Goal: Information Seeking & Learning: Learn about a topic

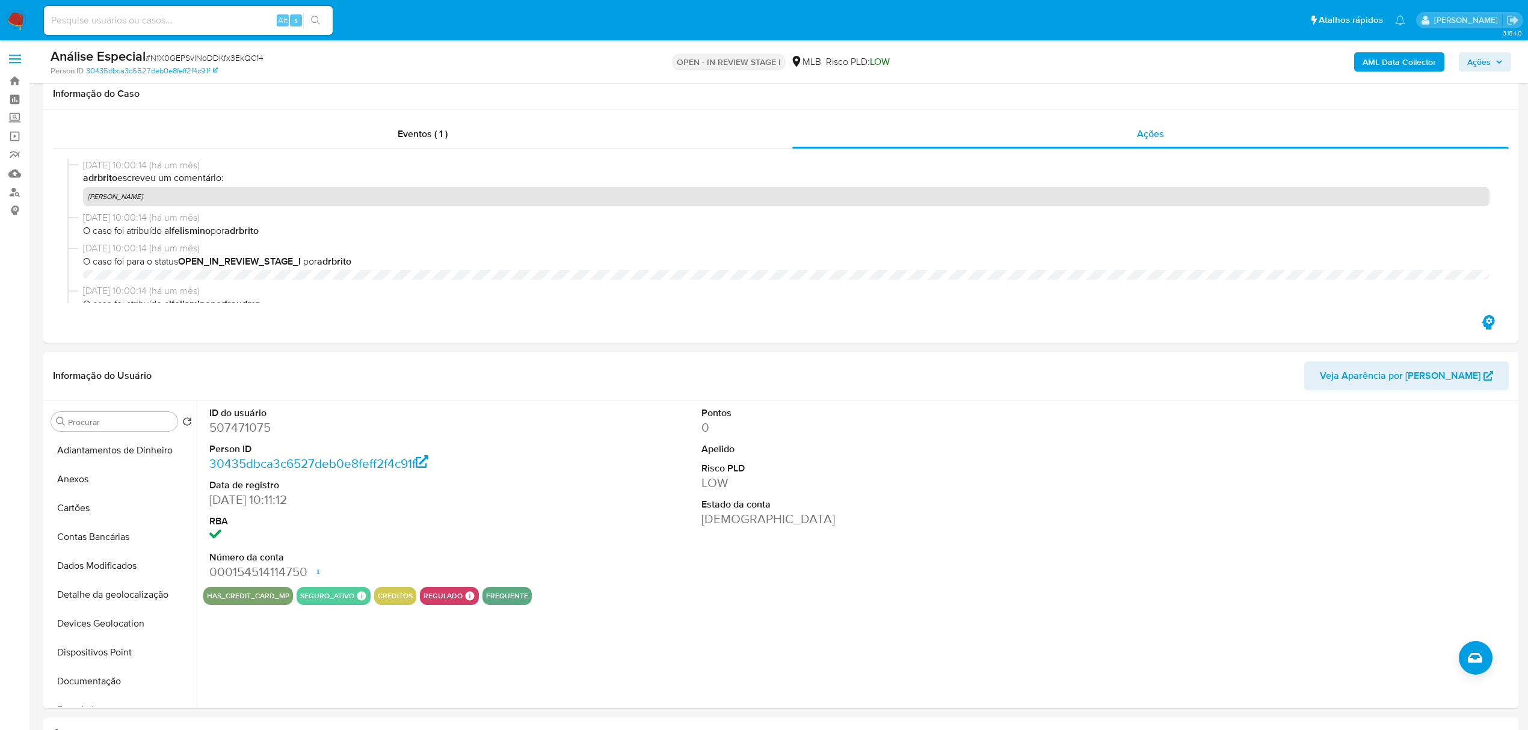
select select "100"
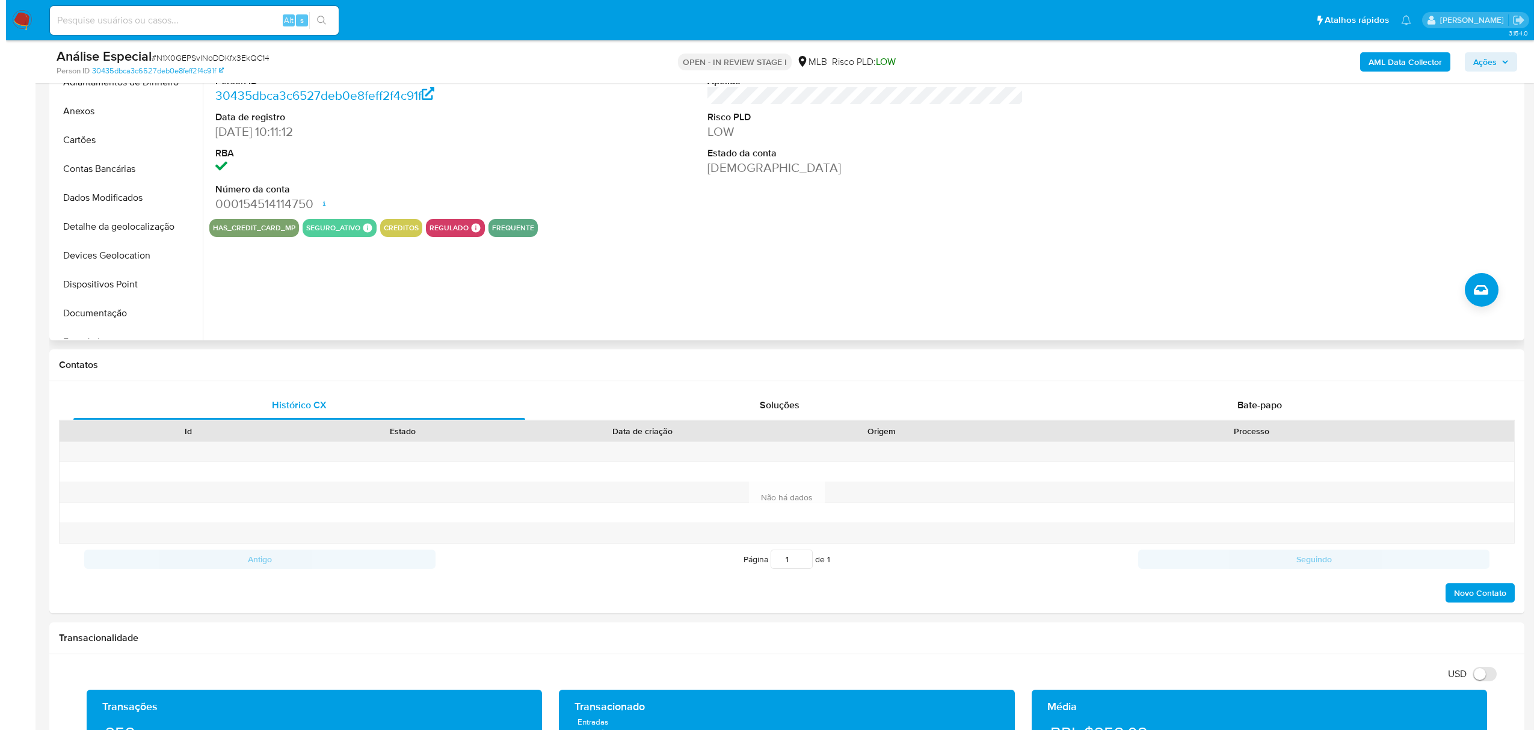
scroll to position [160, 0]
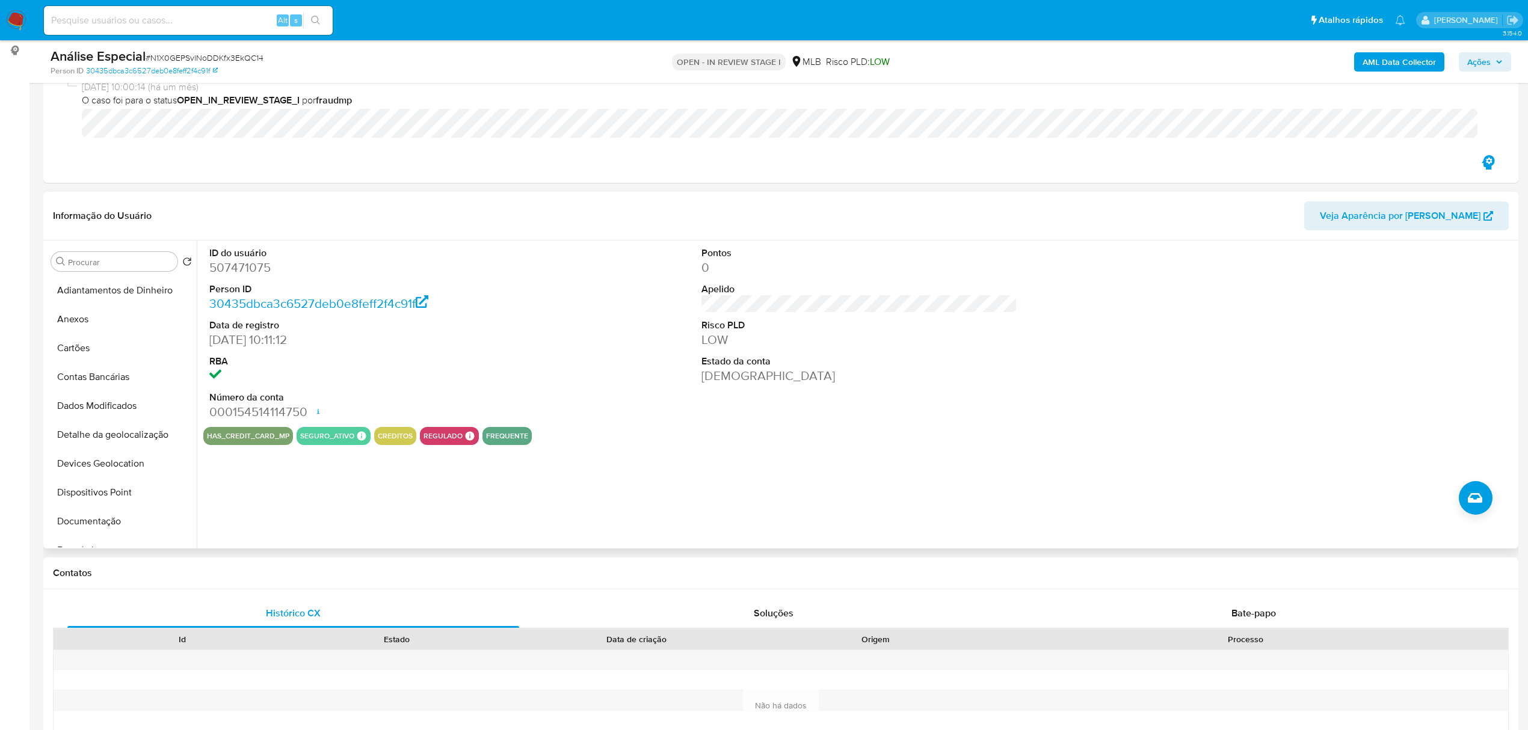
drag, startPoint x: 109, startPoint y: 313, endPoint x: 451, endPoint y: 410, distance: 355.2
click at [109, 313] on button "Anexos" at bounding box center [121, 319] width 150 height 29
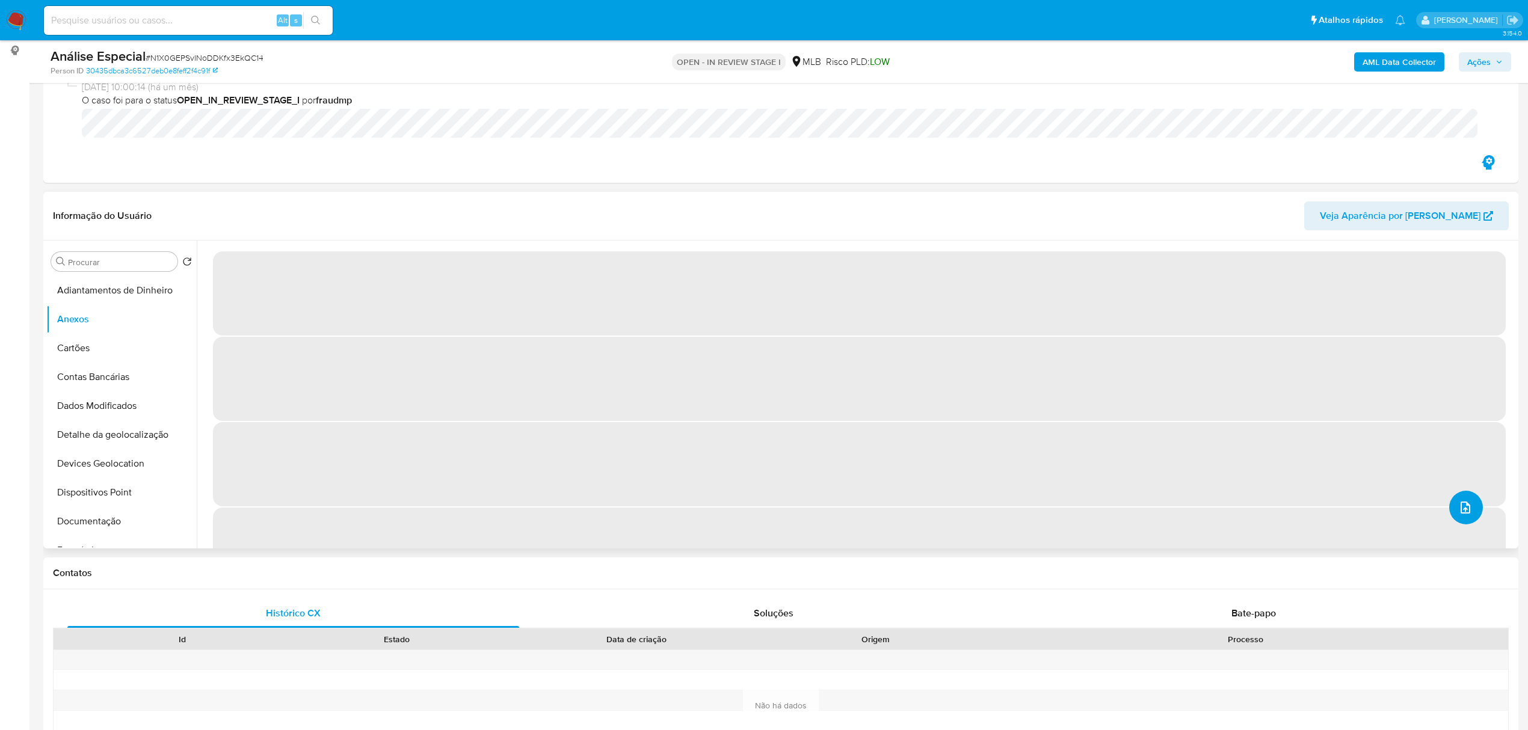
click at [1466, 515] on span "upload-file" at bounding box center [1465, 508] width 13 height 14
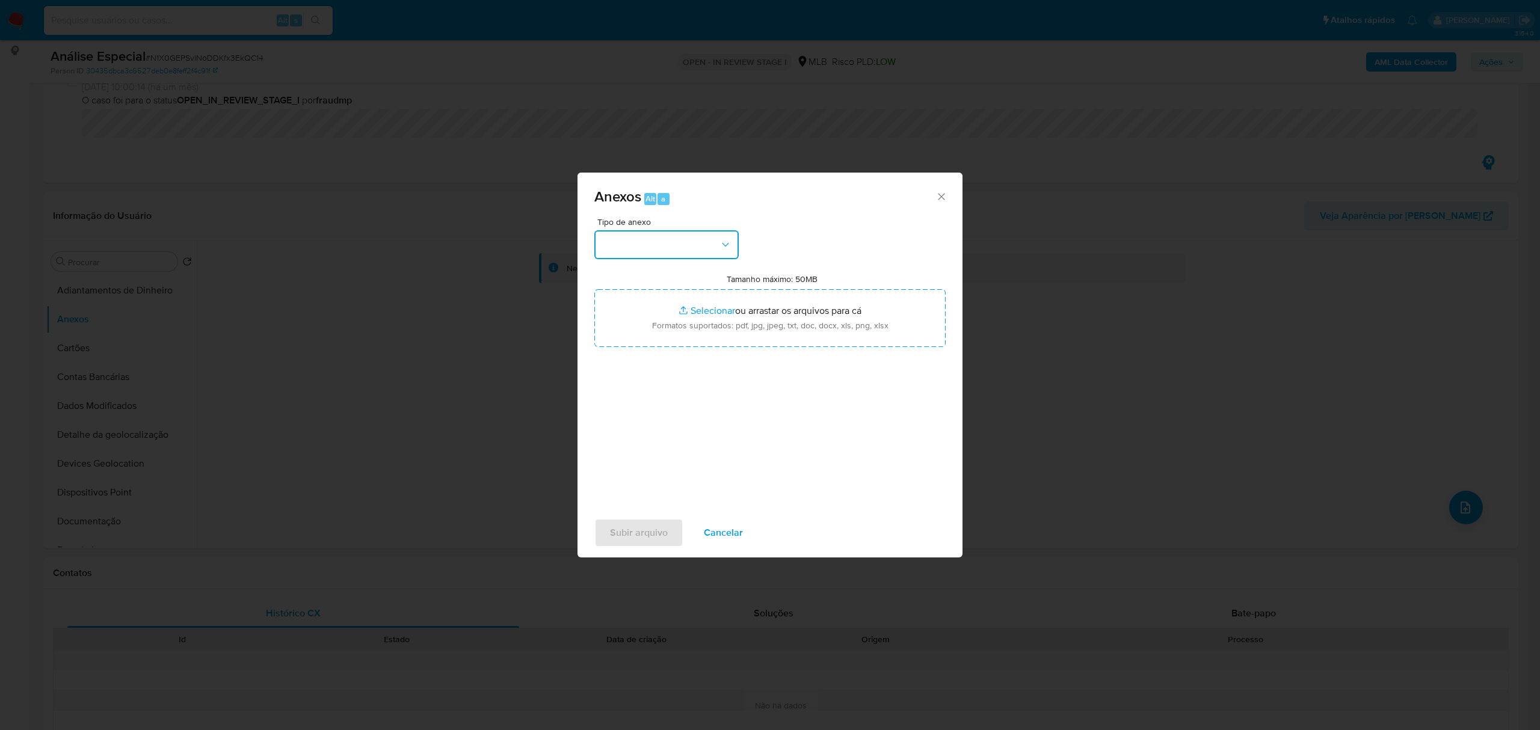
click at [701, 249] on button "button" at bounding box center [666, 244] width 144 height 29
click at [644, 333] on div "DOSSIÊ ANÁLISE" at bounding box center [663, 347] width 123 height 29
click at [667, 247] on span "DOSSIÊ ANÁLISE" at bounding box center [661, 245] width 118 height 12
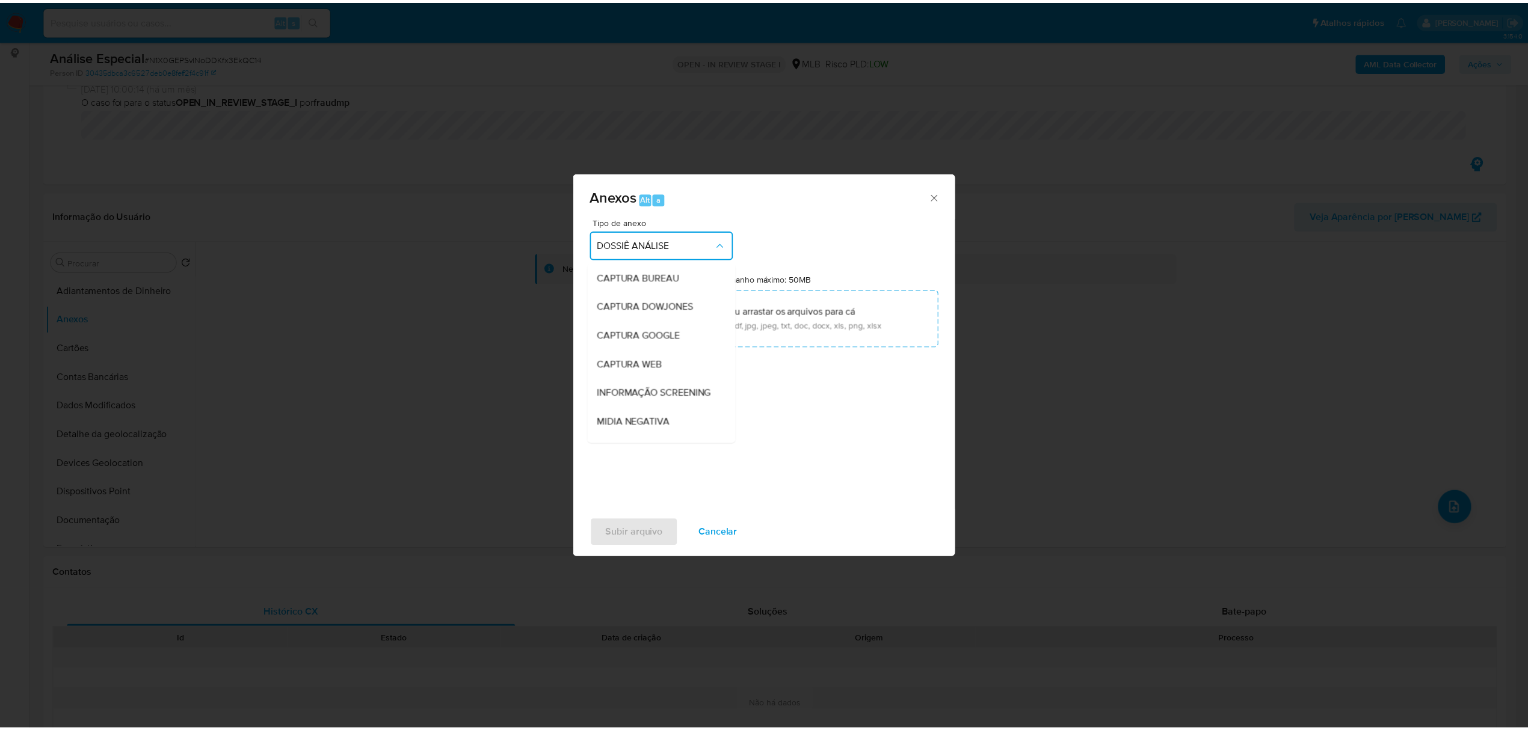
scroll to position [179, 0]
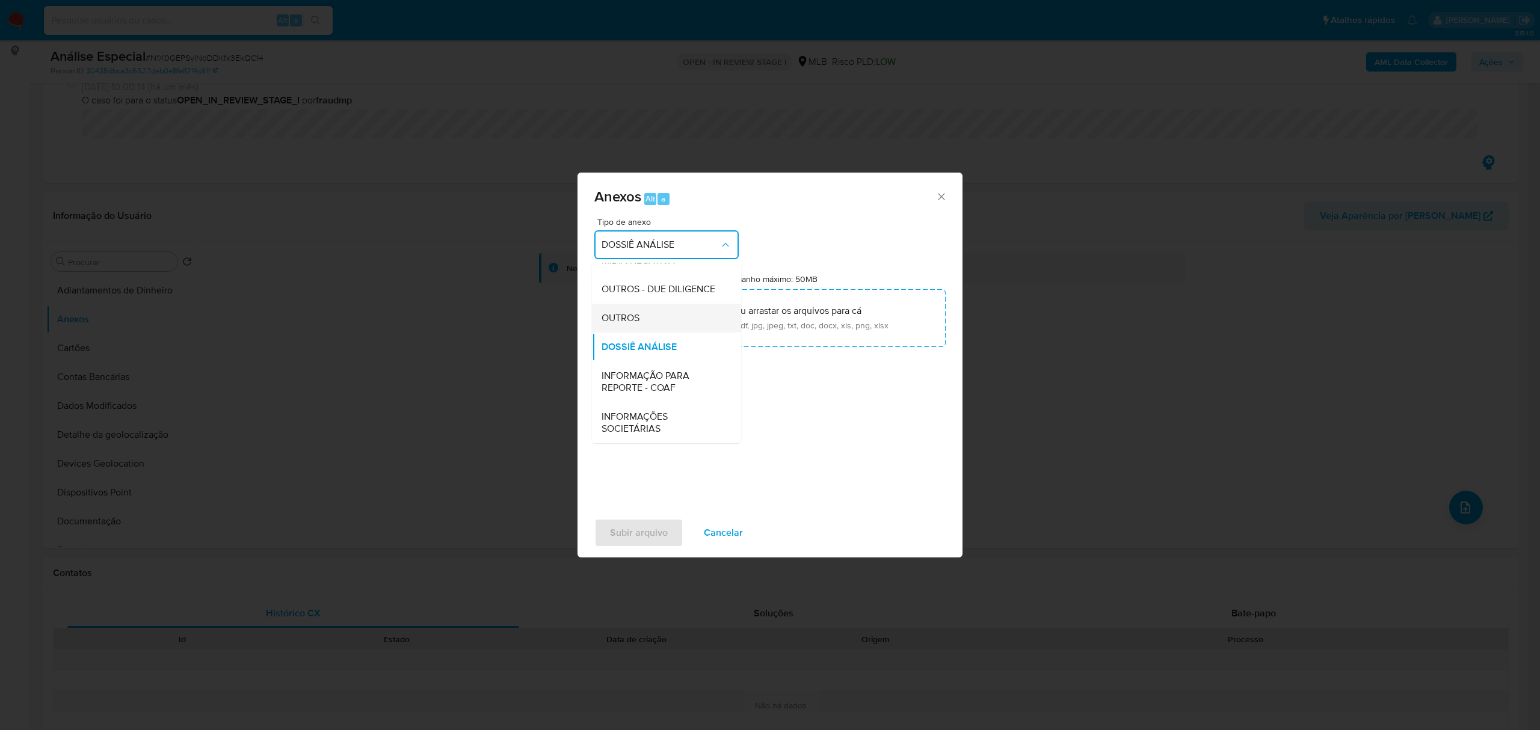
click at [653, 332] on div "OUTROS" at bounding box center [663, 318] width 123 height 29
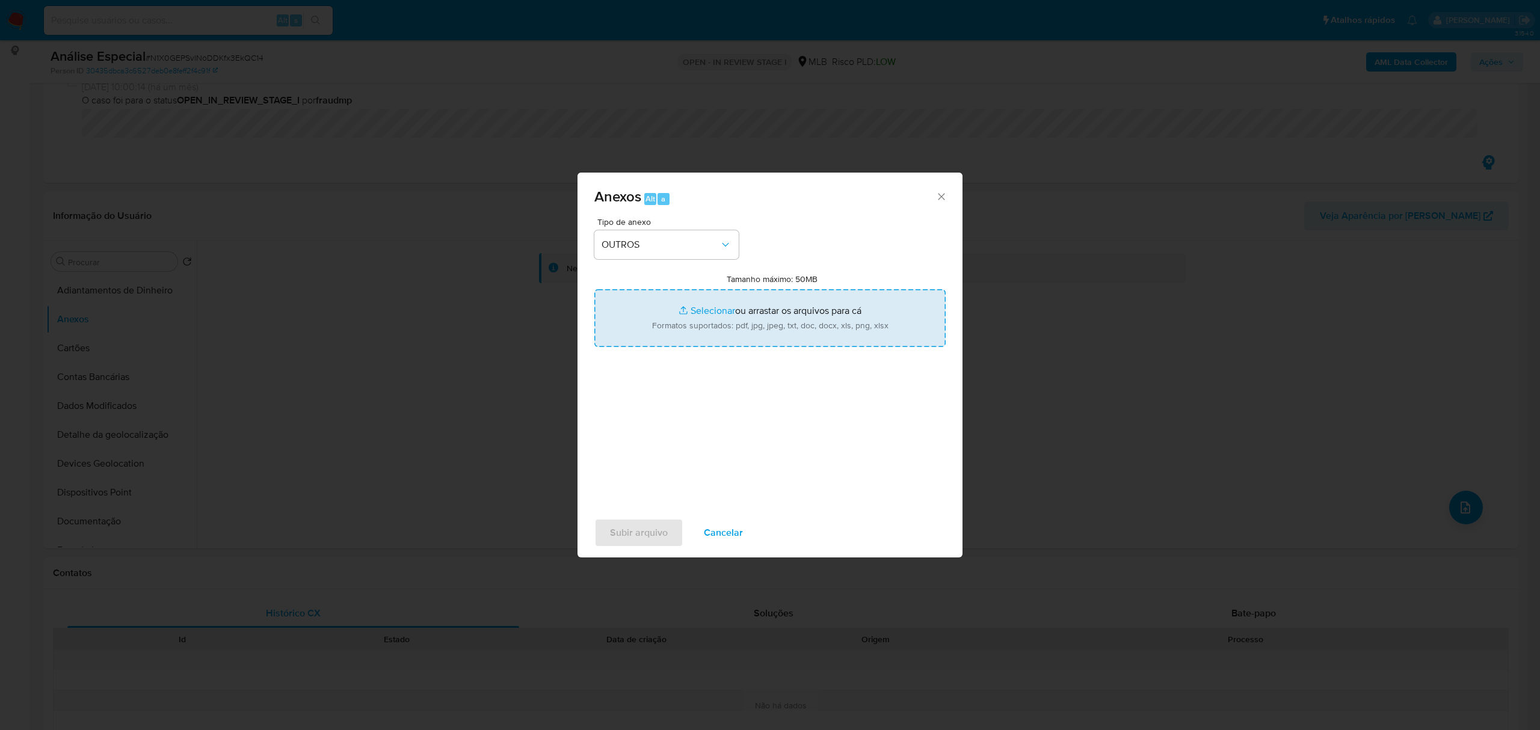
type input "C:\fakepath\Mulan 507471075_2025_08_15_07_34_10 EDILMAR TELLES.pdf"
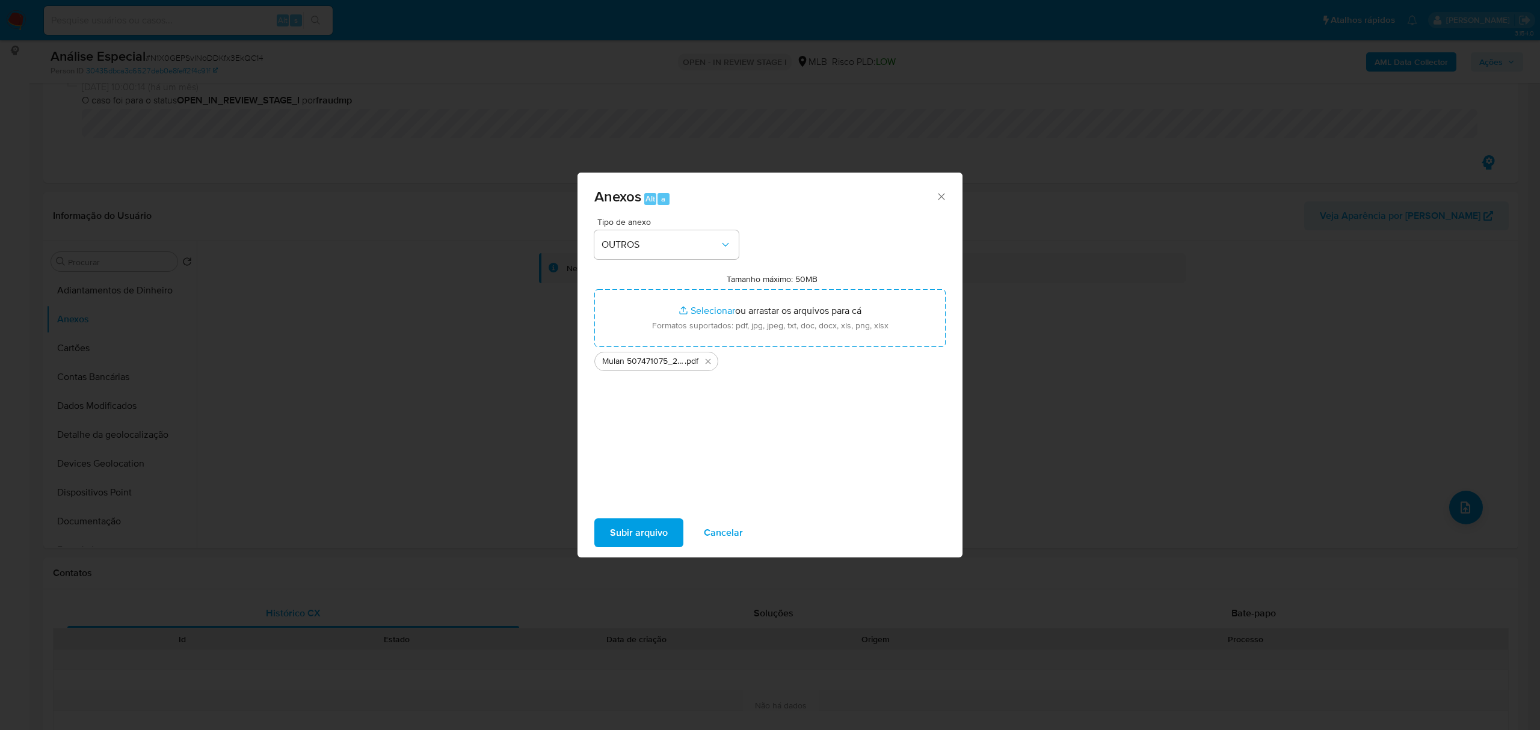
click at [631, 537] on span "Subir arquivo" at bounding box center [639, 533] width 58 height 26
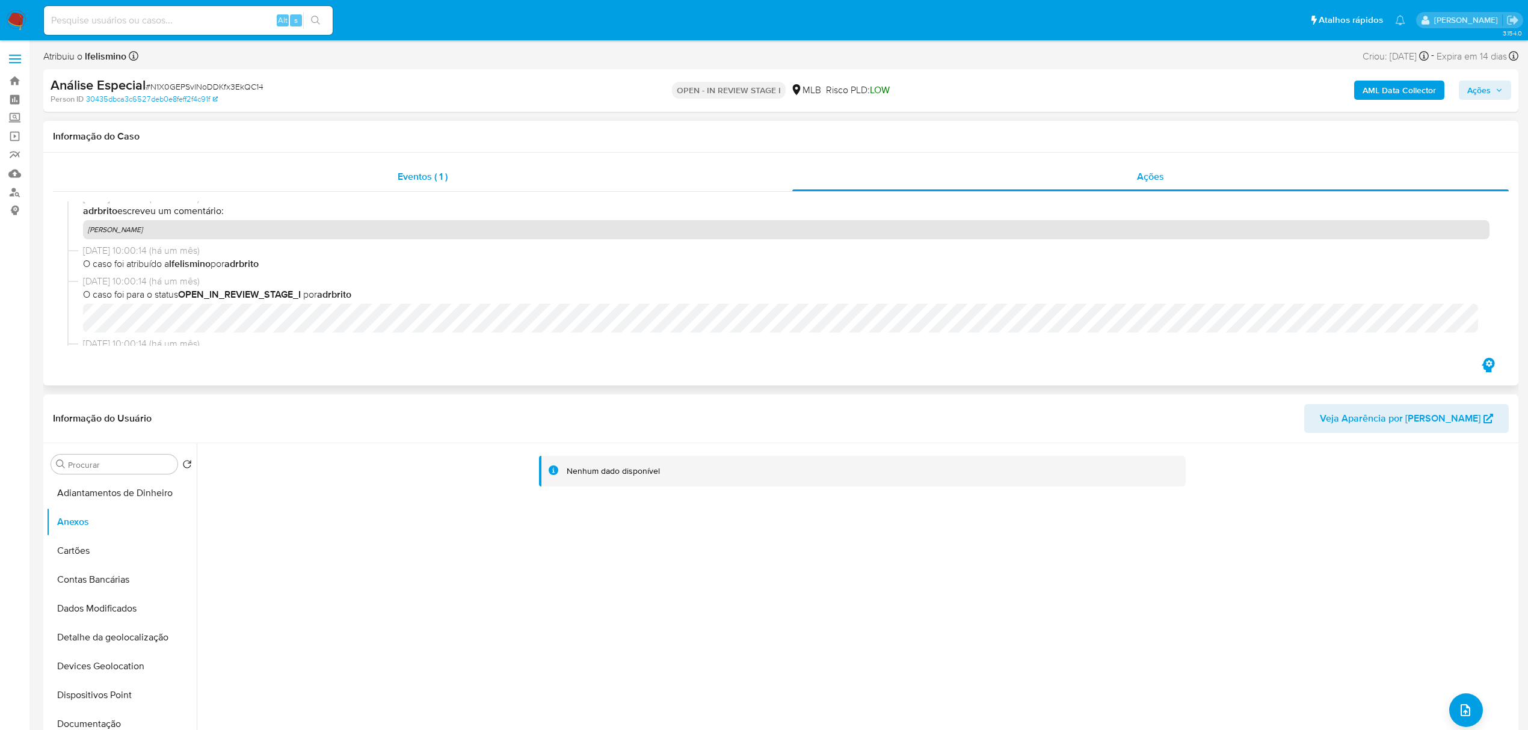
scroll to position [0, 0]
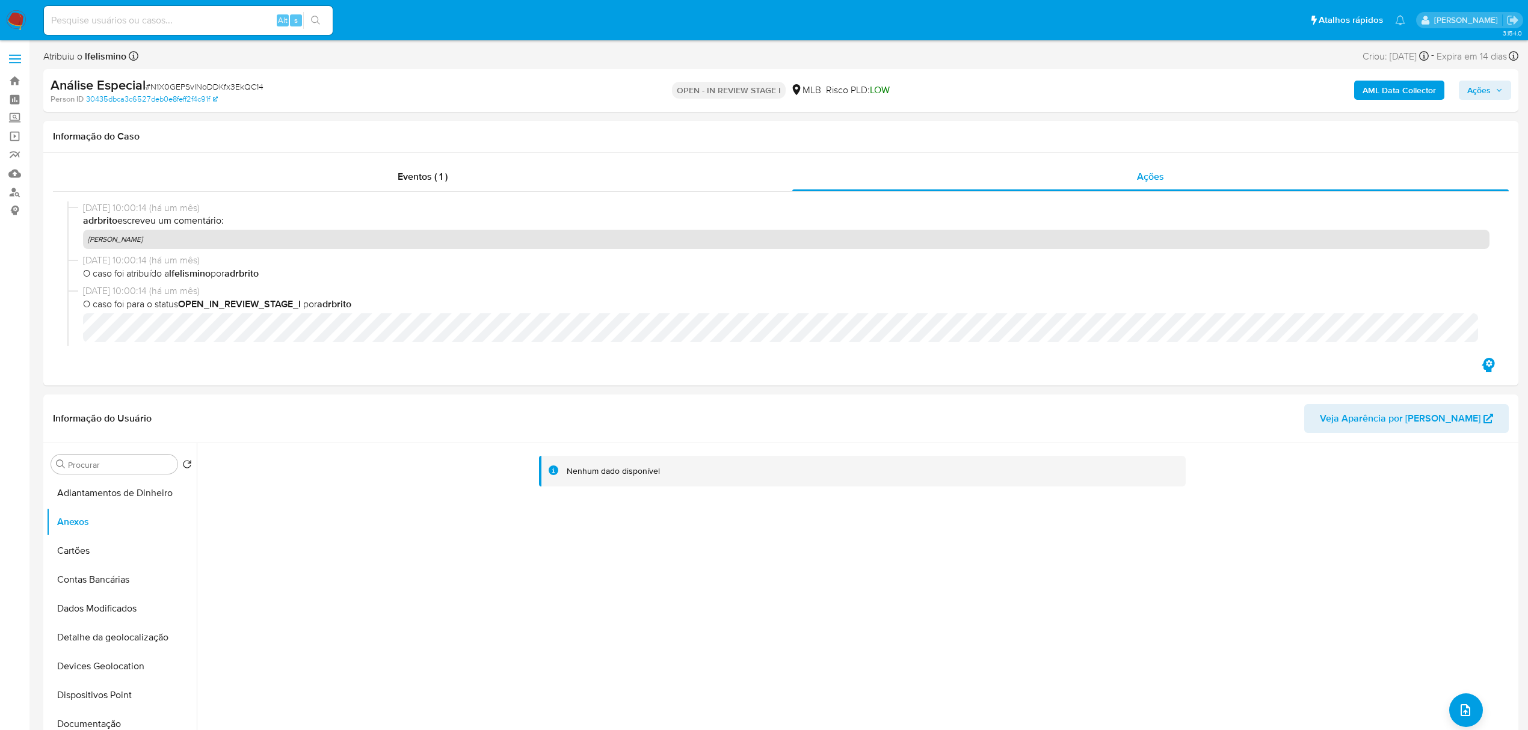
click at [1395, 87] on b "AML Data Collector" at bounding box center [1399, 90] width 73 height 19
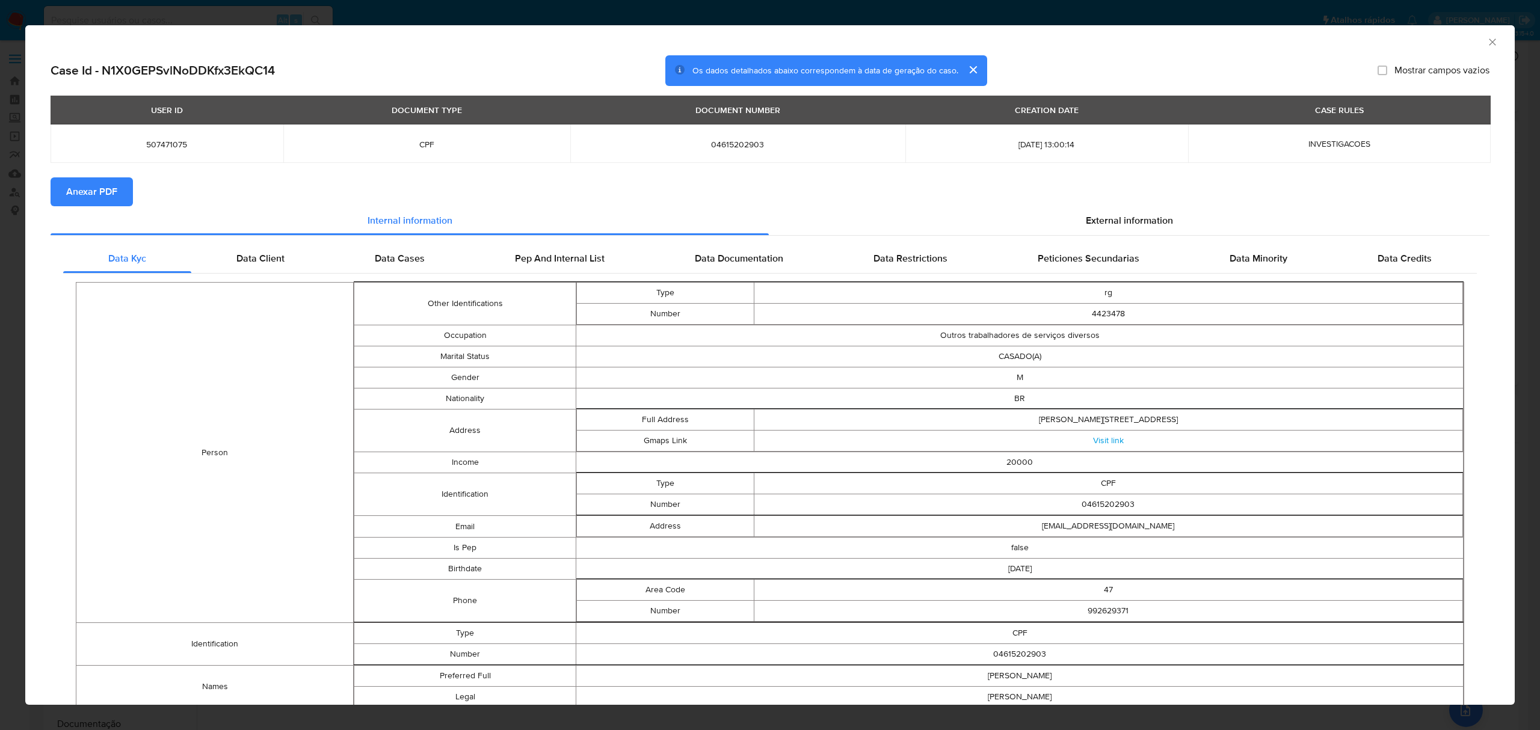
click at [103, 196] on span "Anexar PDF" at bounding box center [91, 192] width 51 height 26
click at [1480, 34] on div "AML Data Collector" at bounding box center [770, 40] width 1490 height 30
click at [1487, 46] on icon "Fechar a janela" at bounding box center [1493, 42] width 12 height 12
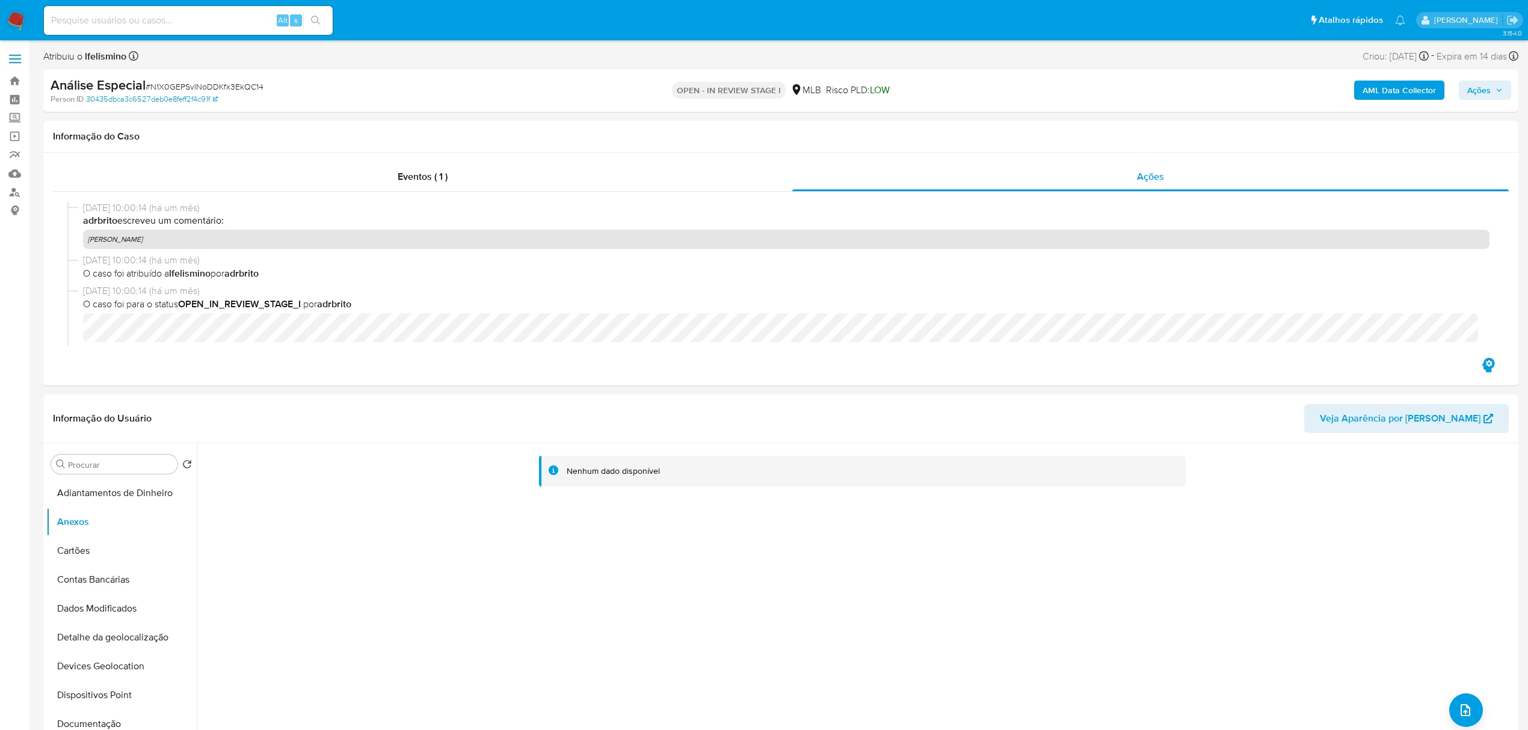
drag, startPoint x: 195, startPoint y: 11, endPoint x: 152, endPoint y: 13, distance: 42.8
paste input "XVIdTUlXxEYxoPEgYwdTXp6M"
type input "XVIdTUlXxEYxoPEgYwdTXp6M"
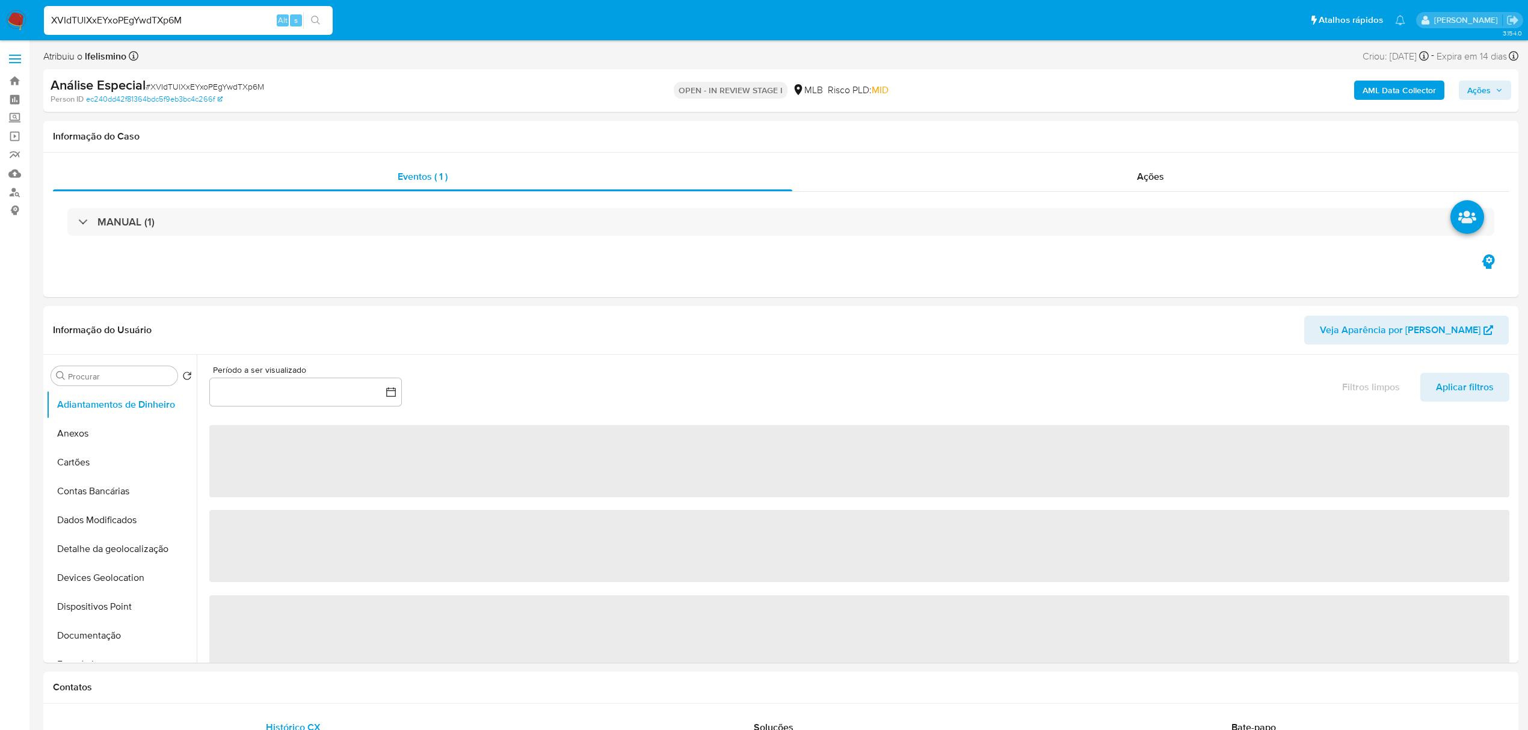
select select "10"
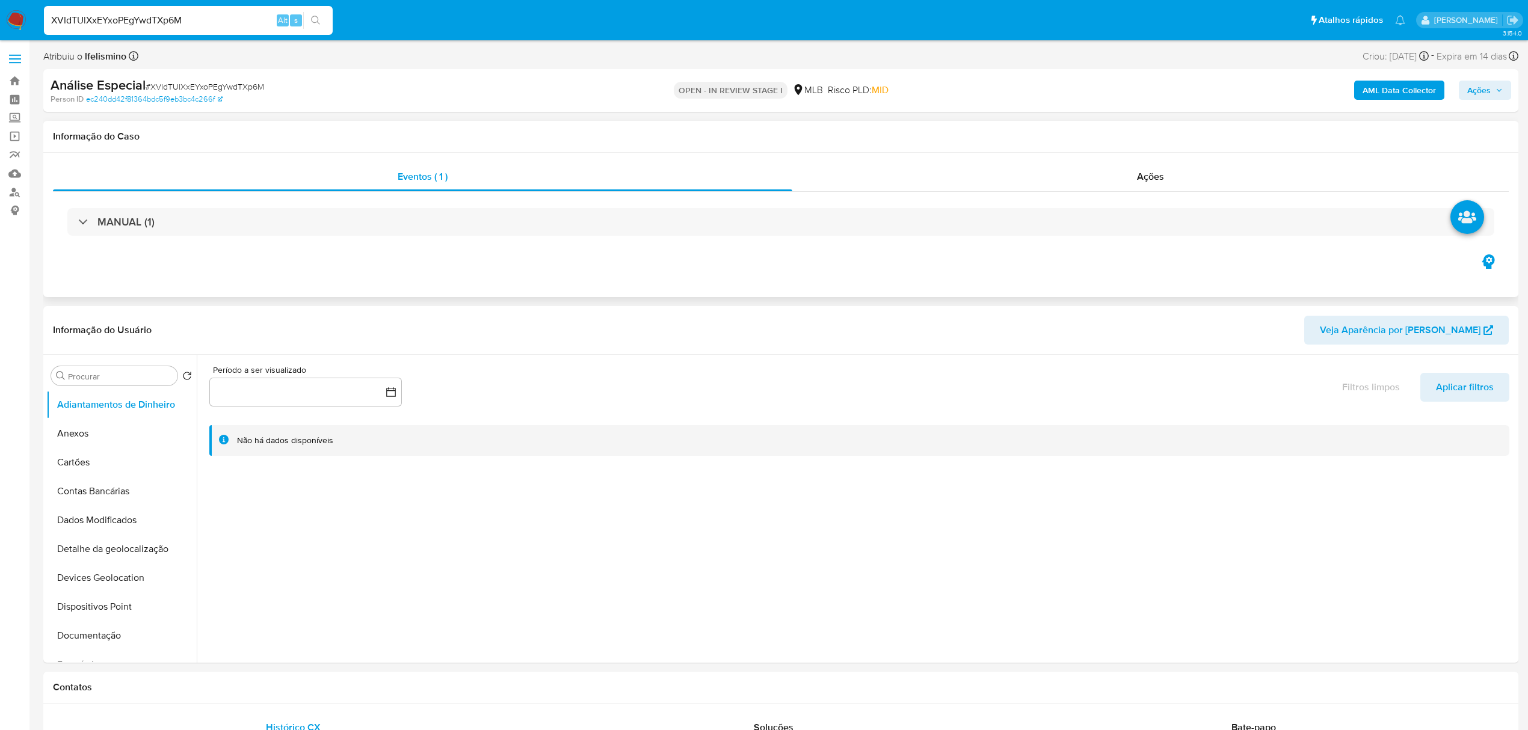
click at [1139, 150] on div "Informação do Caso" at bounding box center [780, 137] width 1475 height 32
click at [1129, 171] on div "Ações" at bounding box center [1150, 176] width 717 height 29
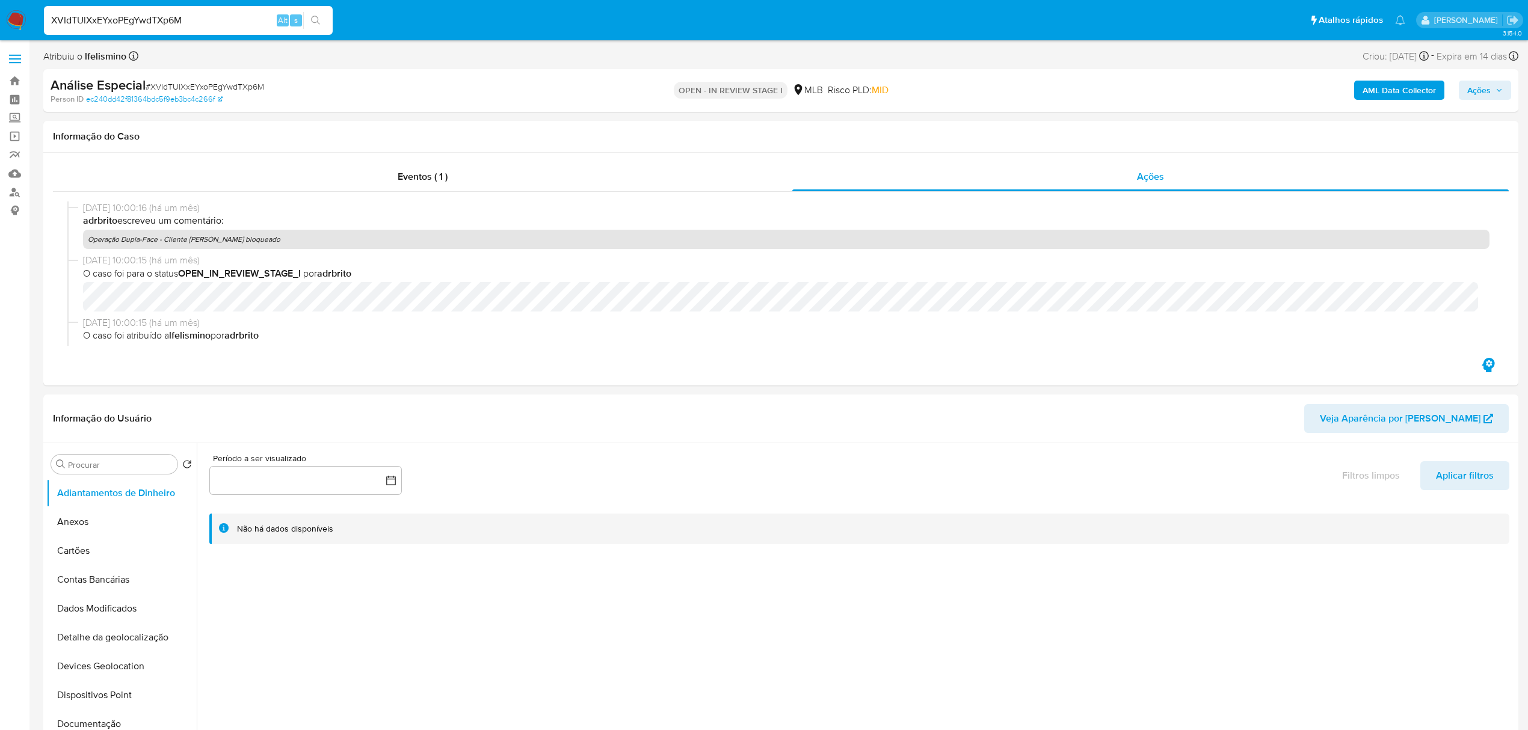
click at [215, 85] on span "# XVIdTUlXxEYxoPEgYwdTXp6M" at bounding box center [205, 87] width 119 height 12
drag, startPoint x: 215, startPoint y: 85, endPoint x: 194, endPoint y: 87, distance: 21.8
click at [194, 87] on span "# XVIdTUlXxEYxoPEgYwdTXp6M" at bounding box center [205, 87] width 119 height 12
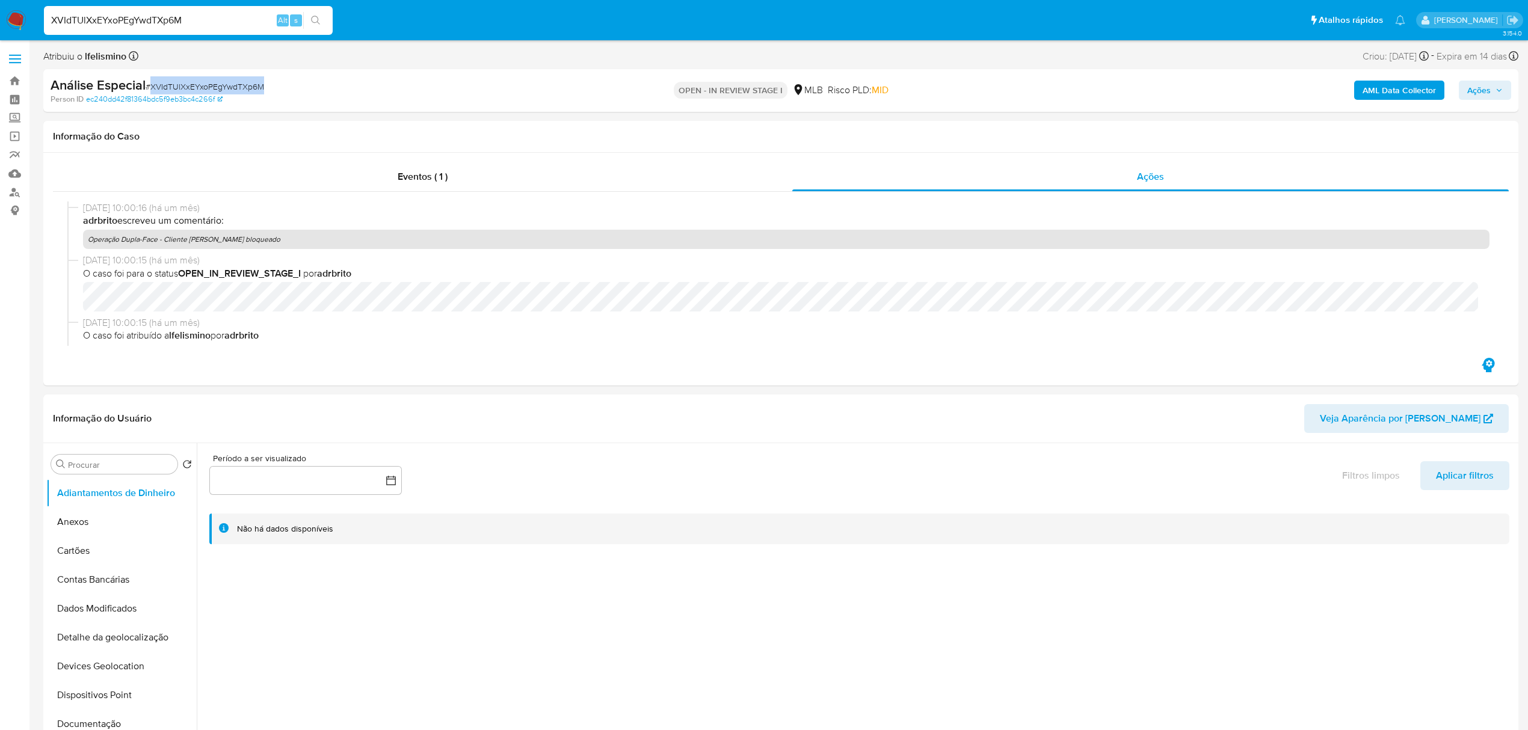
copy span "XVIdTUlXxEYxoPEgYwdTXp6M"
drag, startPoint x: 84, startPoint y: 237, endPoint x: 158, endPoint y: 237, distance: 73.4
click at [158, 237] on p "Operação Dupla-Face - Cliente já bloqueado" at bounding box center [786, 239] width 1407 height 19
copy p "Operação Dupla-Face"
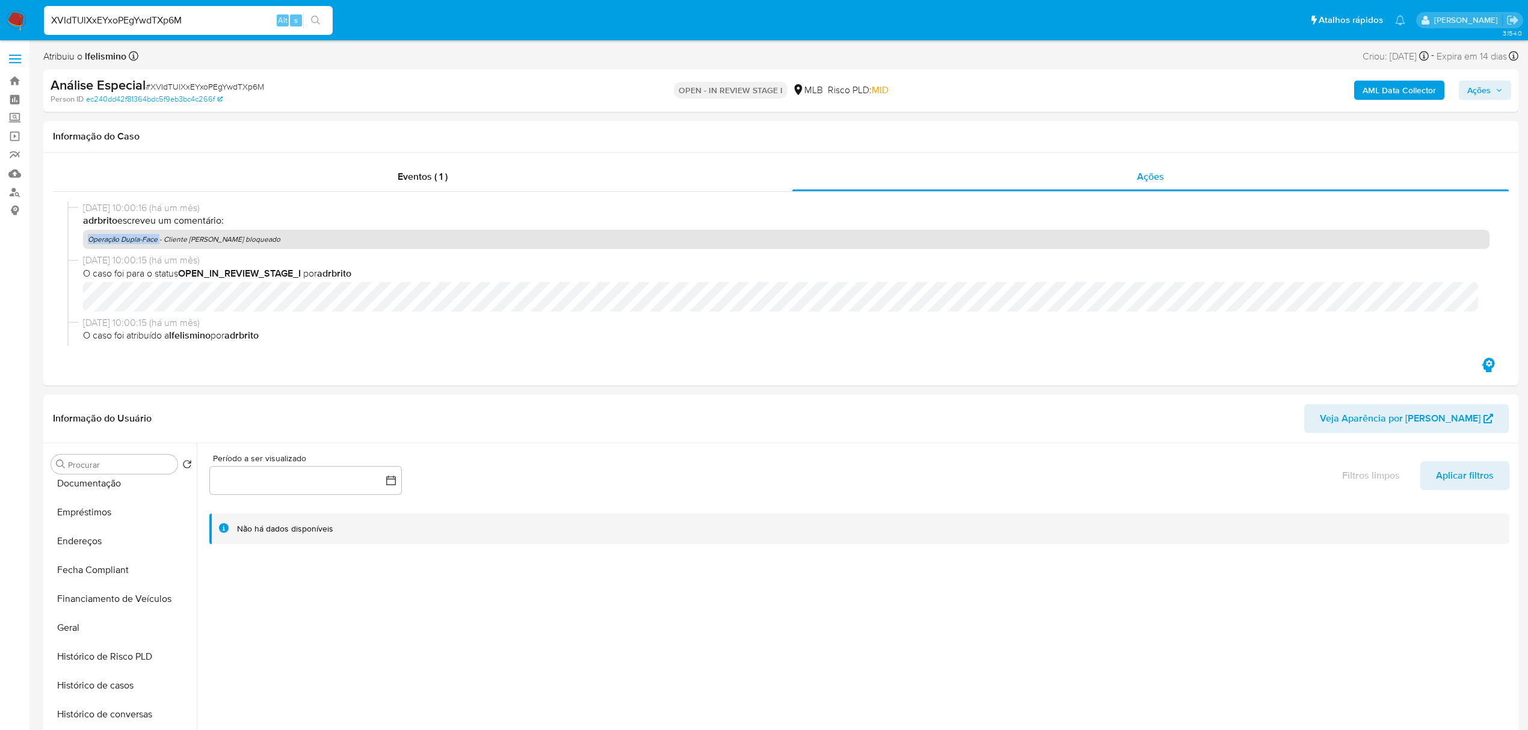
drag, startPoint x: 66, startPoint y: 629, endPoint x: 7, endPoint y: 605, distance: 63.4
click at [66, 631] on button "Geral" at bounding box center [121, 628] width 150 height 29
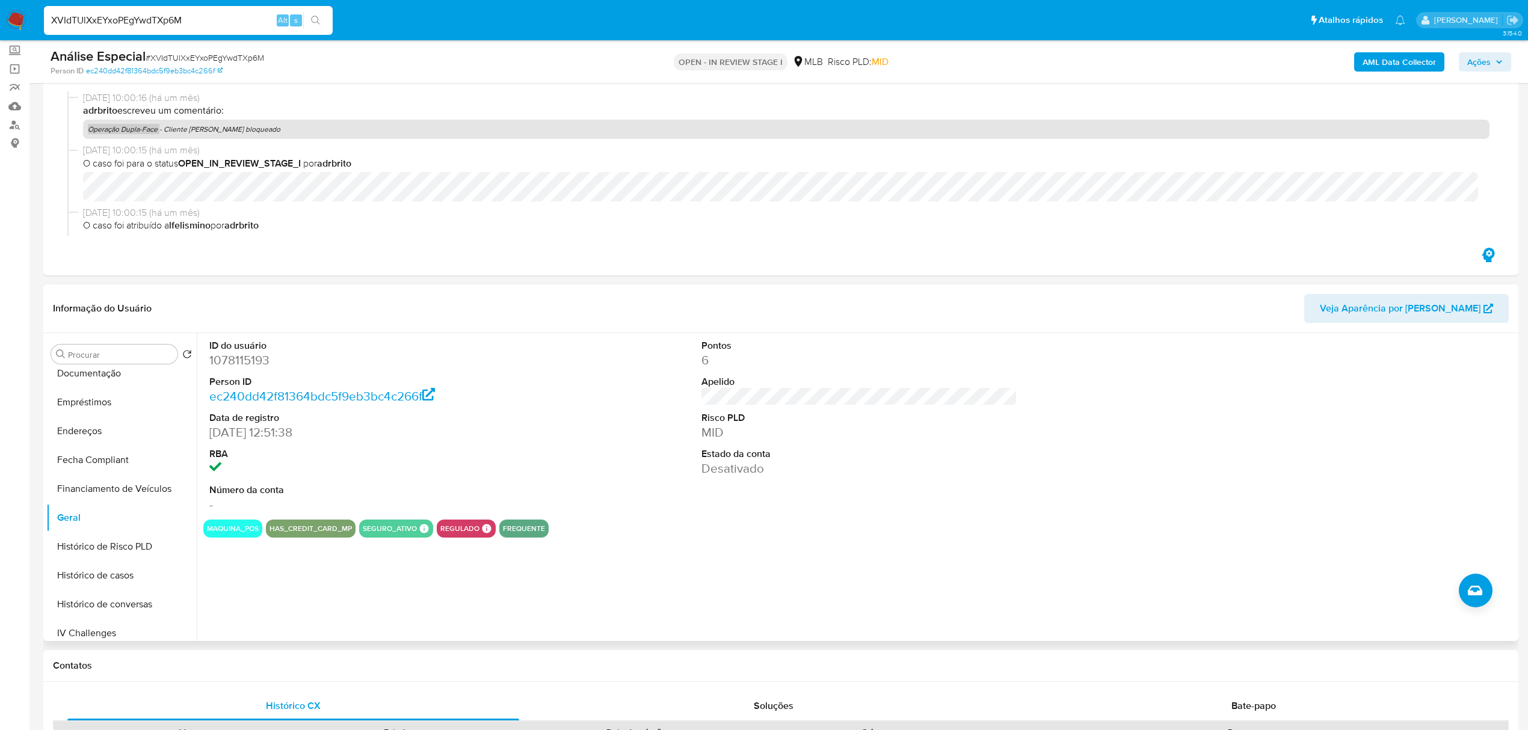
scroll to position [160, 0]
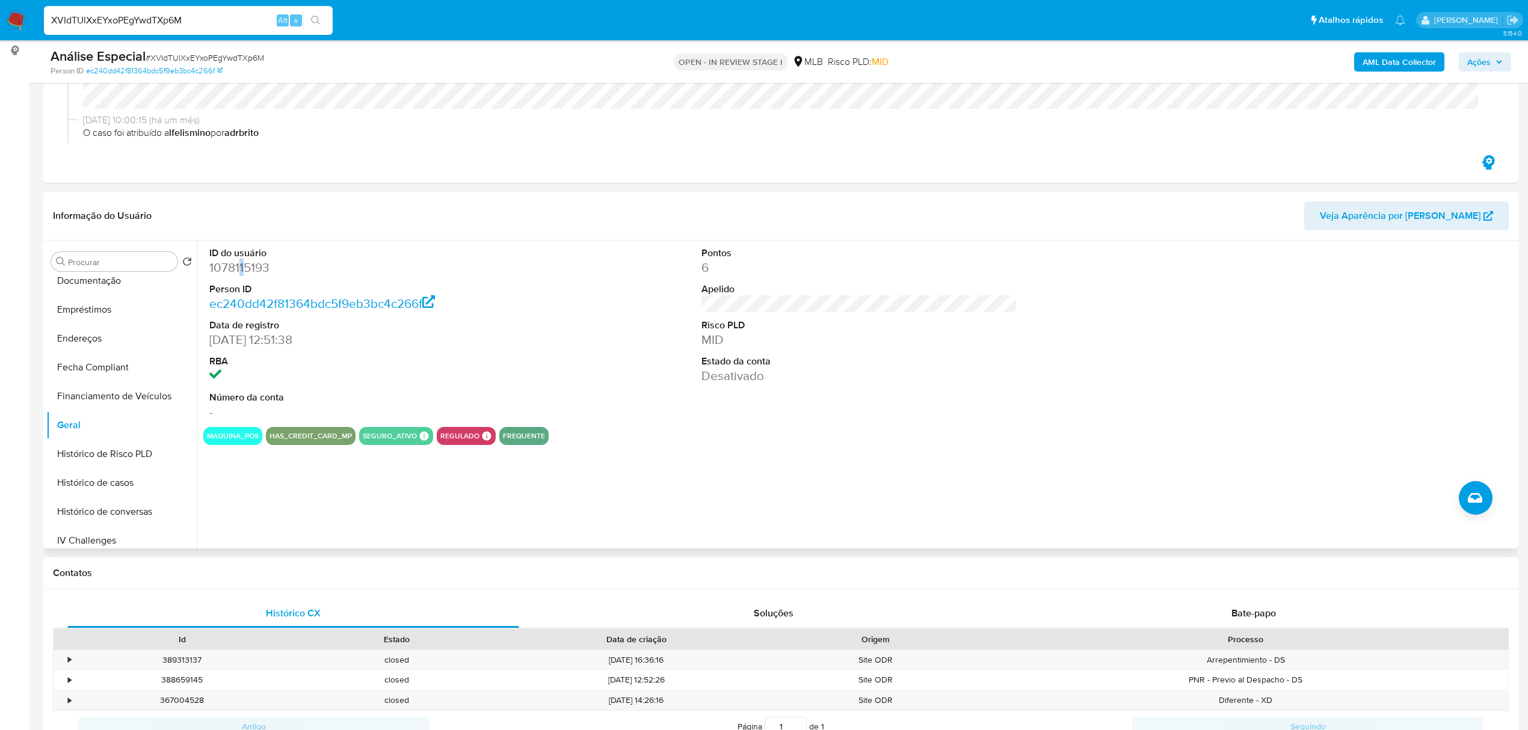
click at [242, 264] on dd "1078115193" at bounding box center [367, 267] width 316 height 17
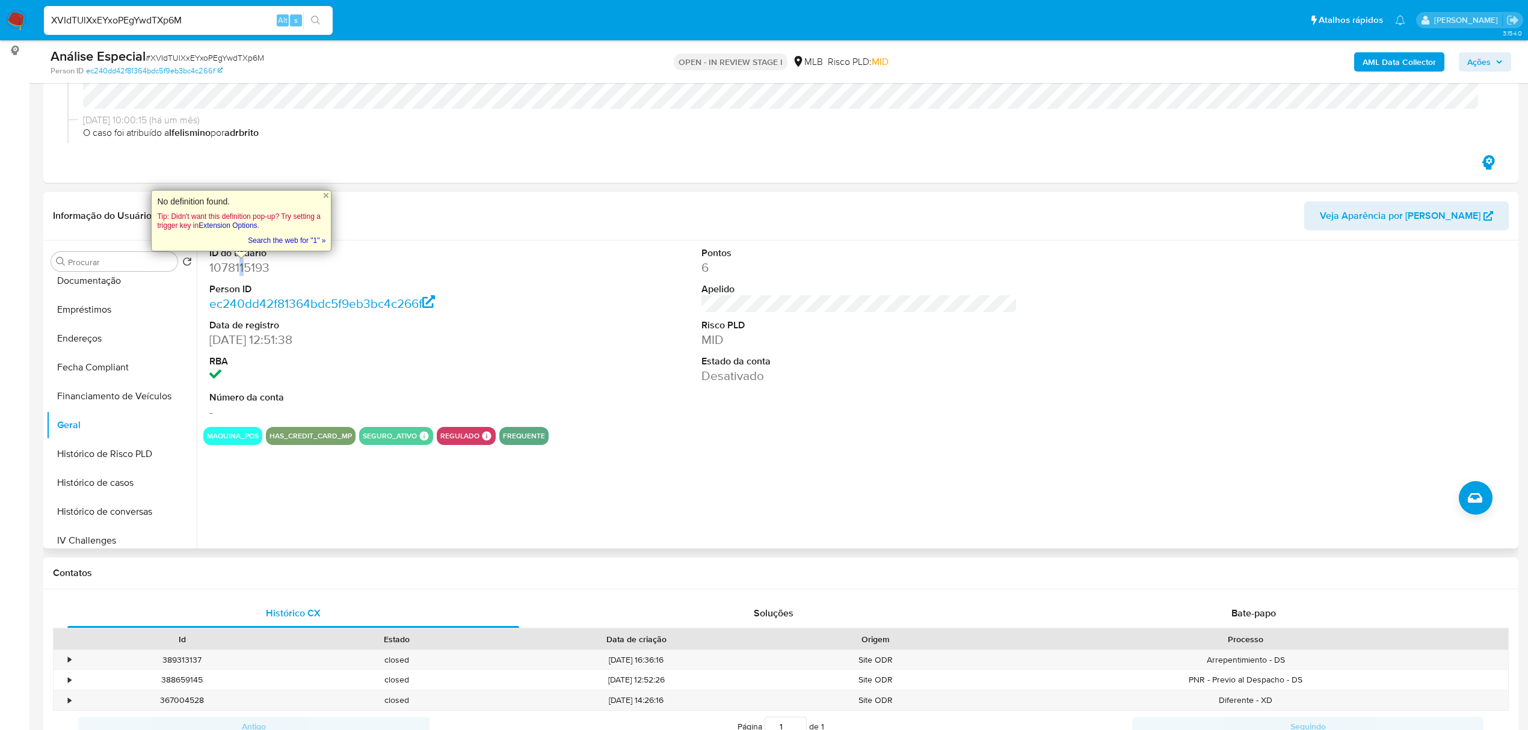
click at [247, 270] on dd "1078115193" at bounding box center [367, 267] width 316 height 17
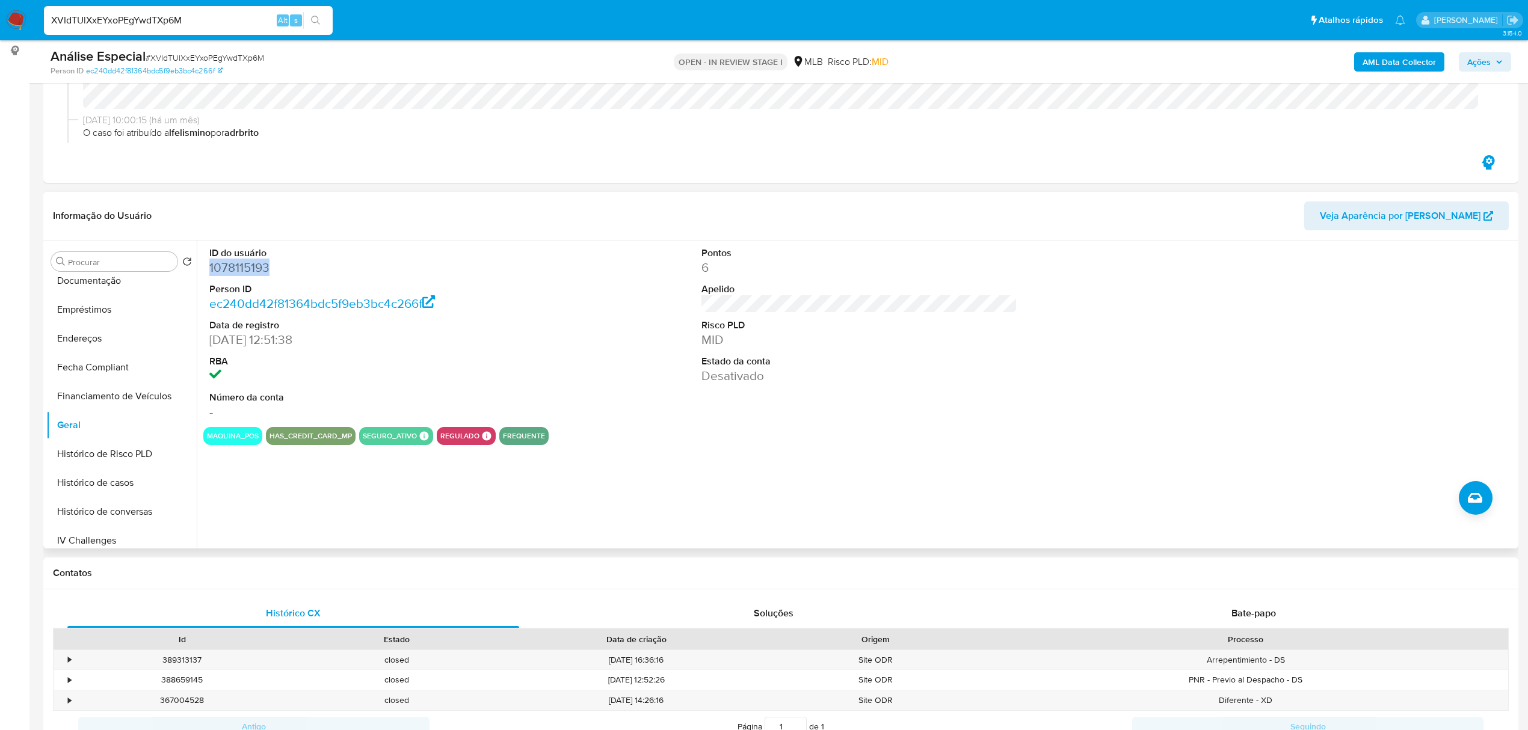
click at [247, 270] on dd "1078115193" at bounding box center [367, 267] width 316 height 17
click at [101, 473] on button "KYC" at bounding box center [121, 467] width 150 height 29
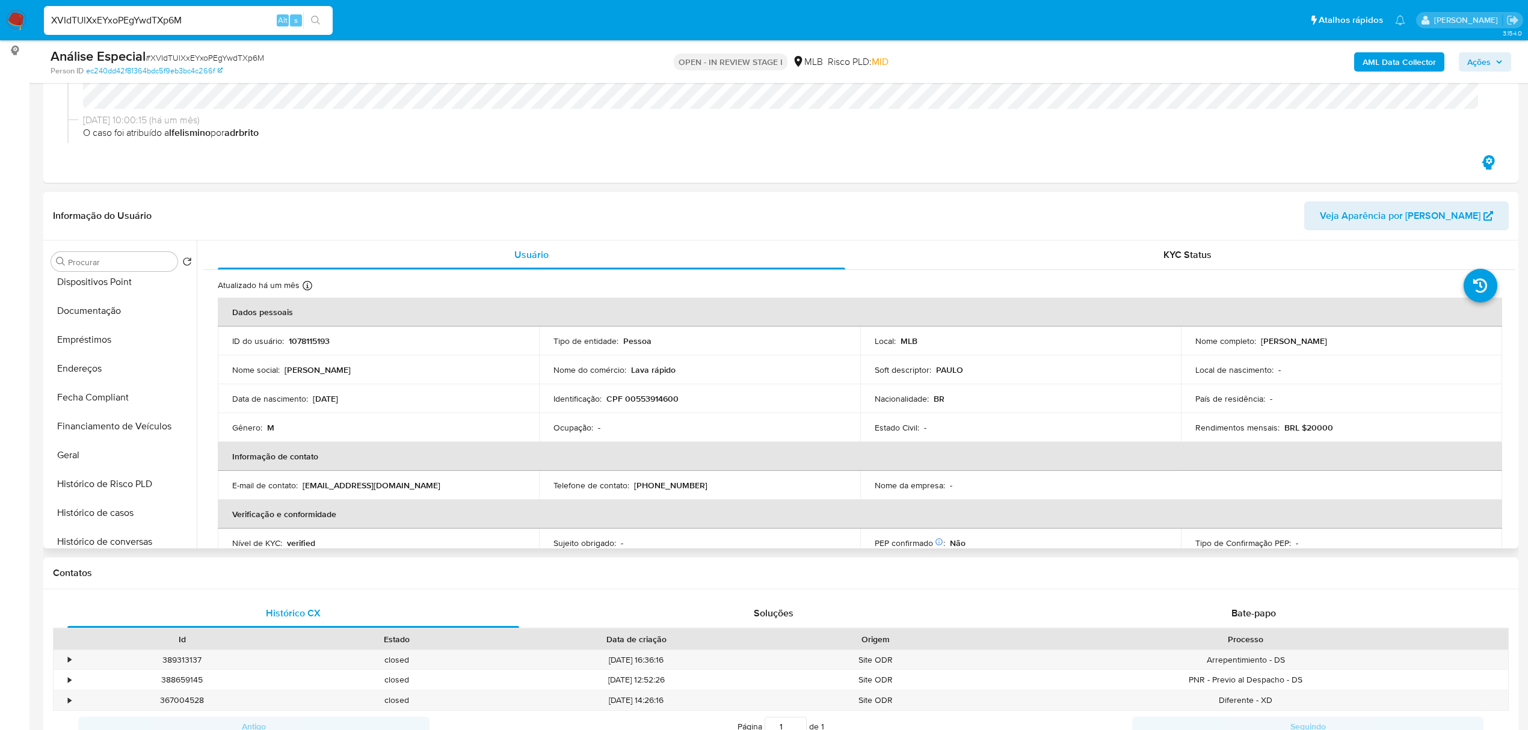
scroll to position [160, 0]
click at [146, 366] on button "Documentação" at bounding box center [116, 361] width 141 height 29
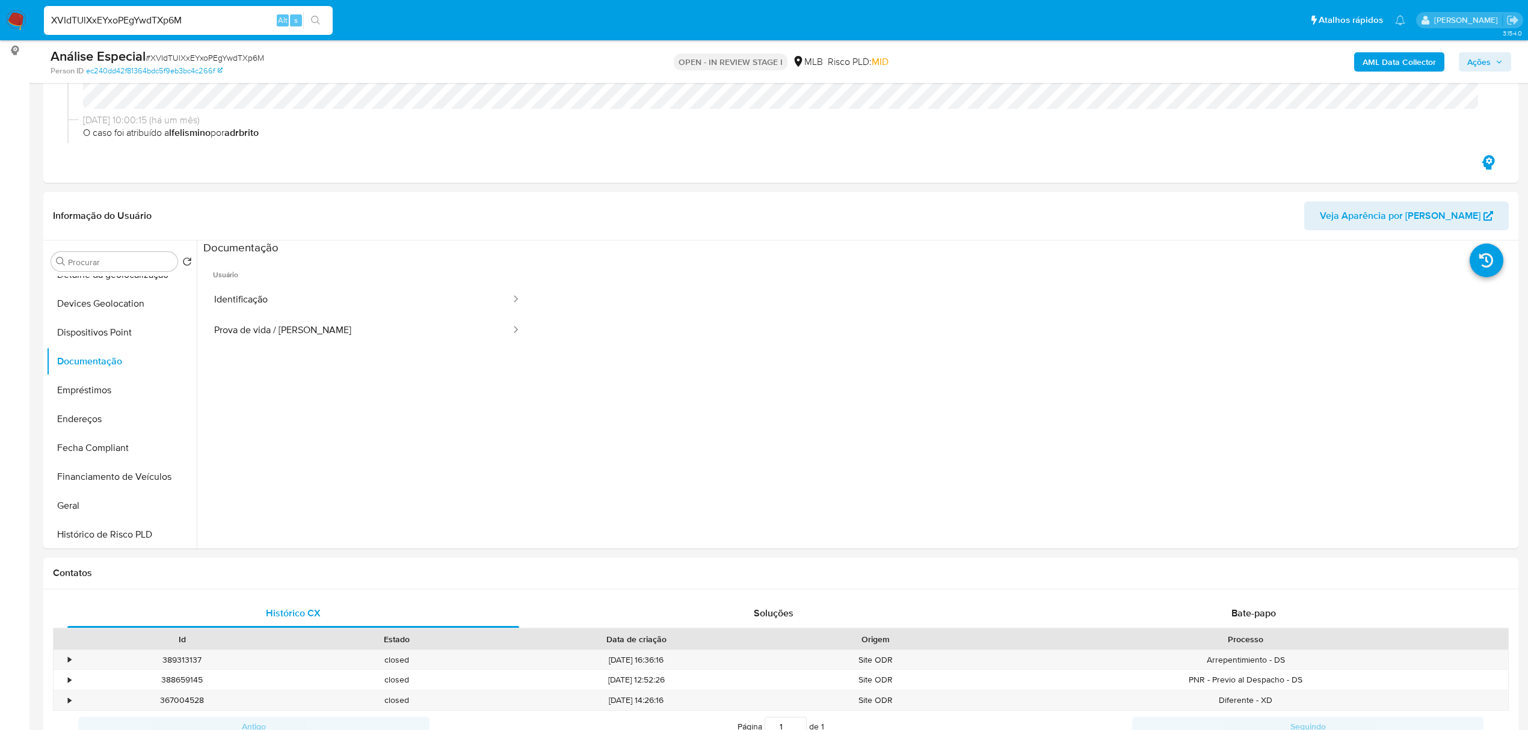
click at [265, 316] on button "Prova de vida / Selfie" at bounding box center [357, 330] width 309 height 31
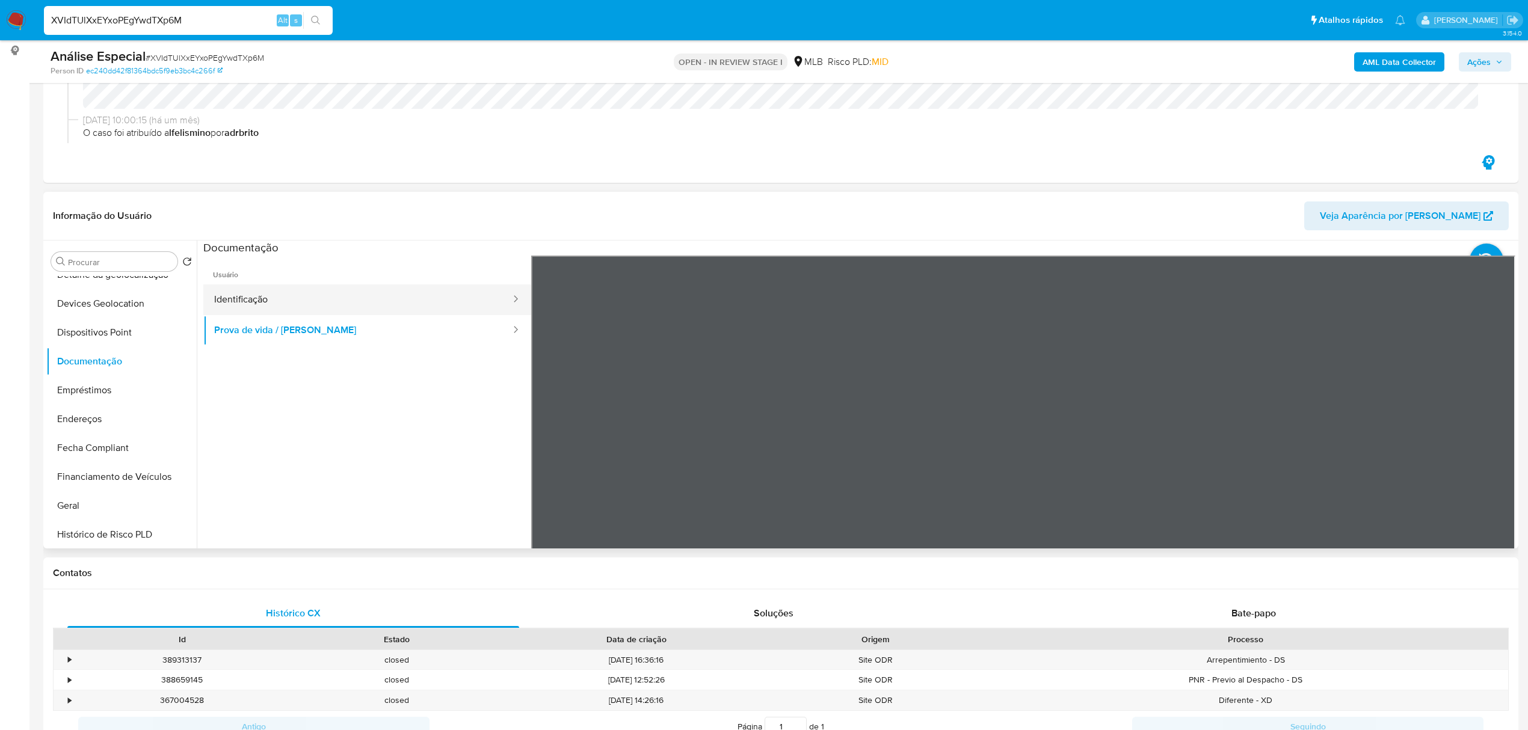
click at [359, 308] on button "Identificação" at bounding box center [357, 300] width 309 height 31
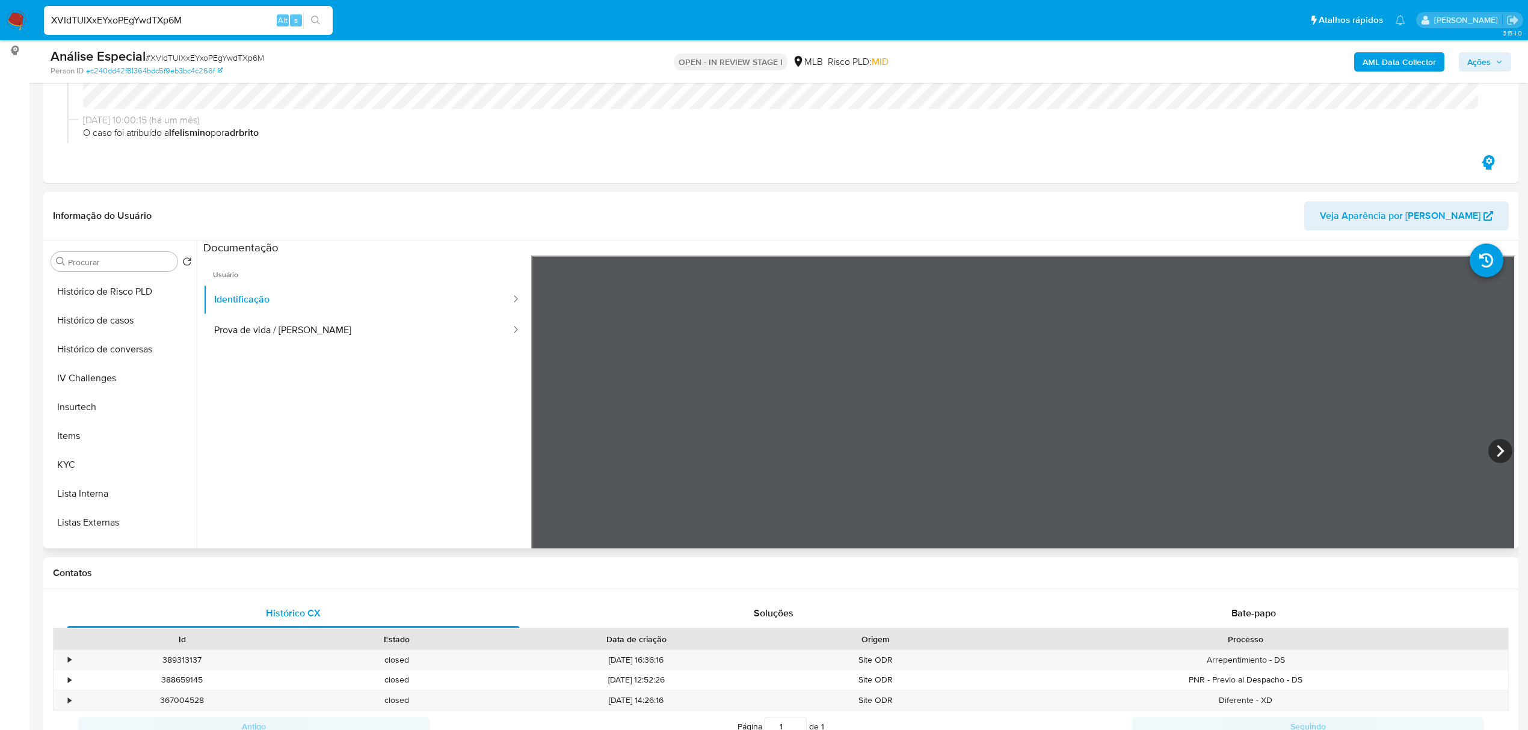
scroll to position [537, 0]
click at [111, 527] on button "CBT" at bounding box center [116, 533] width 141 height 29
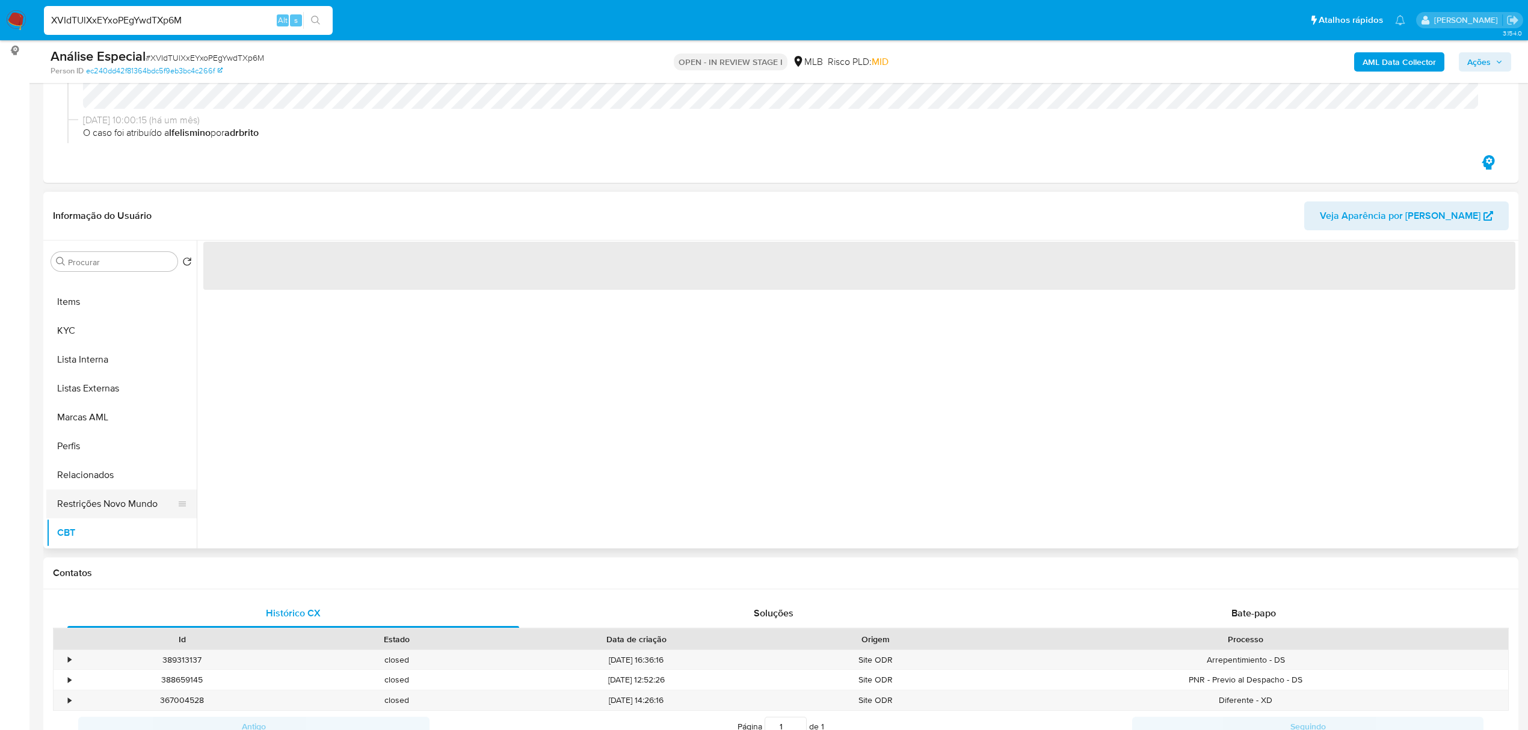
click at [118, 509] on button "Restrições Novo Mundo" at bounding box center [116, 504] width 141 height 29
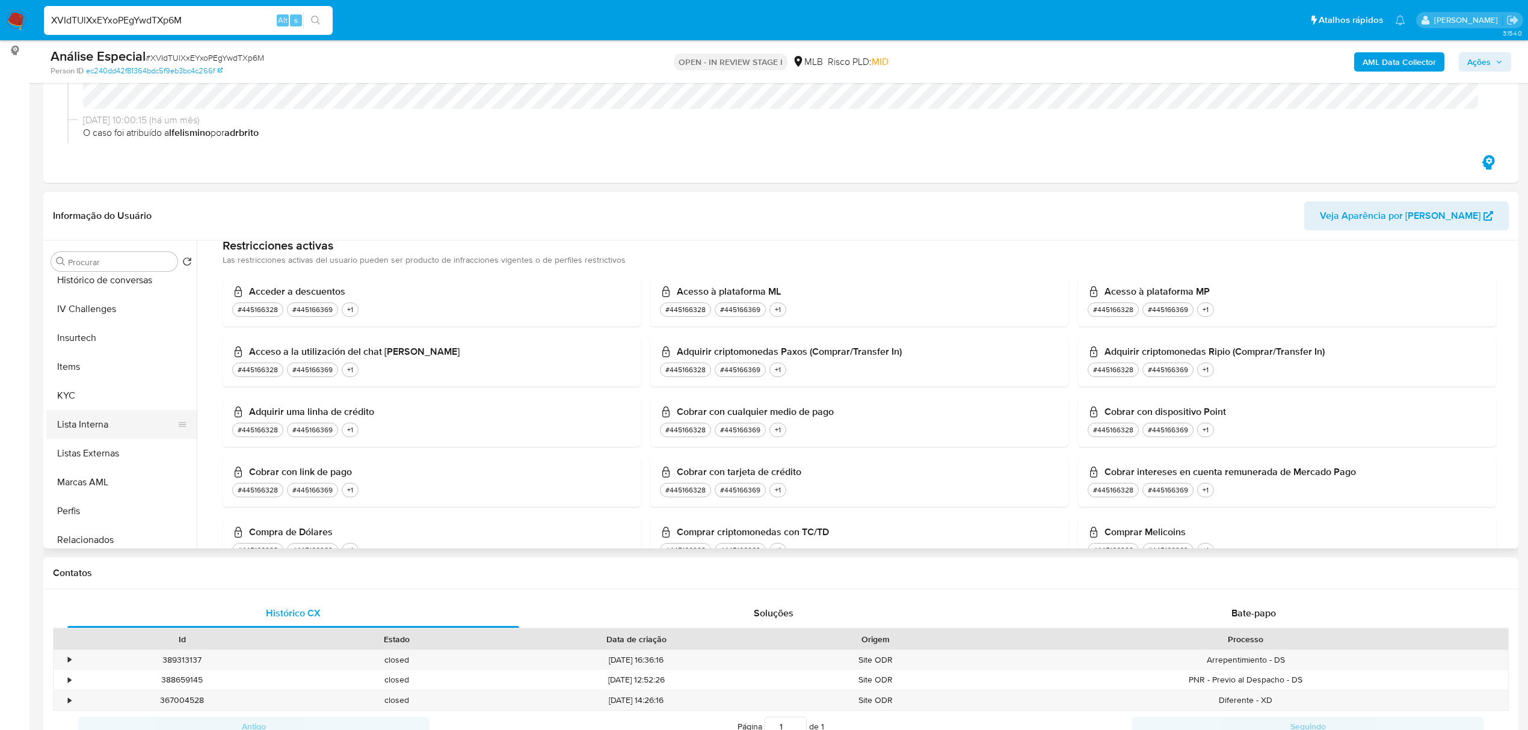
scroll to position [377, 0]
click at [123, 284] on button "Geral" at bounding box center [116, 289] width 141 height 29
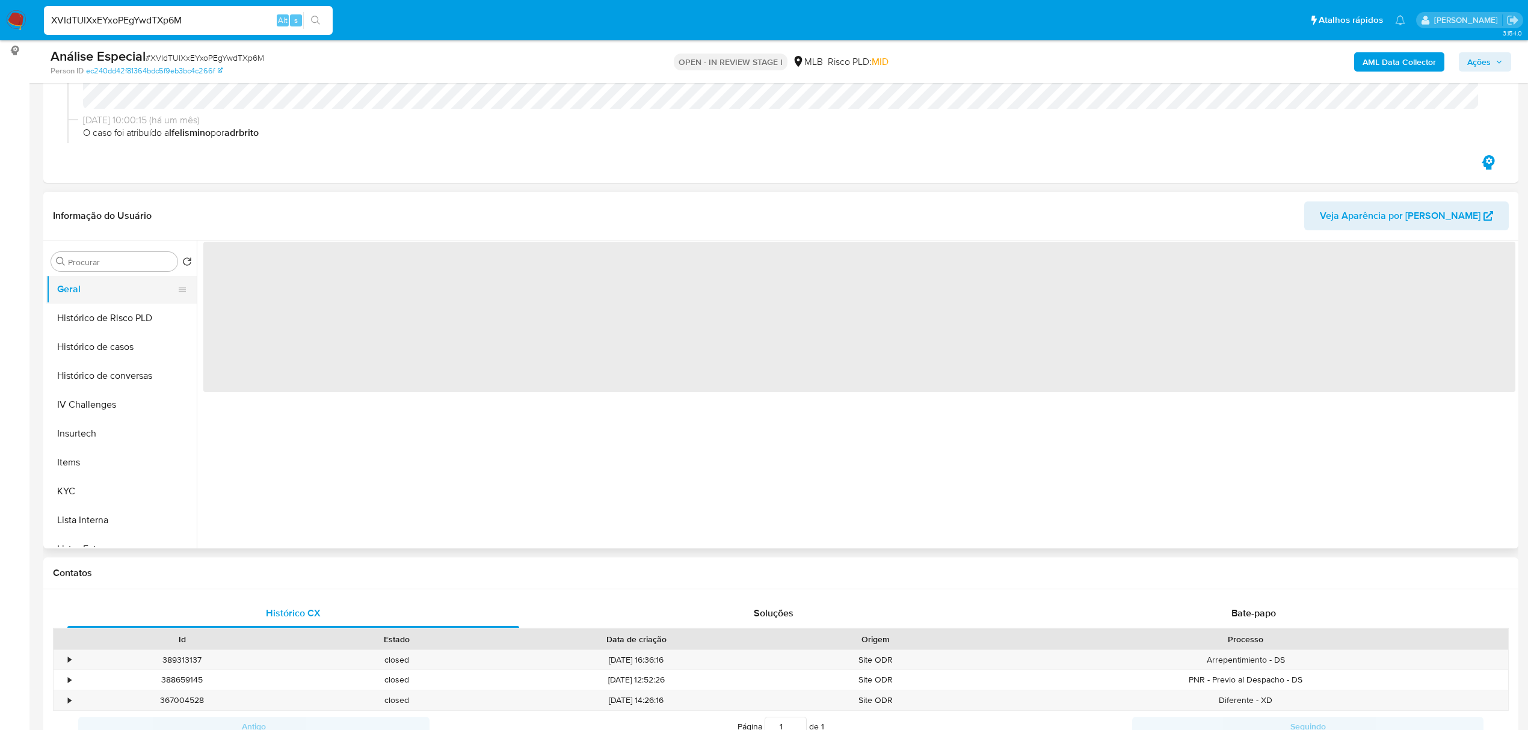
scroll to position [0, 0]
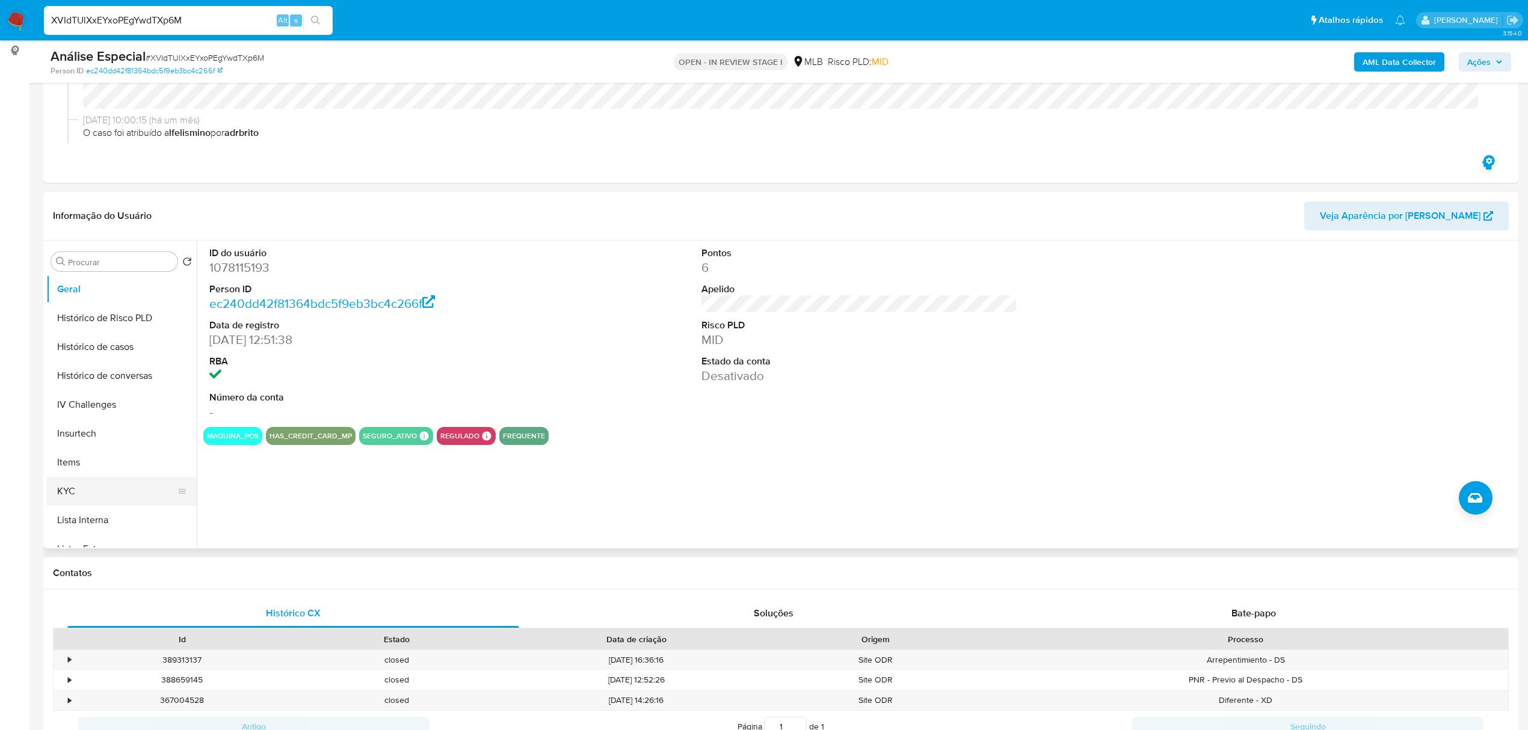
click at [85, 484] on button "KYC" at bounding box center [116, 491] width 141 height 29
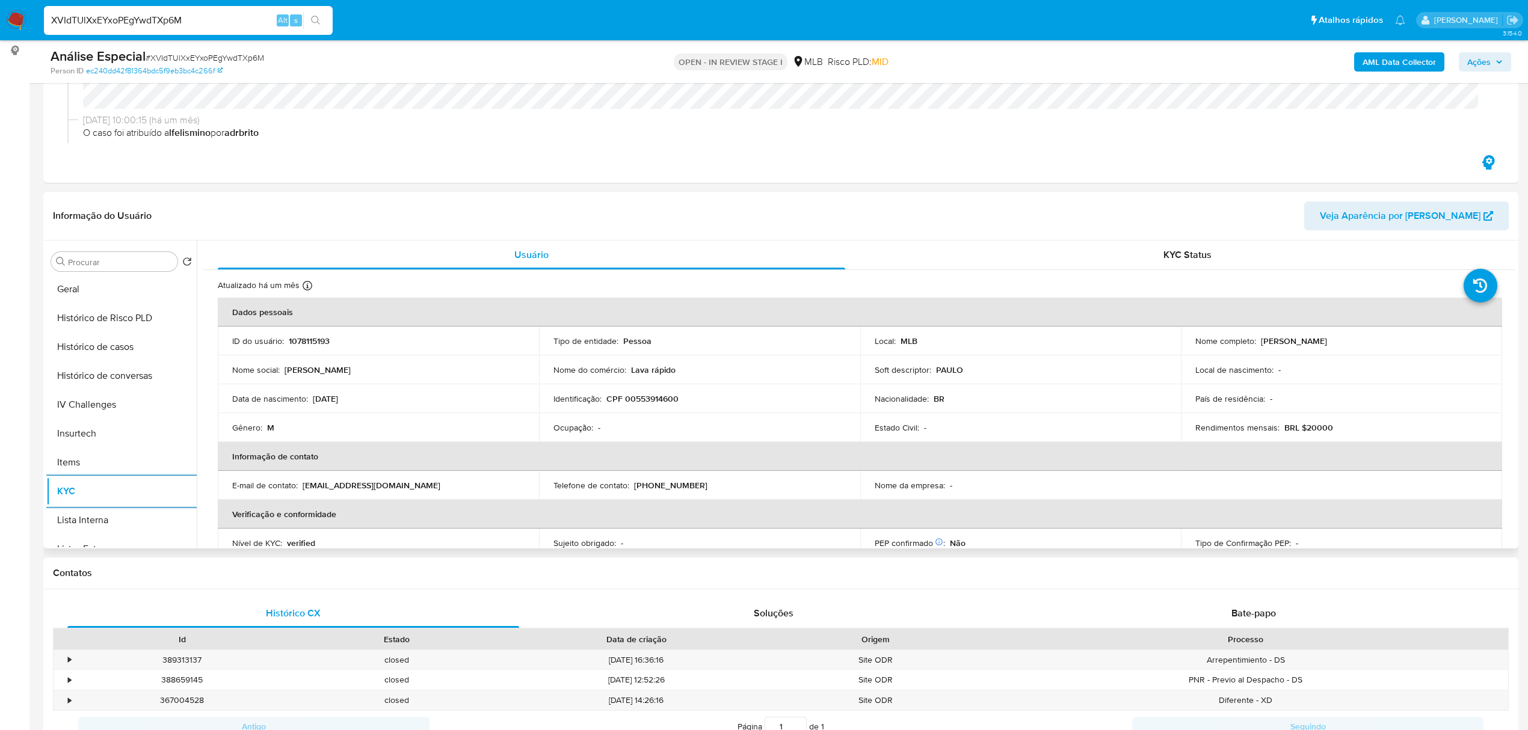
scroll to position [537, 0]
click at [121, 519] on button "CBT" at bounding box center [116, 533] width 141 height 29
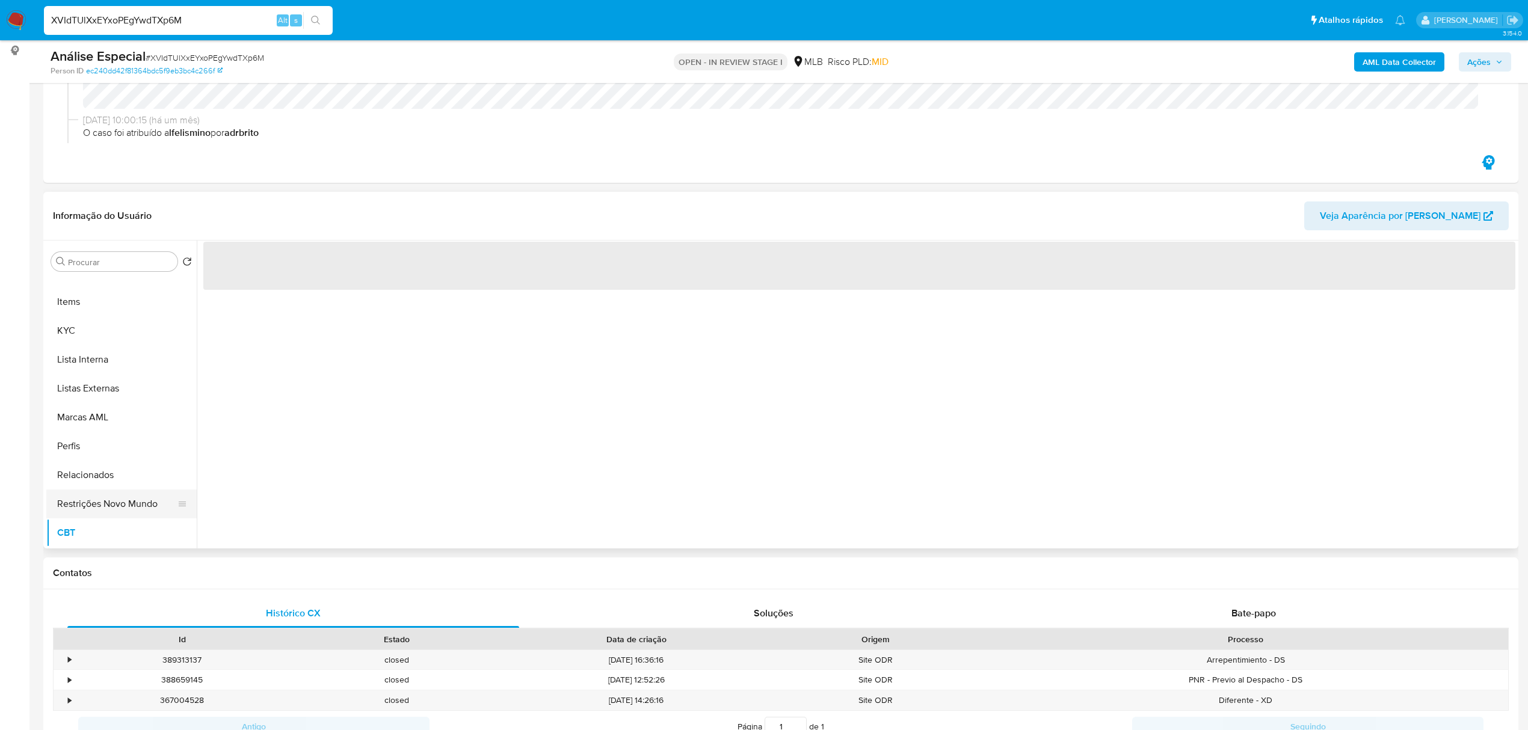
click at [97, 501] on button "Restrições Novo Mundo" at bounding box center [116, 504] width 141 height 29
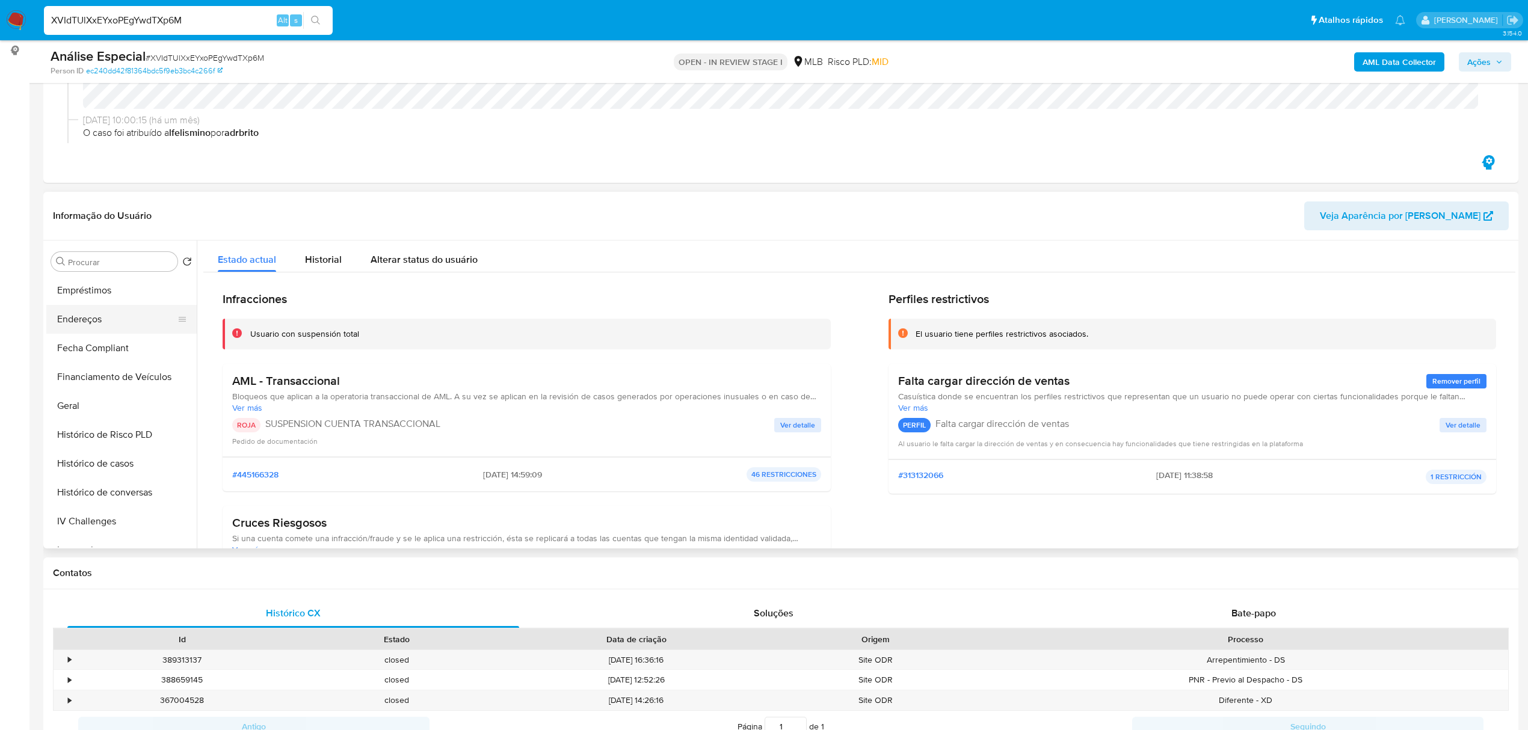
scroll to position [217, 0]
drag, startPoint x: 123, startPoint y: 304, endPoint x: 42, endPoint y: 318, distance: 83.0
click at [123, 303] on button "Documentação" at bounding box center [121, 305] width 150 height 29
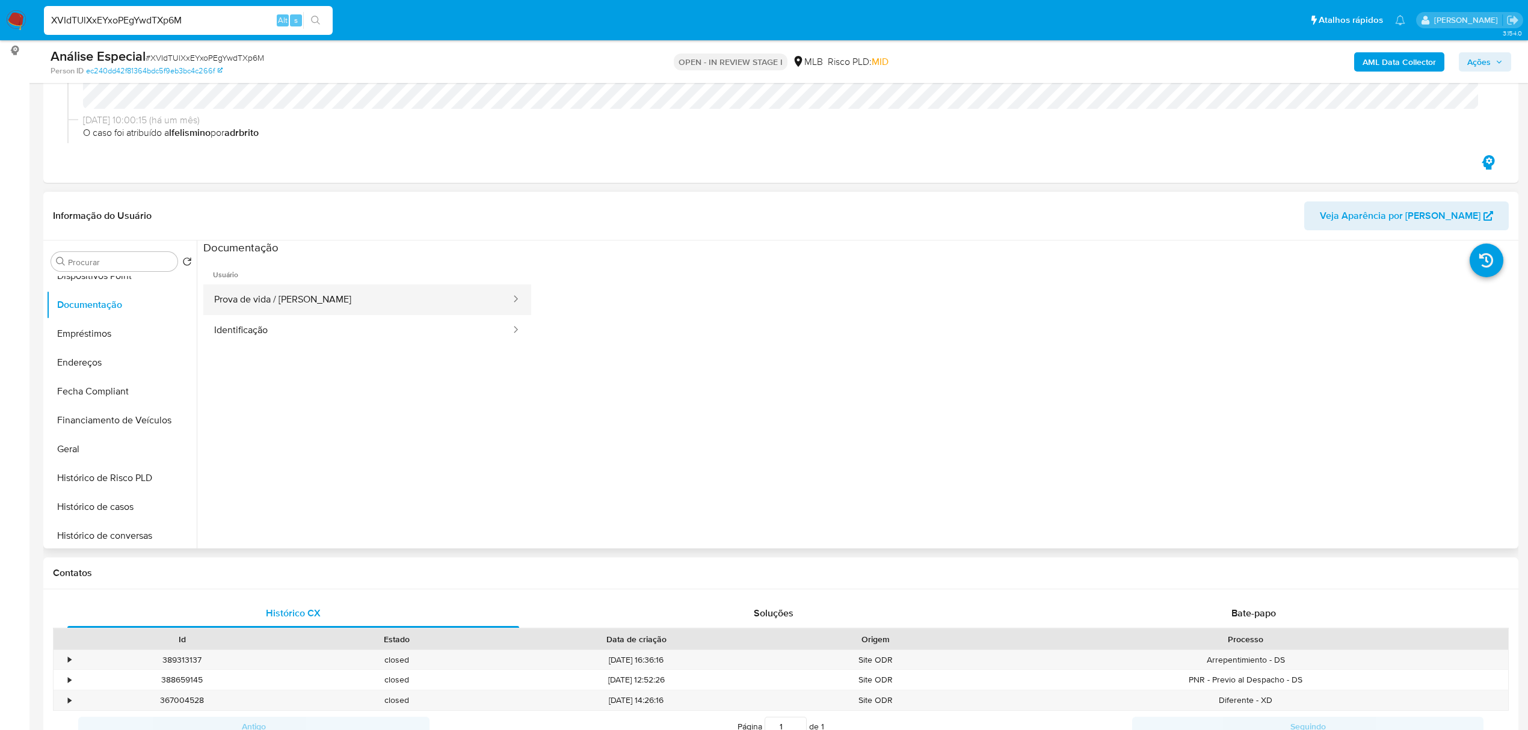
click at [398, 308] on button "Prova de vida / Selfie" at bounding box center [357, 300] width 309 height 31
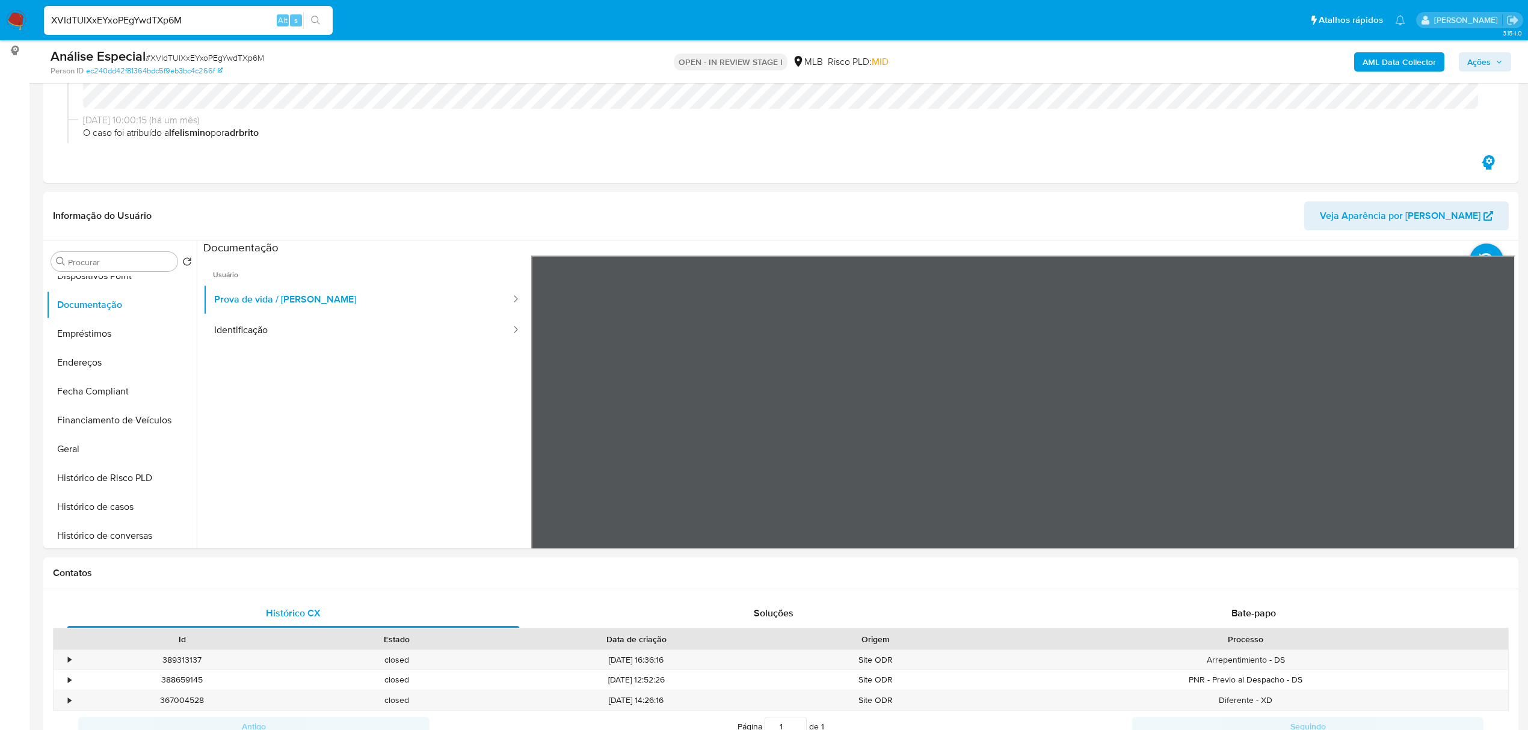
drag, startPoint x: 378, startPoint y: 328, endPoint x: 39, endPoint y: 401, distance: 347.7
click at [372, 335] on button "Identificação" at bounding box center [357, 330] width 309 height 31
click at [138, 371] on button "Endereços" at bounding box center [116, 362] width 141 height 29
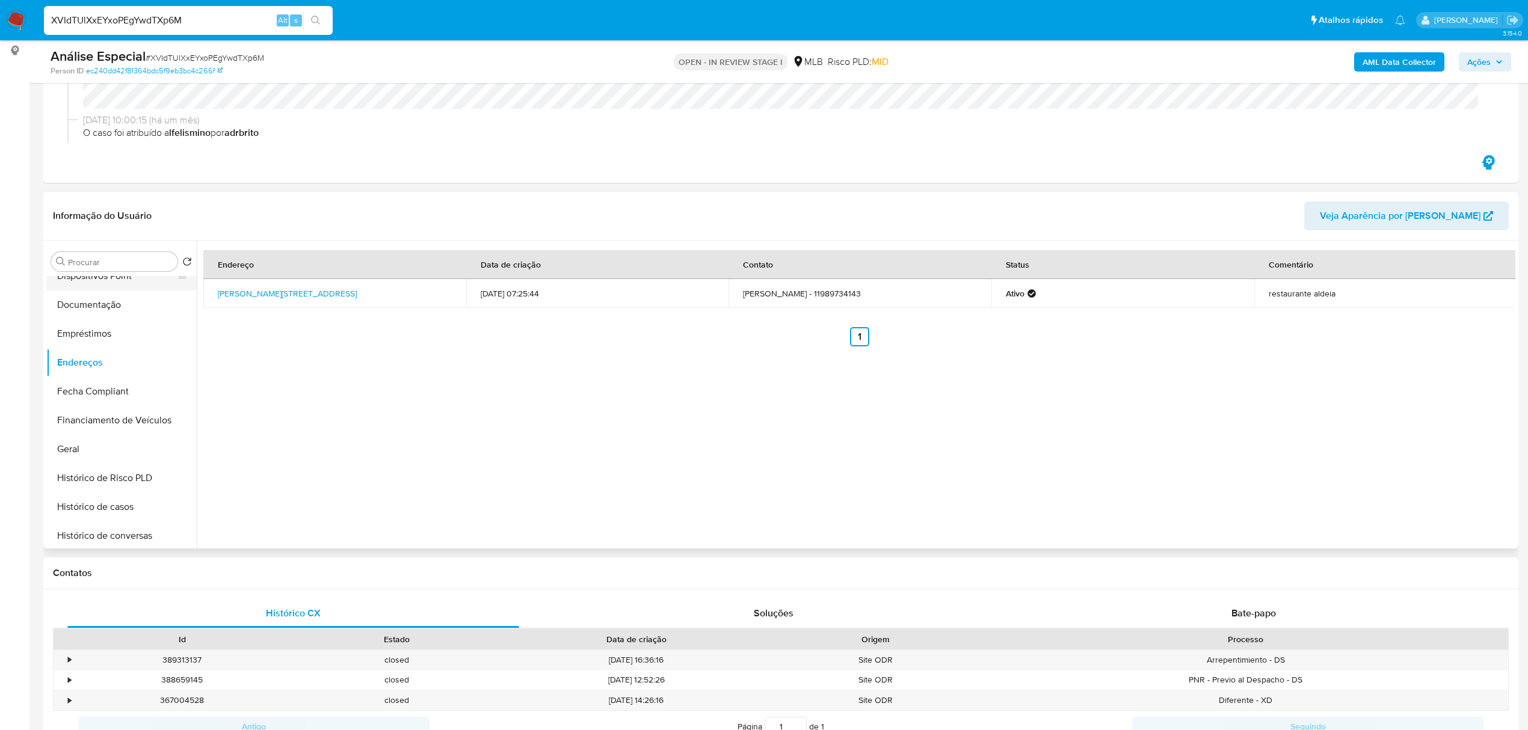
click at [134, 285] on button "Dispositivos Point" at bounding box center [116, 276] width 141 height 29
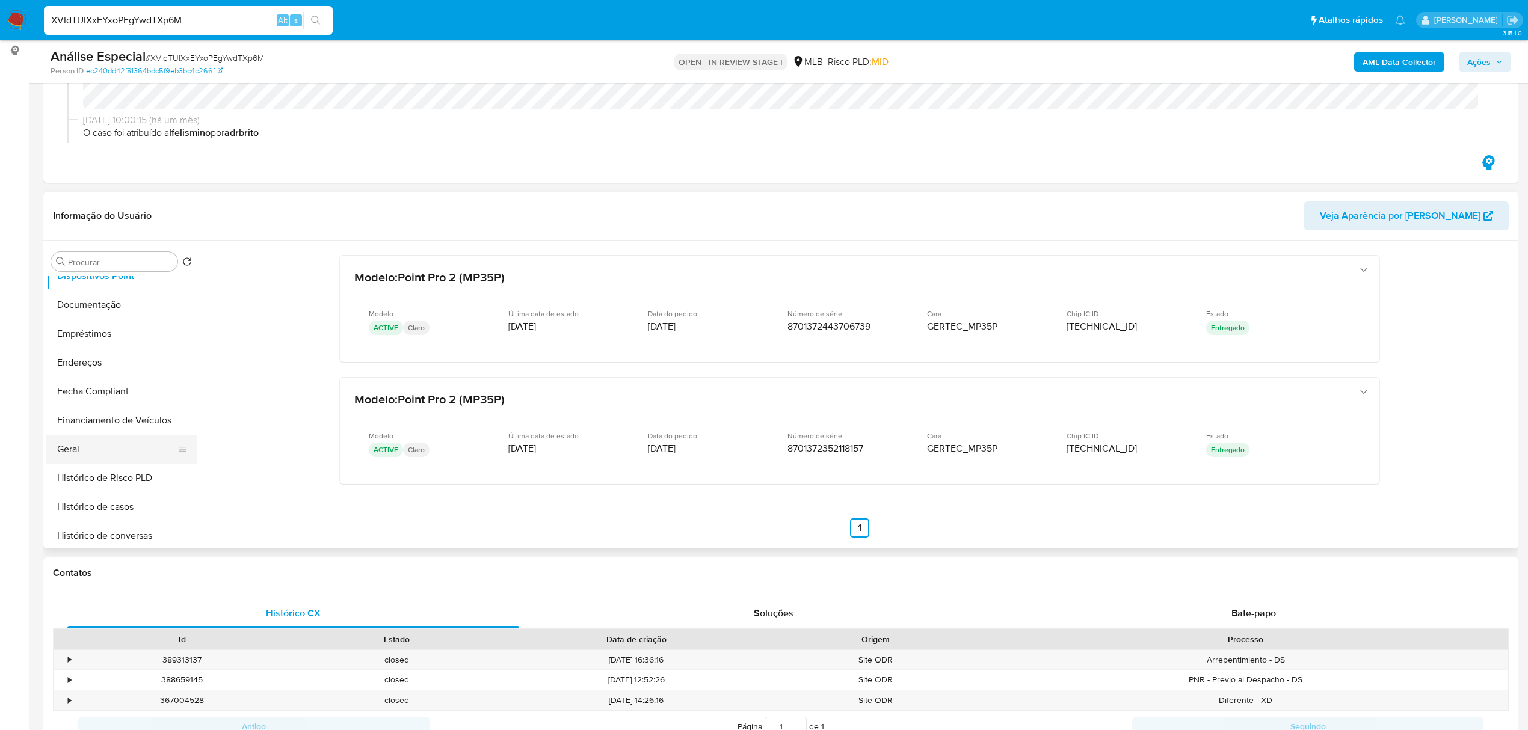
click at [84, 455] on button "Geral" at bounding box center [116, 449] width 141 height 29
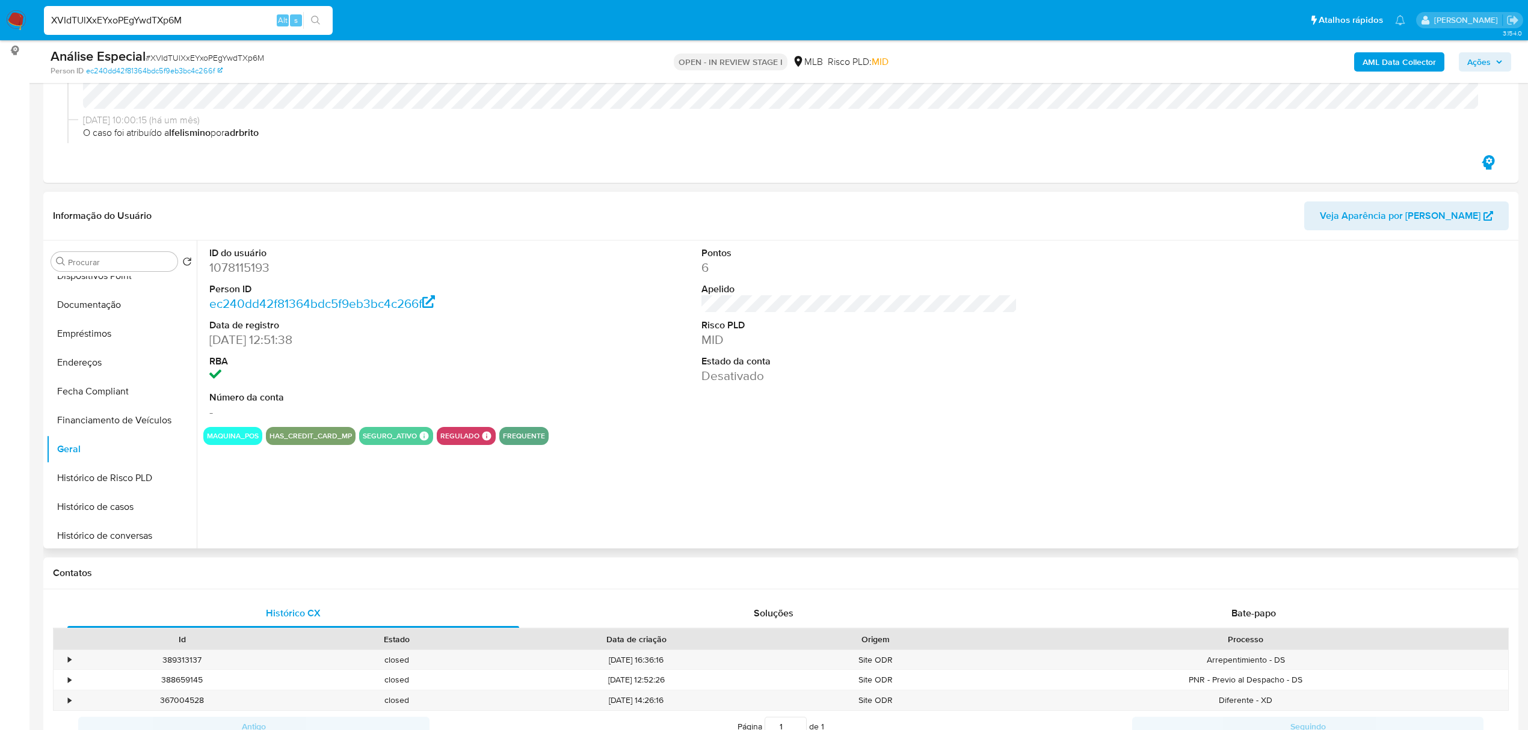
click at [261, 264] on dd "1078115193" at bounding box center [367, 267] width 316 height 17
copy dd "1078115193"
click at [63, 492] on button "KYC" at bounding box center [116, 491] width 141 height 29
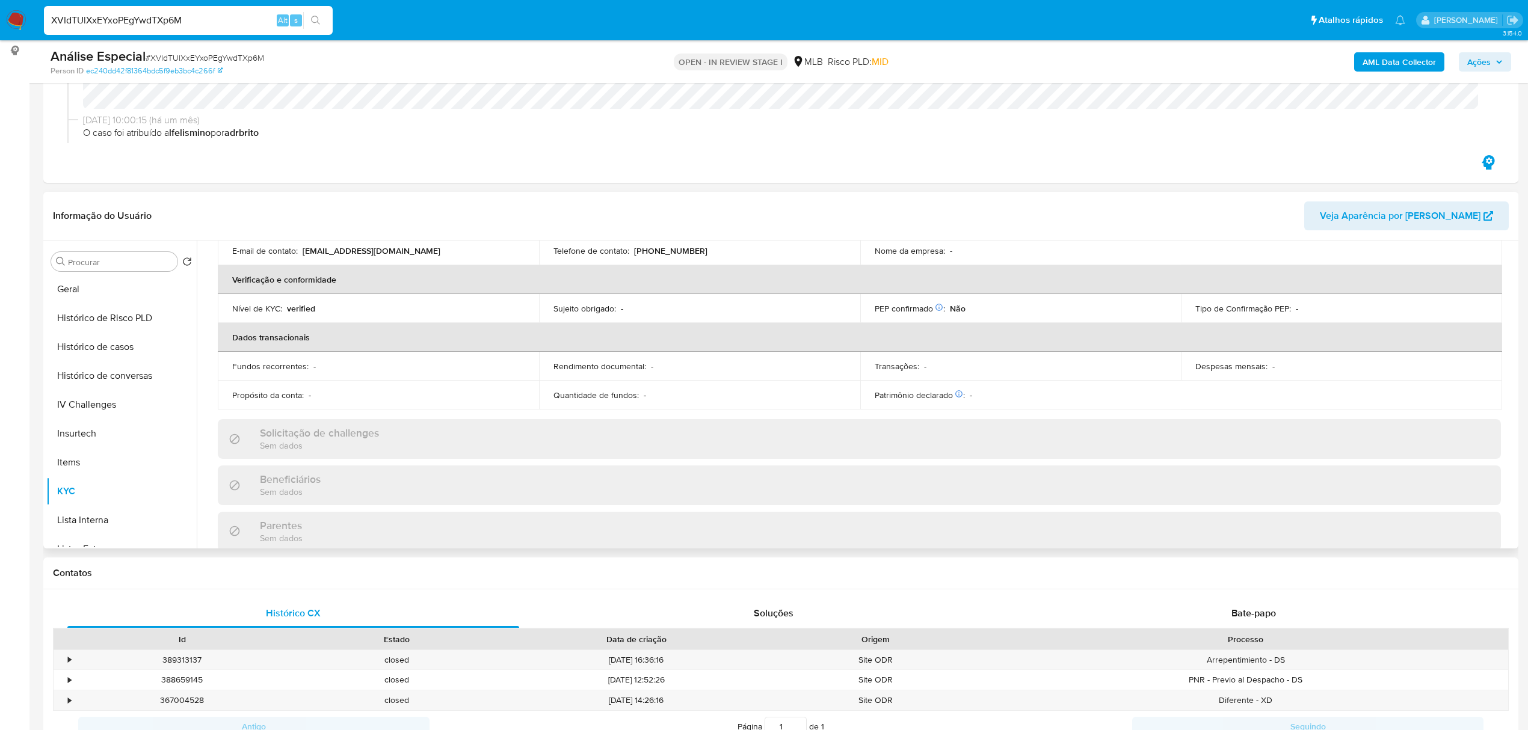
scroll to position [525, 0]
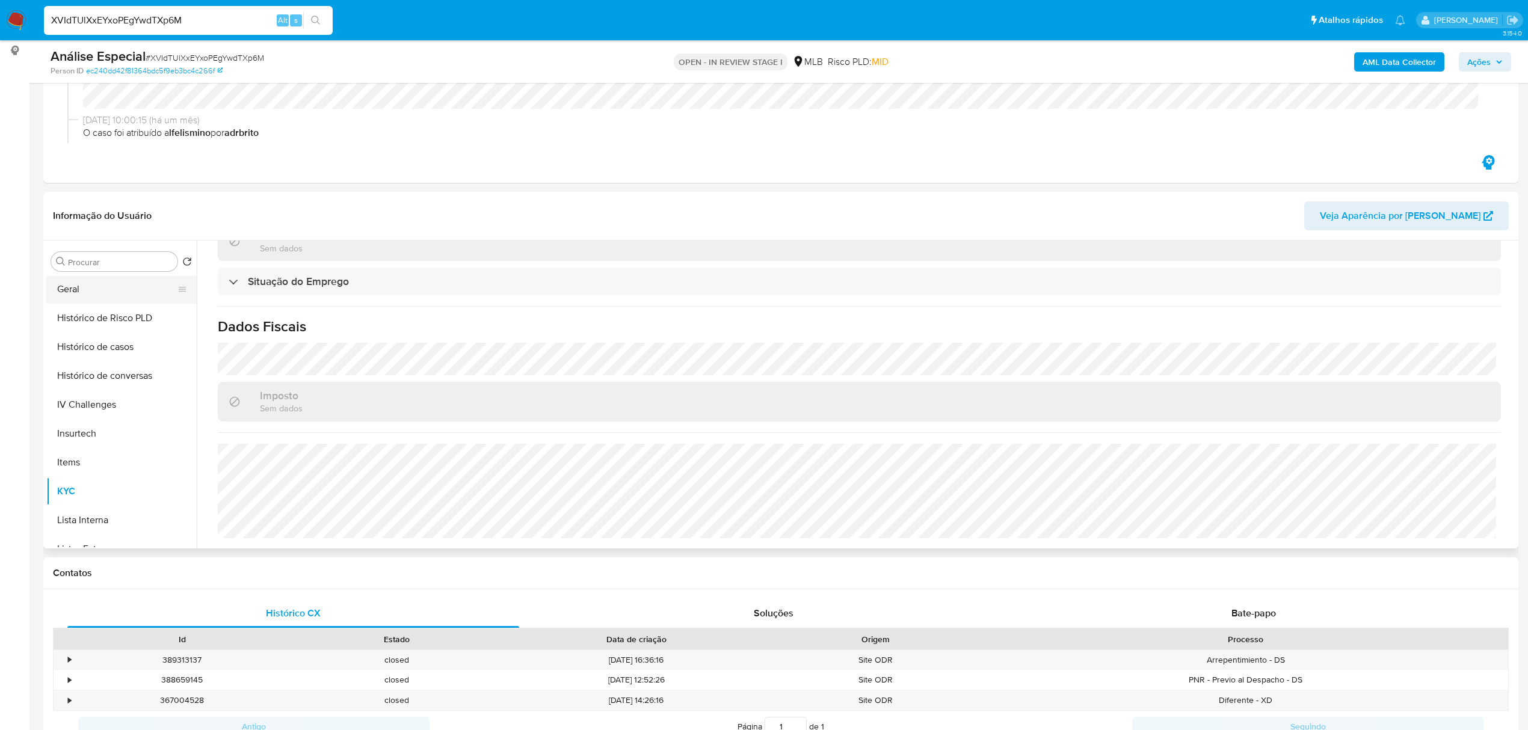
drag, startPoint x: 20, startPoint y: 260, endPoint x: 116, endPoint y: 300, distance: 103.6
click at [148, 328] on button "Anexos" at bounding box center [116, 319] width 141 height 29
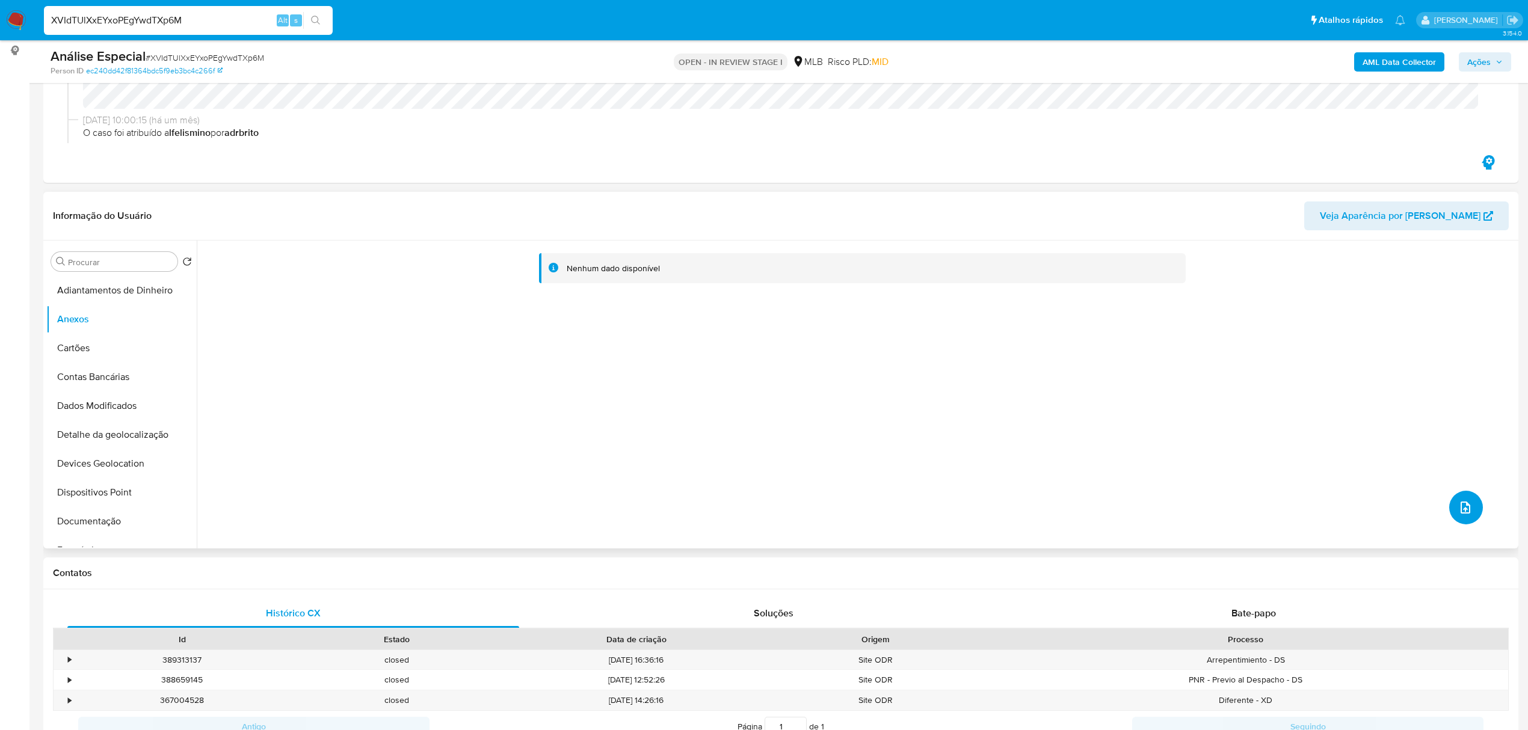
click at [1463, 507] on icon "upload-file" at bounding box center [1466, 508] width 14 height 14
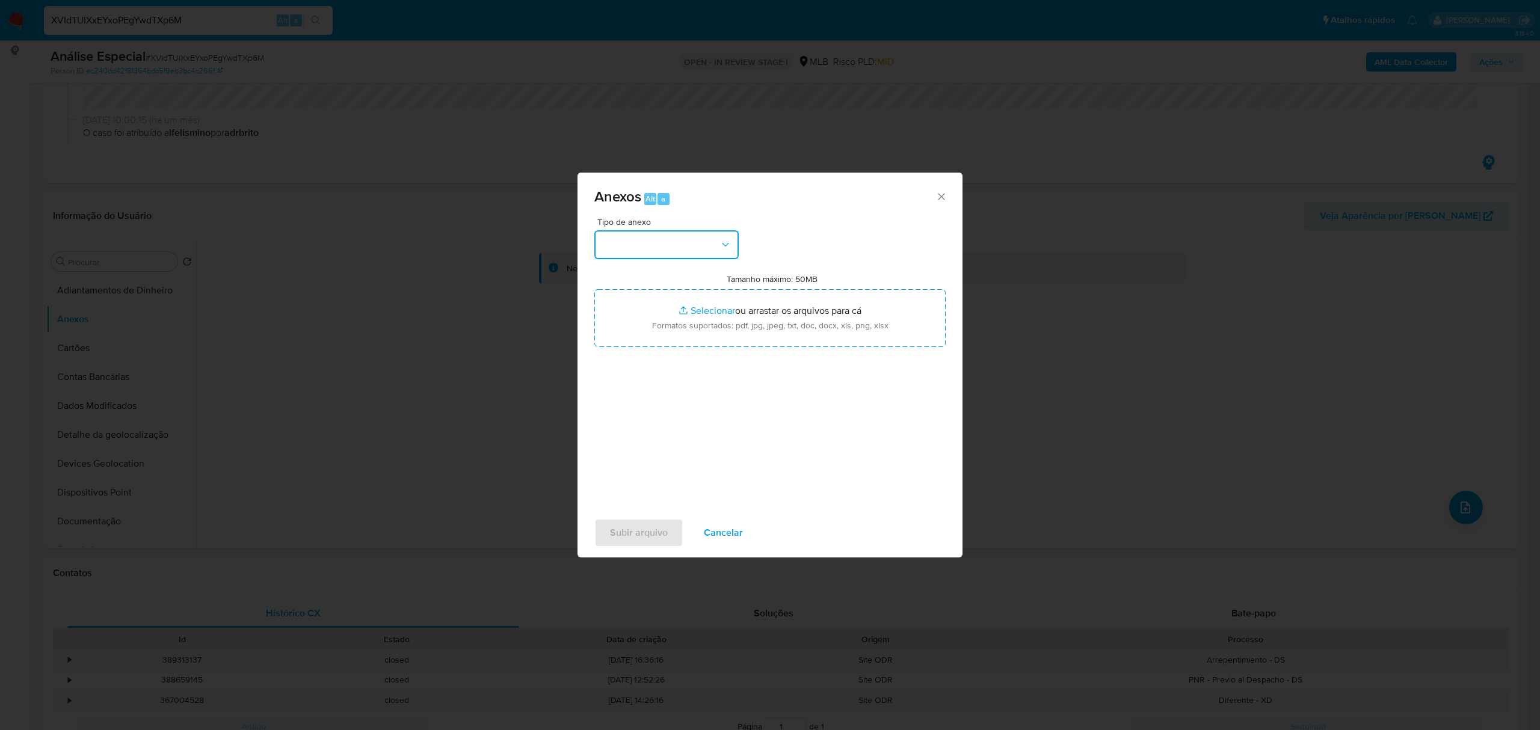
click at [667, 258] on button "button" at bounding box center [666, 244] width 144 height 29
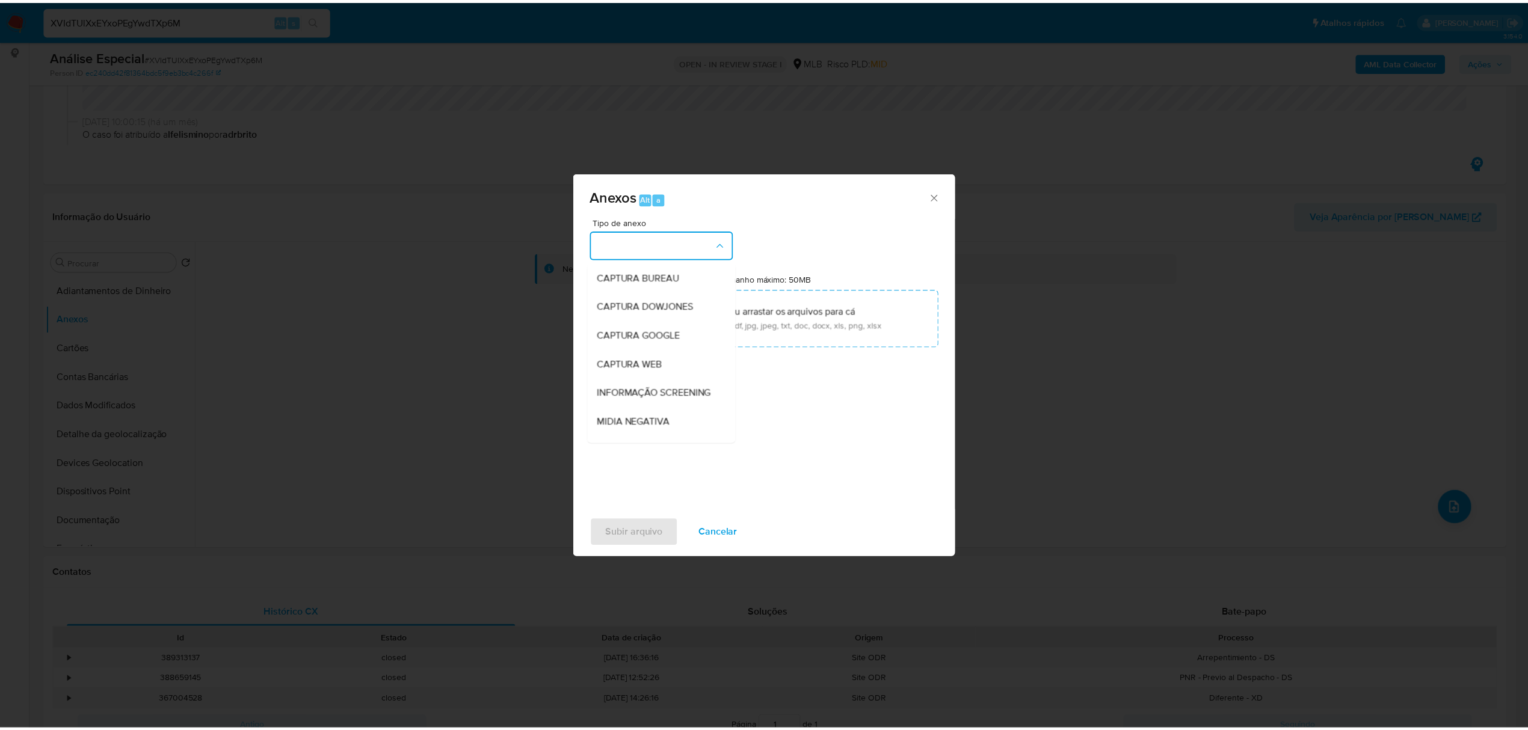
scroll to position [185, 0]
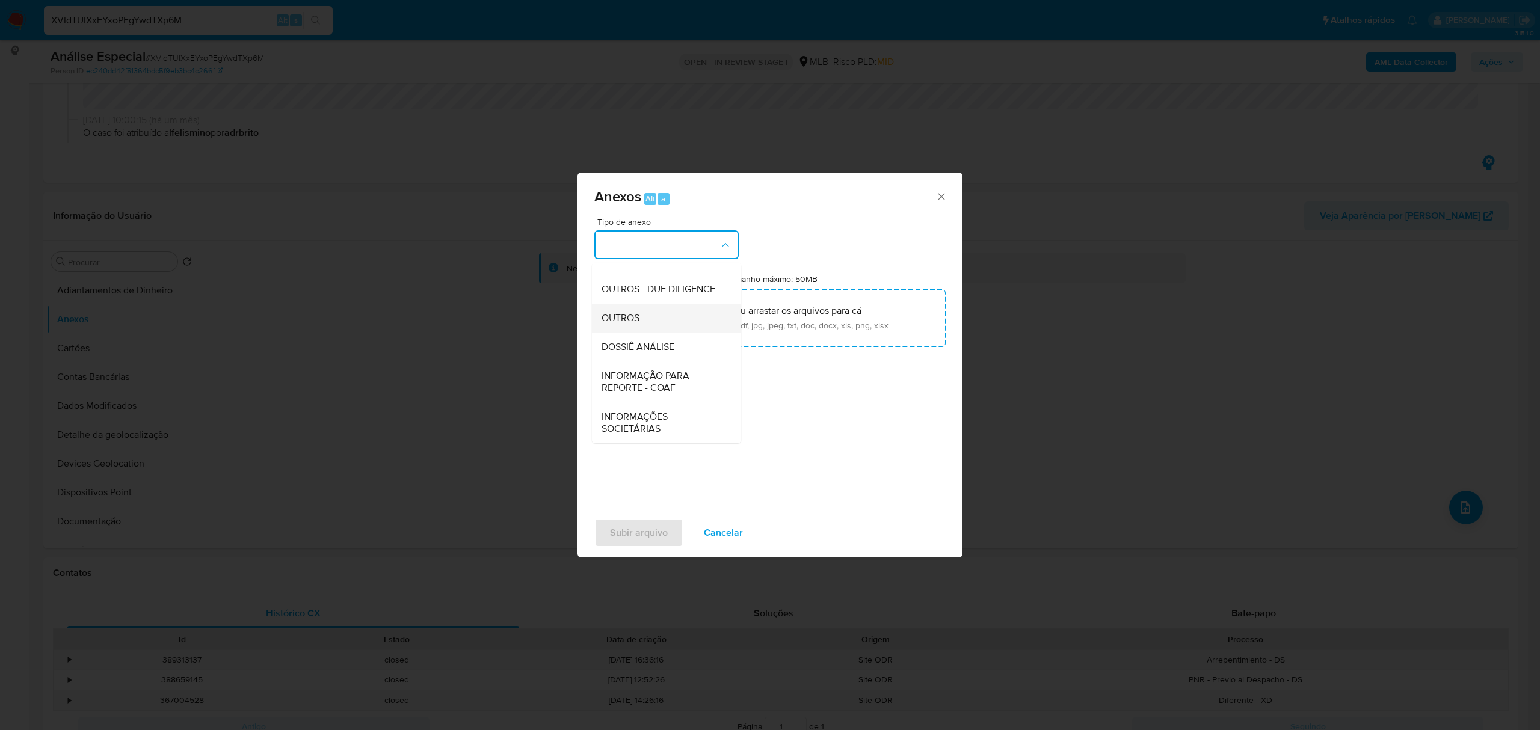
click at [663, 330] on div "OUTROS" at bounding box center [663, 318] width 123 height 29
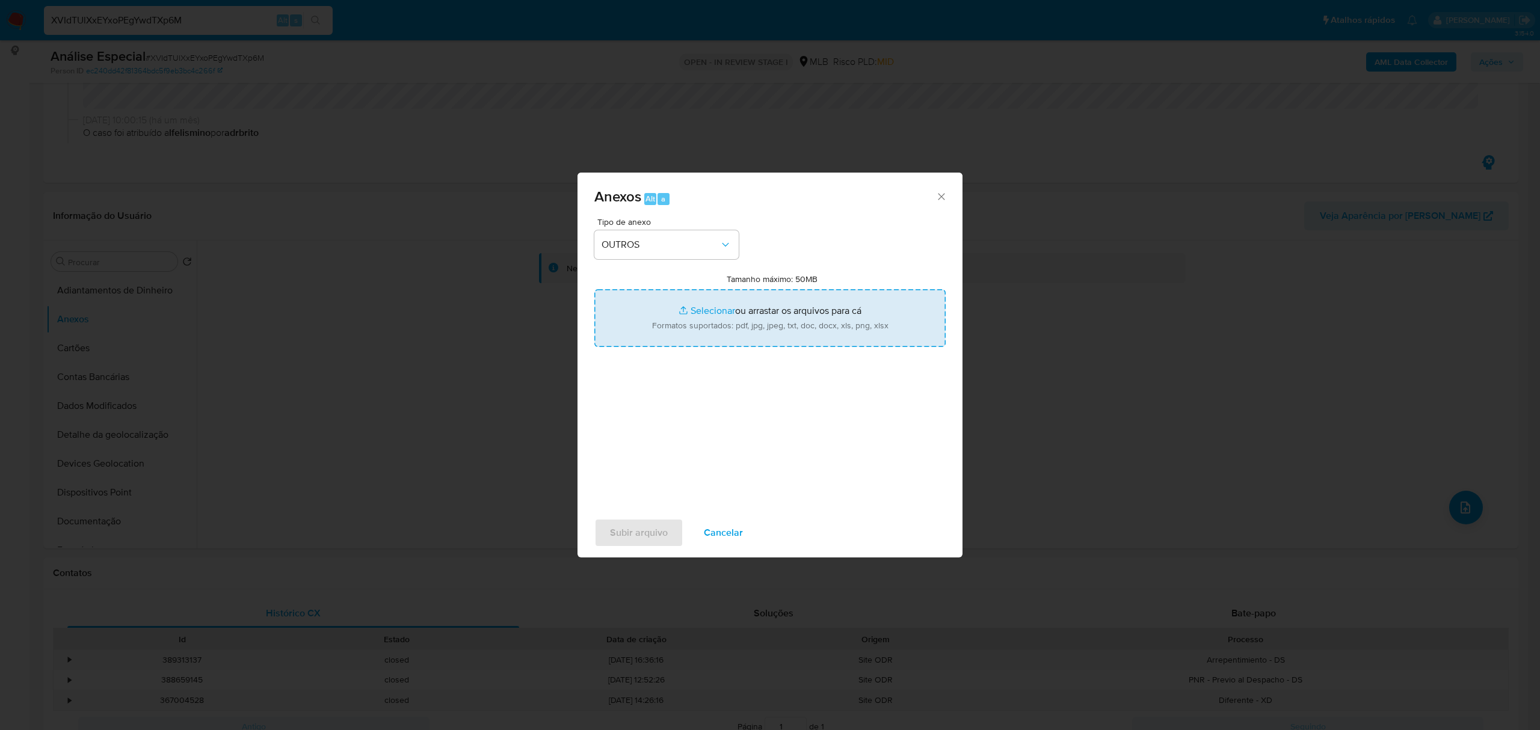
type input "C:\fakepath\Mulan 1078115193_2025_08_15_10_38_04 PAULO ROBERTO ARAUJO COELHO.pdf"
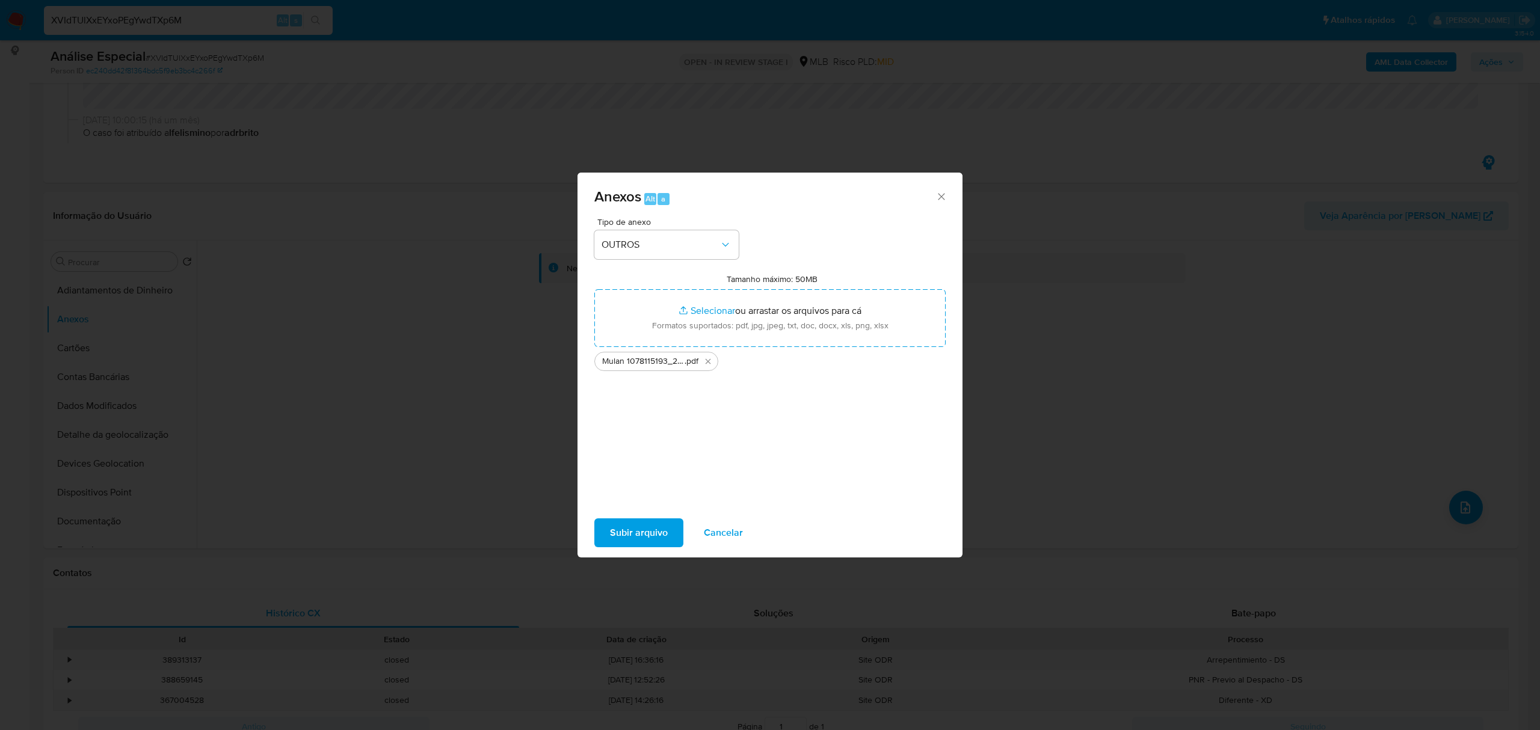
click at [658, 539] on span "Subir arquivo" at bounding box center [639, 533] width 58 height 26
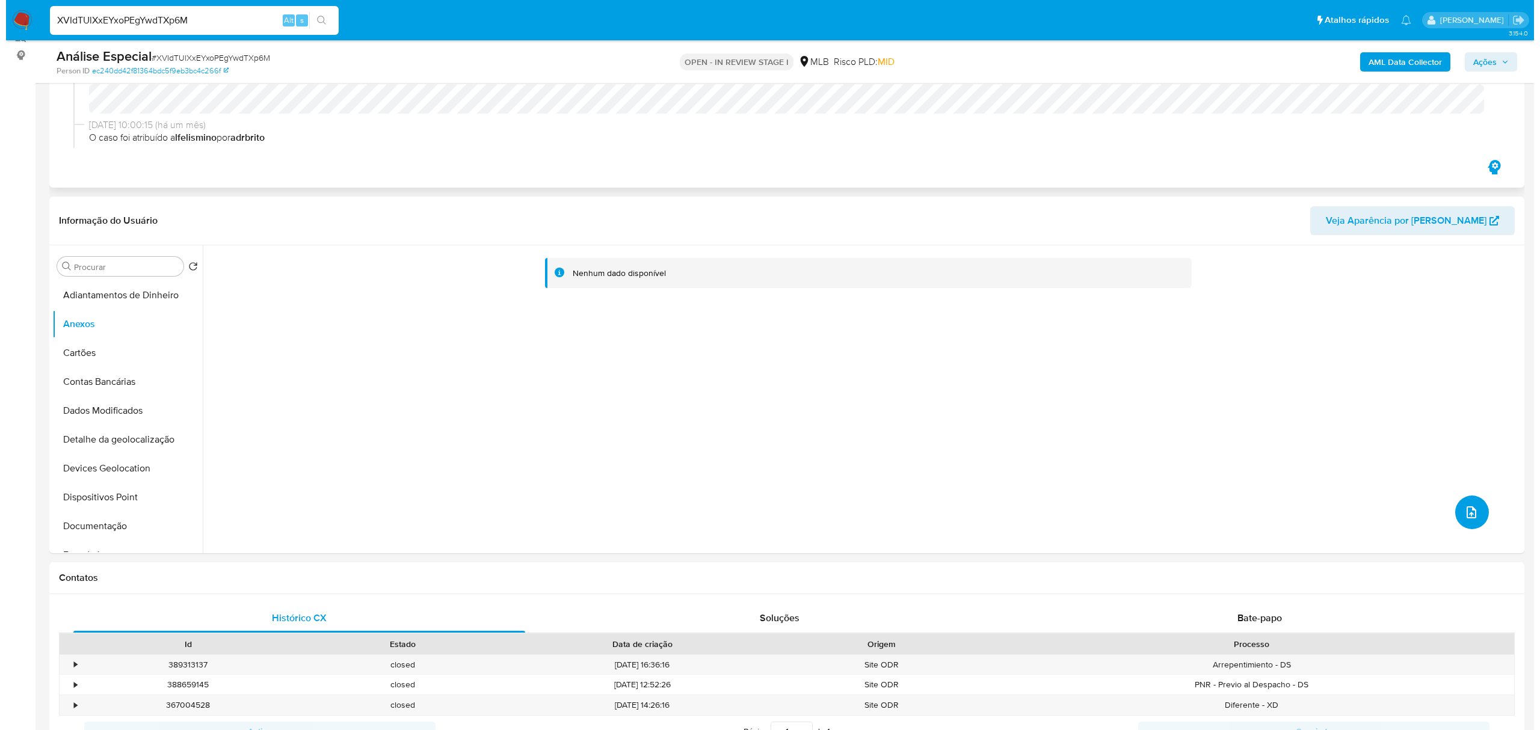
scroll to position [0, 0]
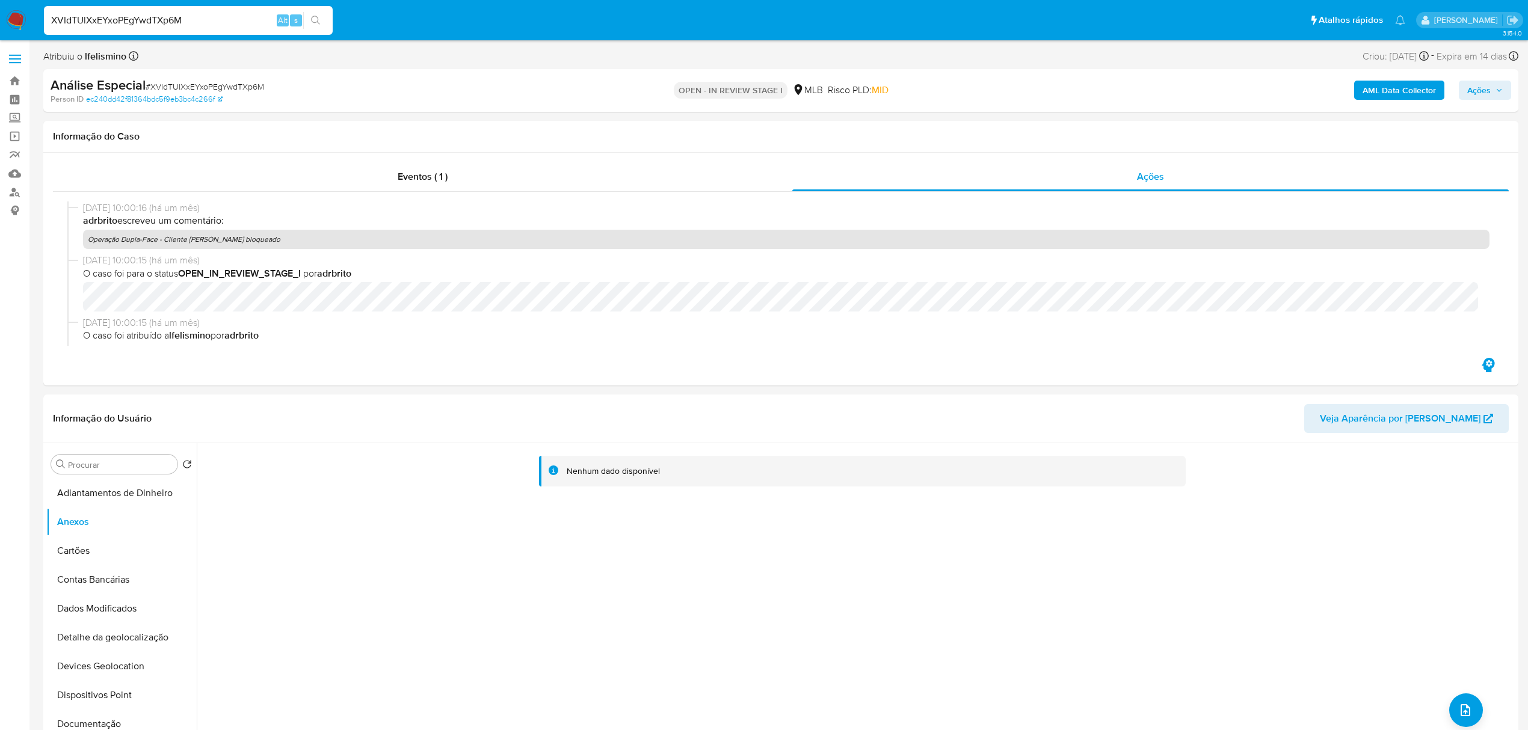
click at [1368, 88] on b "AML Data Collector" at bounding box center [1399, 90] width 73 height 19
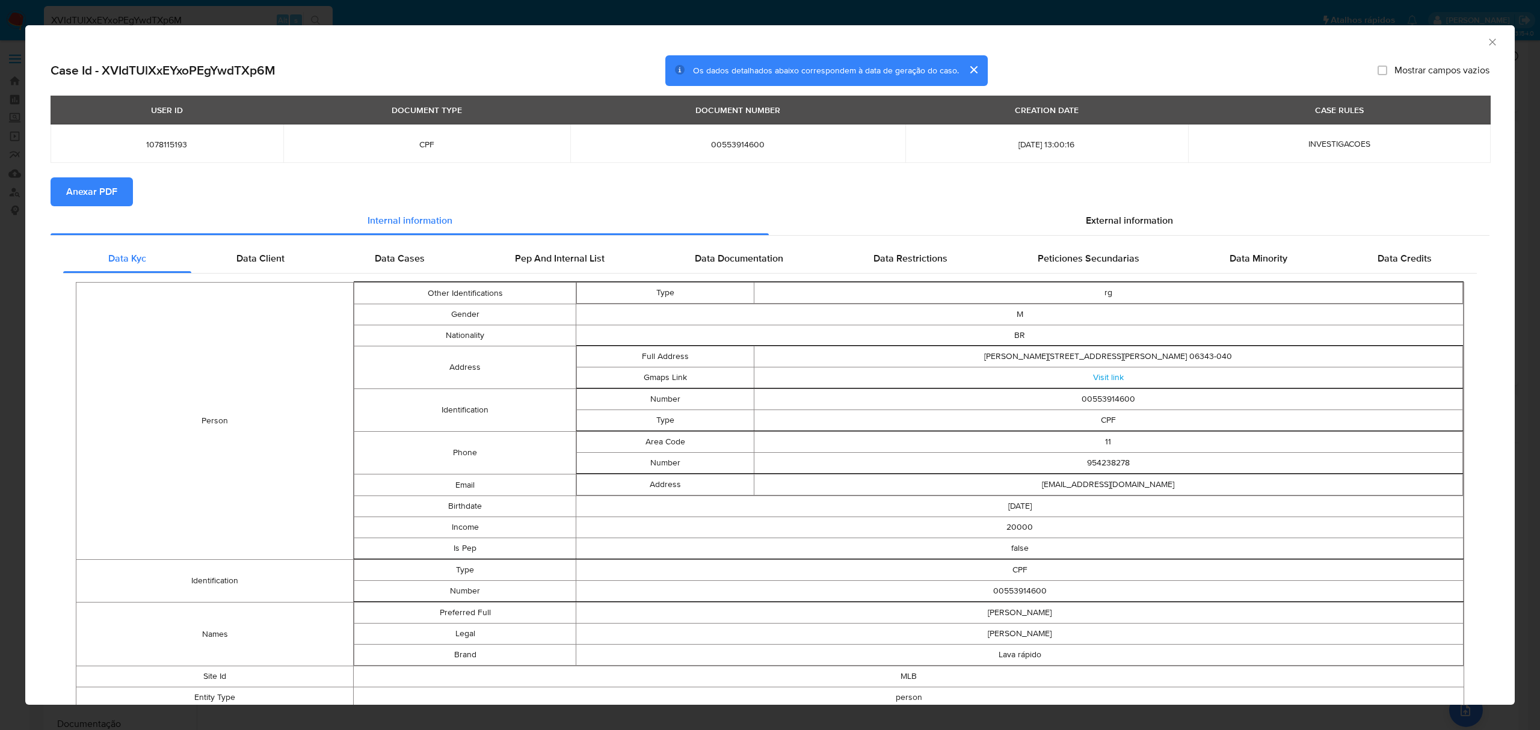
click at [104, 181] on span "Anexar PDF" at bounding box center [91, 192] width 51 height 26
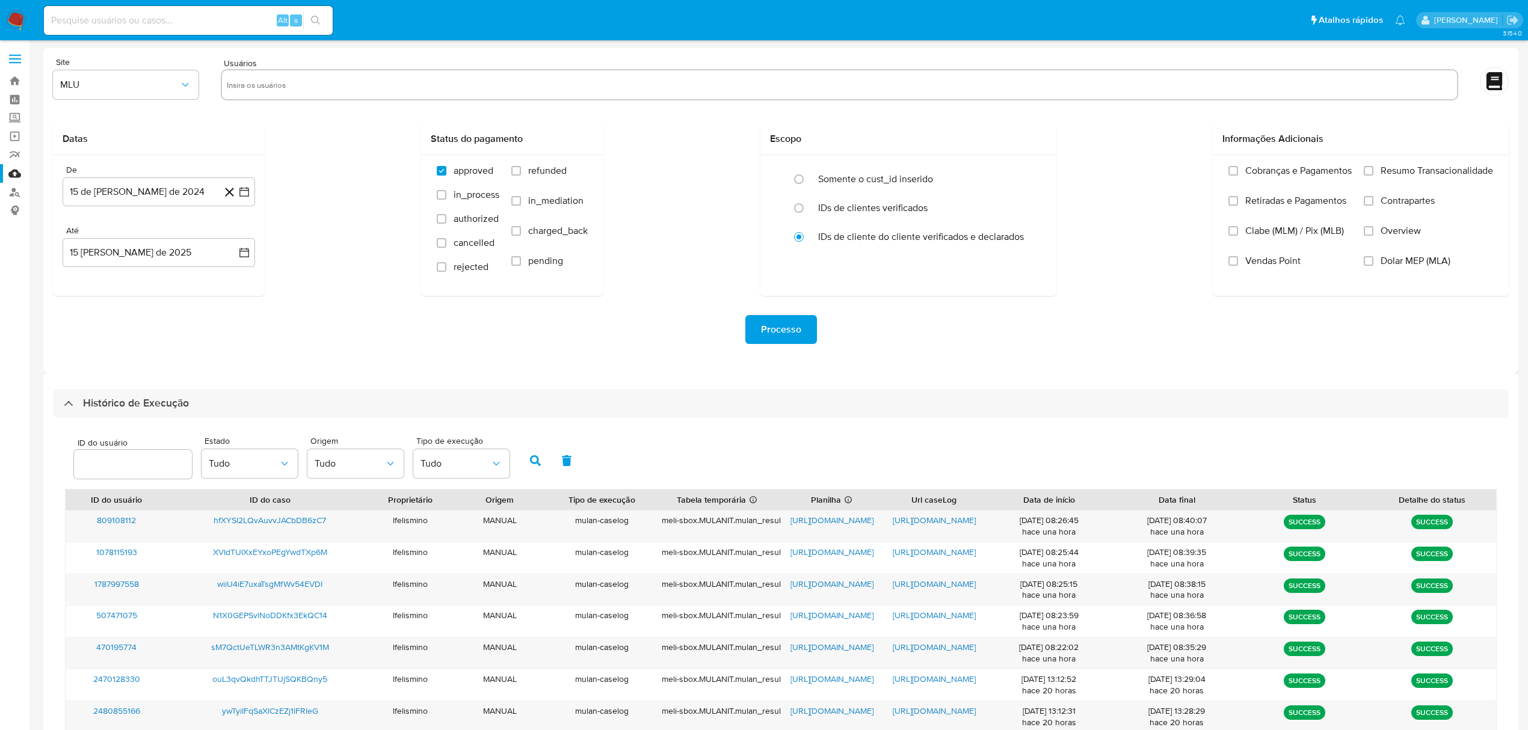
select select "50"
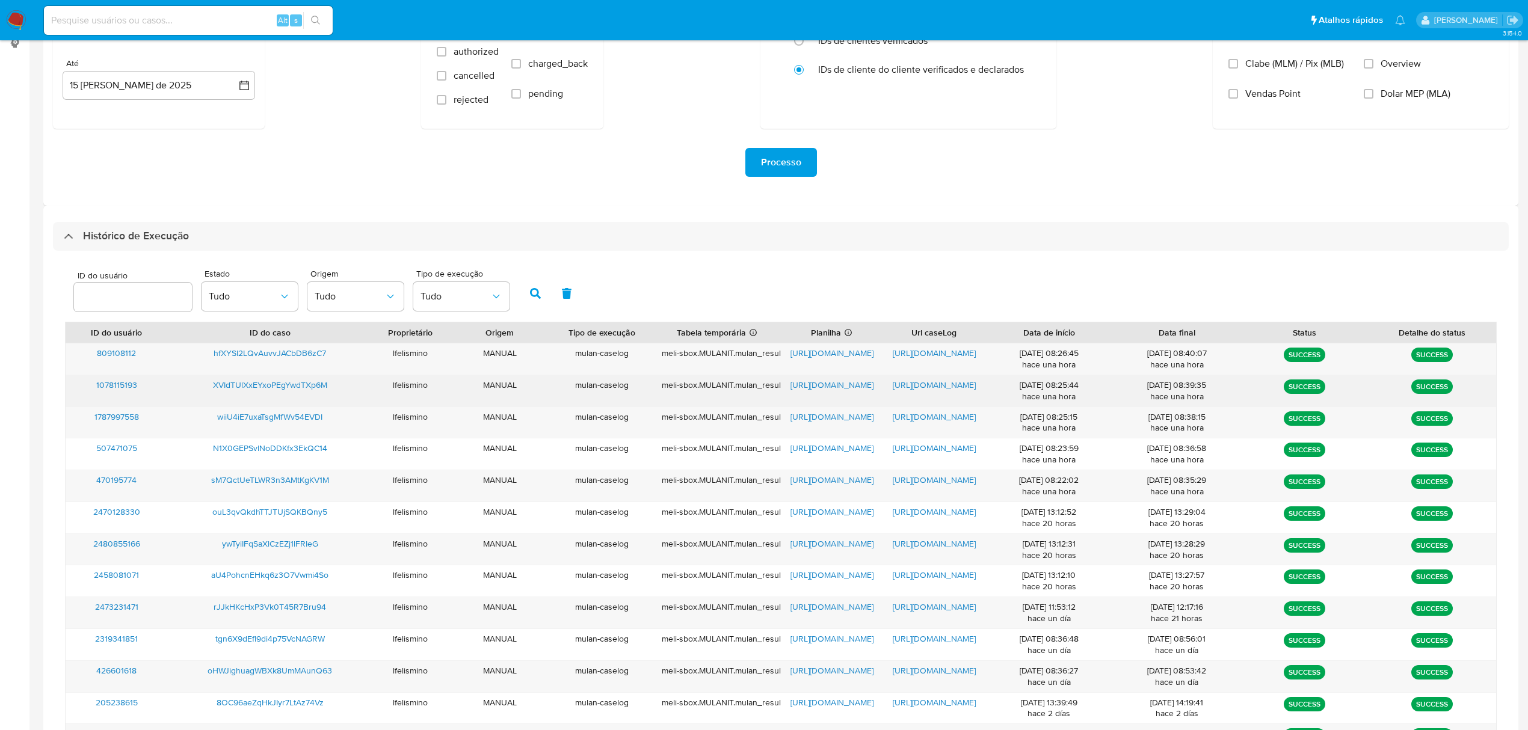
click at [913, 379] on span "[URL][DOMAIN_NAME]" at bounding box center [934, 385] width 83 height 12
click at [795, 388] on span "[URL][DOMAIN_NAME]" at bounding box center [832, 385] width 83 height 12
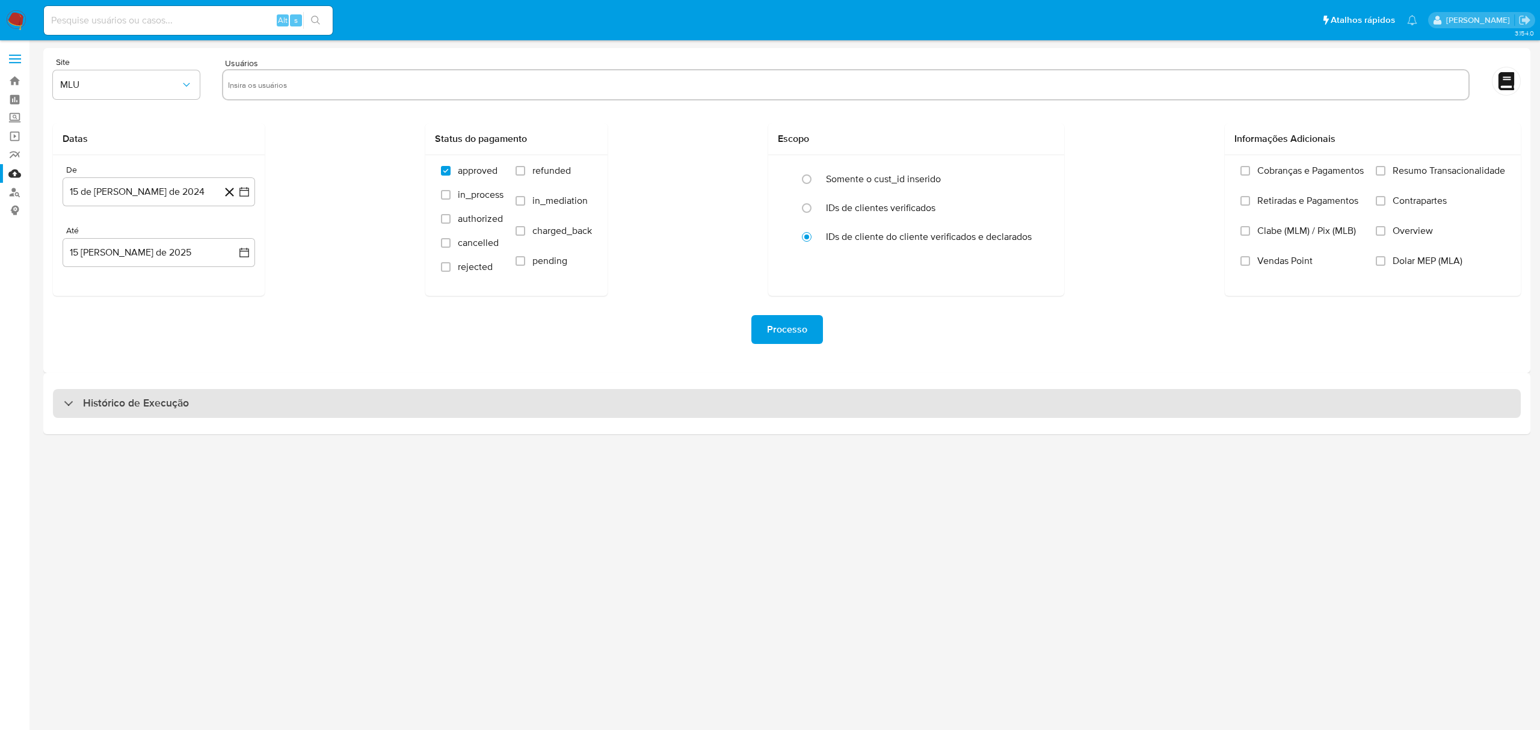
click at [614, 397] on div "Histórico de Execução" at bounding box center [787, 403] width 1468 height 29
select select "10"
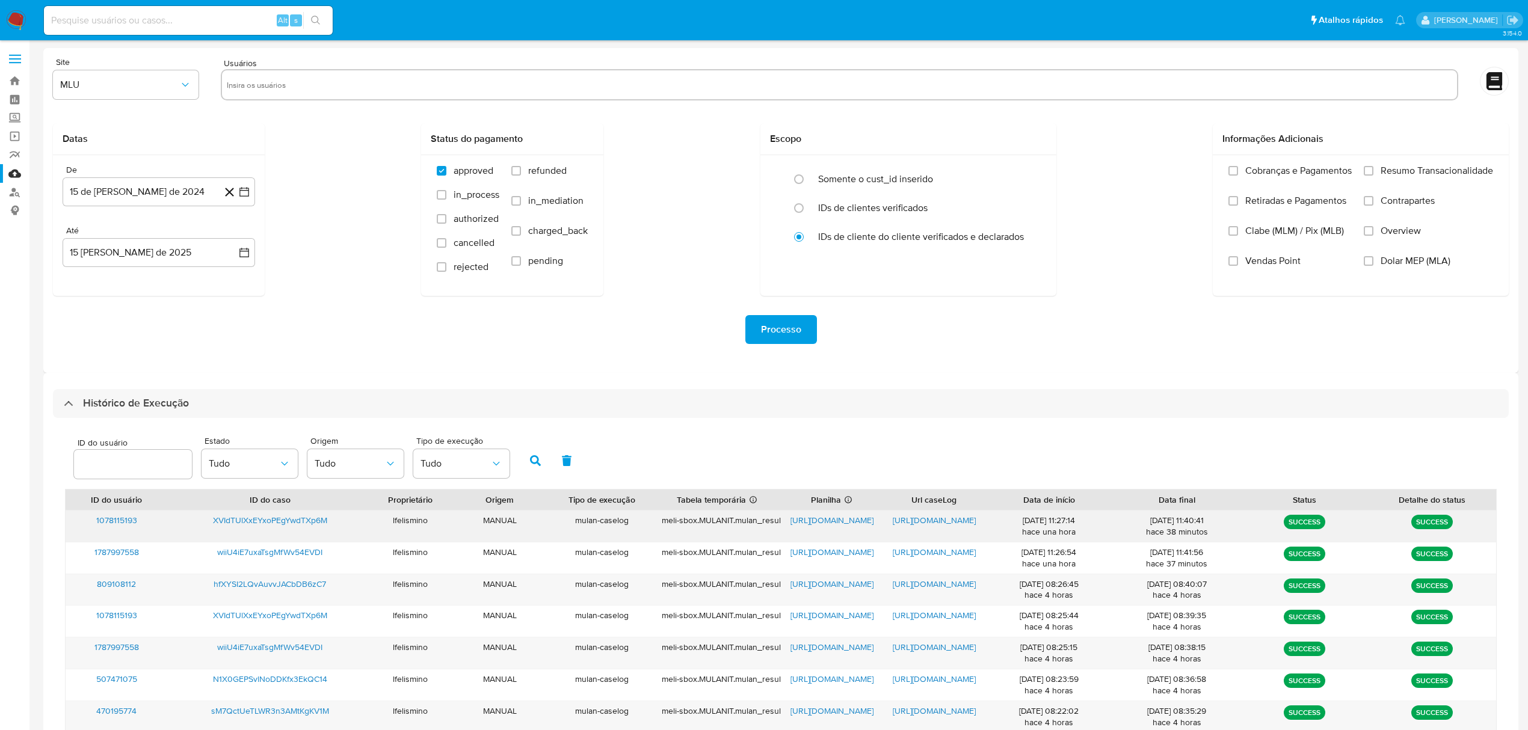
click at [948, 521] on span "https://docs.google.com/document/d/14CLs2Cfupu-rDvfyb-8aA5LelhHBFi63oHoWihAtIc4…" at bounding box center [934, 520] width 83 height 12
click at [836, 523] on span "https://docs.google.com/spreadsheets/d/10qEnNwXIfoSxeEazGaKub-kM3lc7KII4d0fQhAe…" at bounding box center [832, 520] width 83 height 12
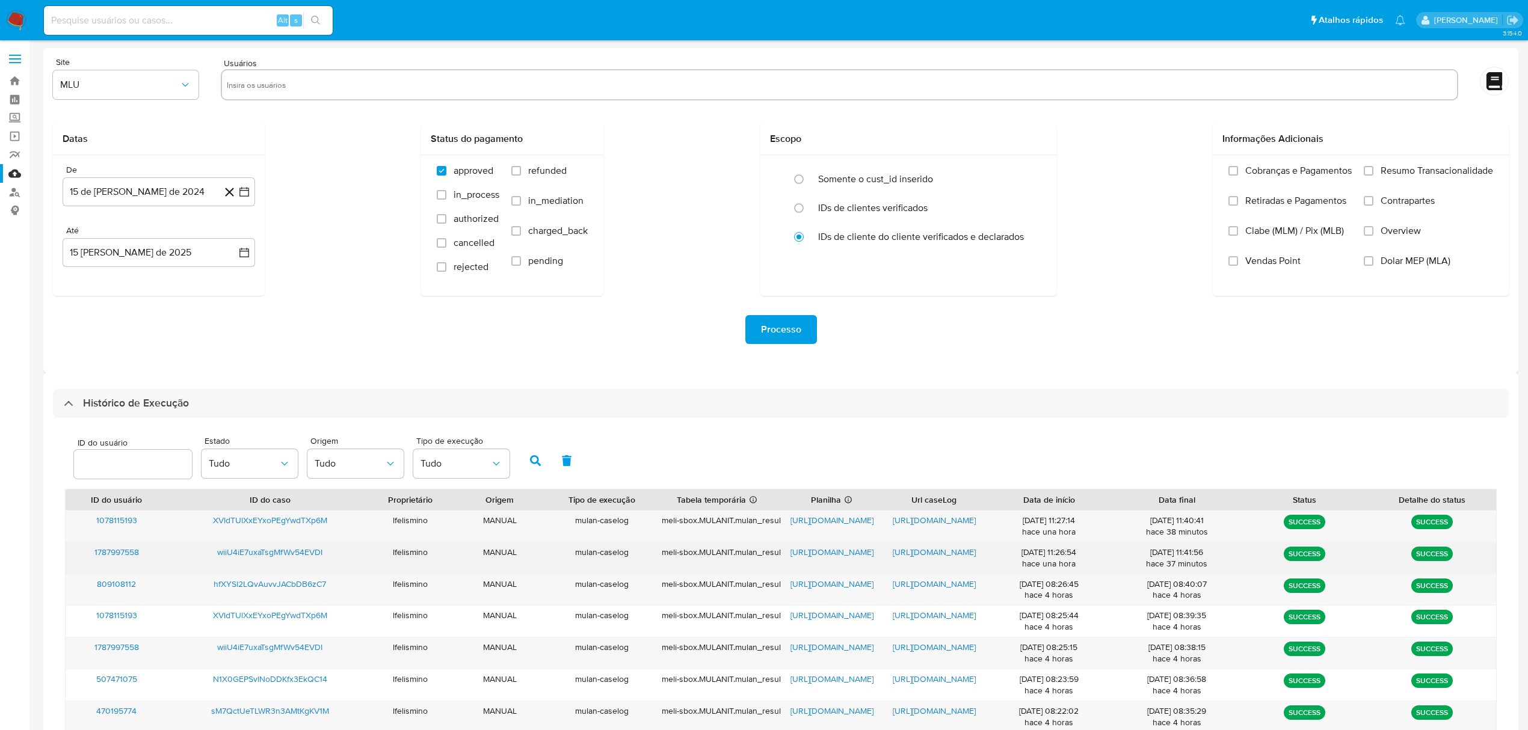
click at [947, 552] on span "https://docs.google.com/document/d/17f8RWCeZkZAPBFLBDqHXc2bzGpkrSW0HxY8lLXhhdrU…" at bounding box center [934, 552] width 83 height 12
click at [819, 552] on span "https://docs.google.com/spreadsheets/d/1Cn5PFMJTqPG-C5kUmvOwKgrchsV2uamIsOKhdli…" at bounding box center [832, 552] width 83 height 12
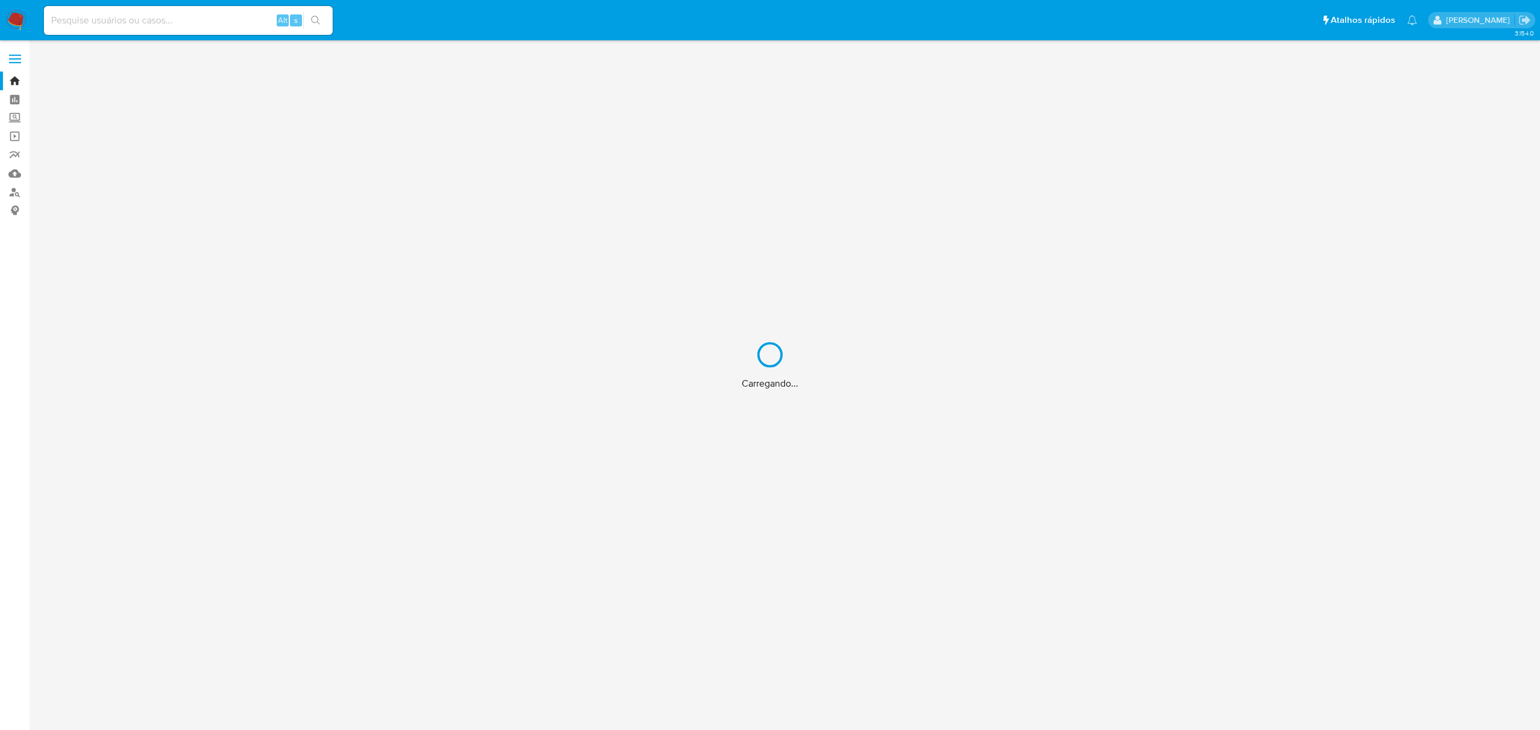
click at [166, 22] on div "Carregando..." at bounding box center [770, 365] width 1540 height 730
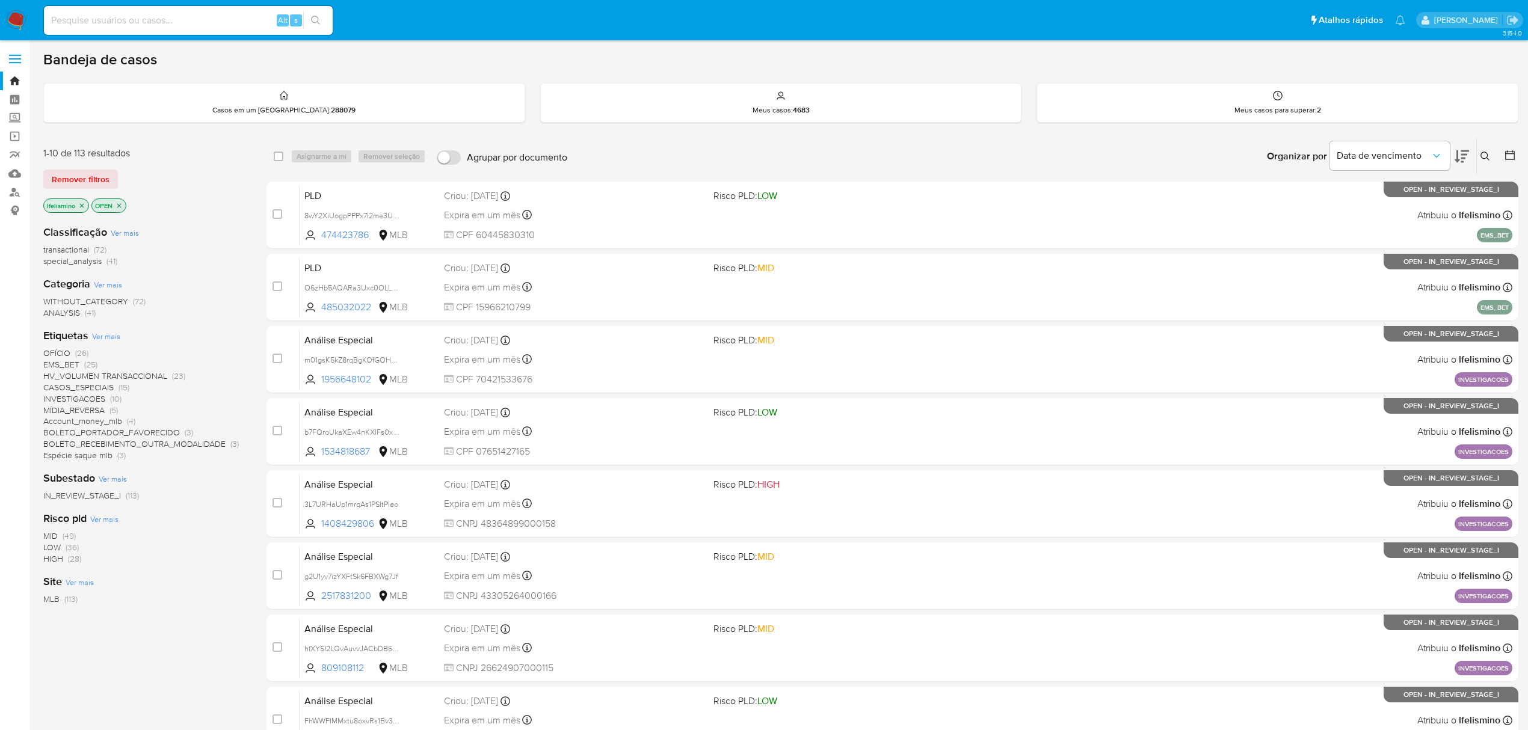
click at [174, 20] on input at bounding box center [188, 21] width 289 height 16
paste input "wiiU4iE7uxaTsgMfWv54EVDI"
type input "wiiU4iE7uxaTsgMfWv54EVDI"
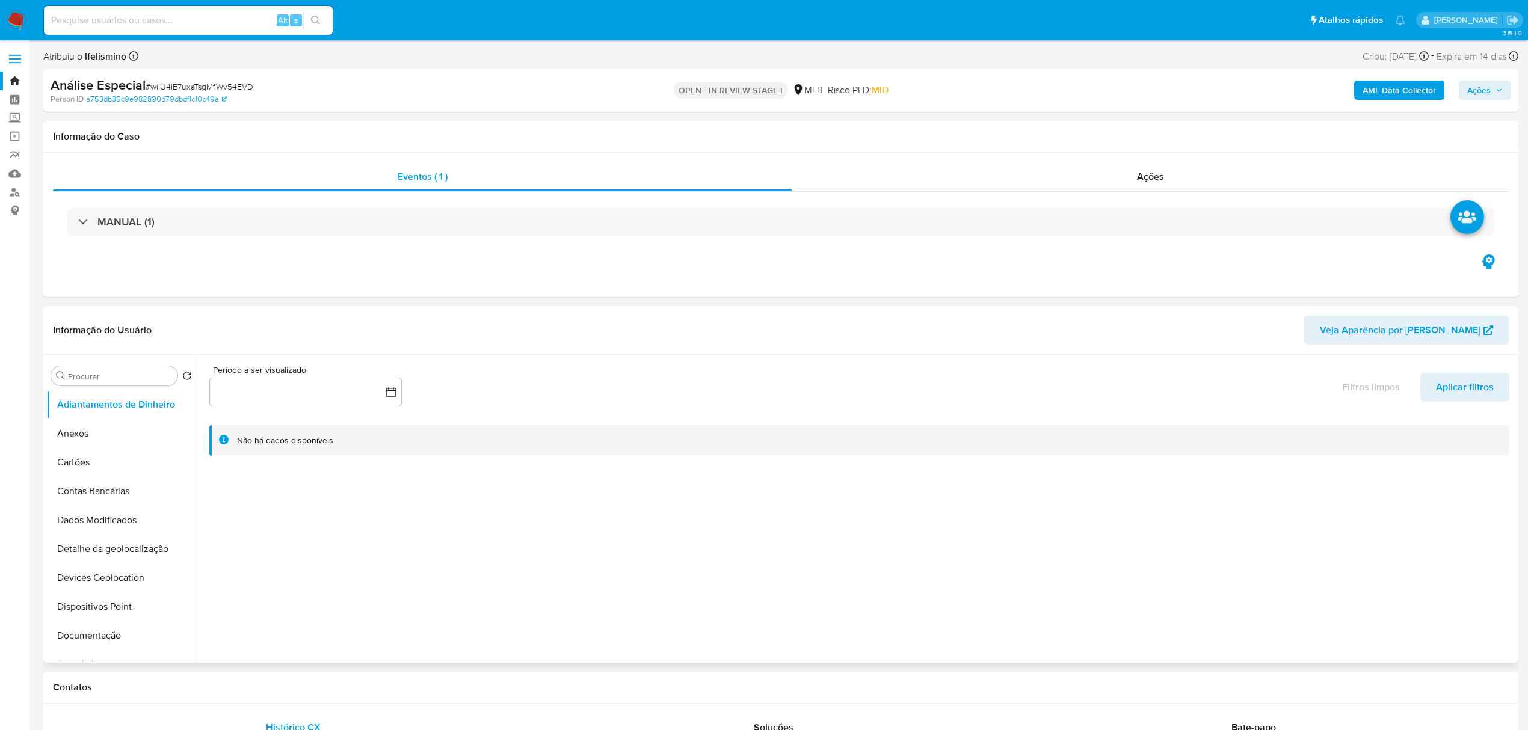
select select "10"
click at [1159, 183] on span "Ações" at bounding box center [1150, 177] width 27 height 14
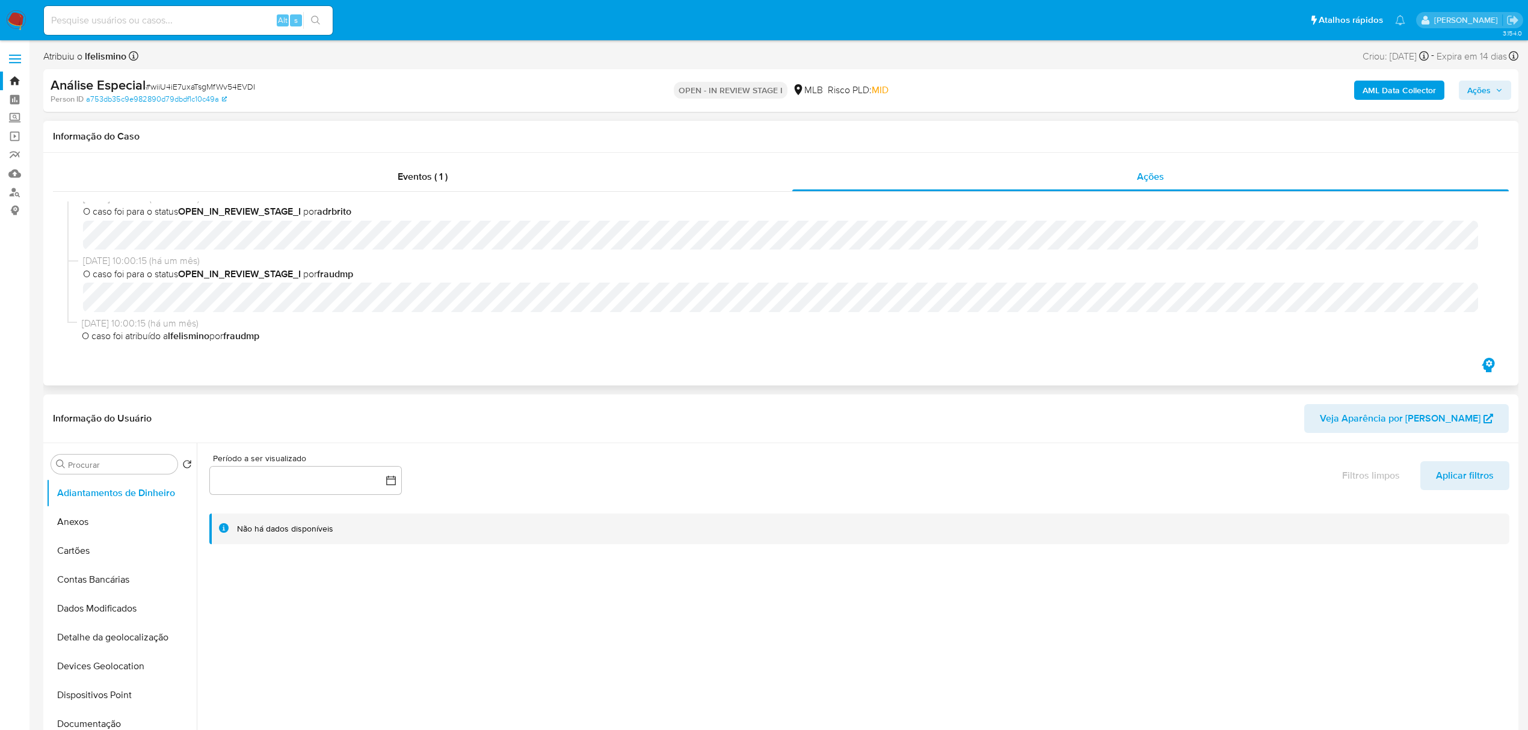
scroll to position [94, 0]
click at [92, 530] on button "Anexos" at bounding box center [116, 522] width 141 height 29
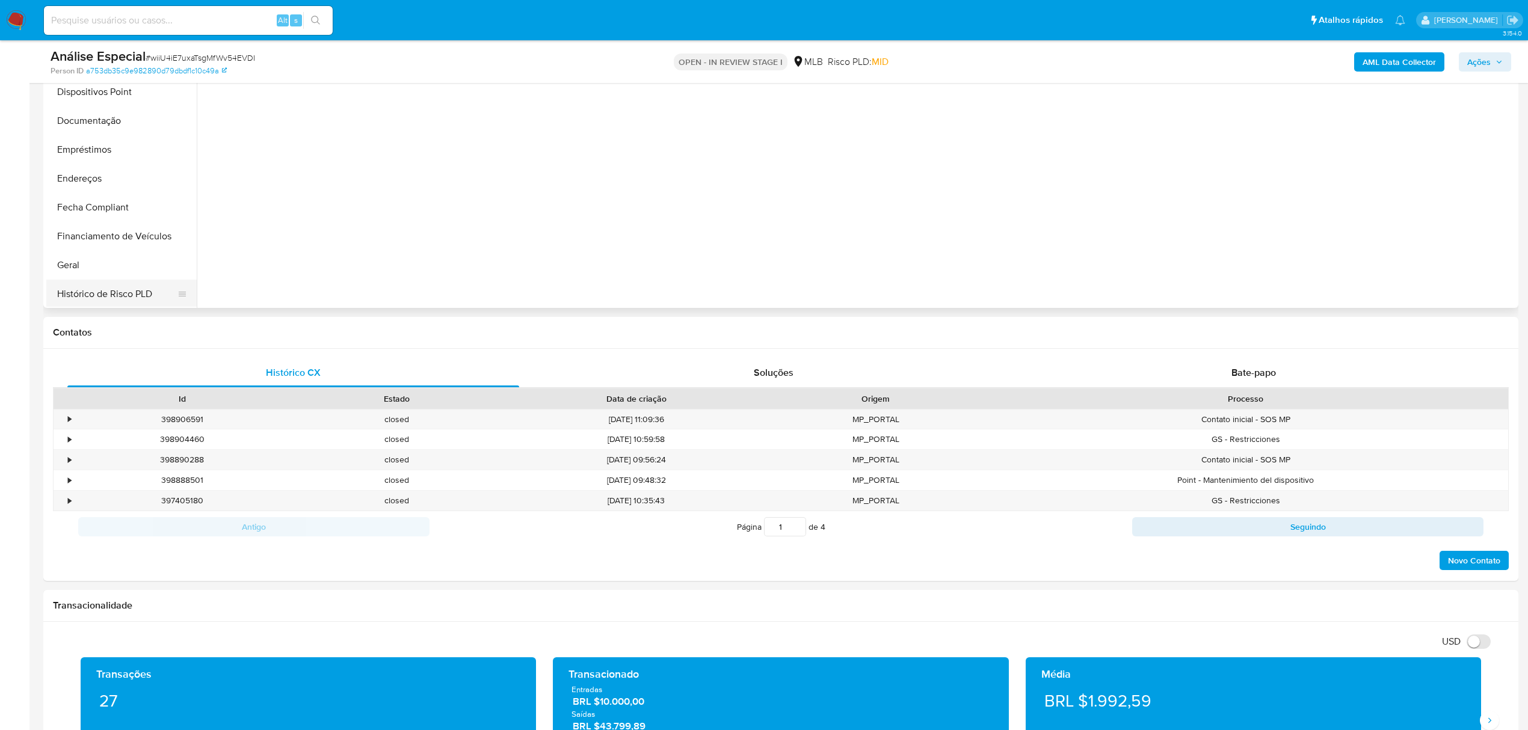
scroll to position [401, 0]
click at [54, 239] on button "KYC" at bounding box center [116, 226] width 141 height 29
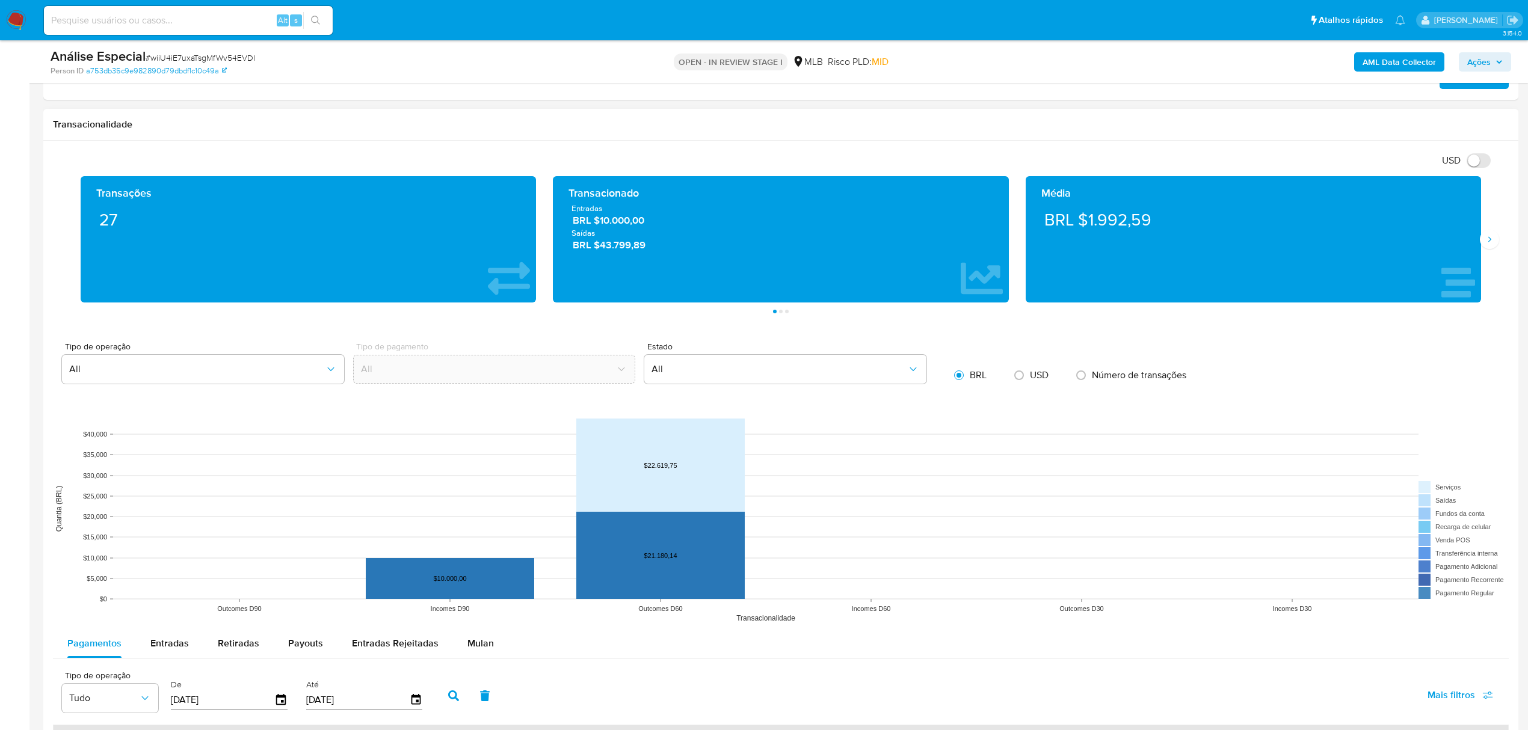
scroll to position [641, 0]
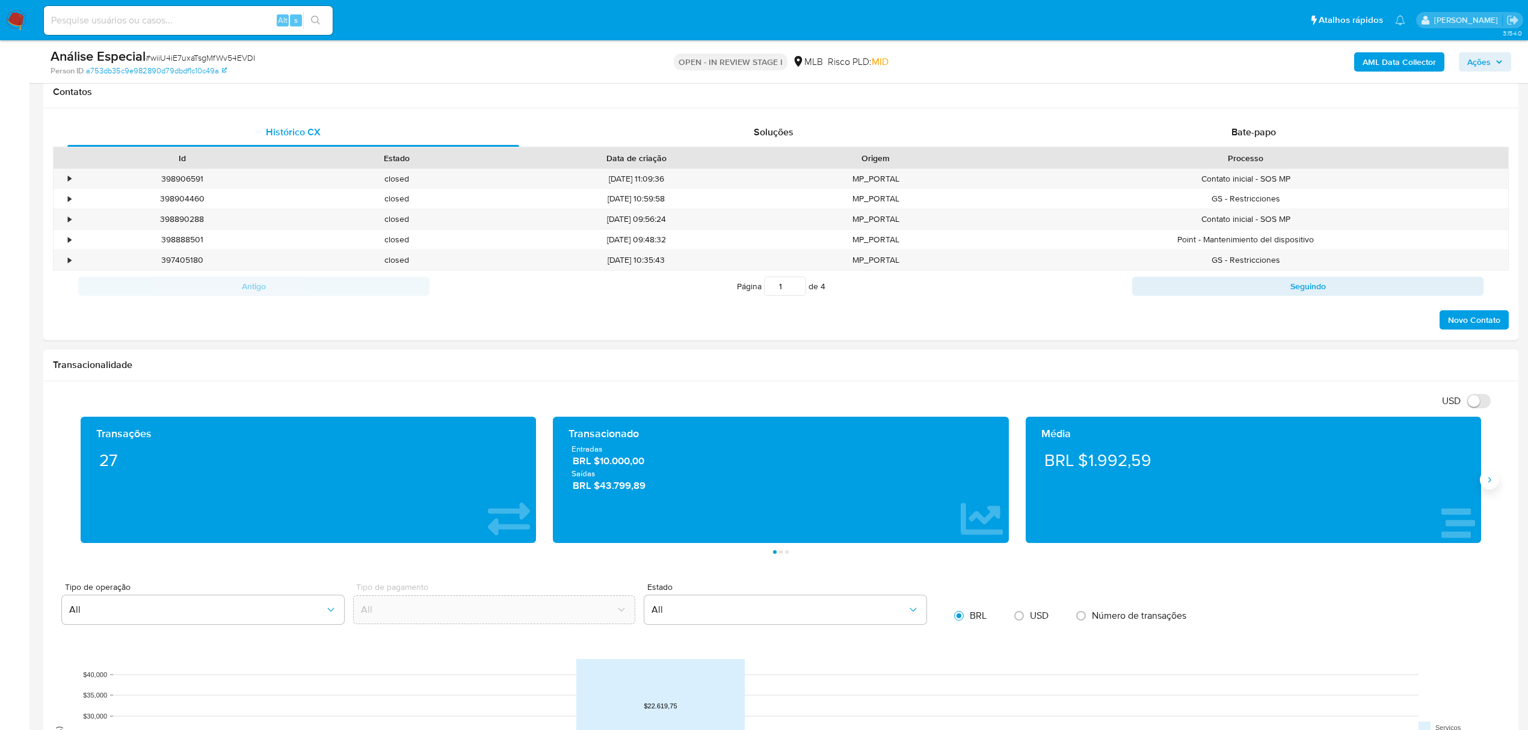
click at [1487, 489] on button "Siguiente" at bounding box center [1489, 480] width 19 height 19
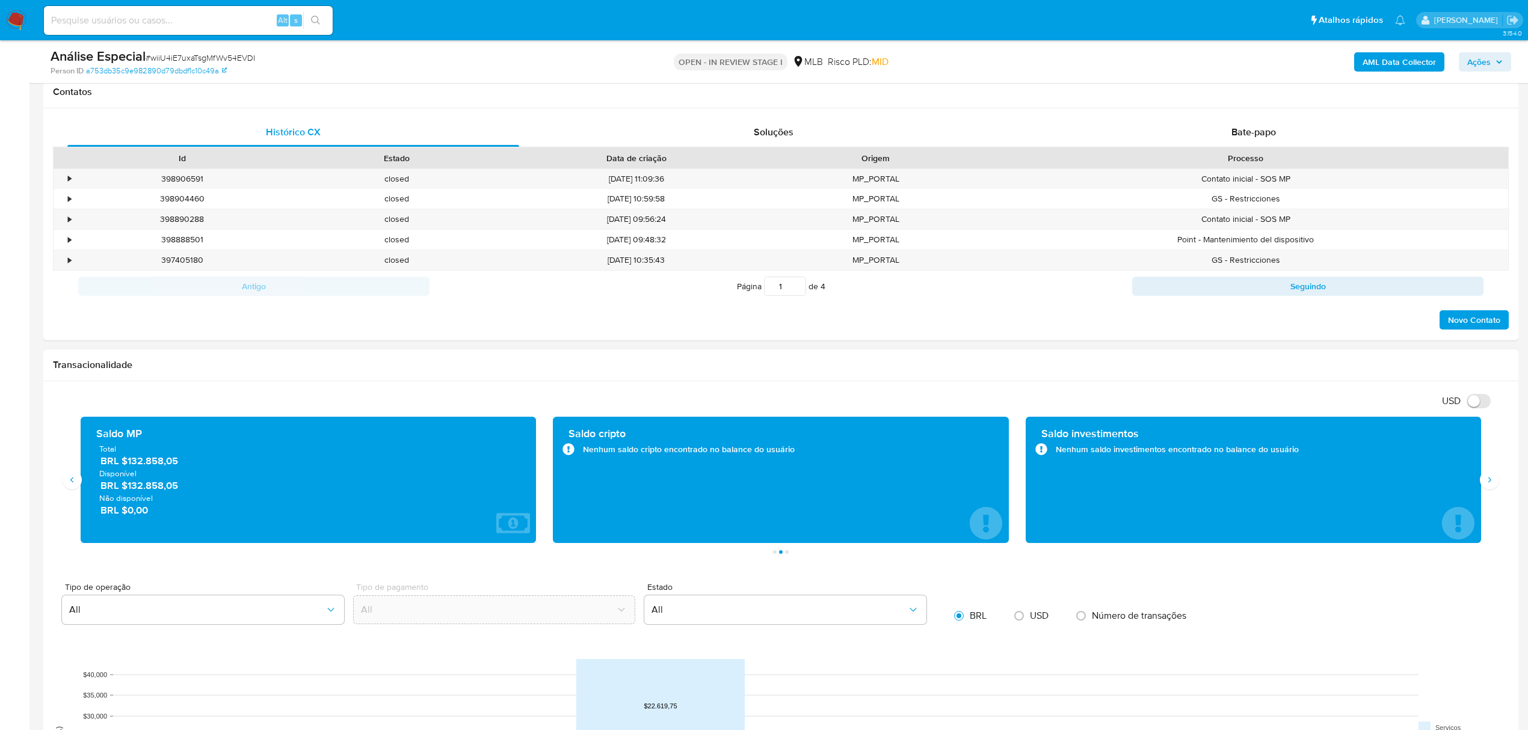
drag, startPoint x: 161, startPoint y: 465, endPoint x: 132, endPoint y: 465, distance: 28.9
click at [133, 465] on div "Total BRL $132.858,05 Disponível BRL $132.858,05 Não disponível BRL $0,00" at bounding box center [308, 479] width 436 height 73
click at [203, 465] on span "BRL $132.858,05" at bounding box center [309, 461] width 418 height 14
drag, startPoint x: 186, startPoint y: 465, endPoint x: 131, endPoint y: 468, distance: 55.4
click at [131, 468] on span "BRL $132.858,05" at bounding box center [309, 461] width 418 height 14
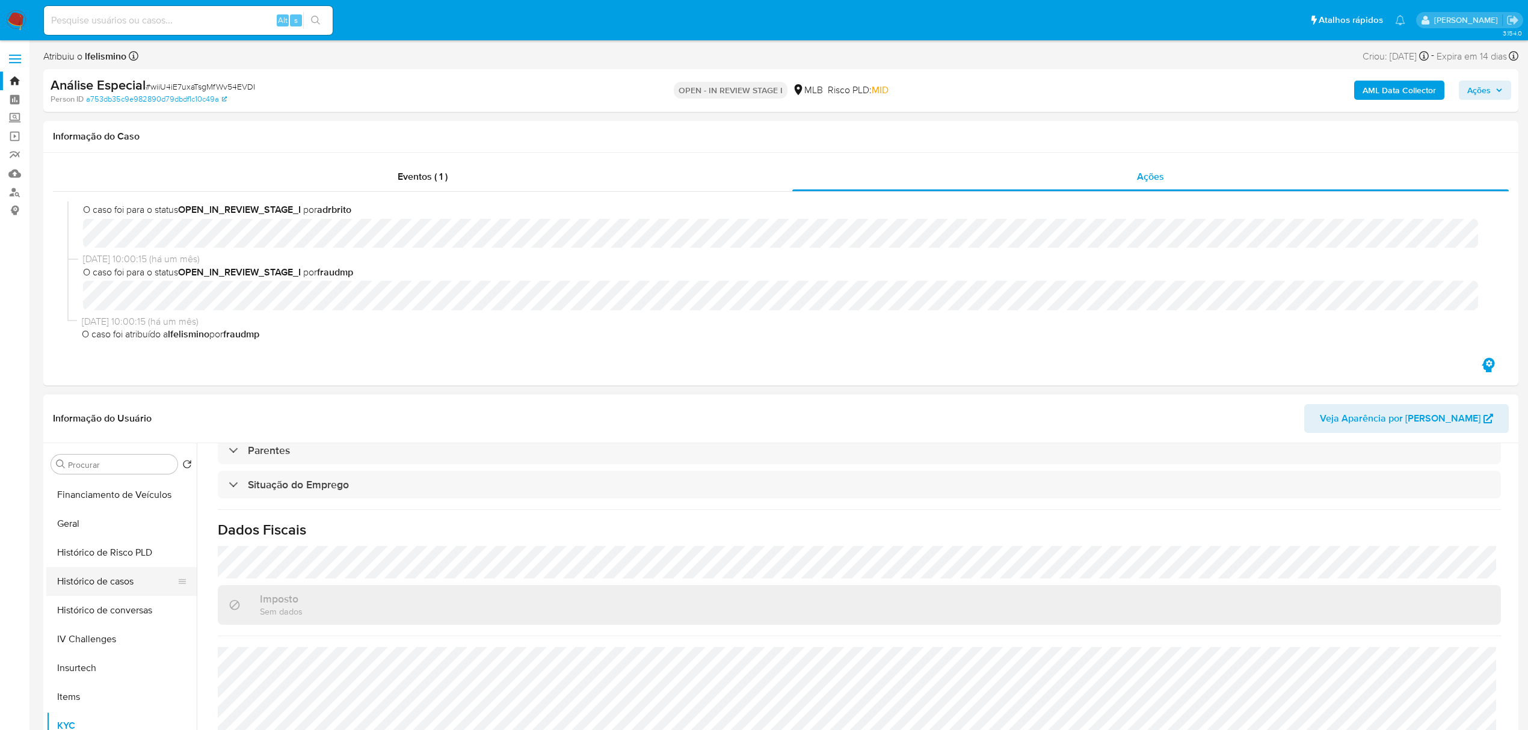
scroll to position [321, 0]
click at [88, 557] on button "Geral" at bounding box center [116, 548] width 141 height 29
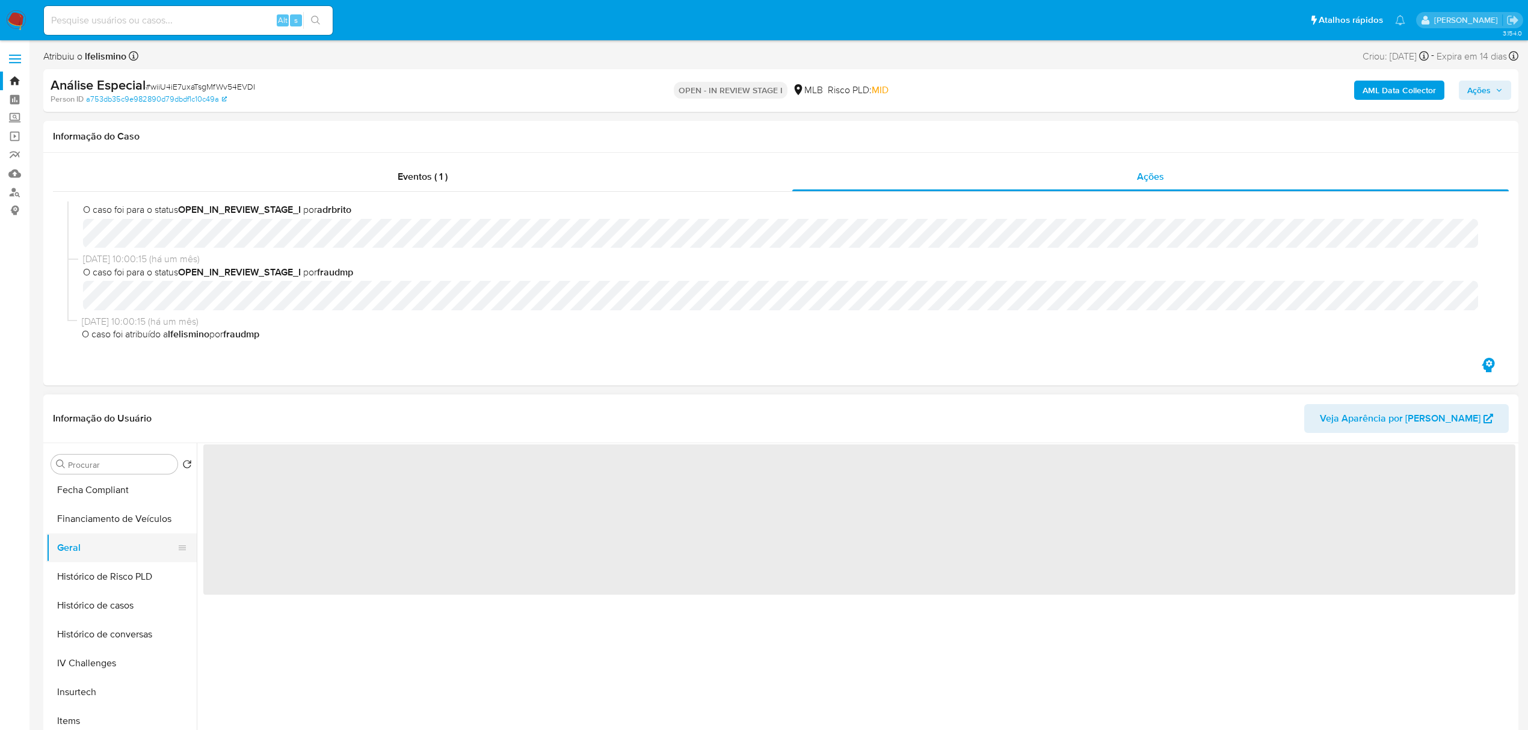
scroll to position [0, 0]
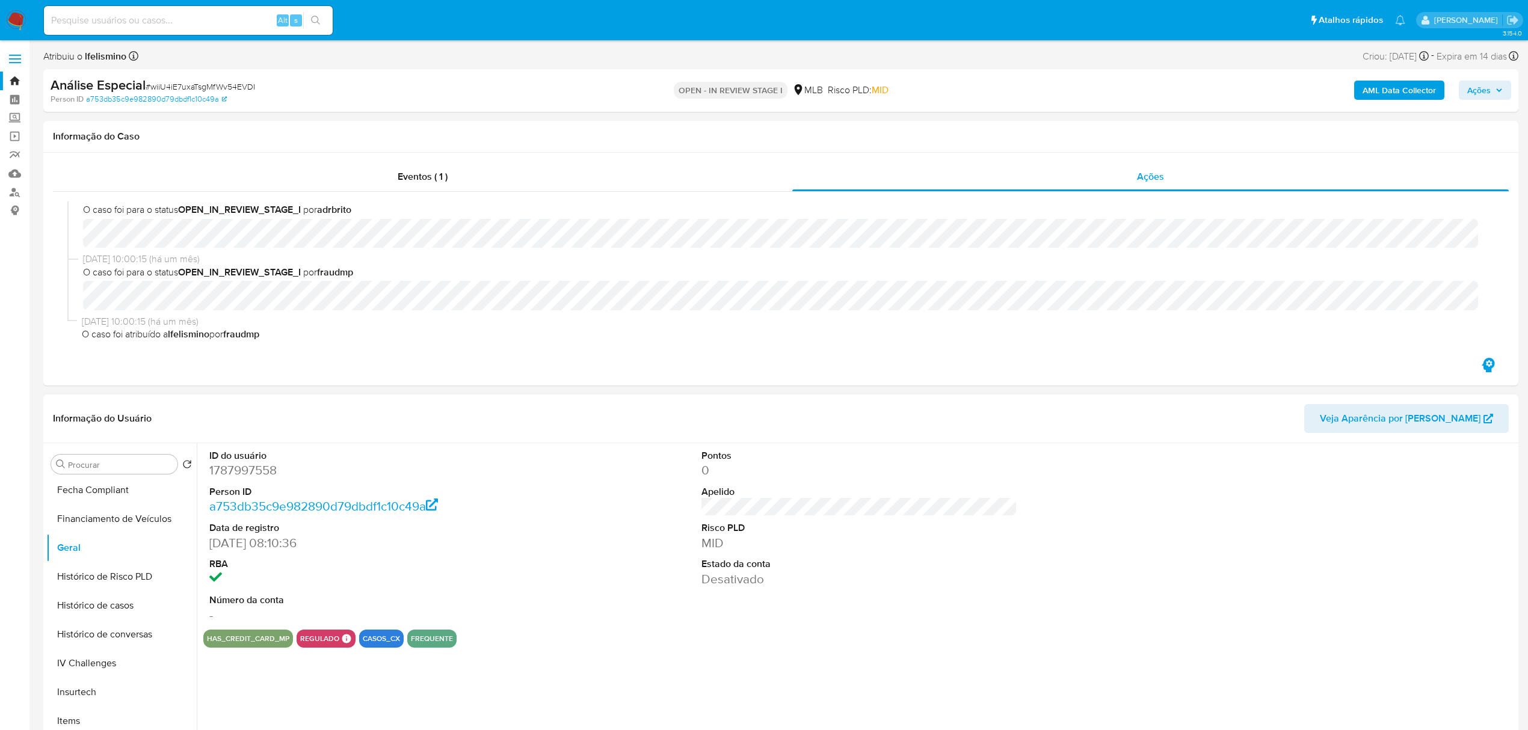
click at [266, 475] on dd "1787997558" at bounding box center [367, 470] width 316 height 17
copy dd "1787997558"
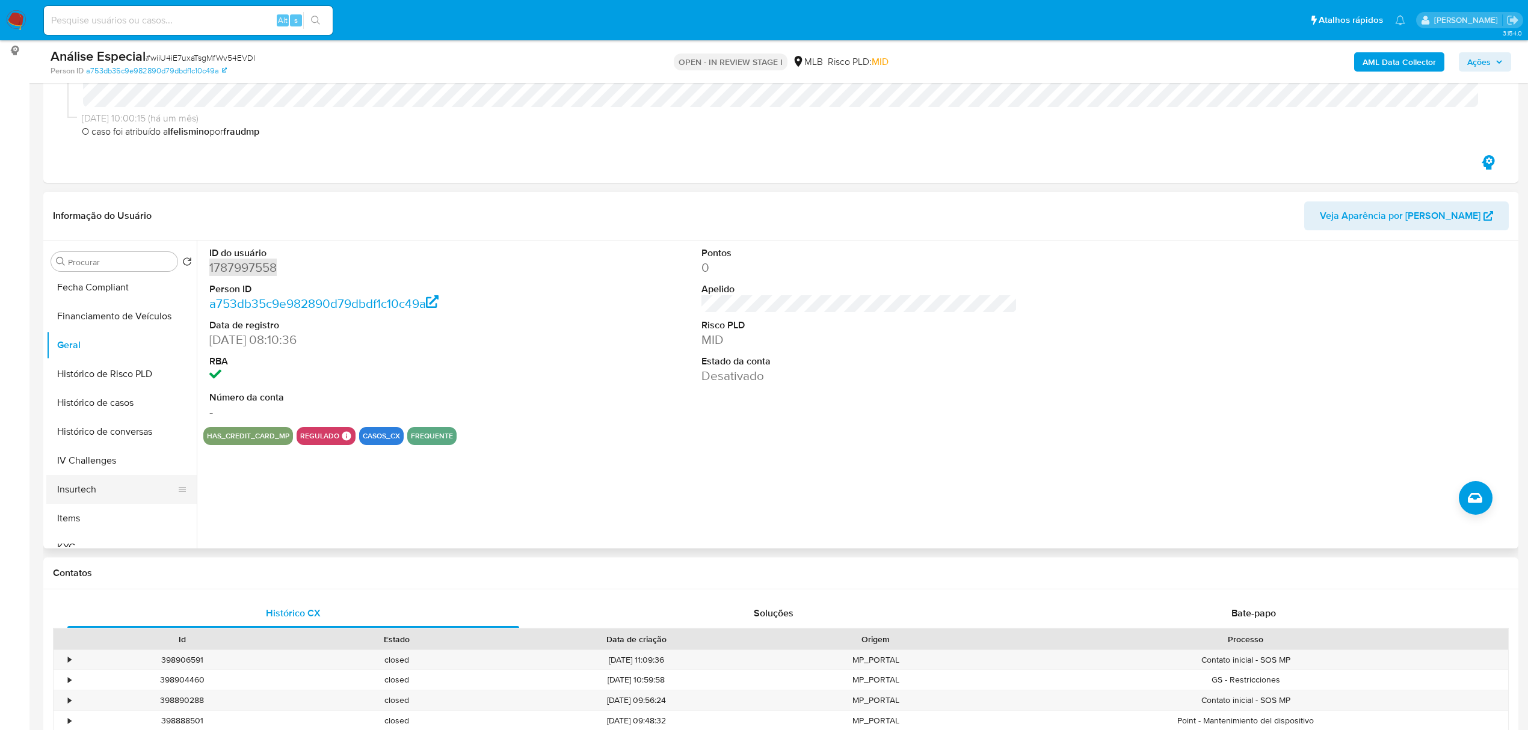
scroll to position [401, 0]
click at [56, 468] on button "KYC" at bounding box center [121, 467] width 150 height 29
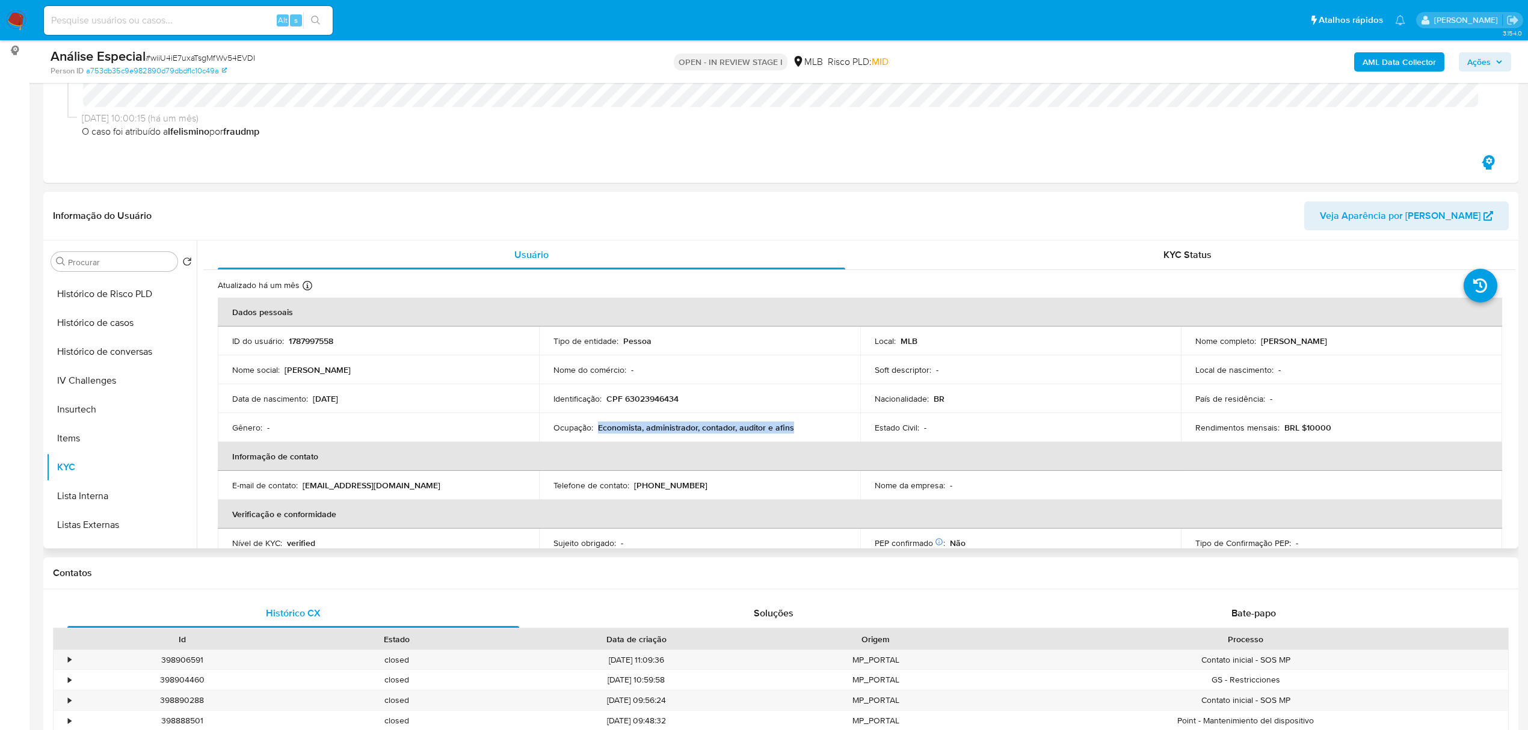
drag, startPoint x: 674, startPoint y: 425, endPoint x: 602, endPoint y: 434, distance: 72.2
click at [596, 431] on div "Ocupação : Economista, administrador, contador, auditor e afins" at bounding box center [700, 427] width 292 height 11
copy p "Economista, administrador, contador, auditor e afins"
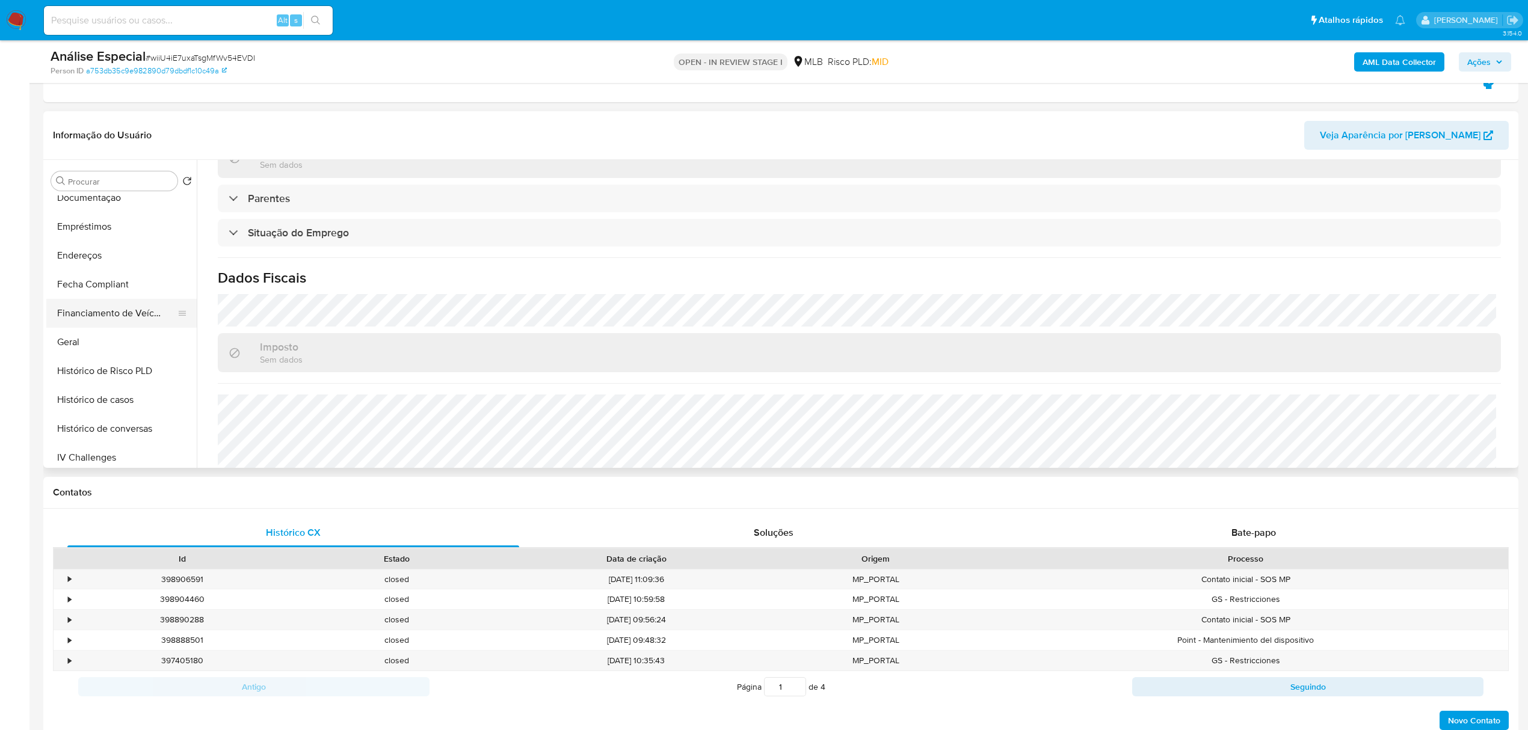
scroll to position [241, 0]
click at [107, 210] on button "Documentação" at bounding box center [116, 200] width 141 height 29
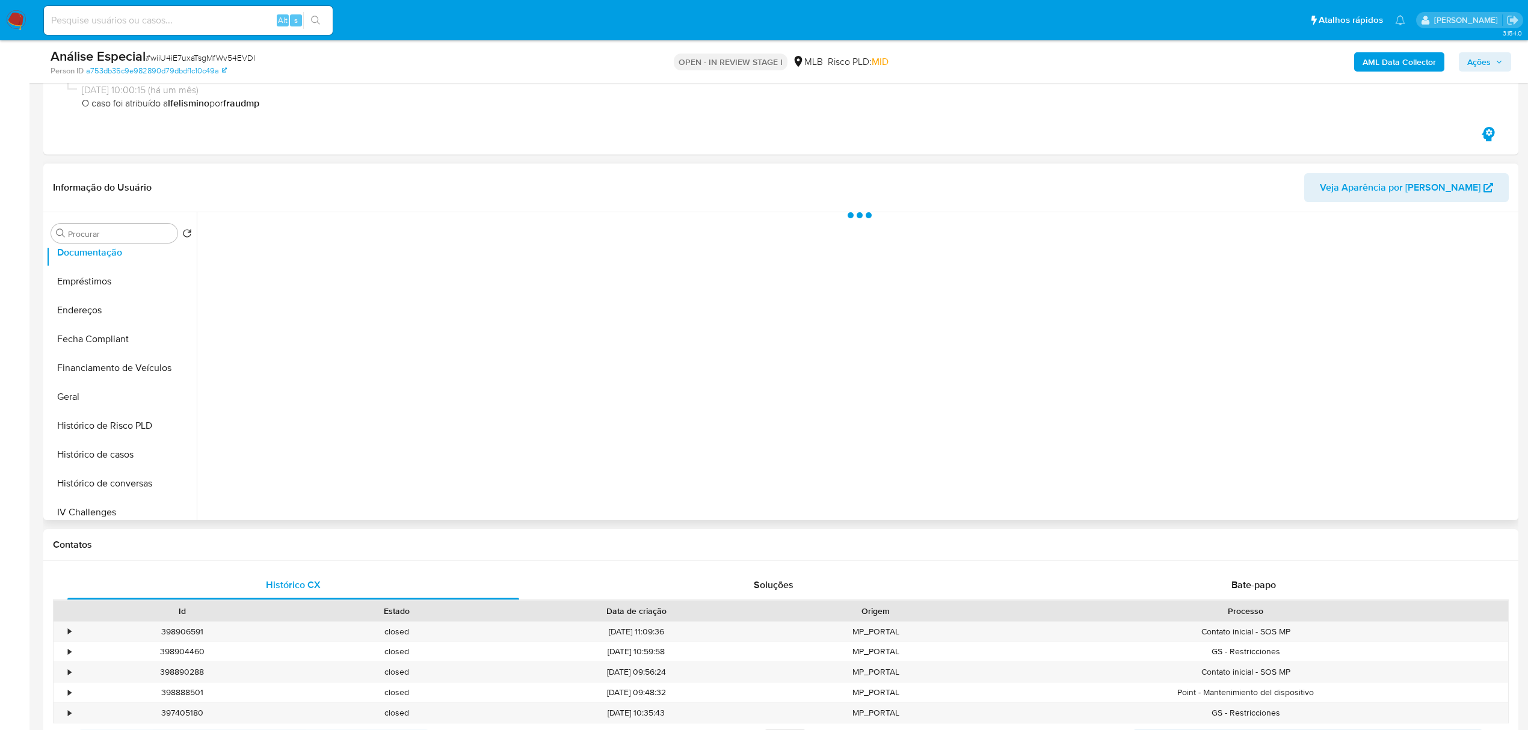
scroll to position [160, 0]
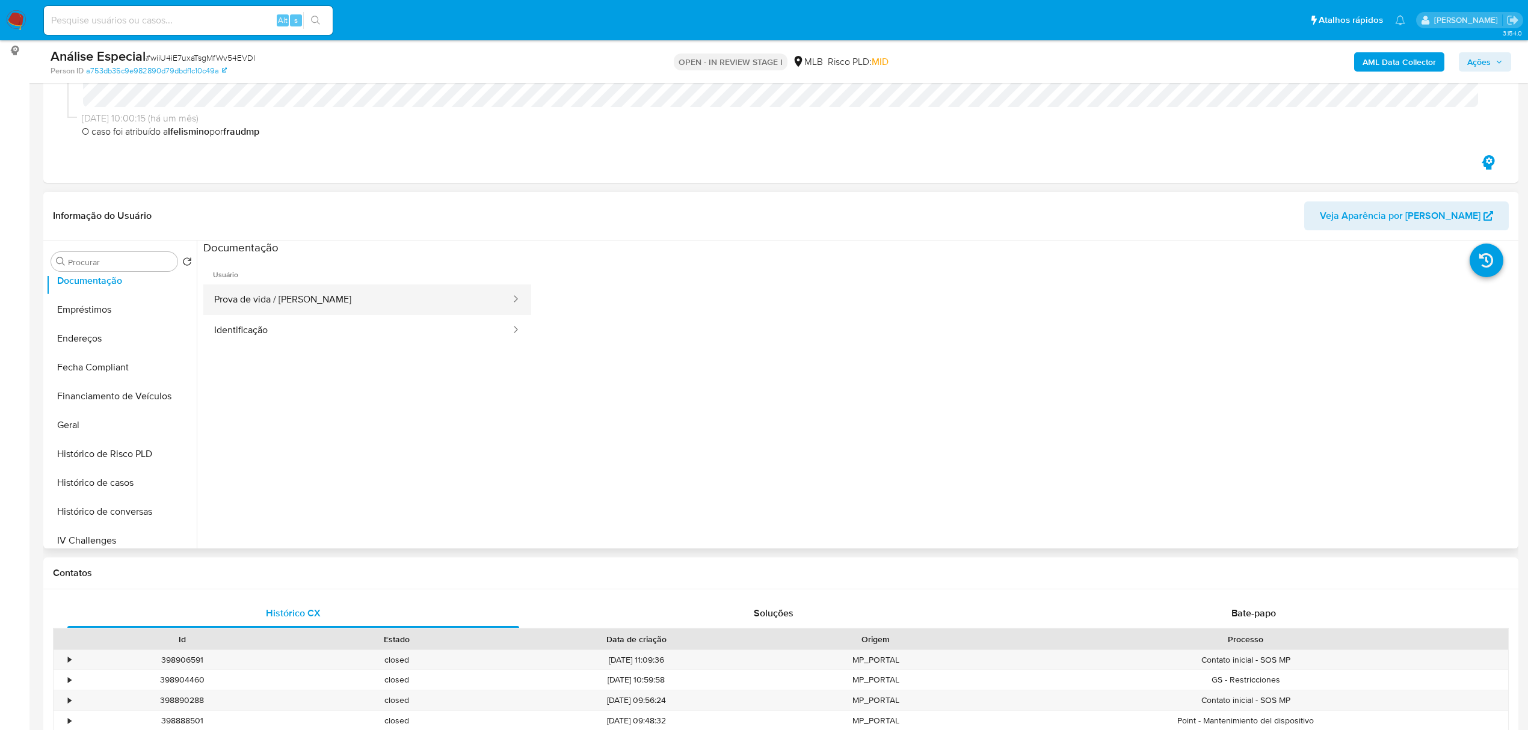
click at [393, 304] on button "Prova de vida / [PERSON_NAME]" at bounding box center [357, 300] width 309 height 31
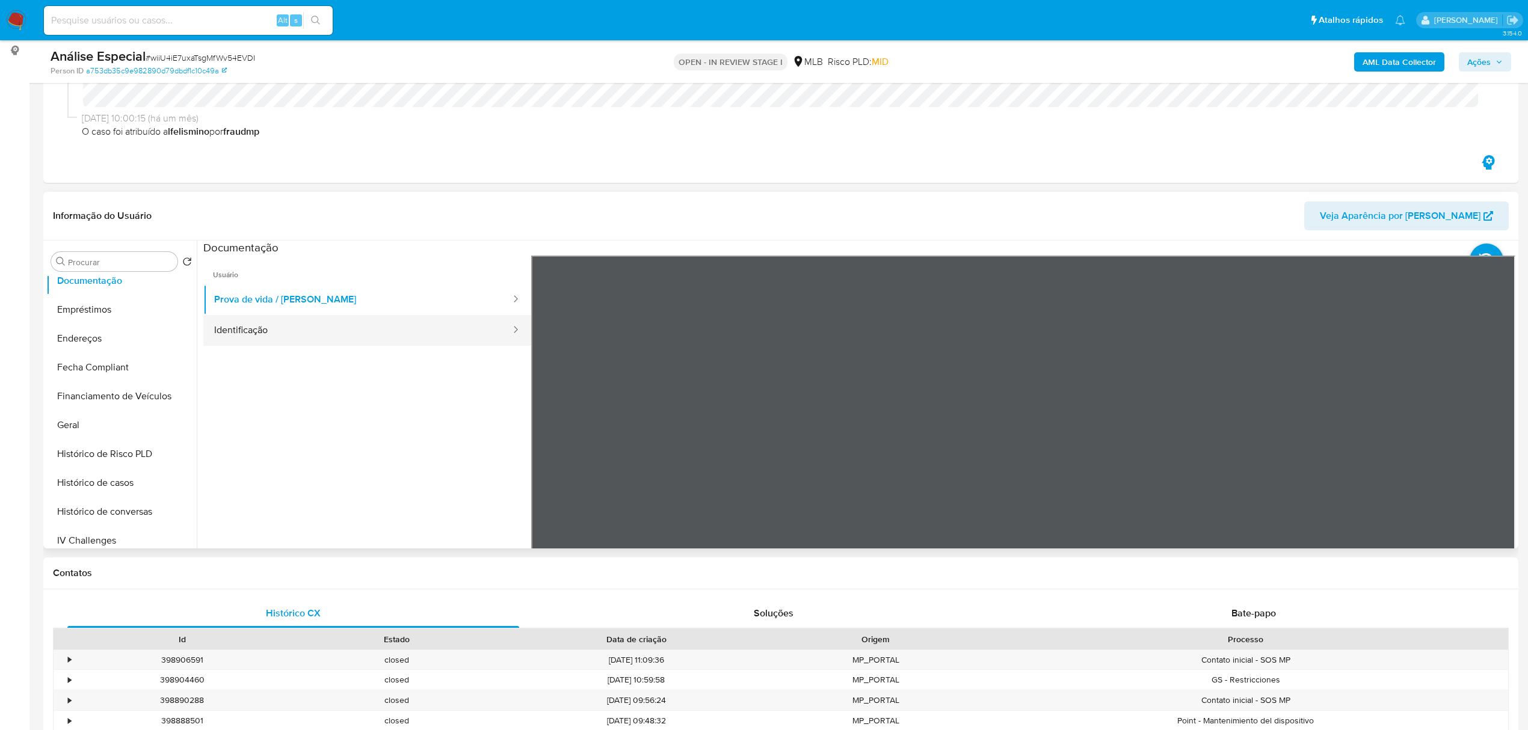
click at [385, 331] on button "Identificação" at bounding box center [357, 330] width 309 height 31
click at [416, 299] on button "Prova de vida / [PERSON_NAME]" at bounding box center [357, 300] width 309 height 31
click at [145, 253] on div "Procurar" at bounding box center [114, 261] width 126 height 19
click at [144, 256] on div "Procurar" at bounding box center [114, 261] width 126 height 19
click at [141, 262] on input "Procurar" at bounding box center [120, 262] width 105 height 11
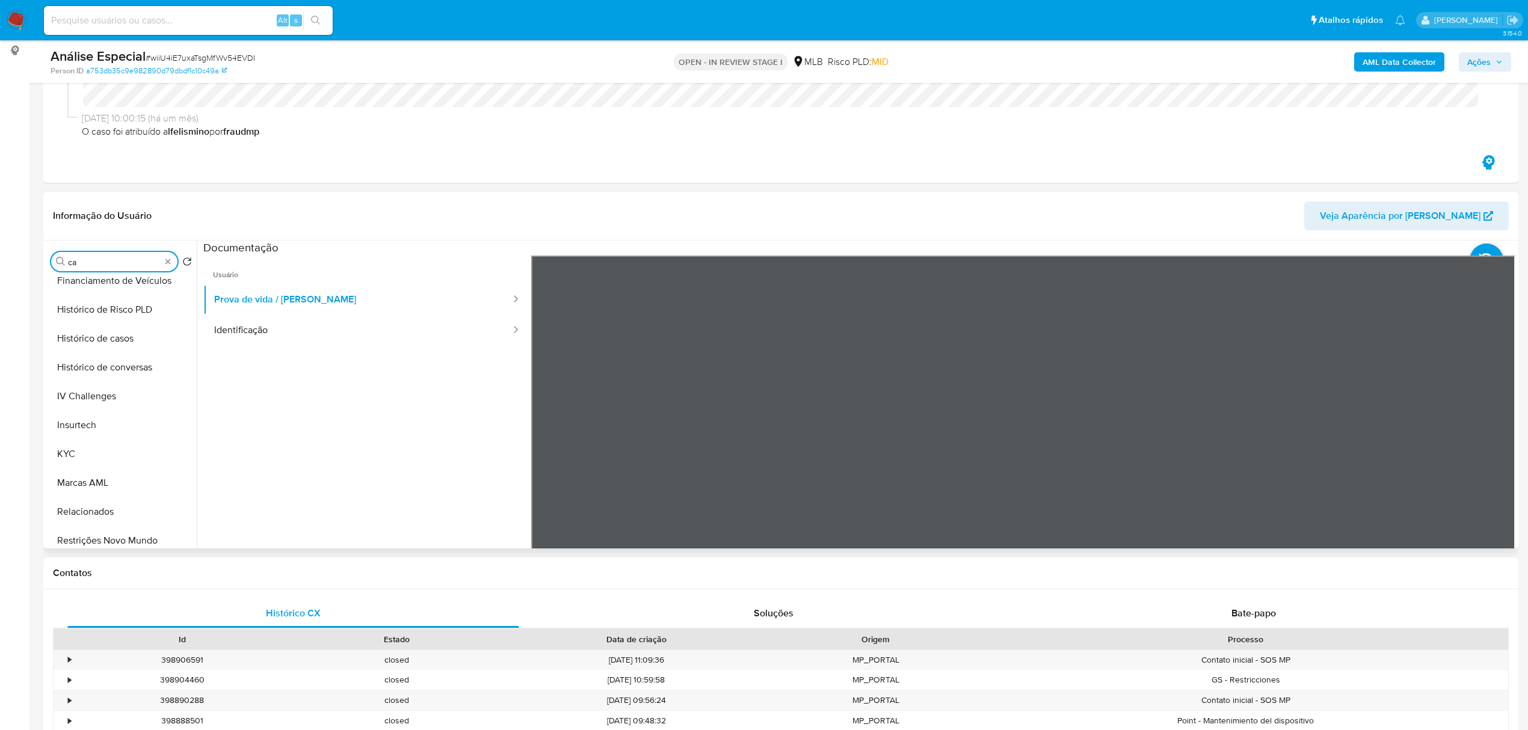
scroll to position [0, 0]
type input "cas"
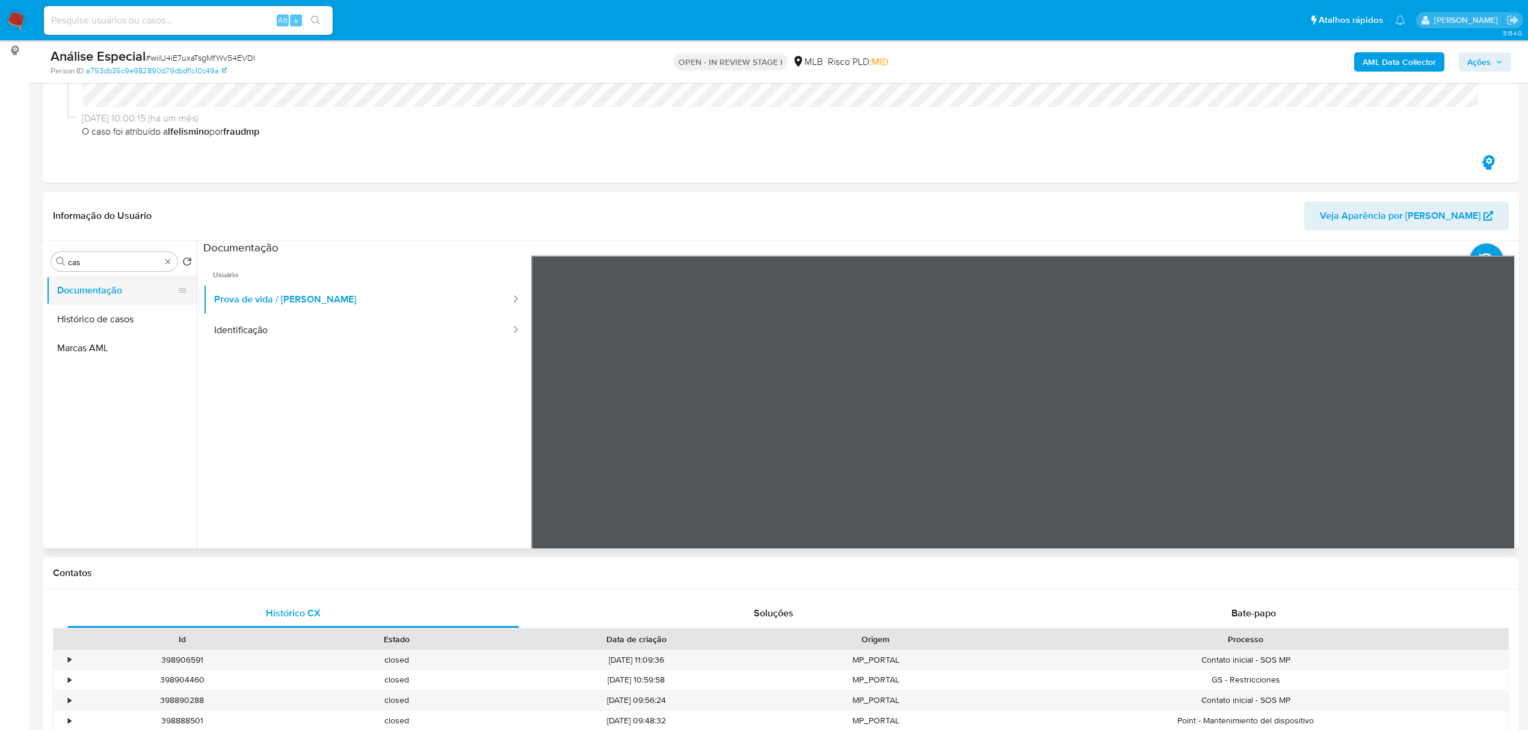
click at [159, 292] on button "Documentação" at bounding box center [116, 290] width 141 height 29
click at [141, 314] on button "Histórico de casos" at bounding box center [116, 319] width 141 height 29
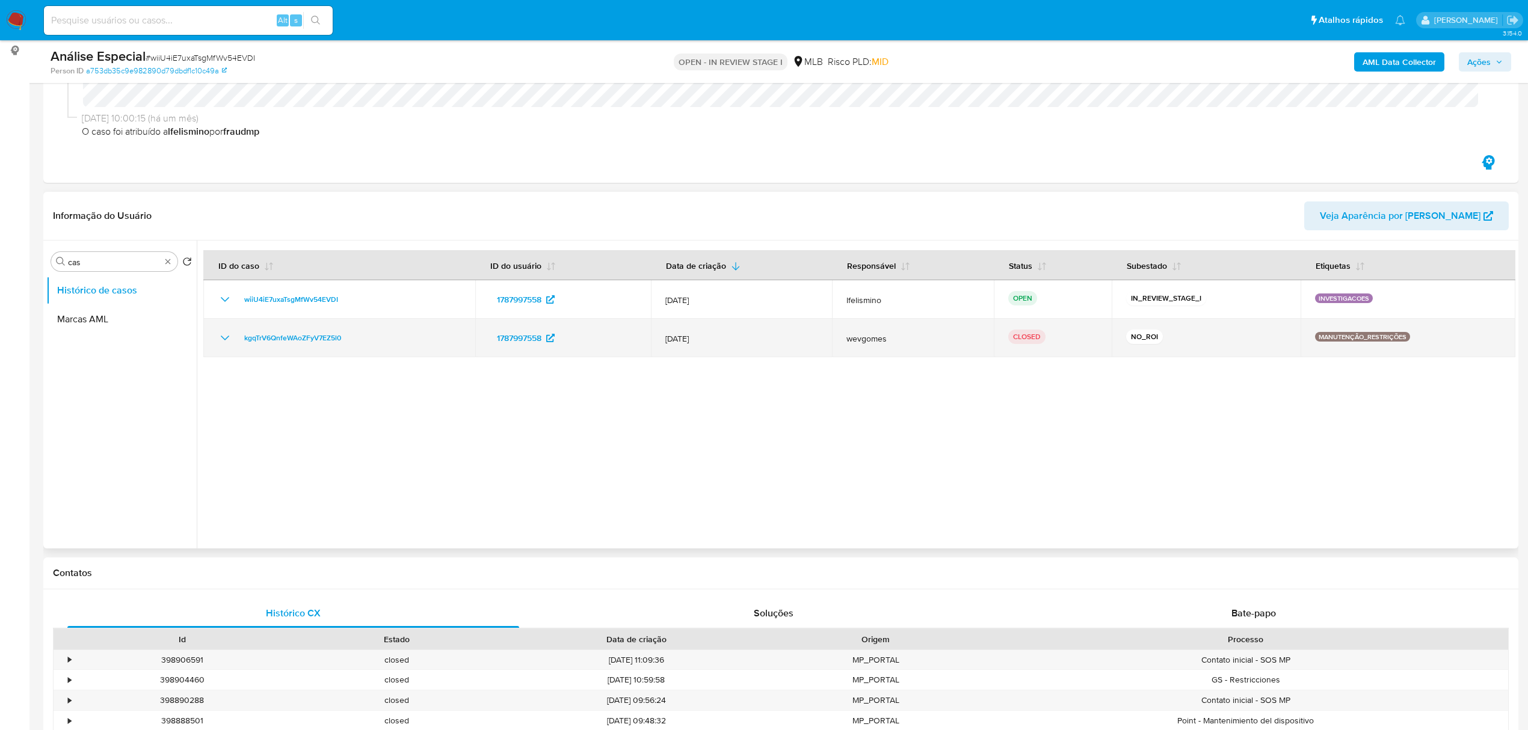
click at [220, 340] on icon "Mostrar/Ocultar" at bounding box center [225, 338] width 14 height 14
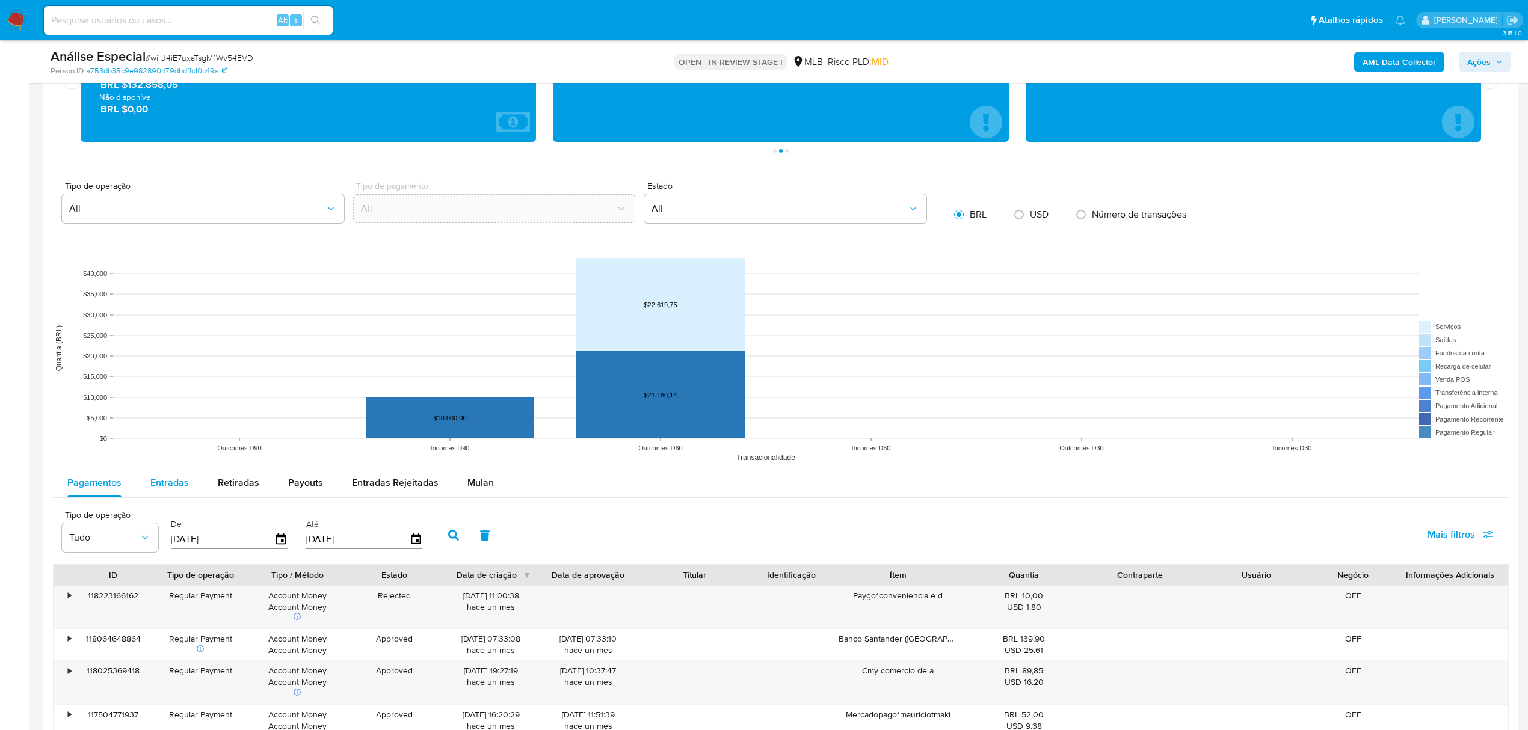
click at [150, 477] on div "Entradas" at bounding box center [169, 483] width 39 height 29
select select "10"
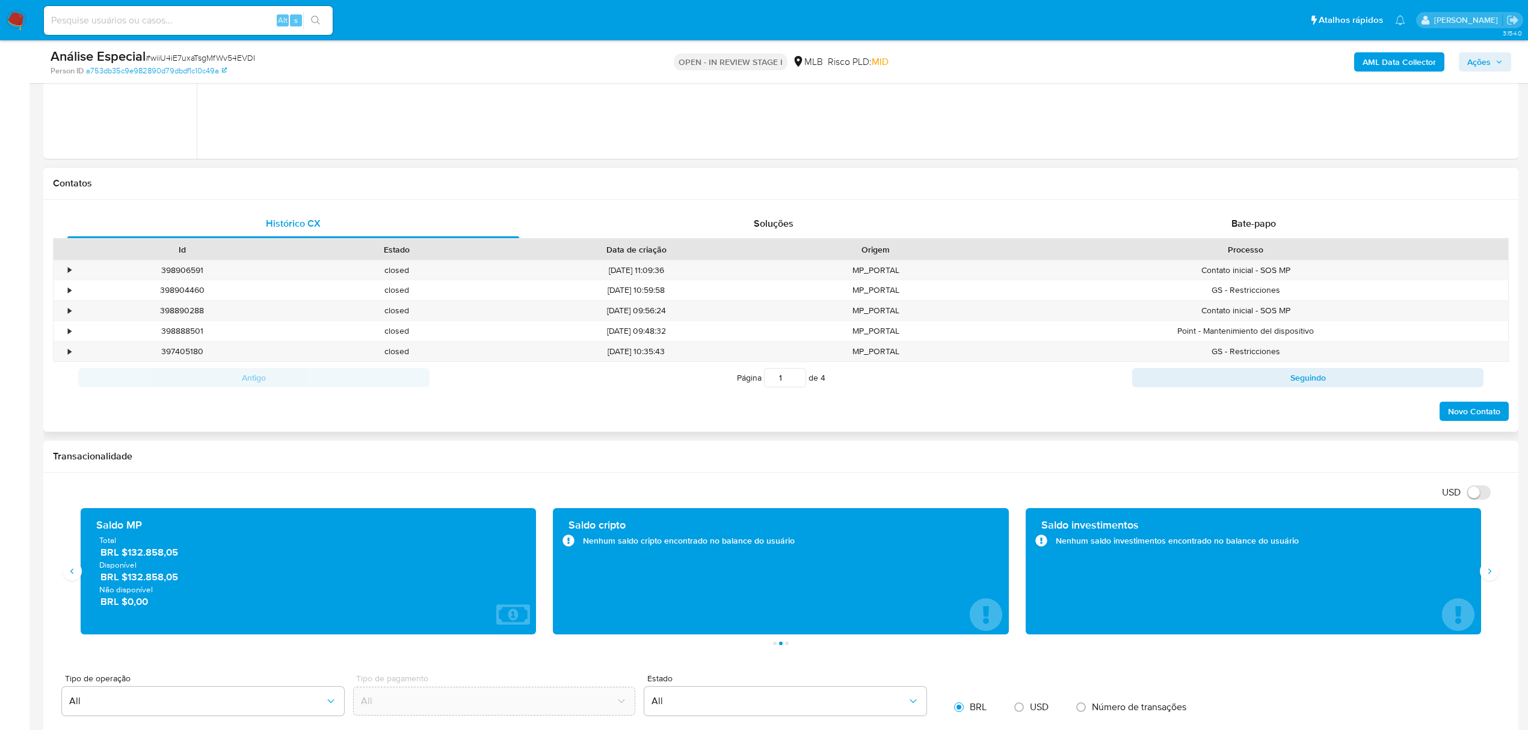
scroll to position [321, 0]
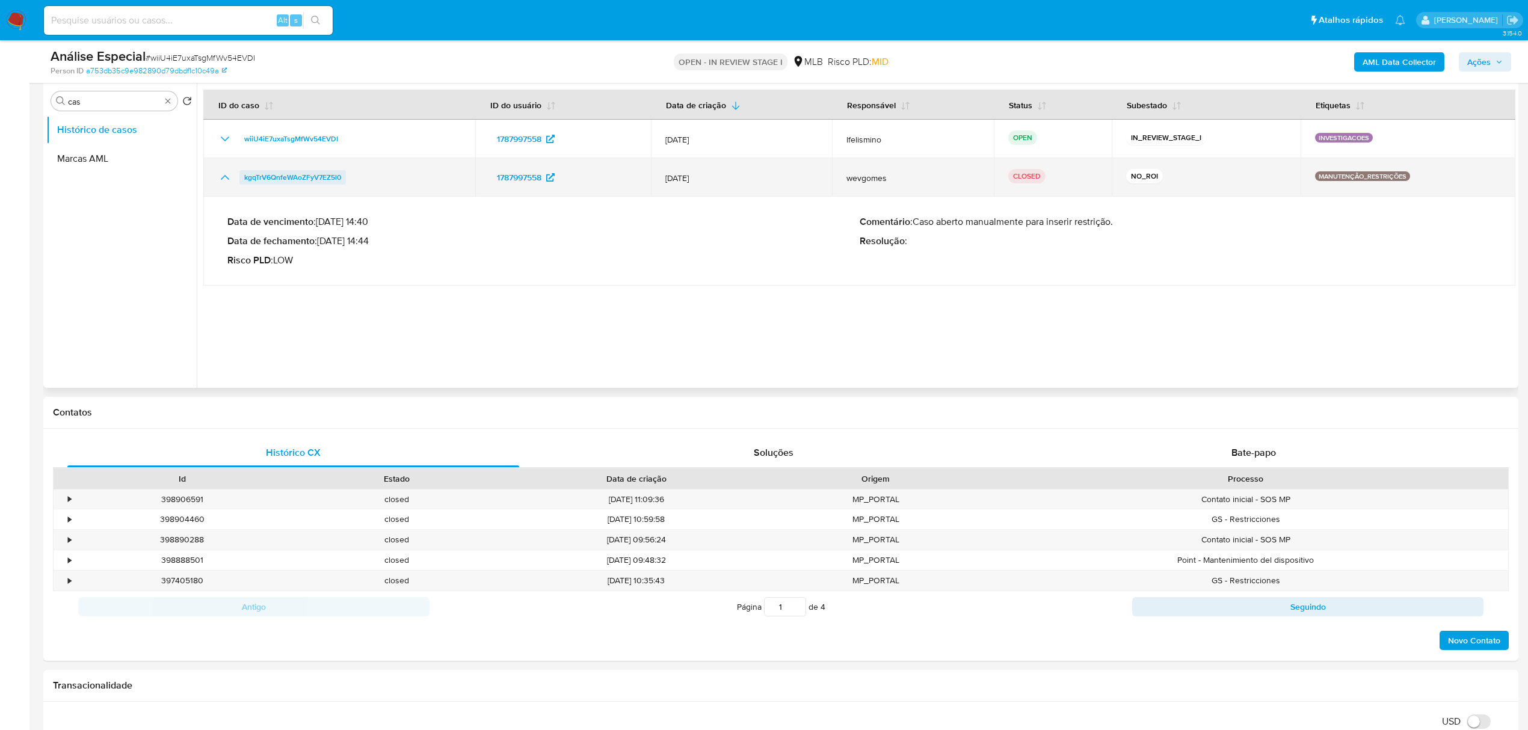
click at [297, 177] on span "kgqTrV6QnfeWAoZFyV7EZ5l0" at bounding box center [292, 177] width 97 height 14
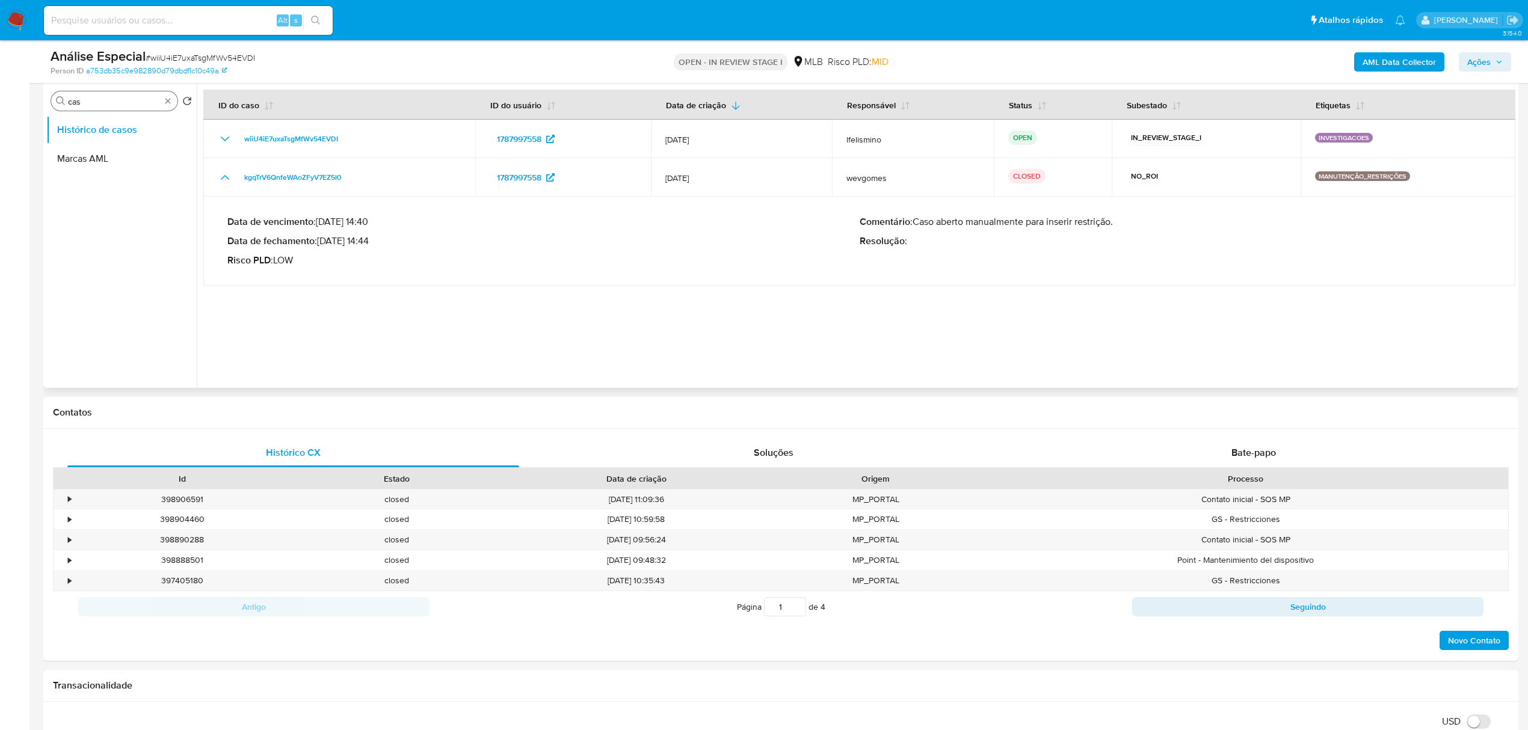
click at [173, 94] on div "Procurar cas" at bounding box center [114, 100] width 126 height 19
drag, startPoint x: 173, startPoint y: 102, endPoint x: 169, endPoint y: 113, distance: 12.2
click at [172, 102] on div "Procurar cas" at bounding box center [114, 100] width 126 height 19
click at [97, 188] on button "Geral" at bounding box center [121, 184] width 150 height 29
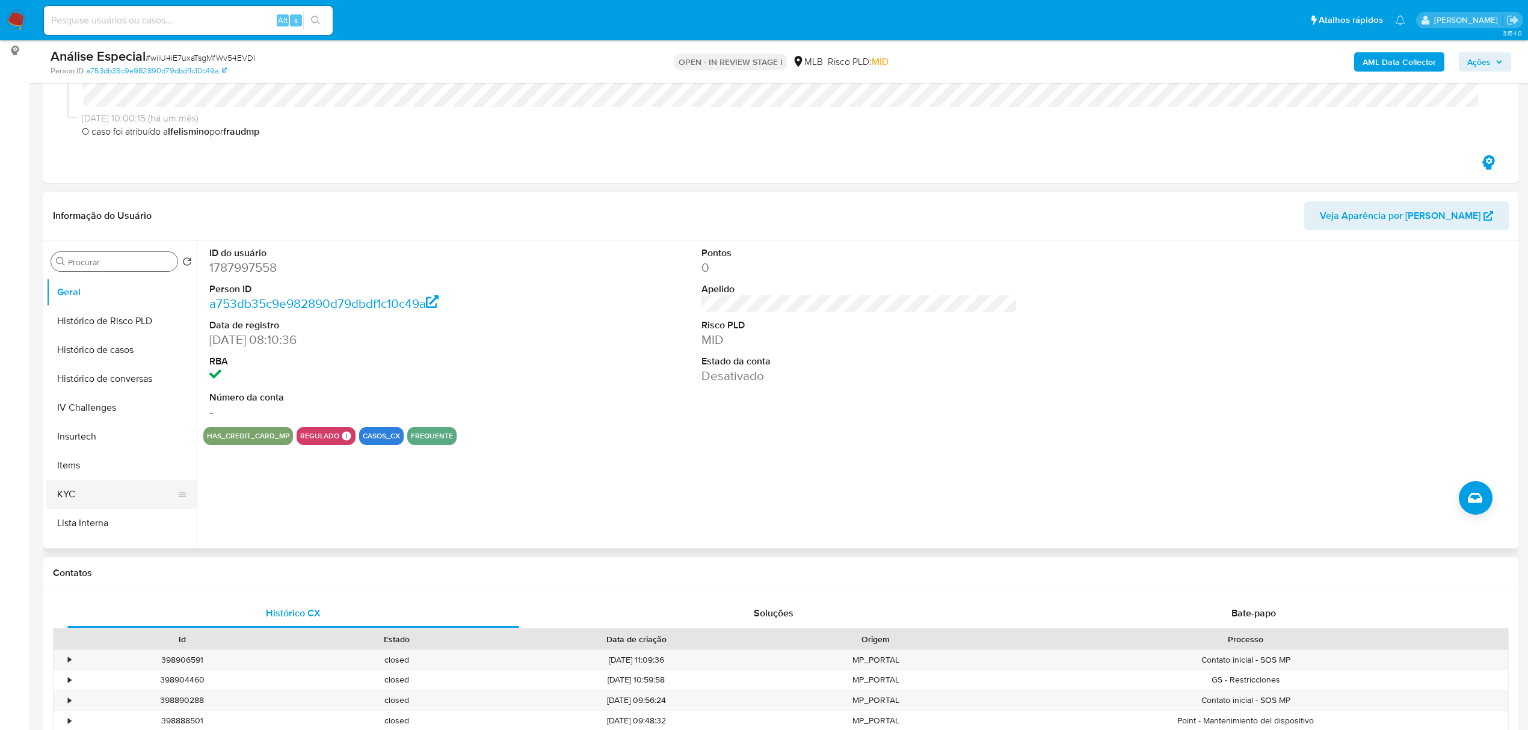
scroll to position [401, 0]
click at [104, 456] on button "KYC" at bounding box center [116, 467] width 141 height 29
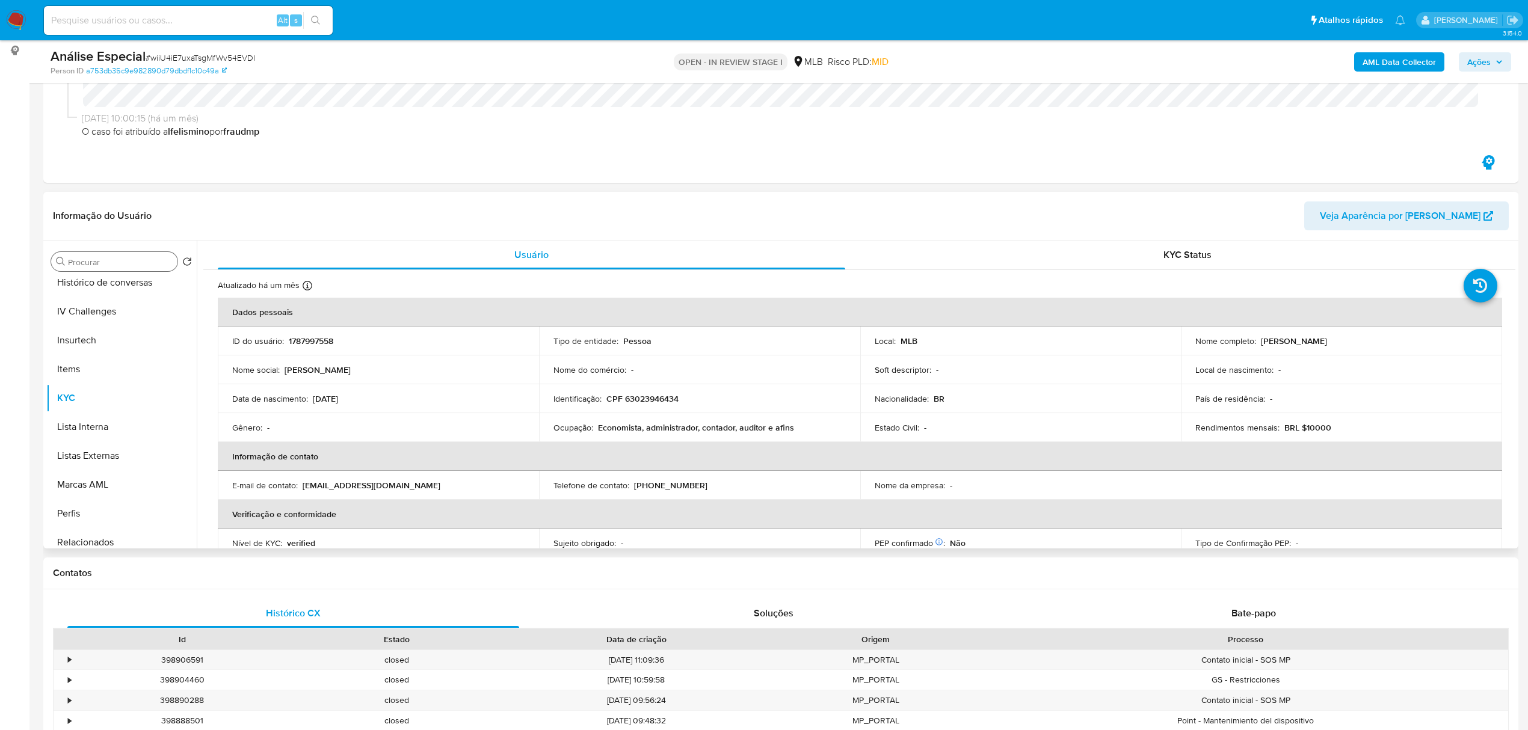
scroll to position [537, 0]
click at [75, 516] on button "Restrições Novo Mundo" at bounding box center [116, 504] width 141 height 29
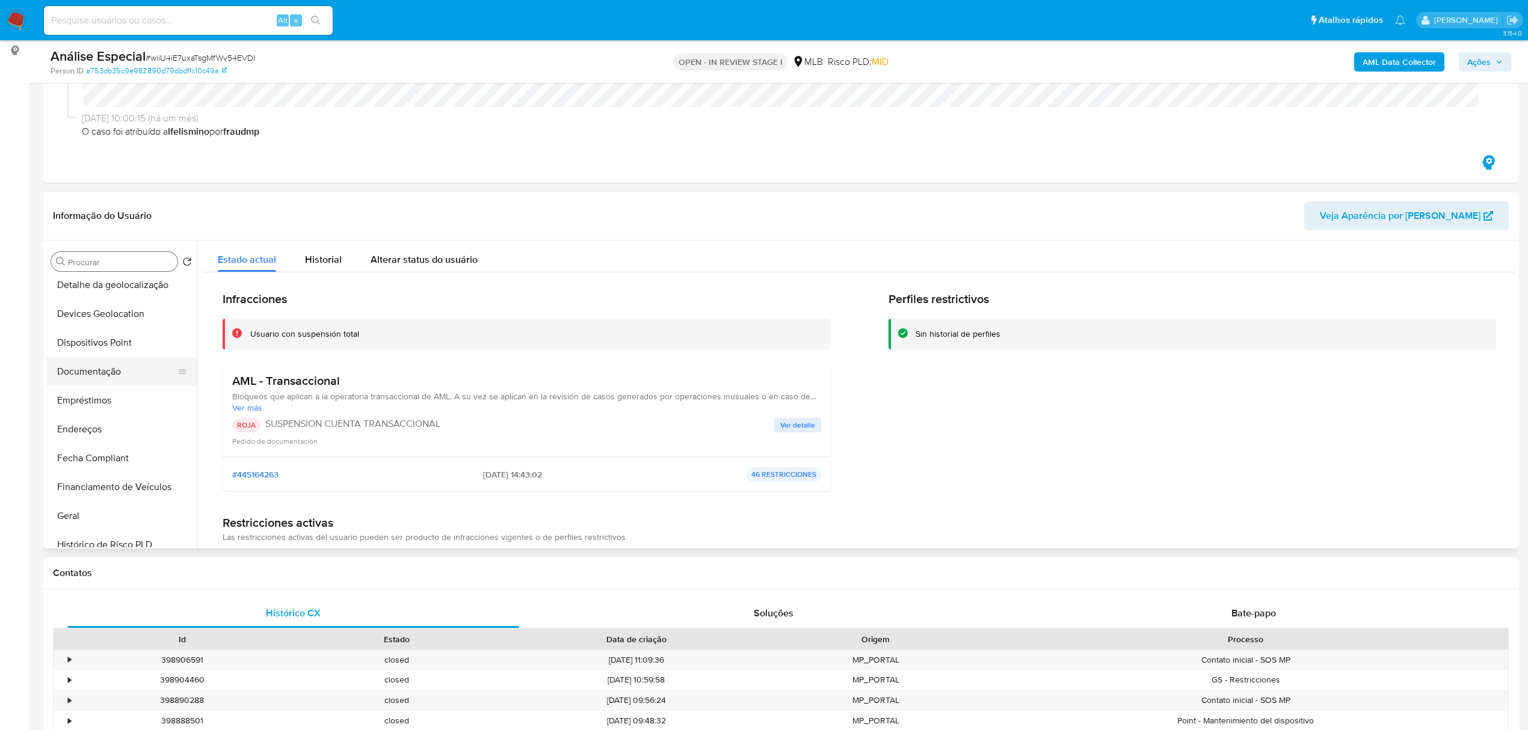
scroll to position [136, 0]
click at [71, 378] on button "Documentação" at bounding box center [116, 385] width 141 height 29
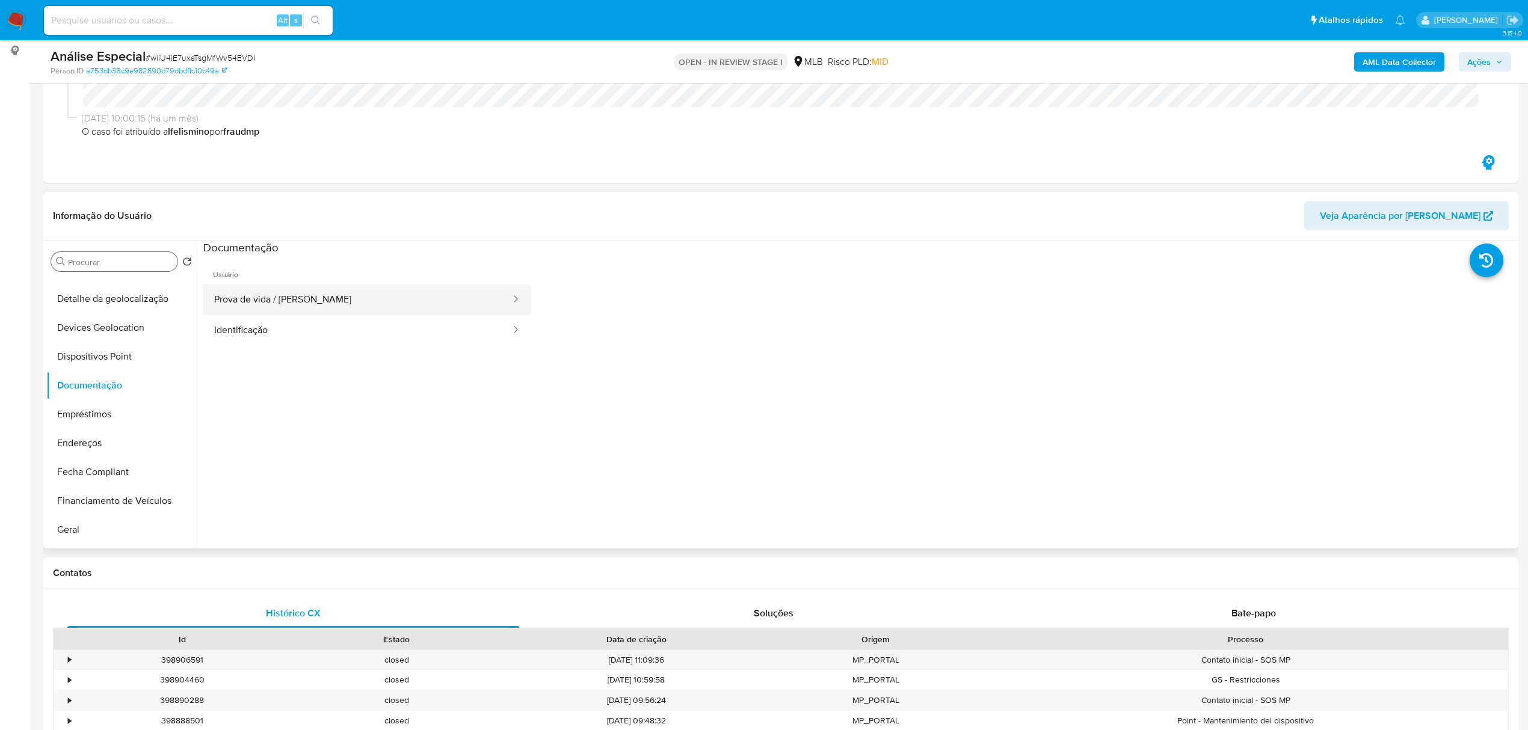
click at [369, 310] on button "Prova de vida / Selfie" at bounding box center [357, 300] width 309 height 31
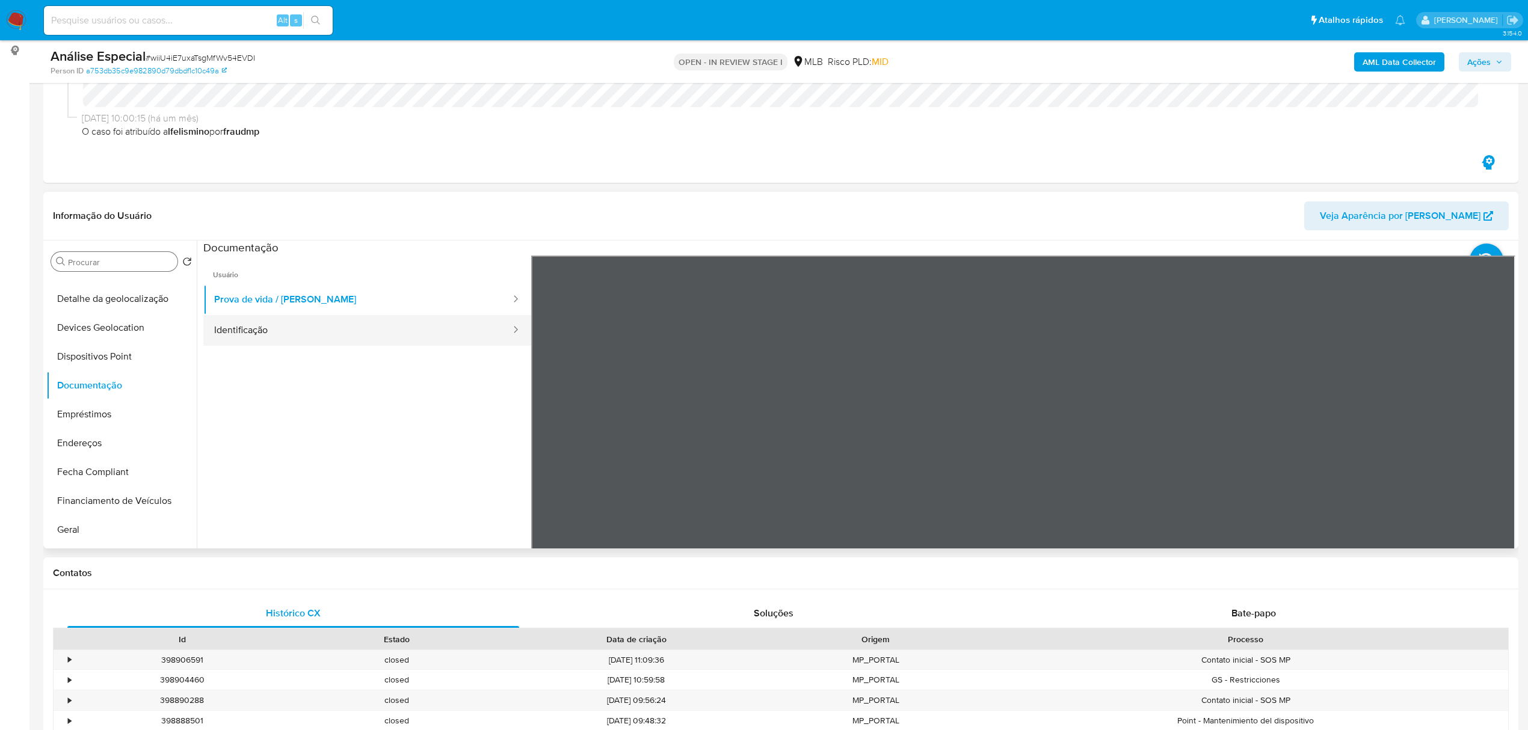
click at [342, 328] on button "Identificação" at bounding box center [357, 330] width 309 height 31
drag, startPoint x: 132, startPoint y: 347, endPoint x: 114, endPoint y: 366, distance: 26.8
click at [129, 353] on button "Dispositivos Point" at bounding box center [116, 356] width 141 height 29
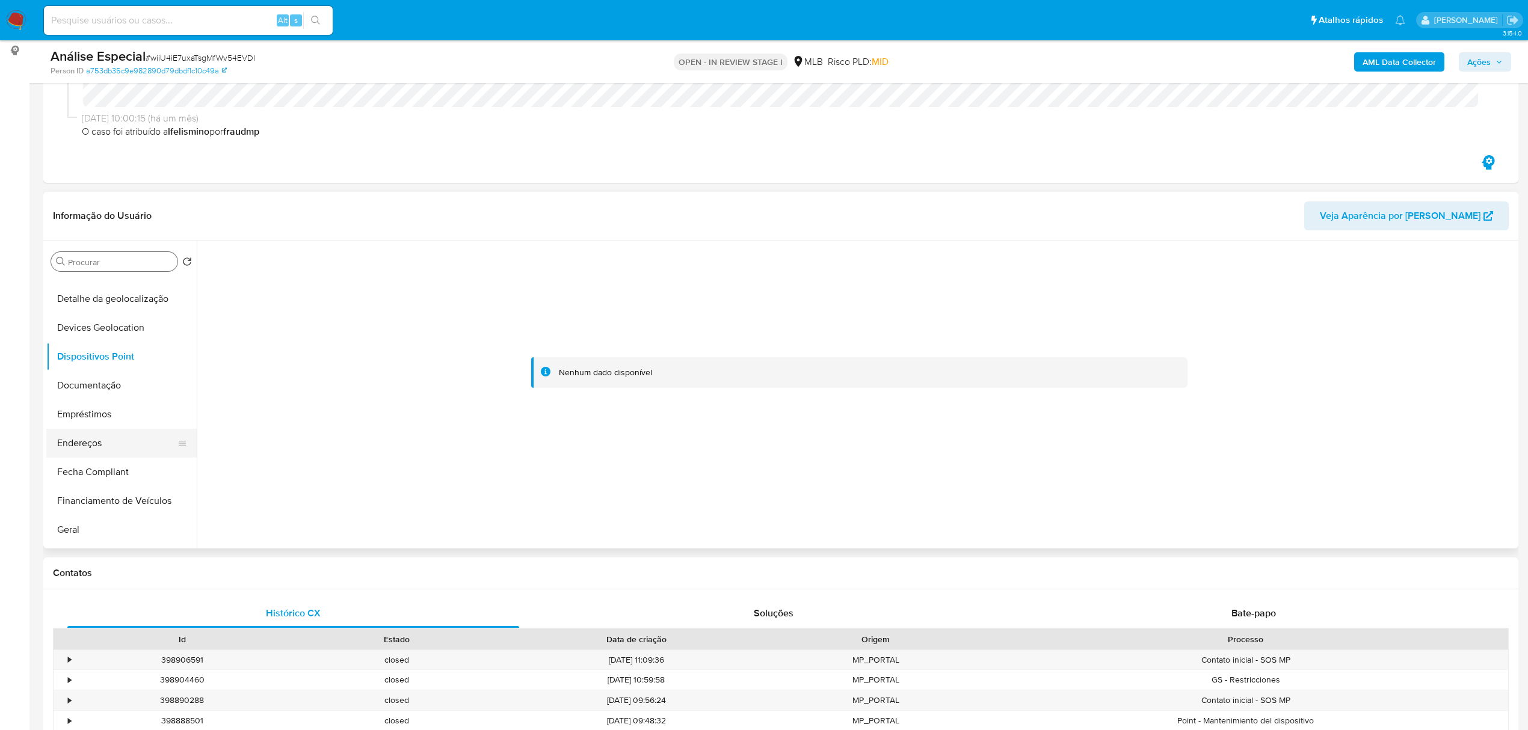
click at [97, 439] on button "Endereços" at bounding box center [116, 443] width 141 height 29
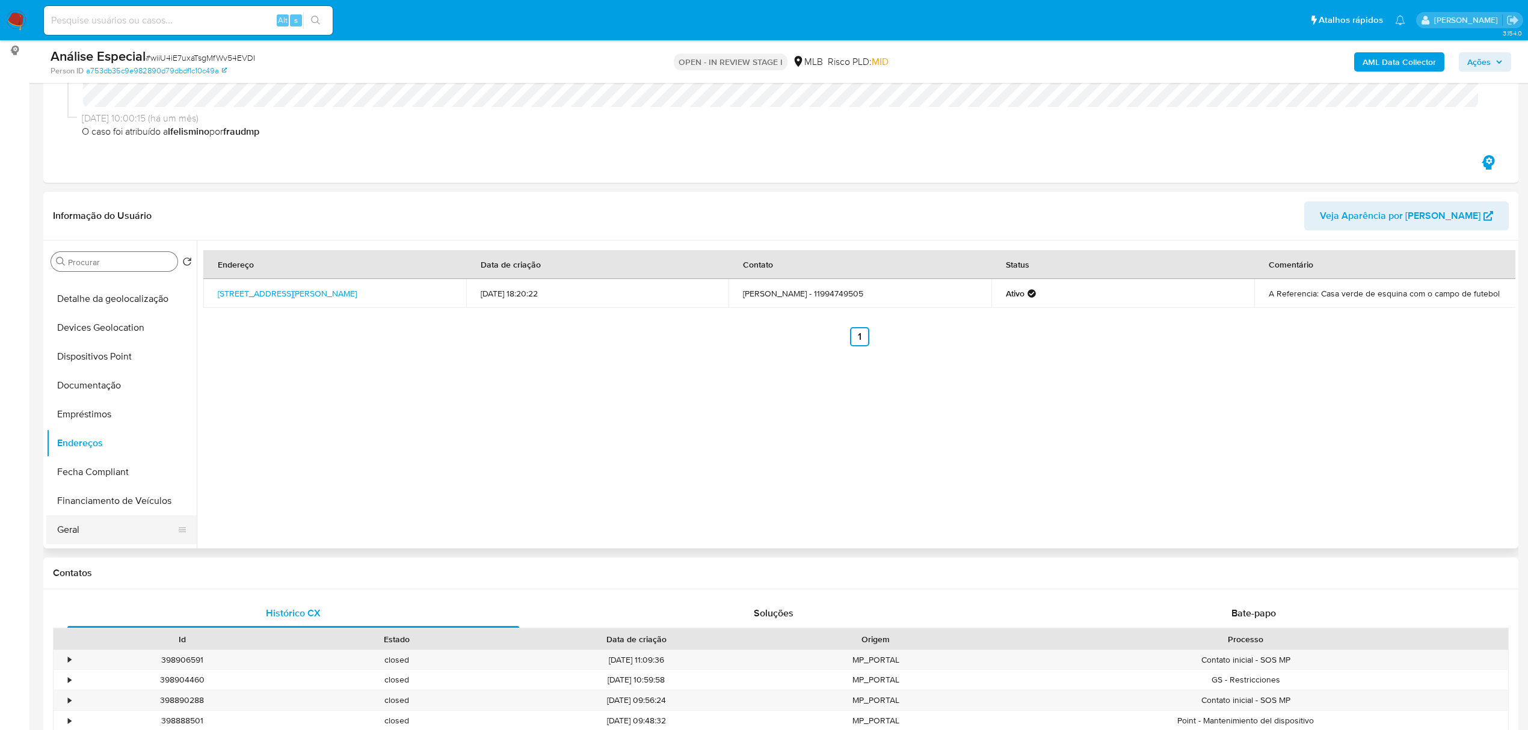
click at [78, 531] on button "Geral" at bounding box center [116, 530] width 141 height 29
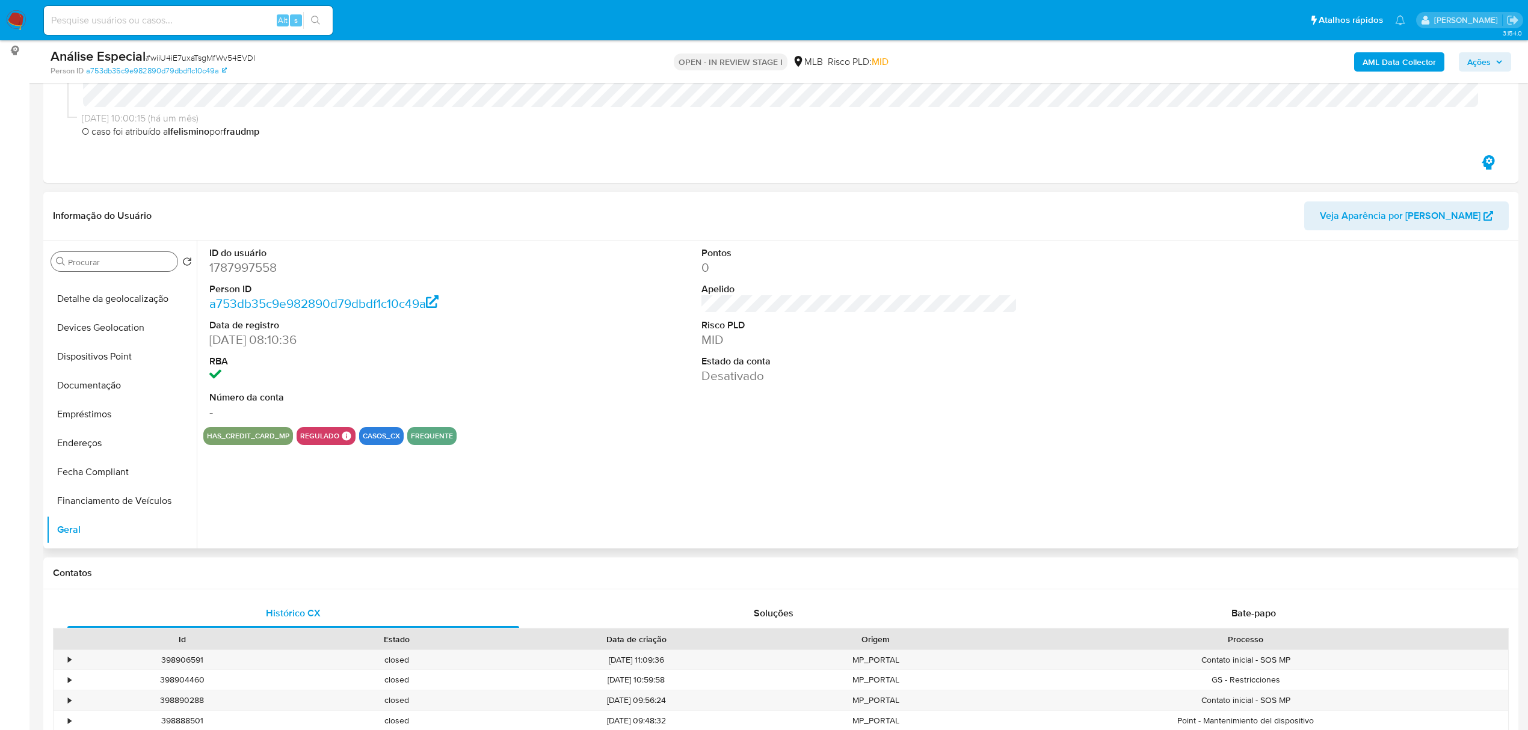
click at [244, 265] on dd "1787997558" at bounding box center [367, 267] width 316 height 17
copy dd "1787997558"
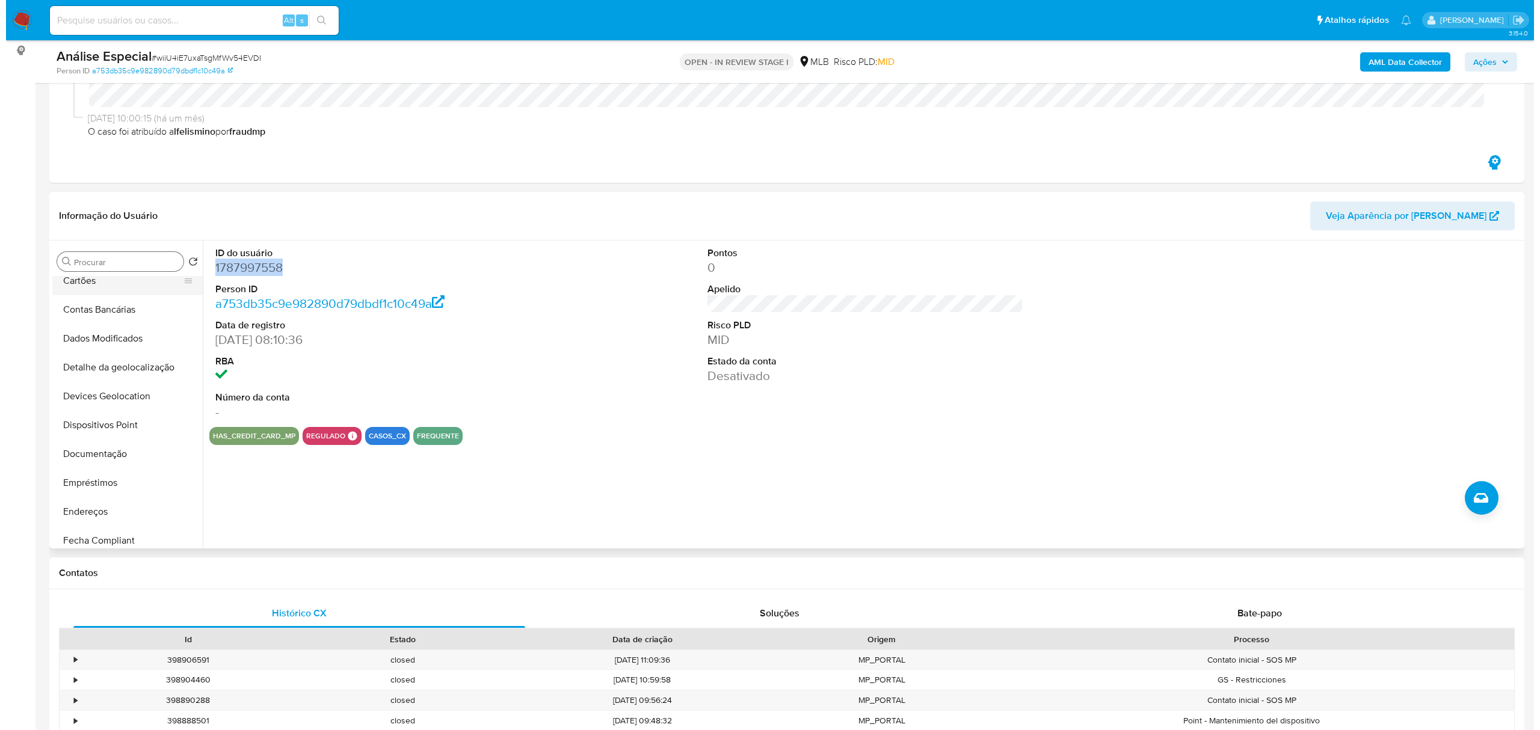
scroll to position [0, 0]
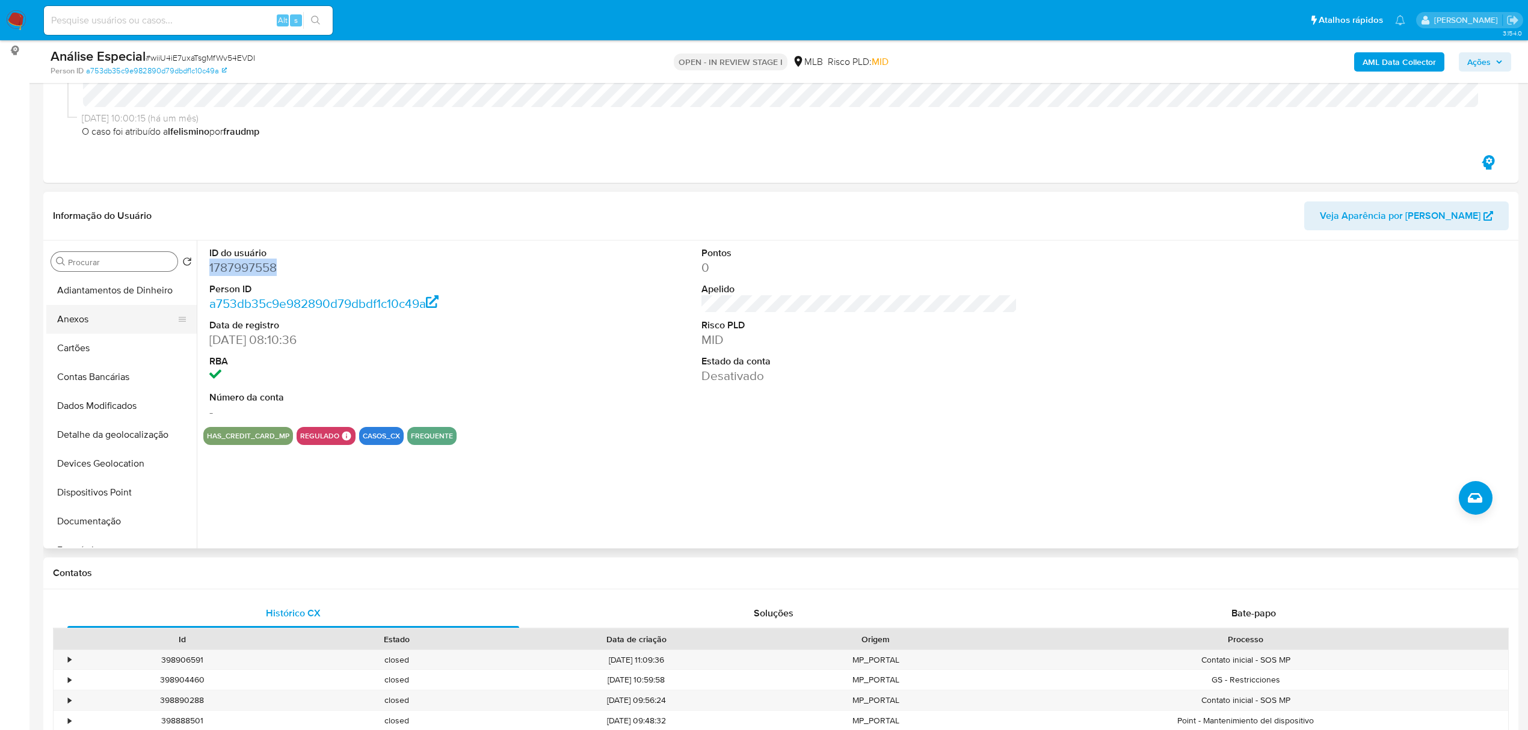
drag, startPoint x: 90, startPoint y: 310, endPoint x: 109, endPoint y: 313, distance: 19.4
click at [90, 310] on button "Anexos" at bounding box center [116, 319] width 141 height 29
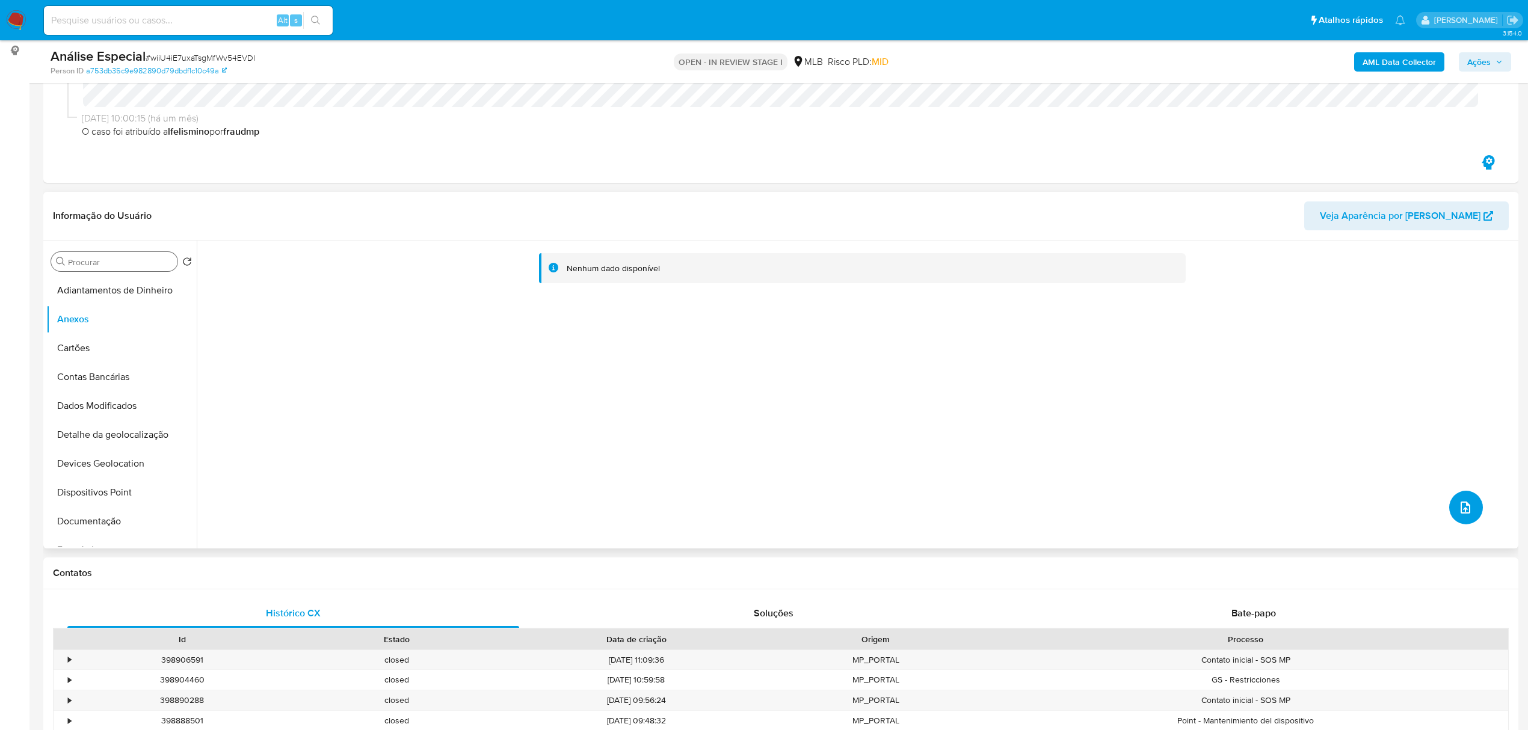
click at [1457, 501] on button "upload-file" at bounding box center [1467, 508] width 34 height 34
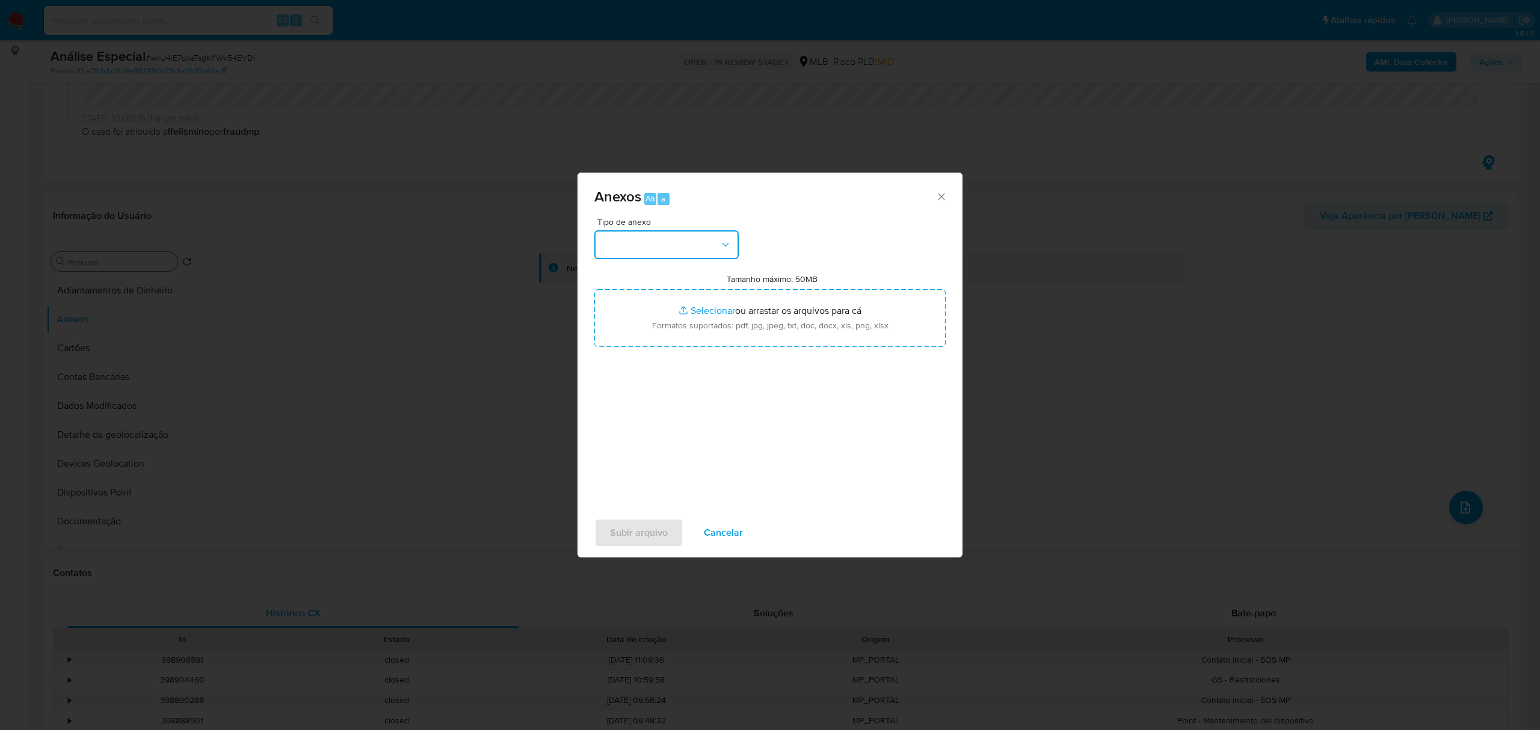
click at [684, 256] on button "button" at bounding box center [666, 244] width 144 height 29
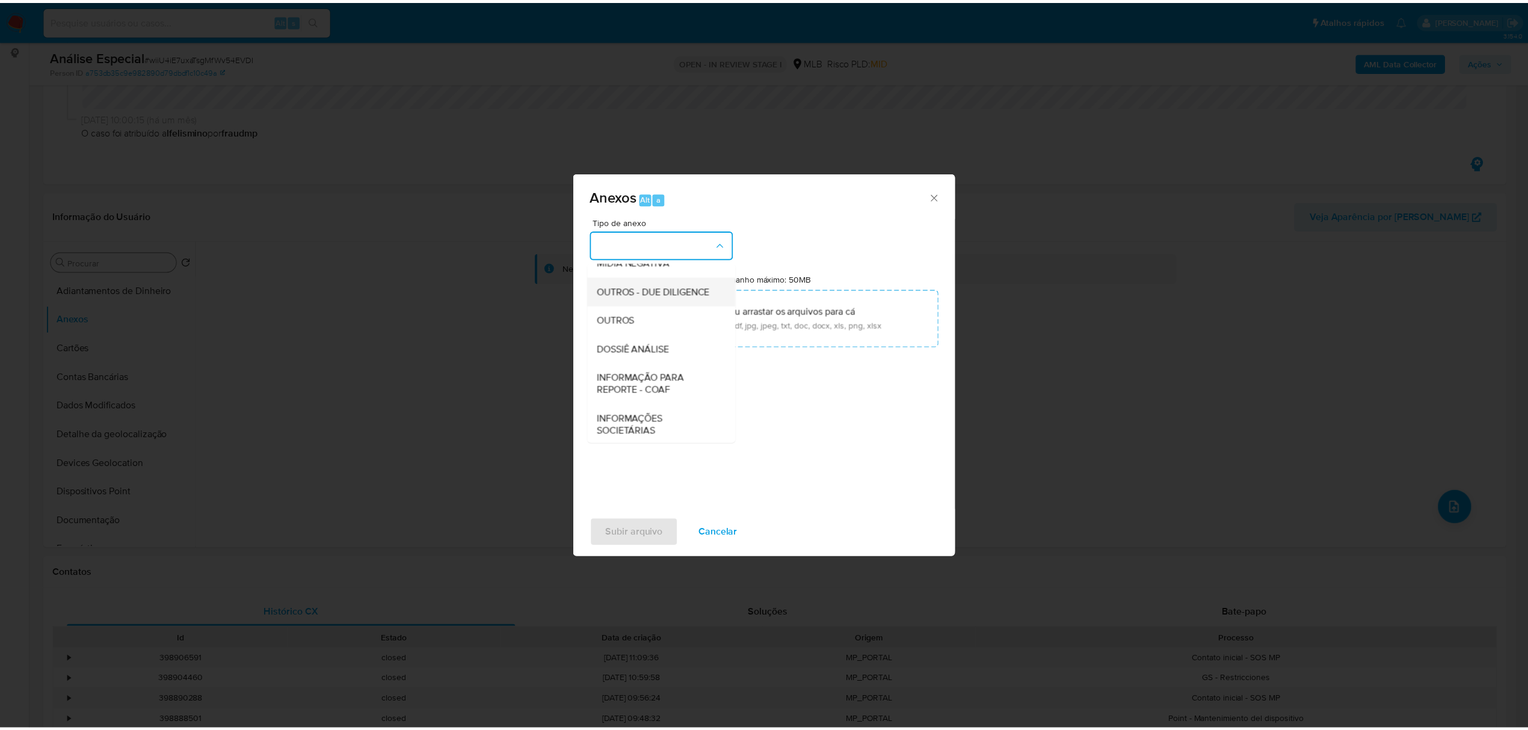
scroll to position [160, 0]
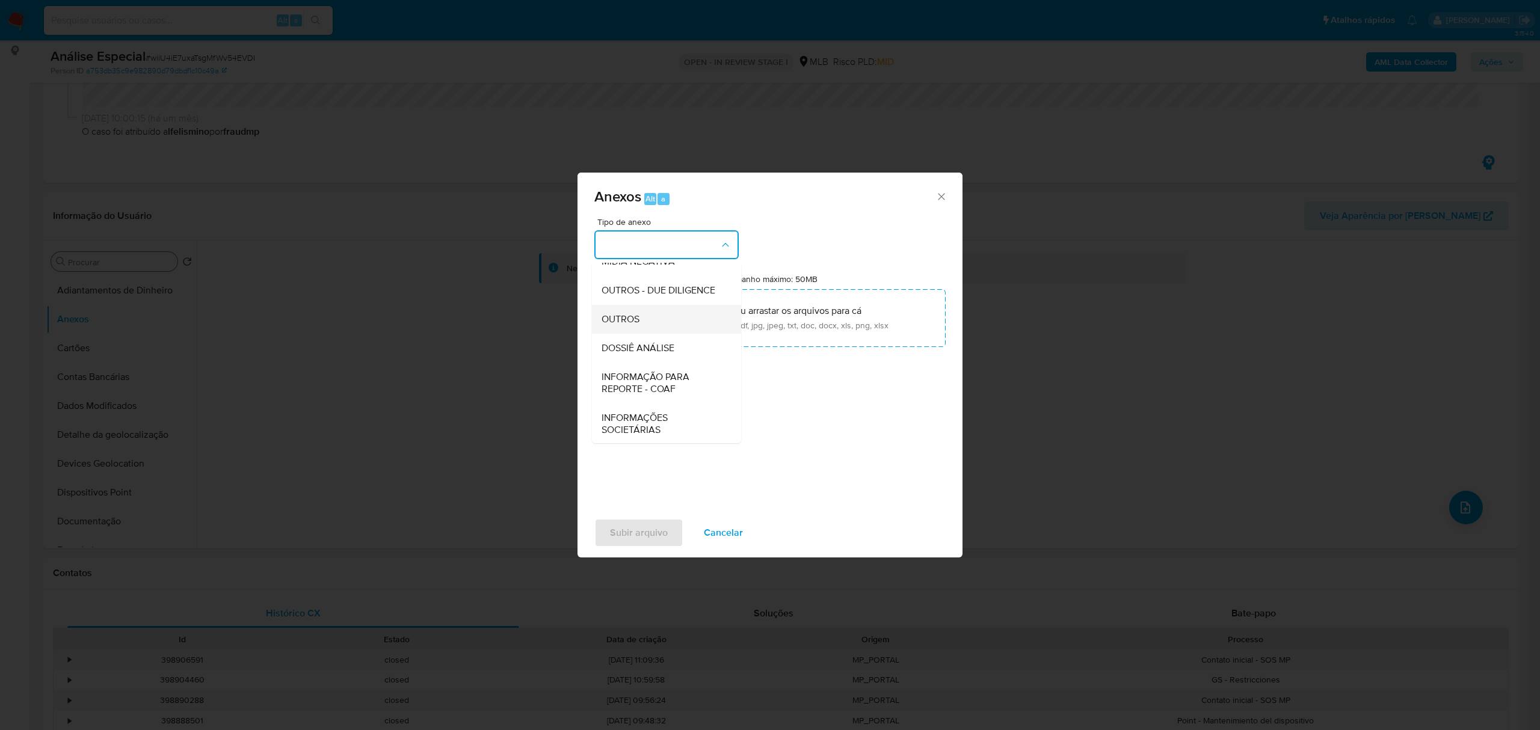
click at [634, 326] on span "OUTROS" at bounding box center [621, 319] width 38 height 12
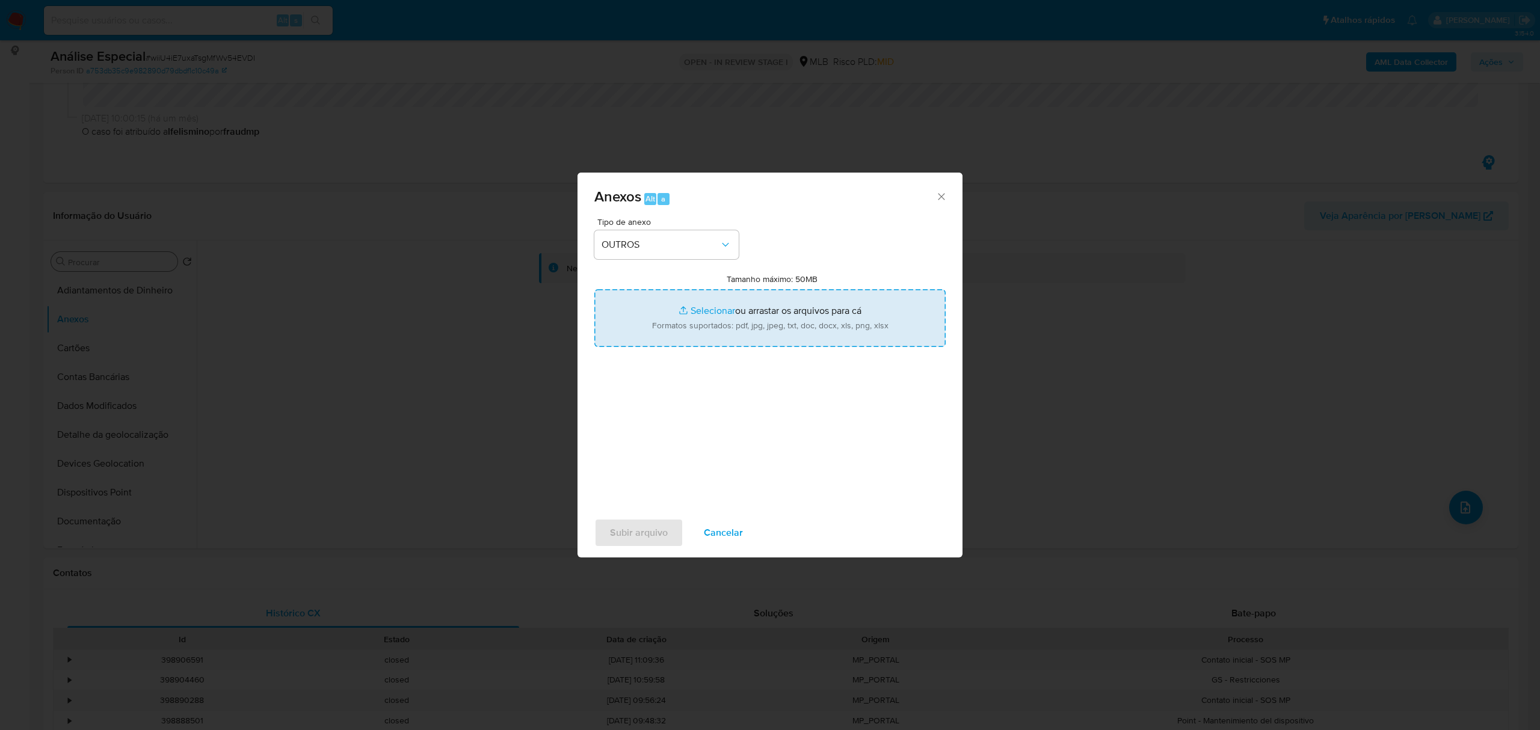
type input "C:\fakepath\Mulan 1787997558_2025_08_15_10_38_53 JUANILTON RIBEIRO DA COSTA.pdf"
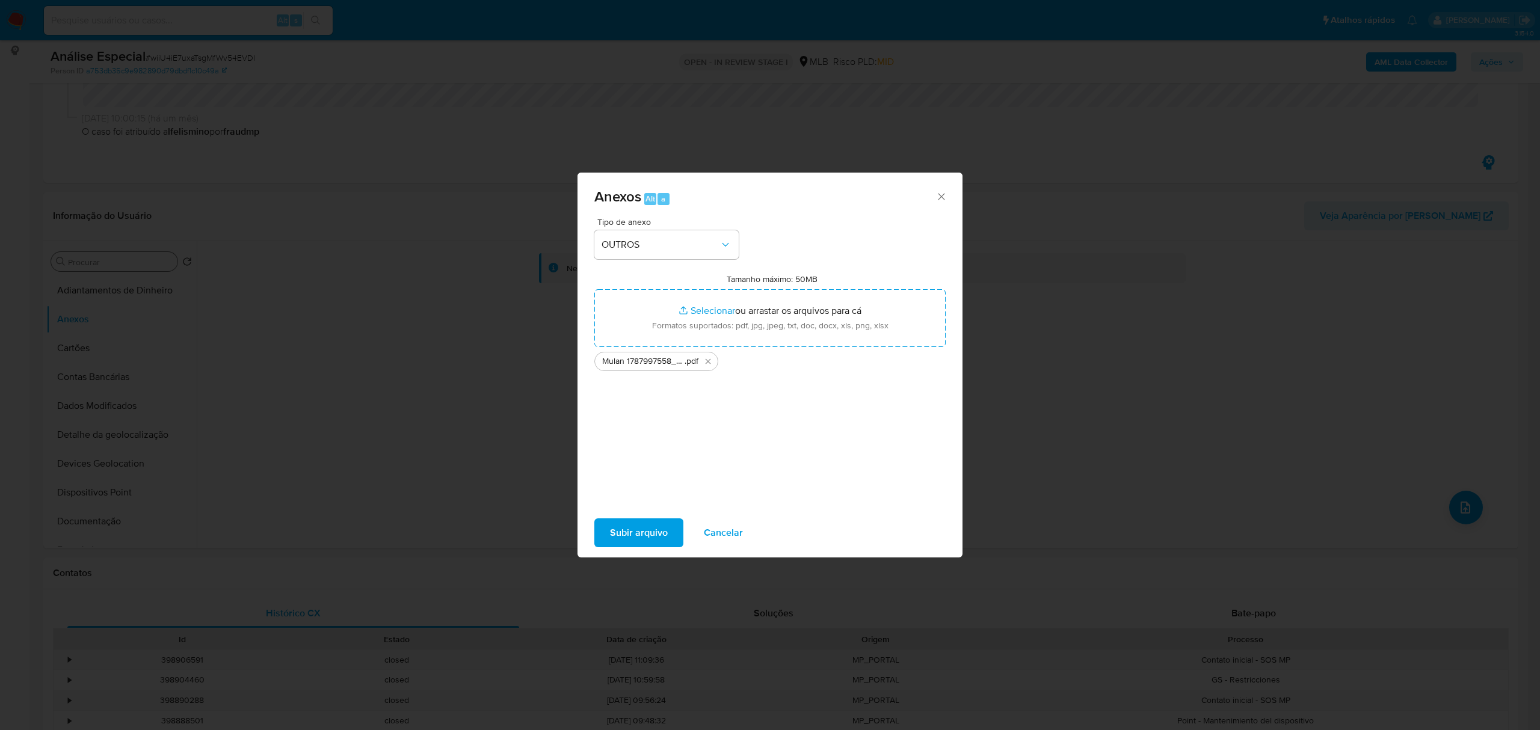
drag, startPoint x: 652, startPoint y: 536, endPoint x: 732, endPoint y: 576, distance: 89.6
click at [651, 536] on span "Subir arquivo" at bounding box center [639, 533] width 58 height 26
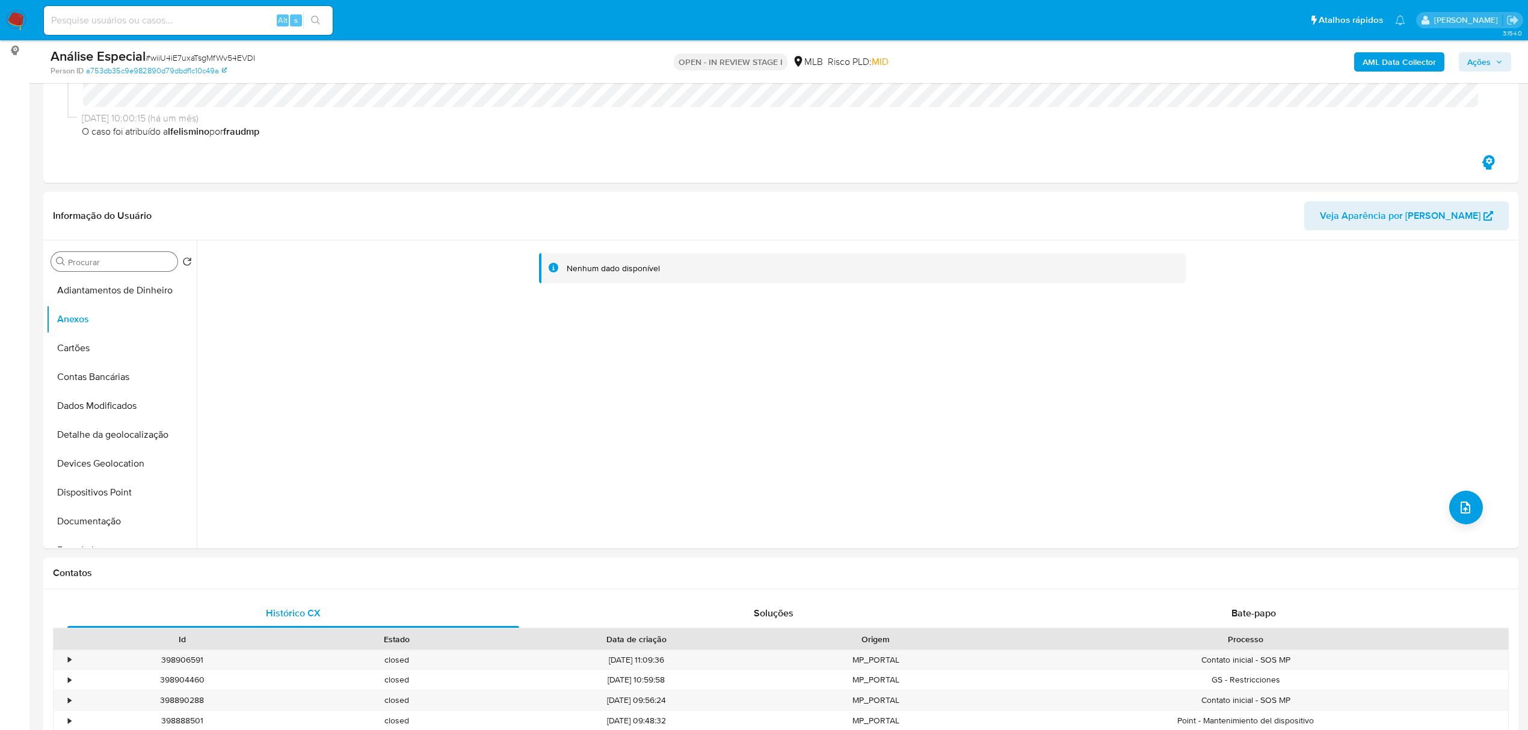
click at [1414, 51] on div "AML Data Collector Ações" at bounding box center [1270, 62] width 484 height 28
click at [1409, 58] on b "AML Data Collector" at bounding box center [1399, 61] width 73 height 19
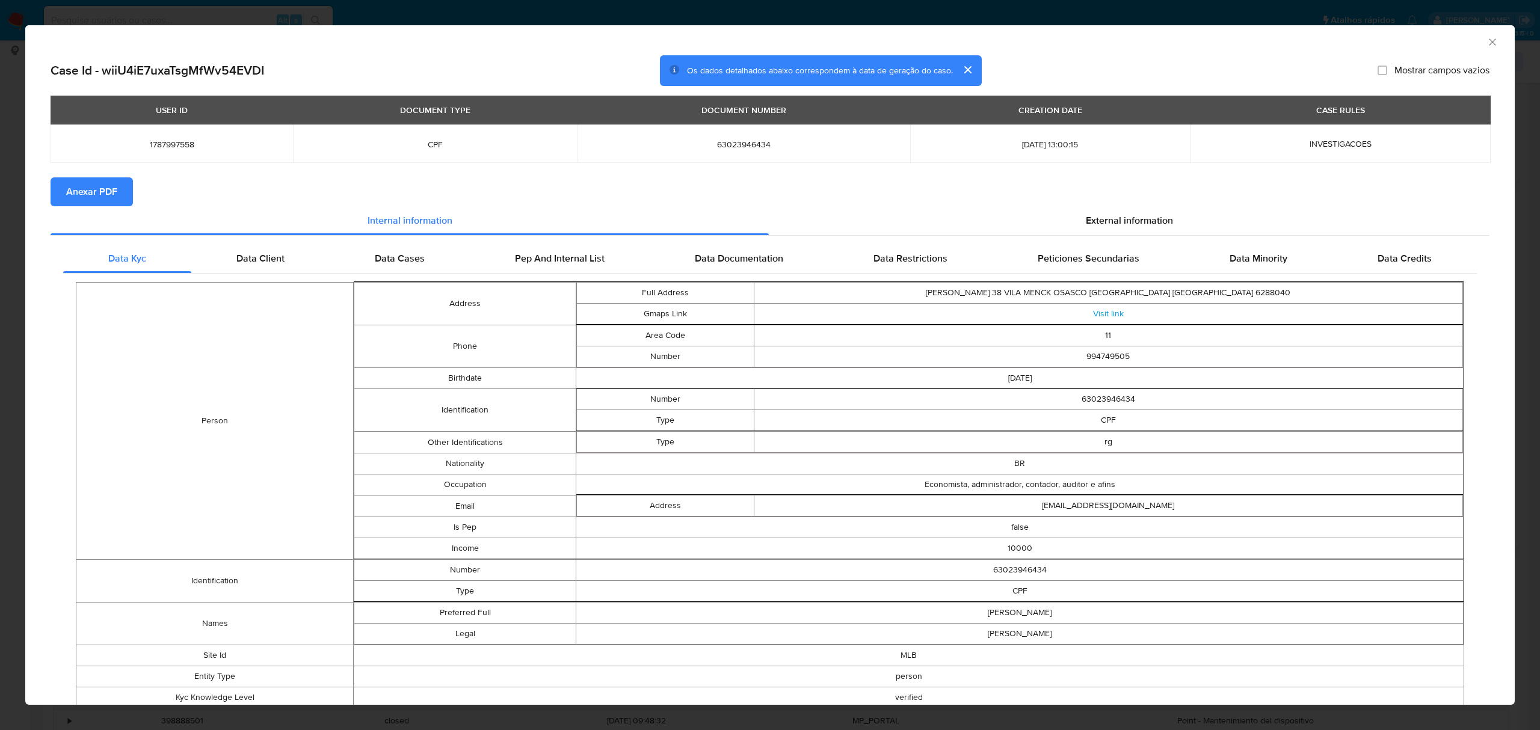
click at [97, 184] on span "Anexar PDF" at bounding box center [91, 192] width 51 height 26
click at [1487, 37] on icon "Fechar a janela" at bounding box center [1493, 42] width 12 height 12
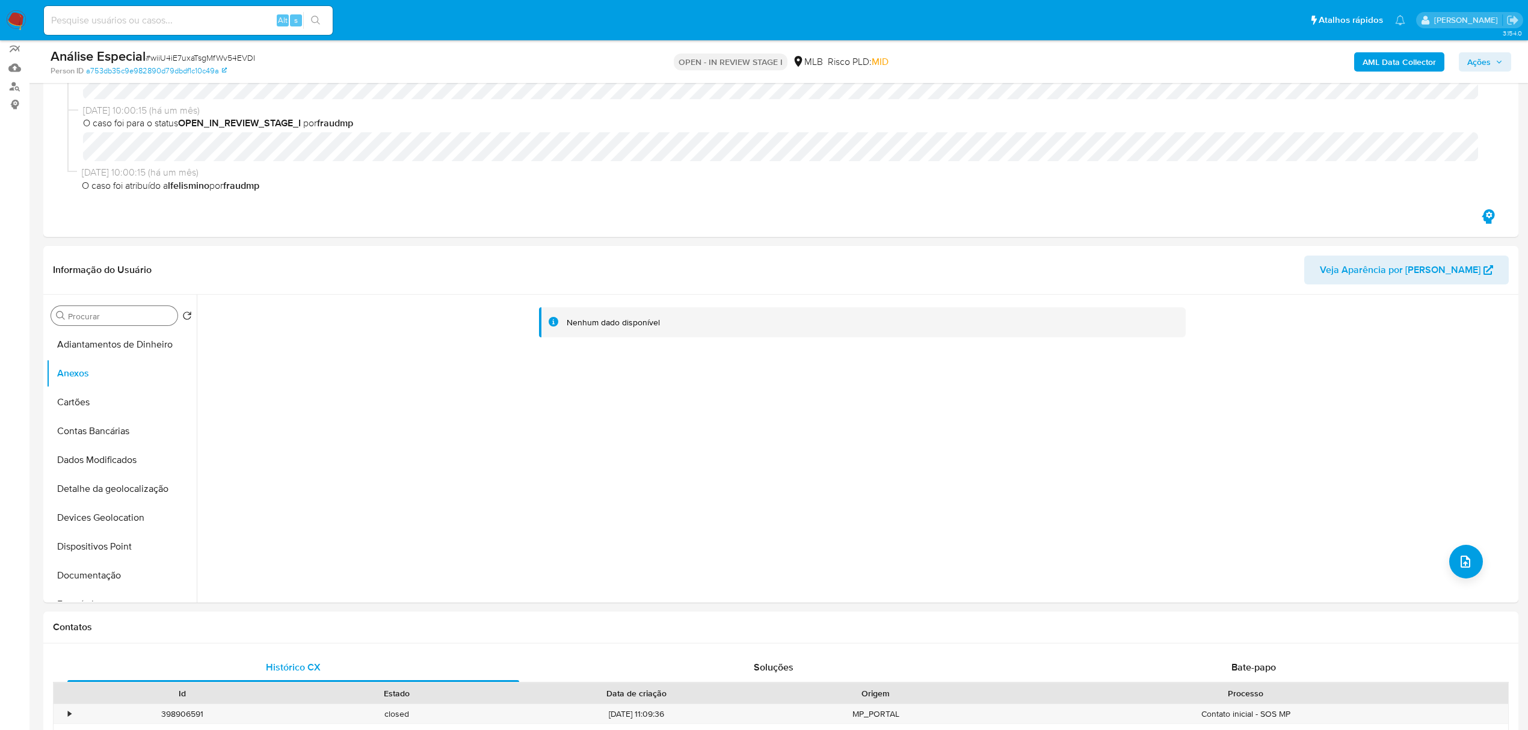
scroll to position [80, 0]
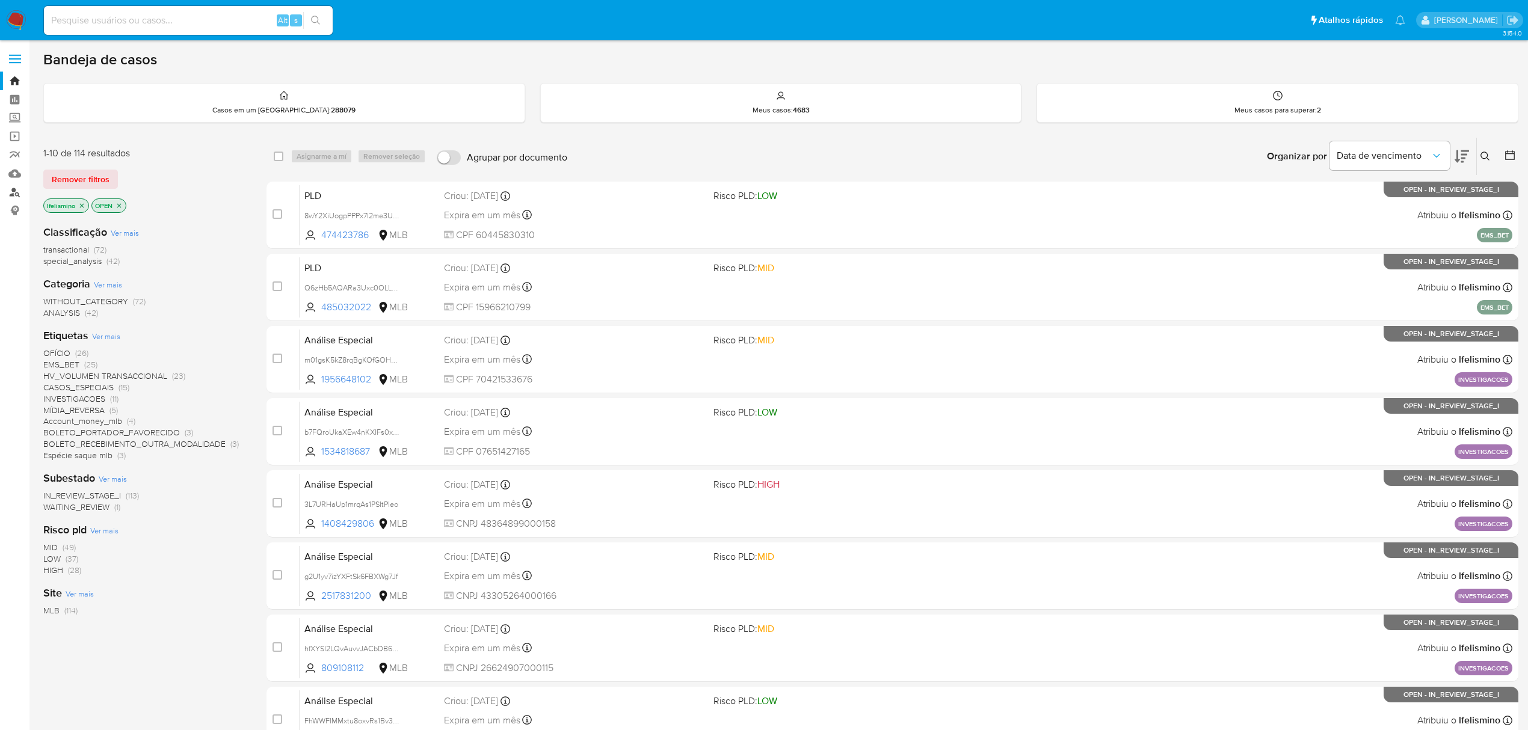
click at [24, 193] on link "Localizador de pessoas" at bounding box center [71, 192] width 143 height 19
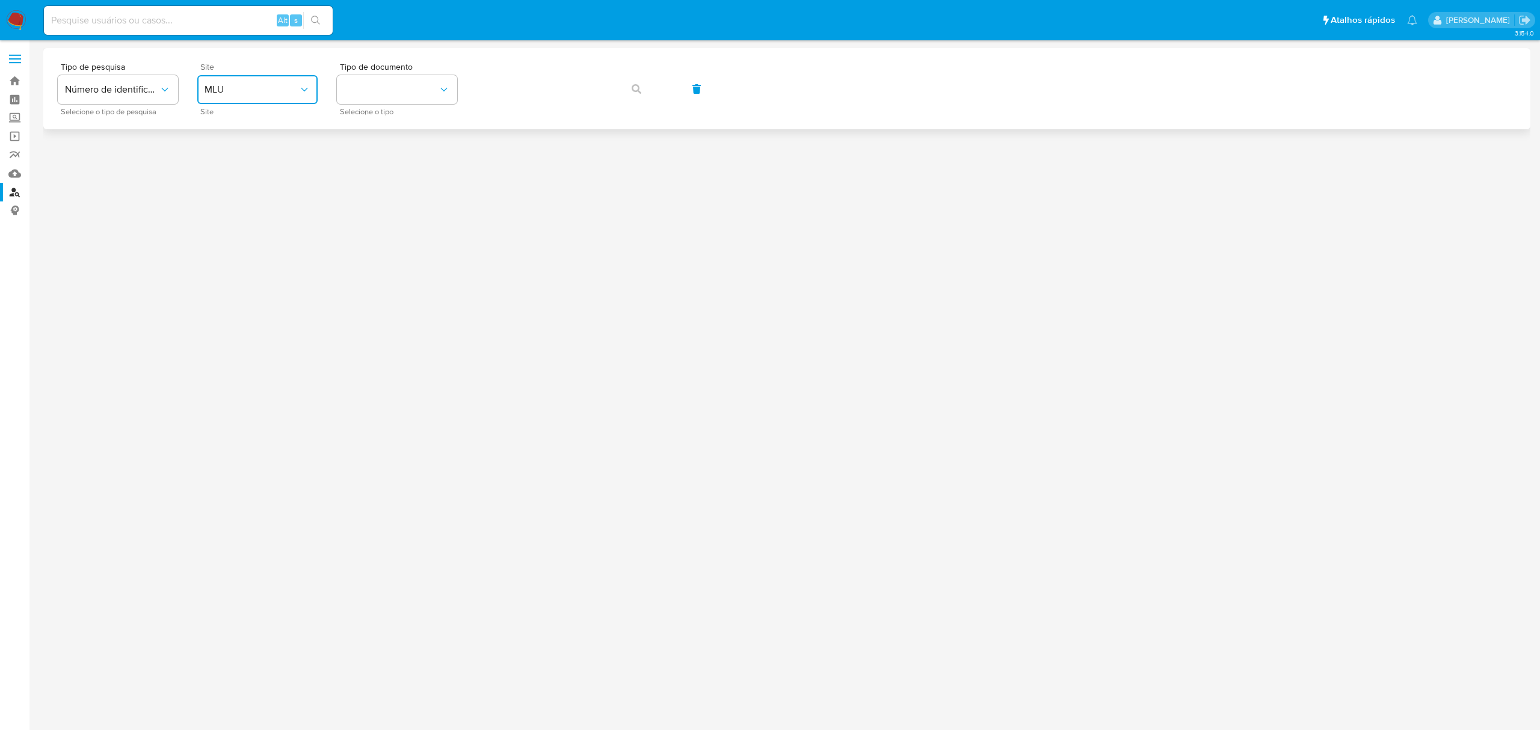
click at [259, 87] on span "MLU" at bounding box center [252, 90] width 94 height 12
click at [273, 171] on div "MLB" at bounding box center [254, 179] width 99 height 29
drag, startPoint x: 410, startPoint y: 94, endPoint x: 415, endPoint y: 102, distance: 9.7
click at [412, 93] on button "identificationType" at bounding box center [397, 89] width 120 height 29
click at [410, 170] on div "CPF CPF" at bounding box center [393, 169] width 99 height 41
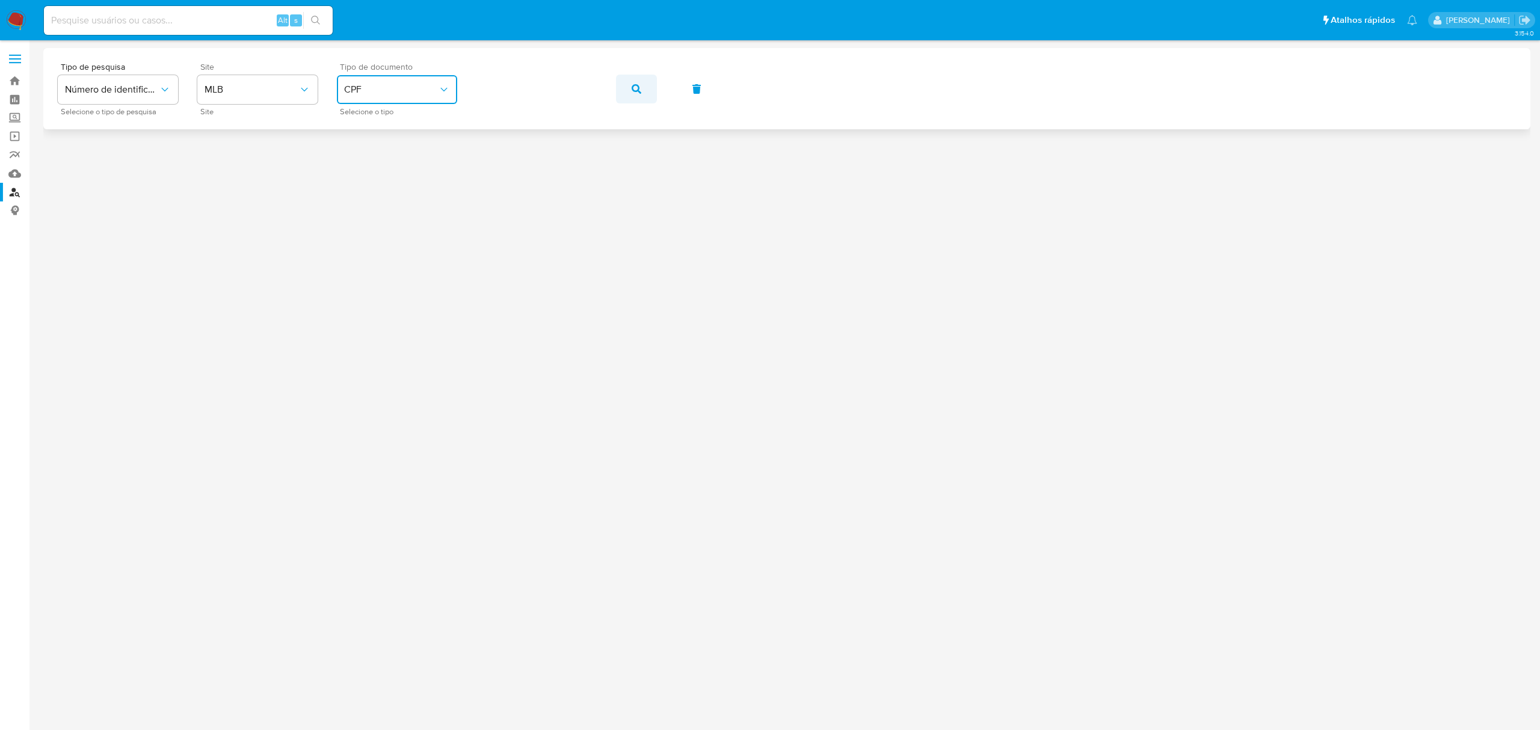
click at [639, 90] on icon "button" at bounding box center [637, 89] width 10 height 10
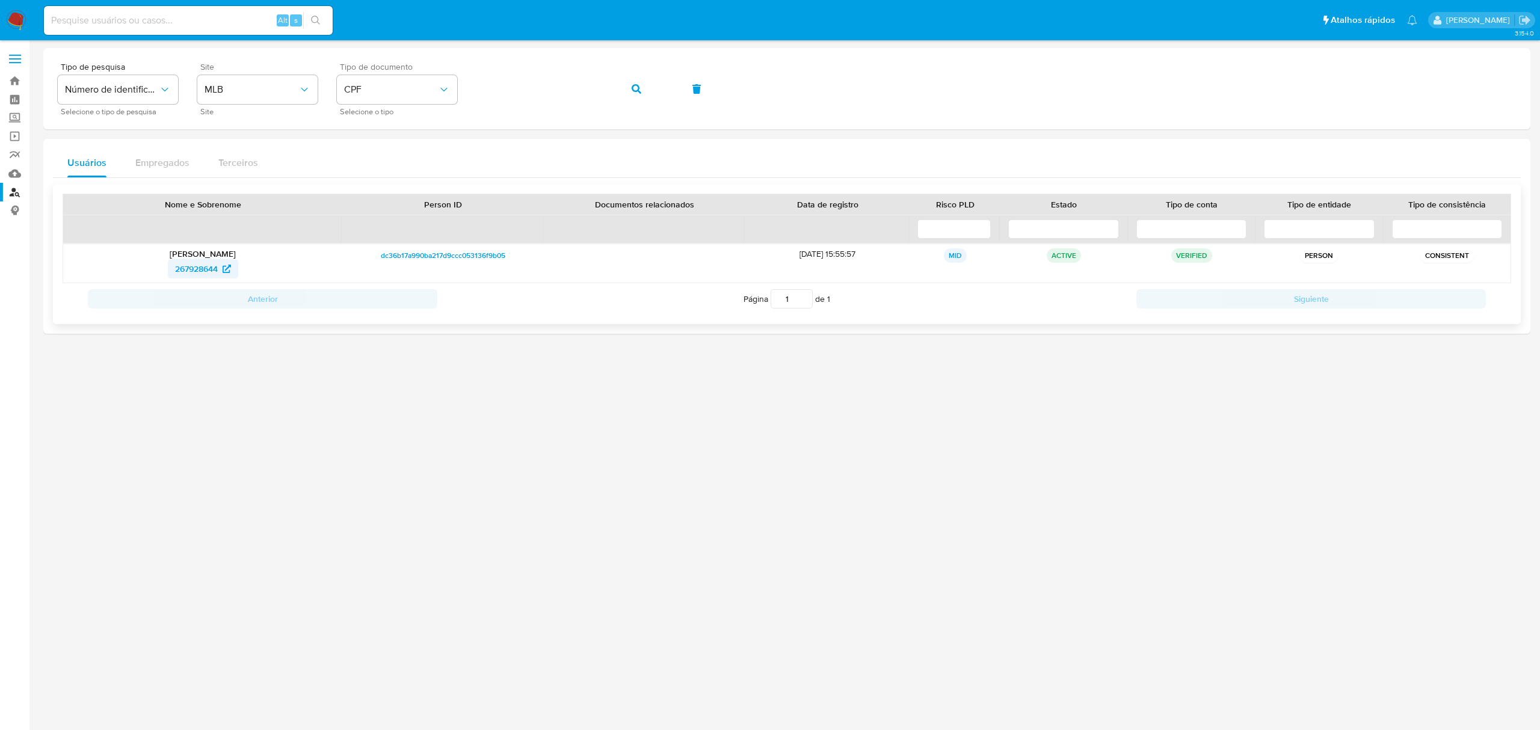
click at [208, 265] on span "267928644" at bounding box center [196, 268] width 43 height 19
click at [212, 277] on span "267928644" at bounding box center [196, 268] width 43 height 19
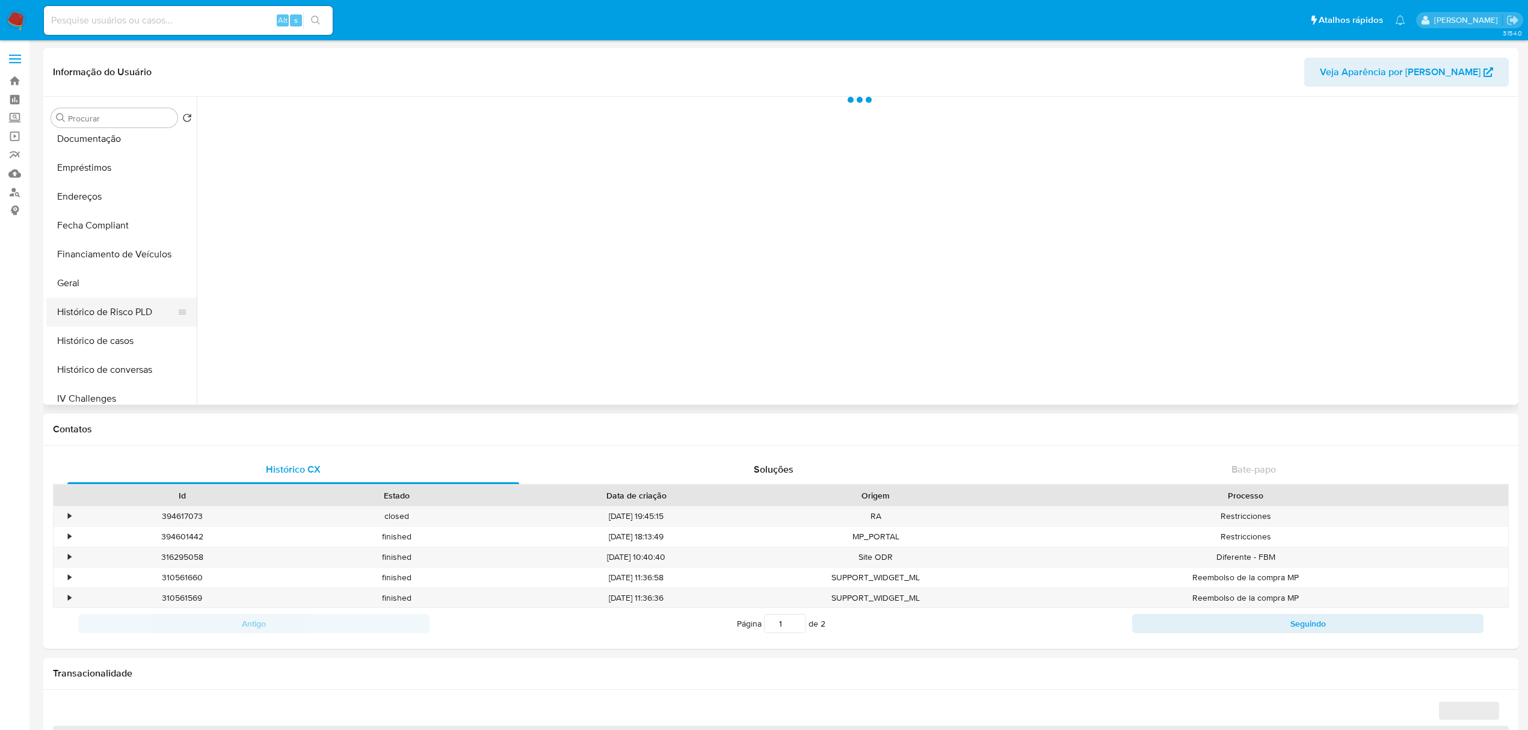
scroll to position [241, 0]
click at [116, 286] on button "Geral" at bounding box center [116, 281] width 141 height 29
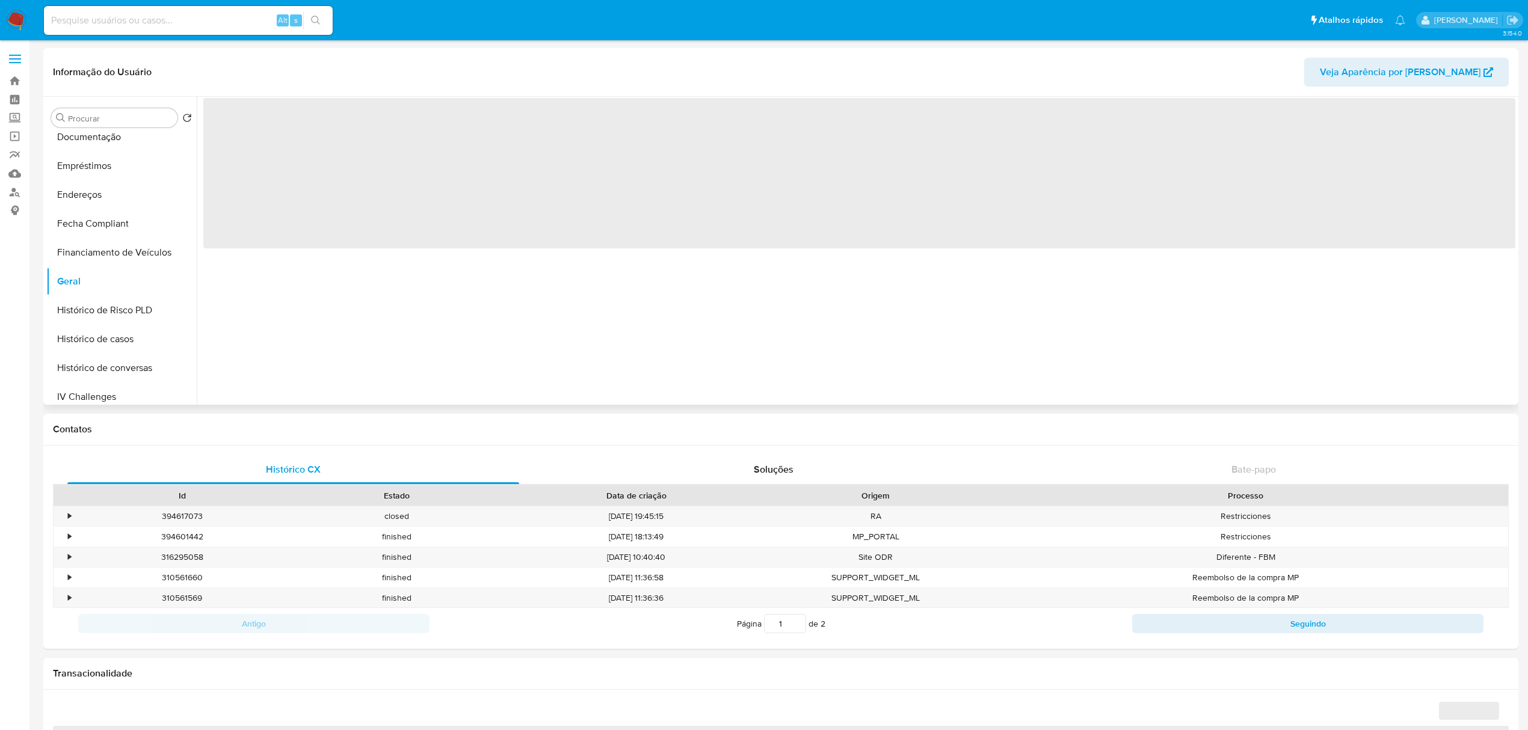
select select "10"
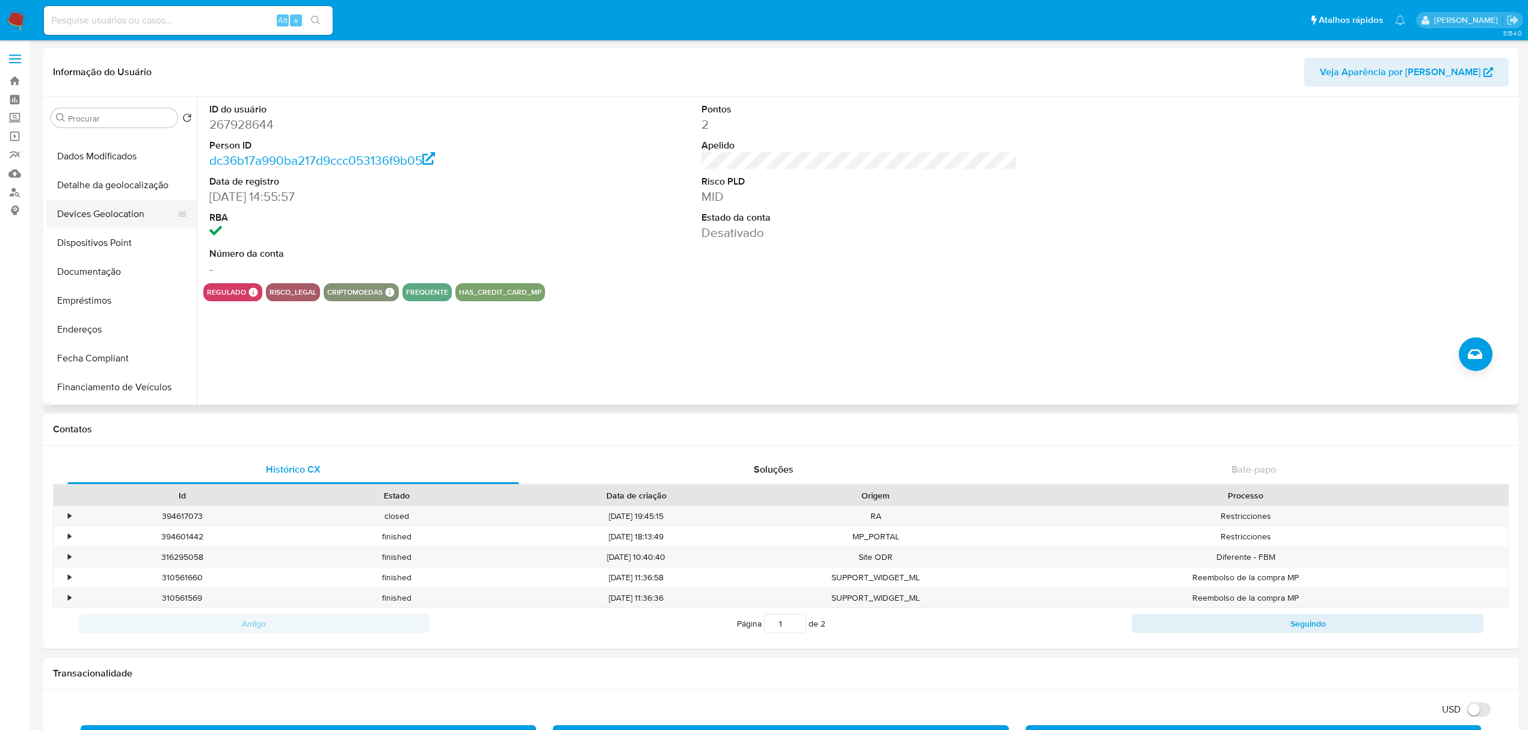
scroll to position [80, 0]
click at [125, 286] on button "Documentação" at bounding box center [116, 297] width 141 height 29
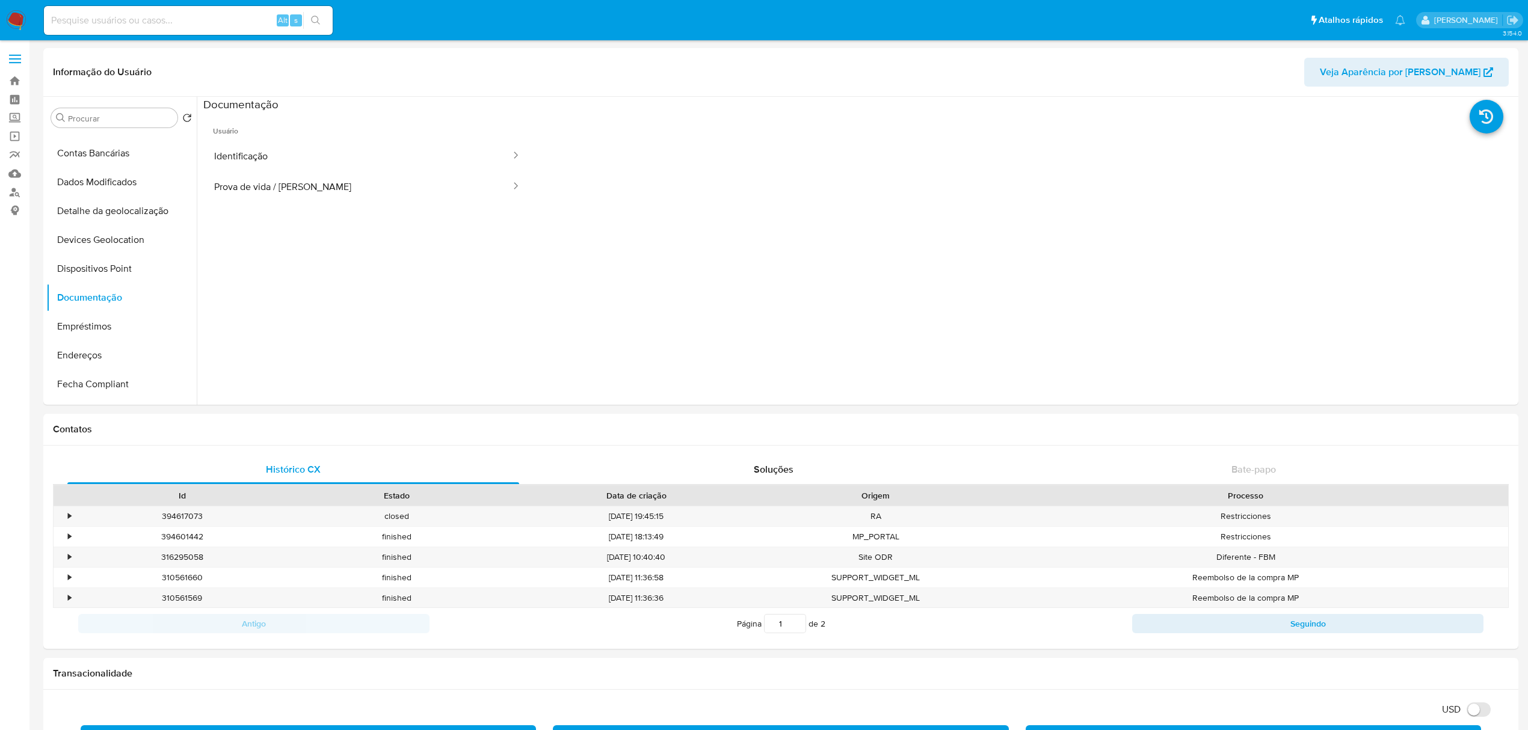
click at [304, 147] on button "Identificação" at bounding box center [357, 156] width 309 height 31
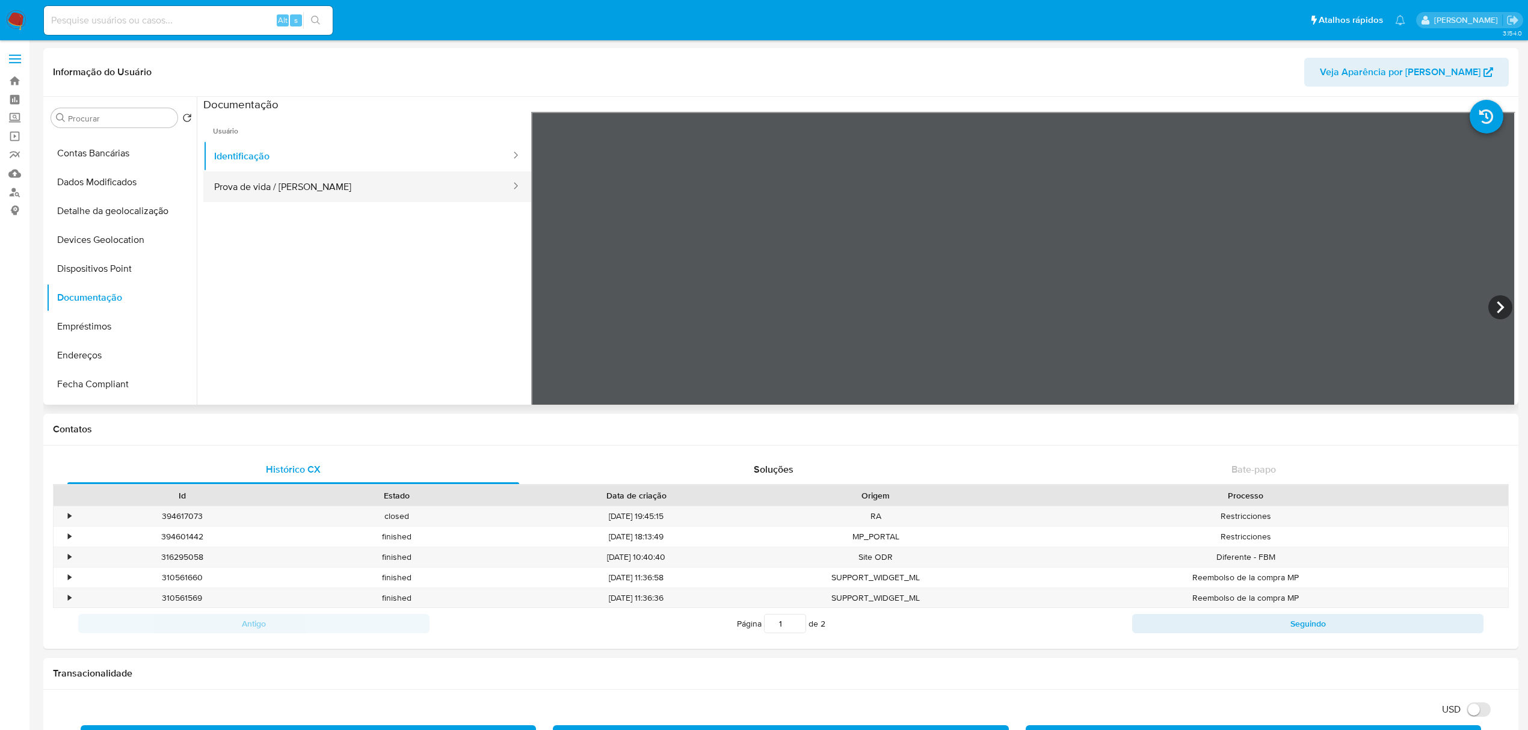
click at [318, 174] on button "Prova de vida / [PERSON_NAME]" at bounding box center [357, 186] width 309 height 31
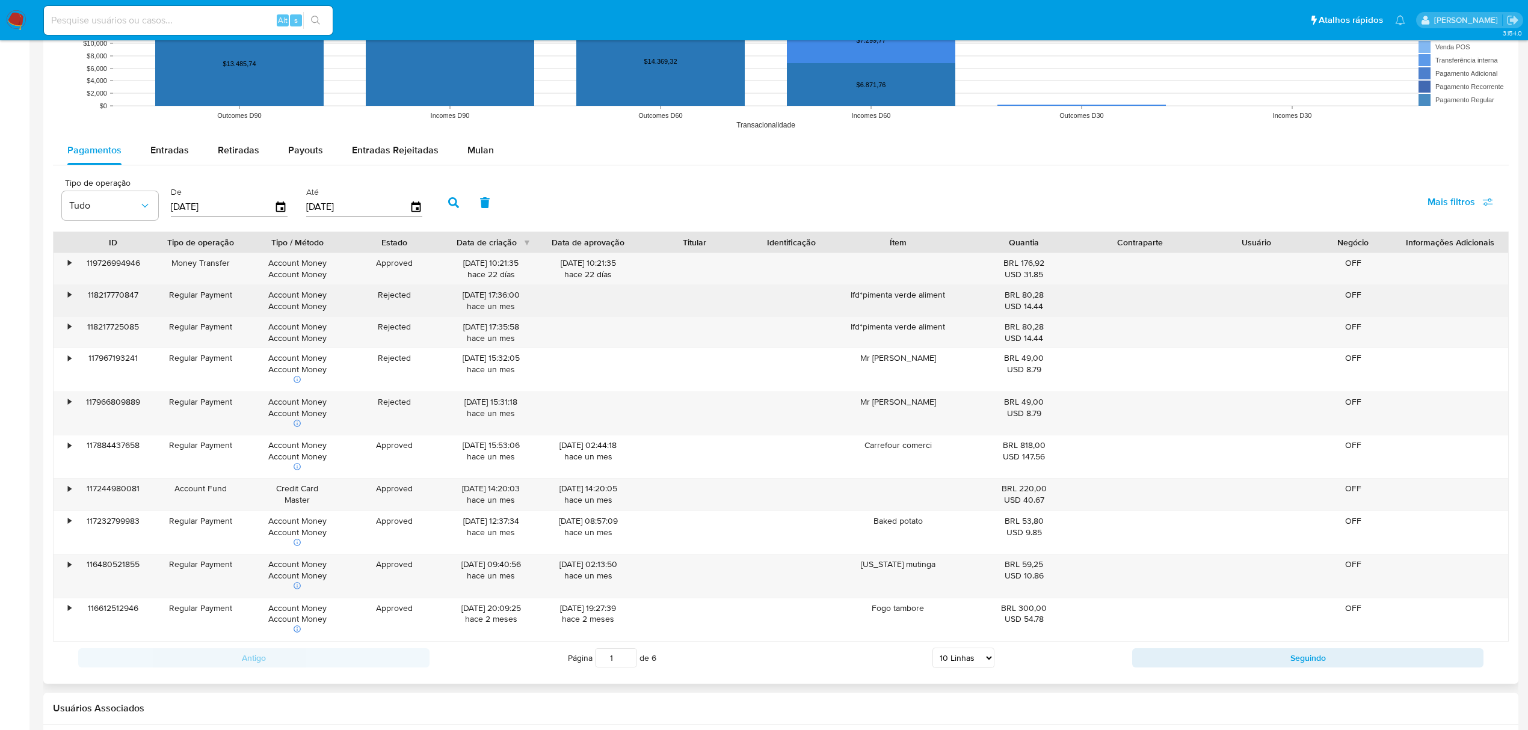
scroll to position [963, 0]
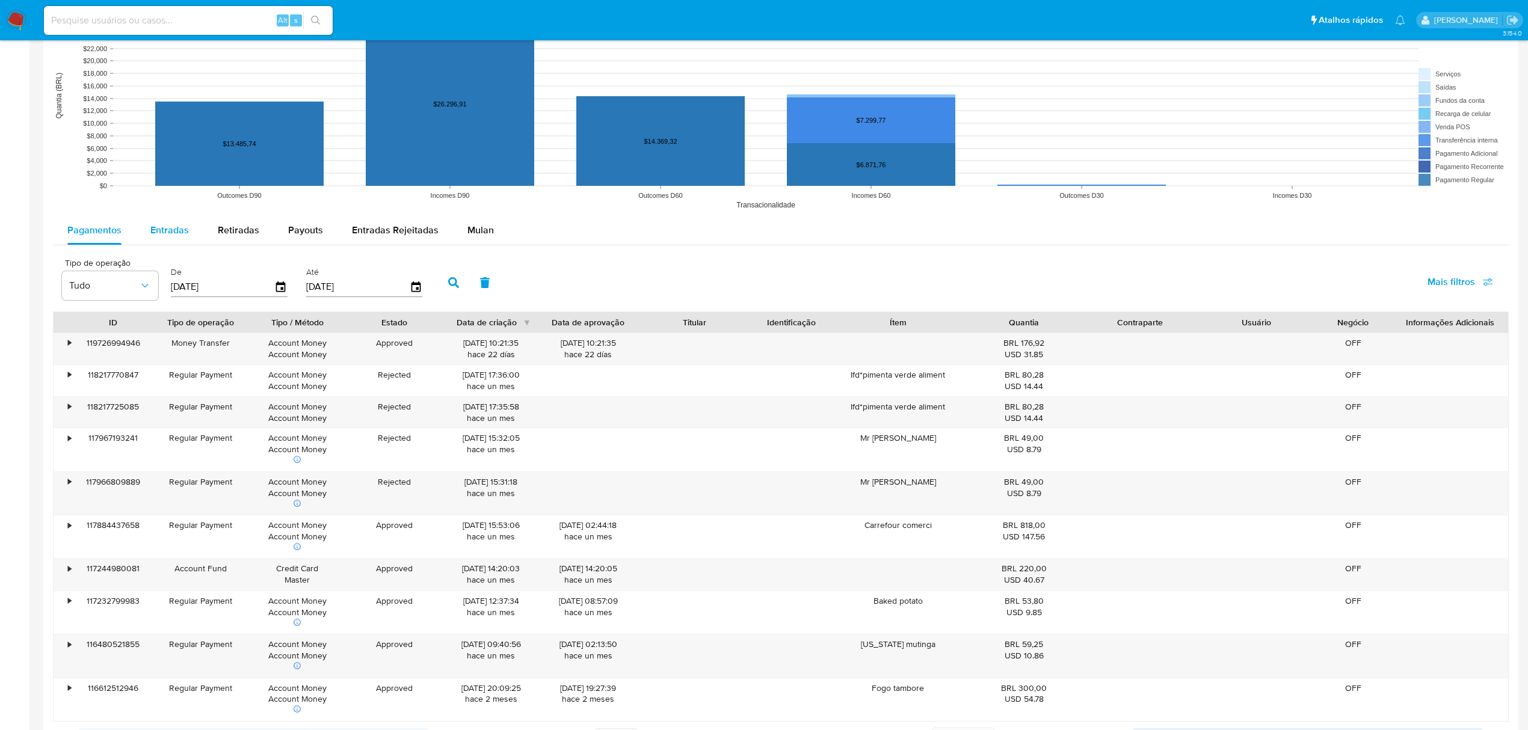
click at [171, 237] on span "Entradas" at bounding box center [169, 230] width 39 height 14
select select "10"
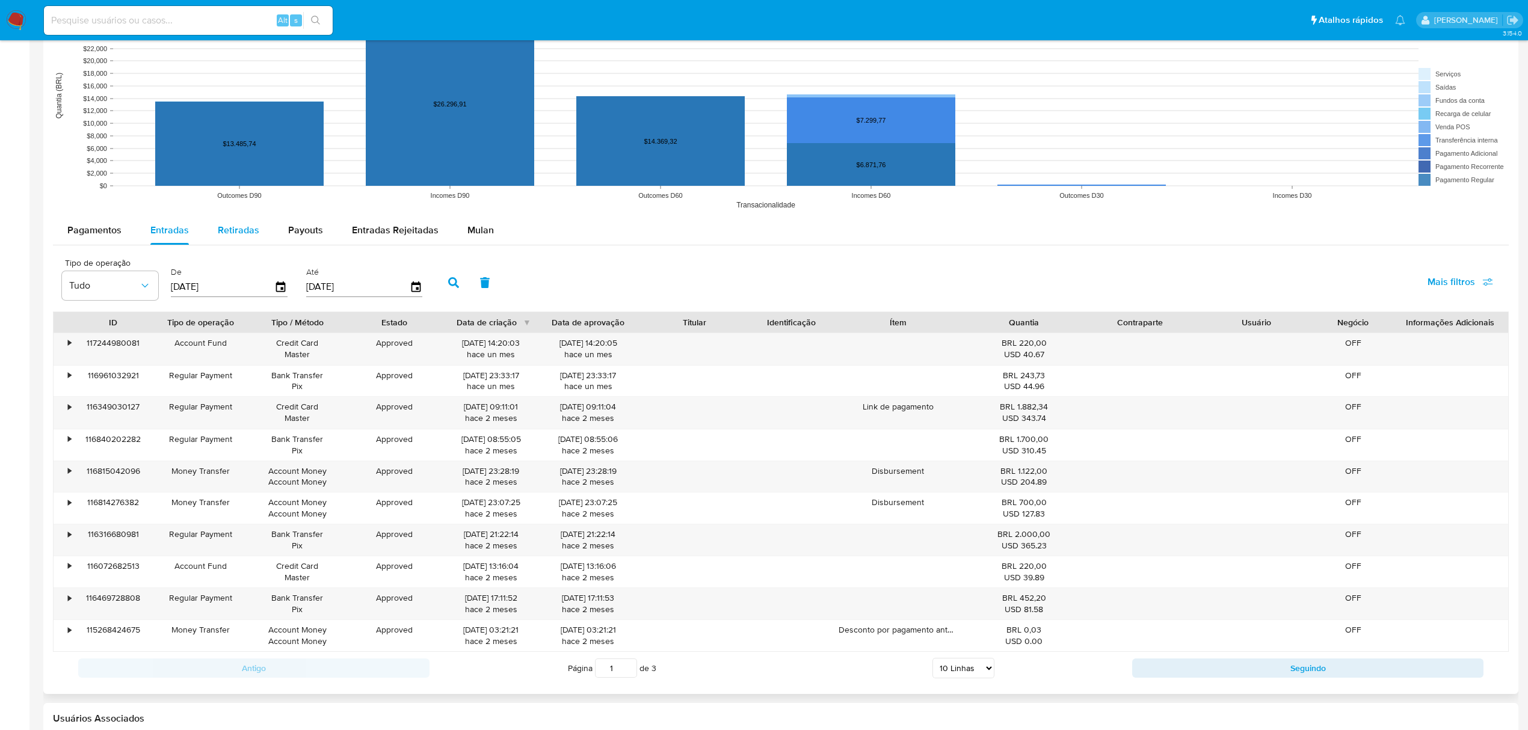
click at [262, 232] on button "Retiradas" at bounding box center [238, 230] width 70 height 29
select select "10"
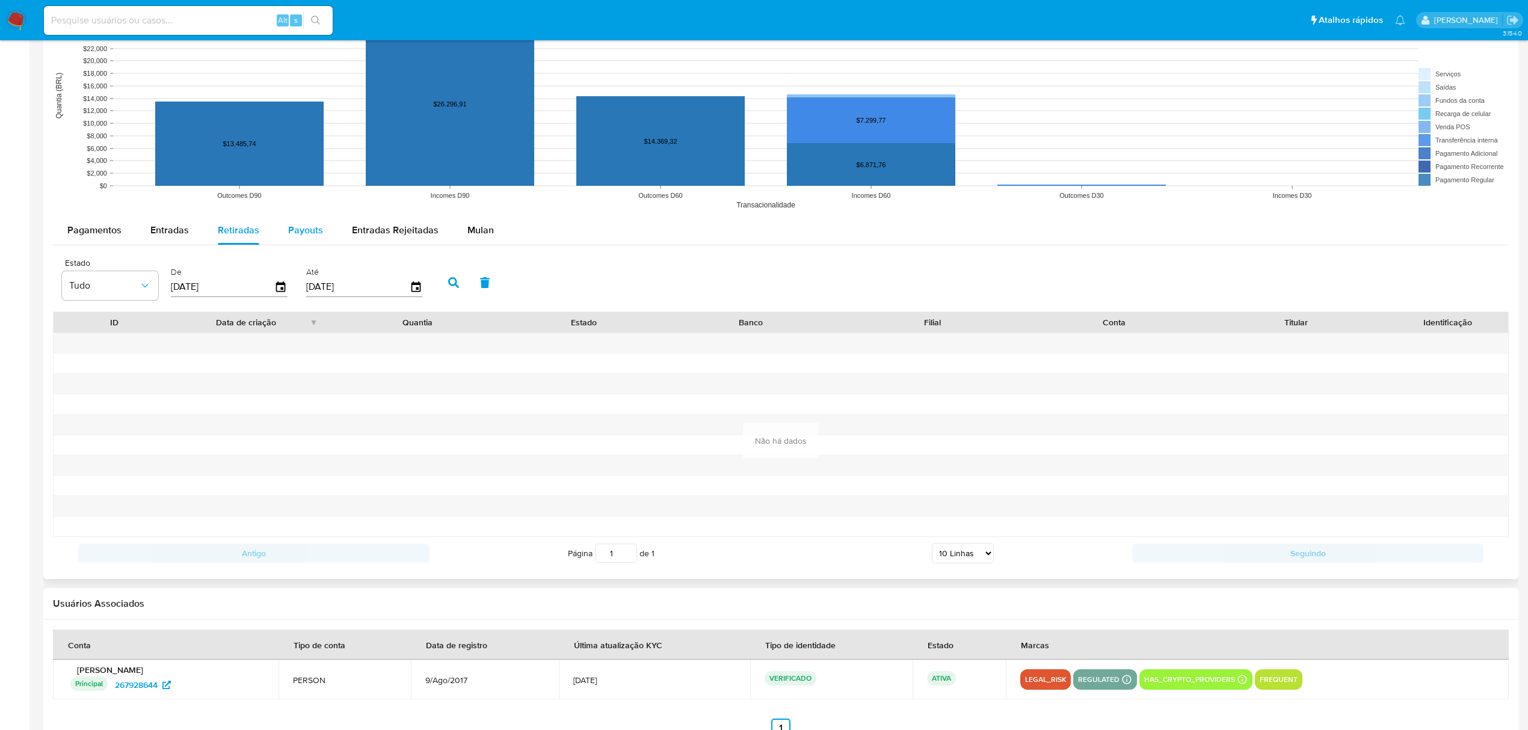
click at [308, 232] on span "Payouts" at bounding box center [305, 230] width 35 height 14
select select "10"
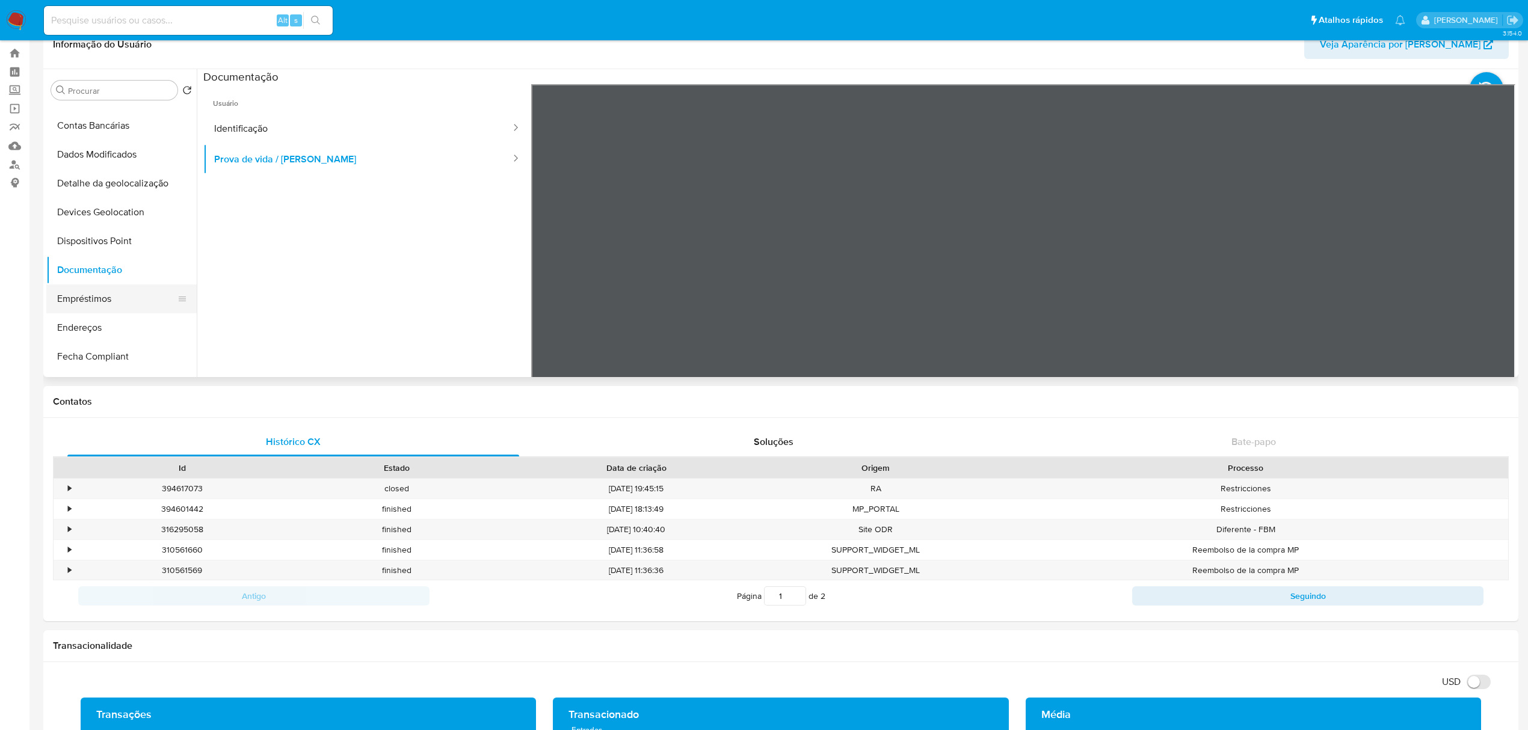
scroll to position [0, 0]
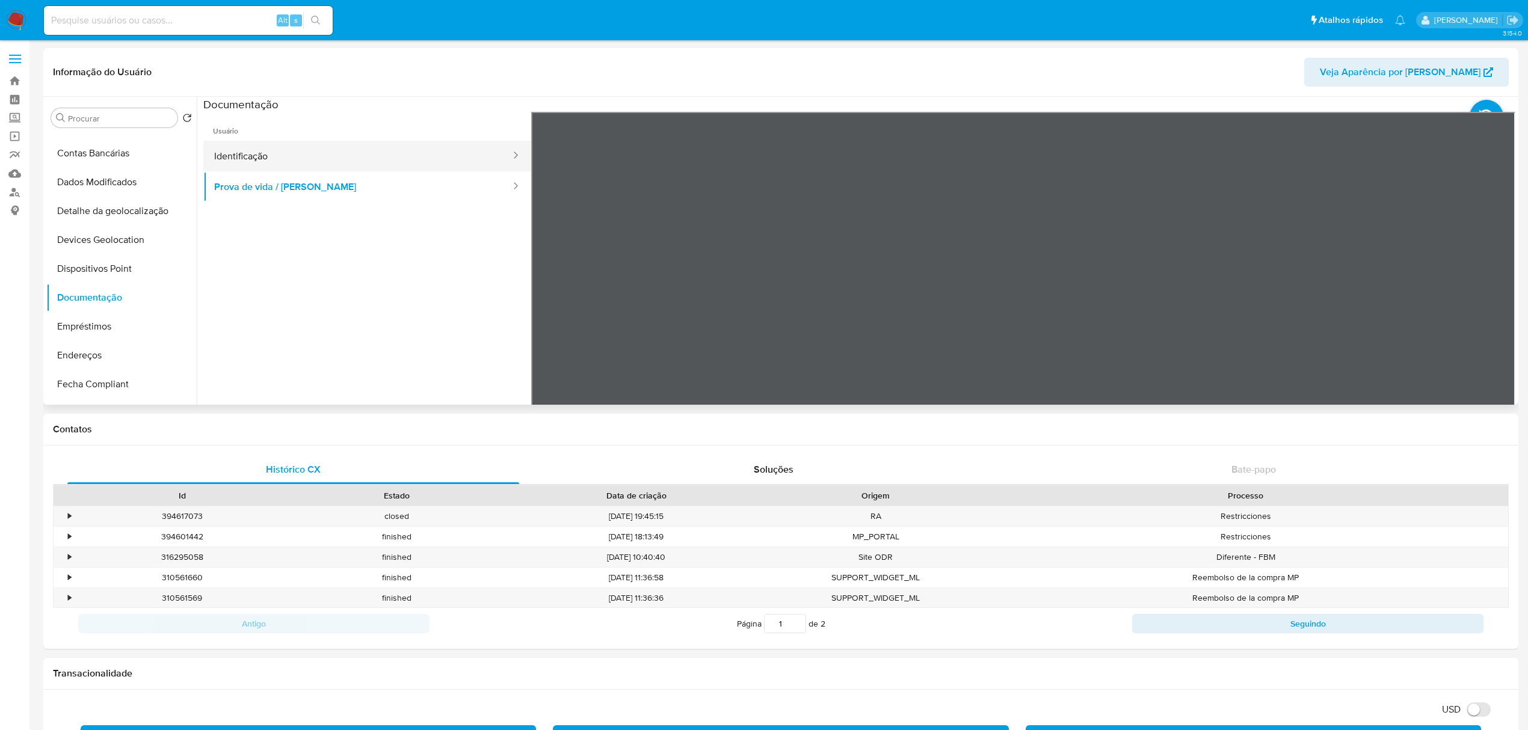
click at [212, 152] on button "Identificação" at bounding box center [357, 156] width 309 height 31
drag, startPoint x: 381, startPoint y: 186, endPoint x: 446, endPoint y: 194, distance: 65.5
click at [381, 186] on button "Prova de vida / Selfie" at bounding box center [357, 186] width 309 height 31
click at [64, 516] on div "•" at bounding box center [64, 517] width 21 height 20
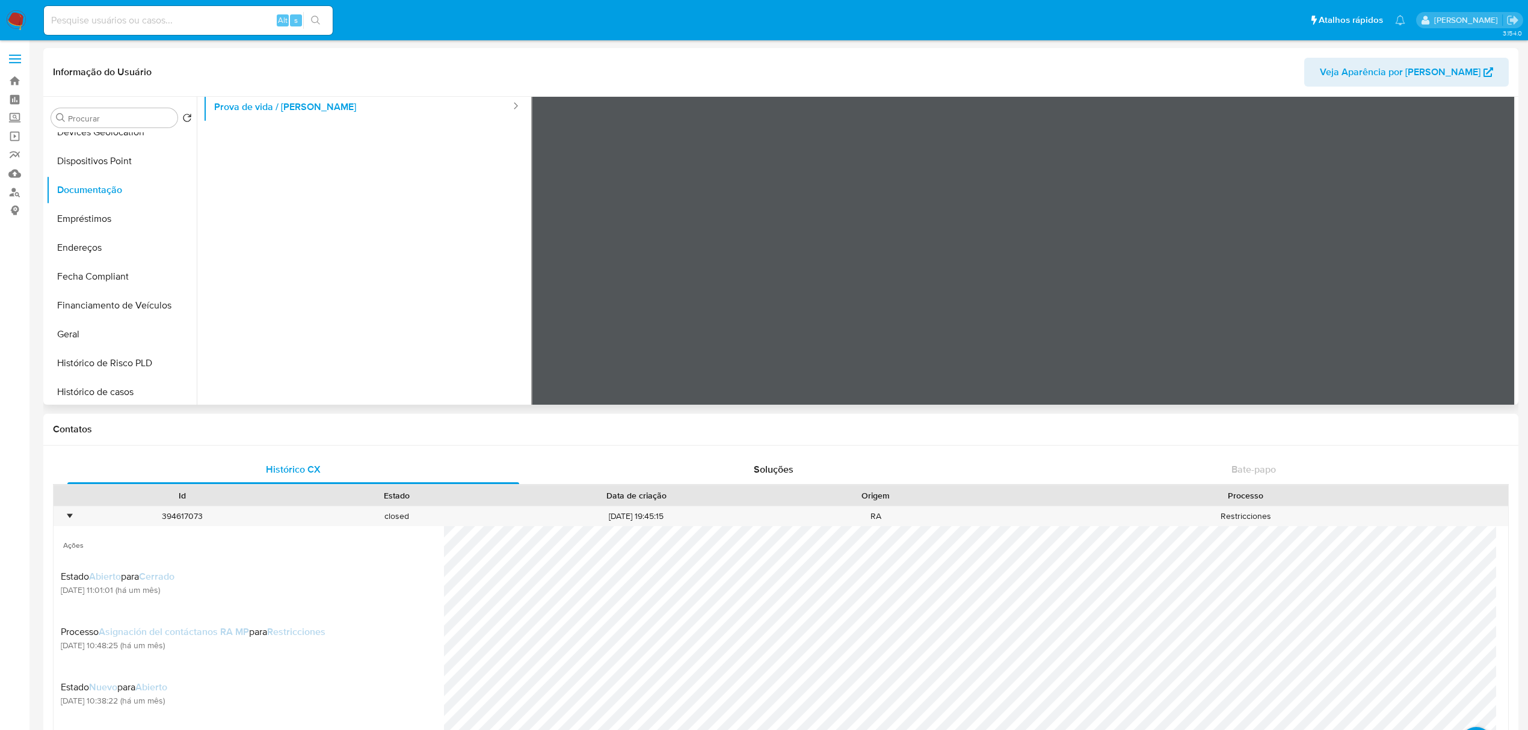
scroll to position [160, 0]
click at [119, 119] on input "Procurar" at bounding box center [120, 118] width 105 height 11
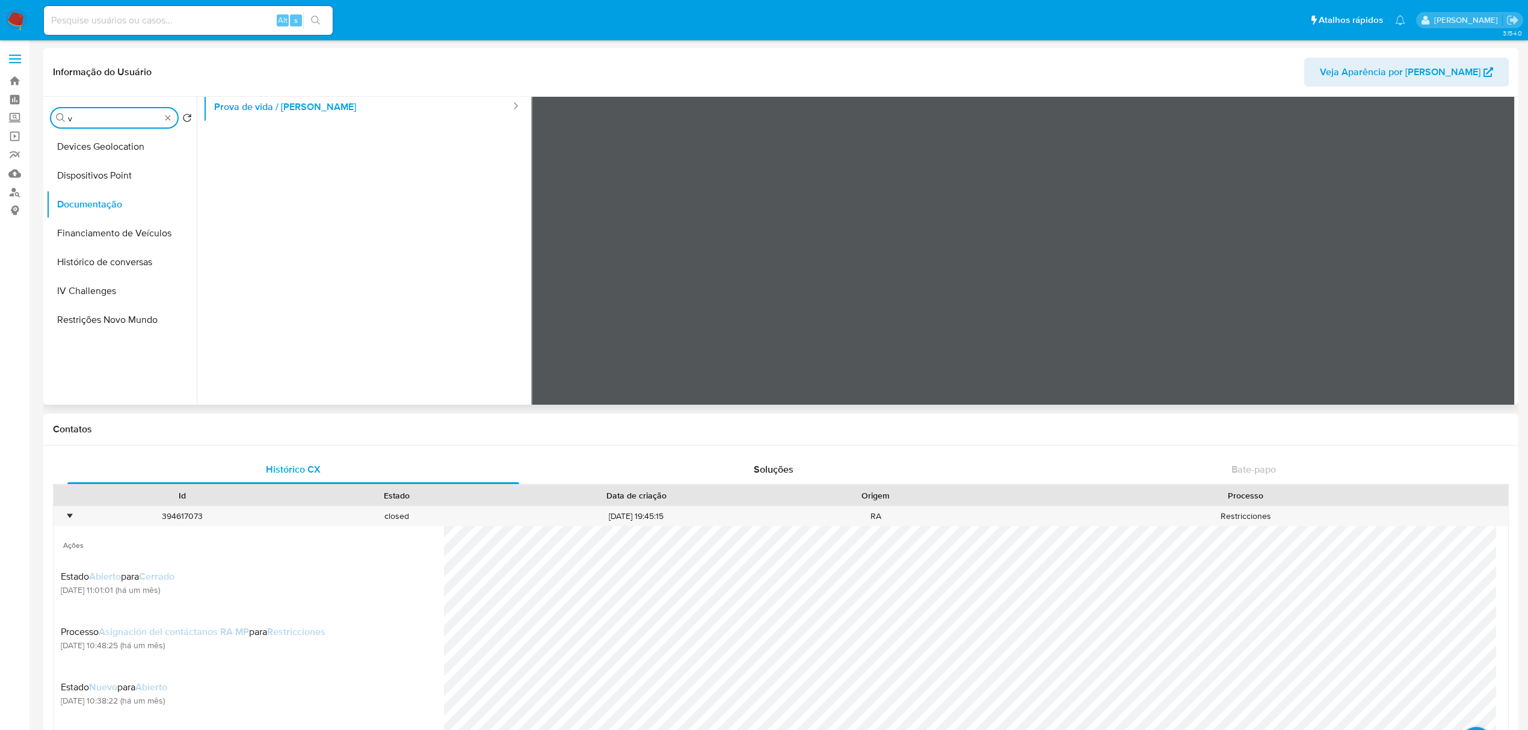
scroll to position [0, 0]
drag, startPoint x: 48, startPoint y: 123, endPoint x: 32, endPoint y: 123, distance: 15.6
type input "cas"
click at [89, 138] on button "Documentação" at bounding box center [116, 146] width 141 height 29
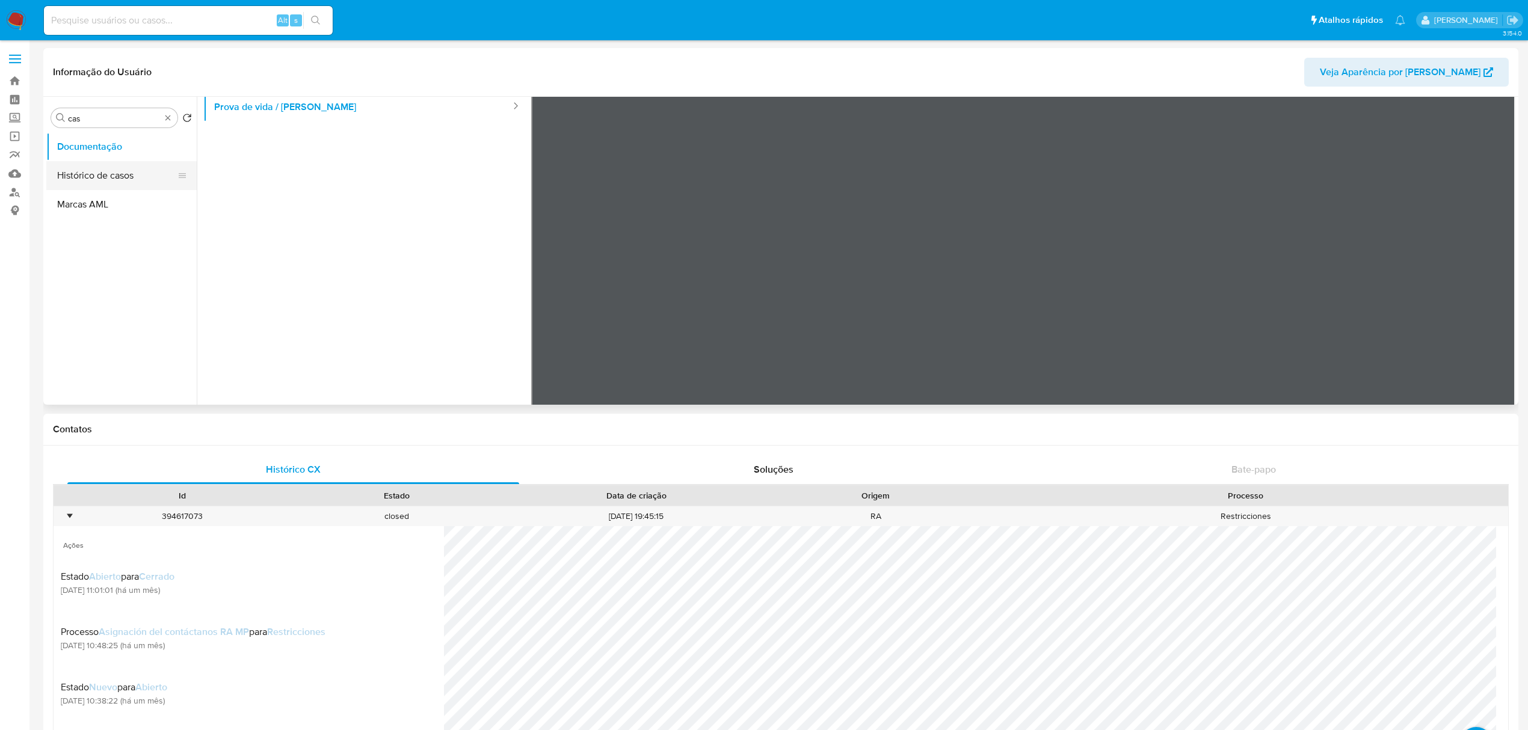
click at [130, 176] on button "Histórico de casos" at bounding box center [116, 175] width 141 height 29
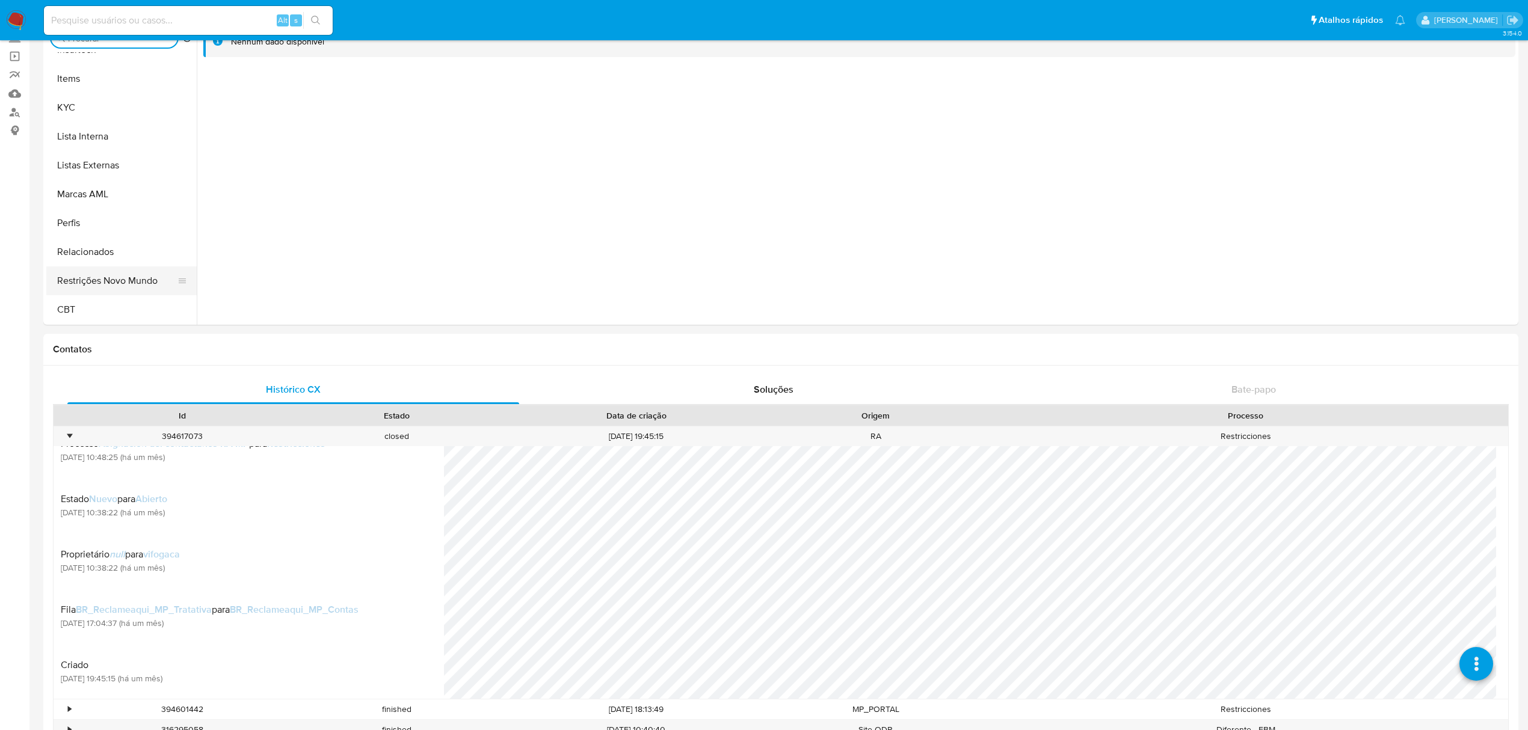
click at [113, 283] on button "Restrições Novo Mundo" at bounding box center [116, 281] width 141 height 29
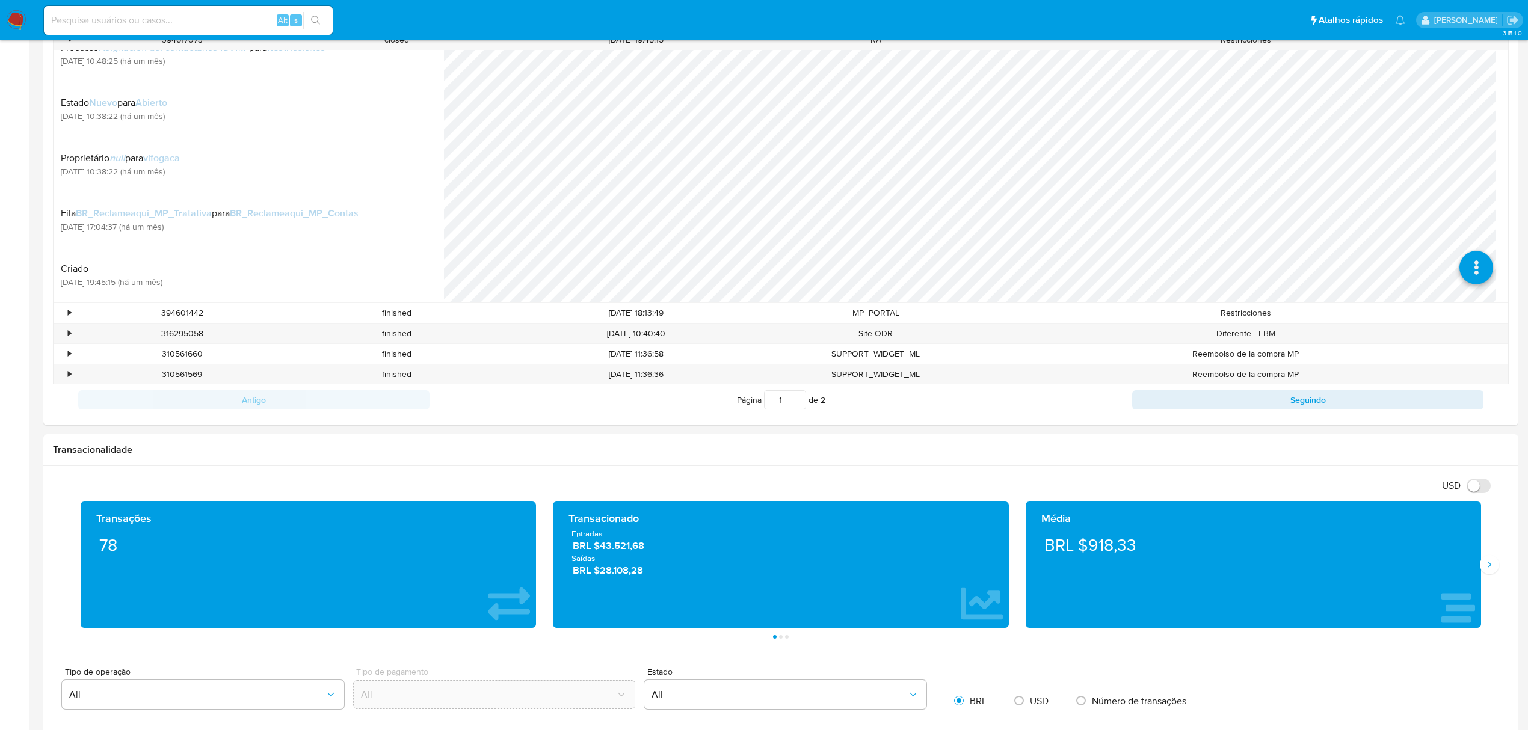
scroll to position [561, 0]
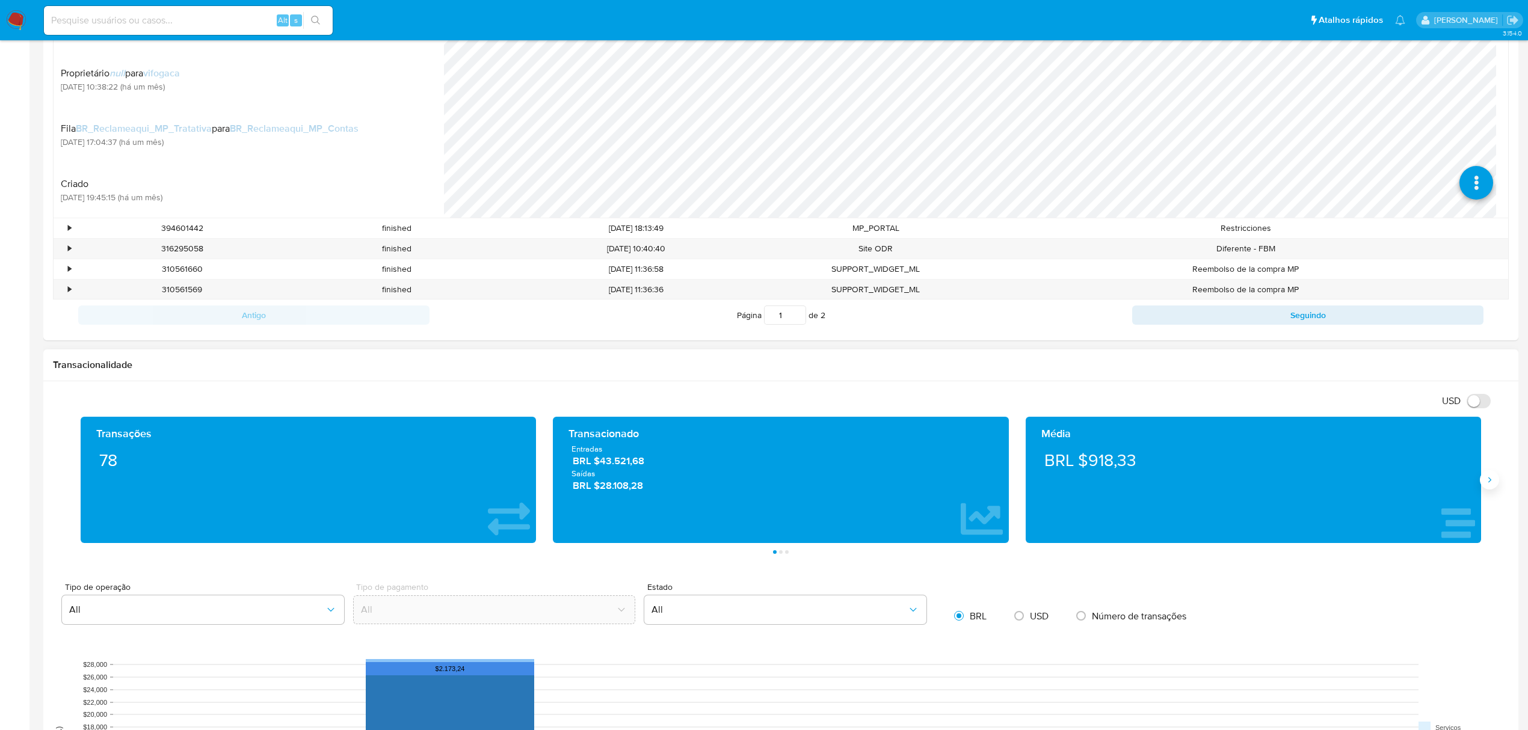
click at [1481, 484] on button "Siguiente" at bounding box center [1489, 480] width 19 height 19
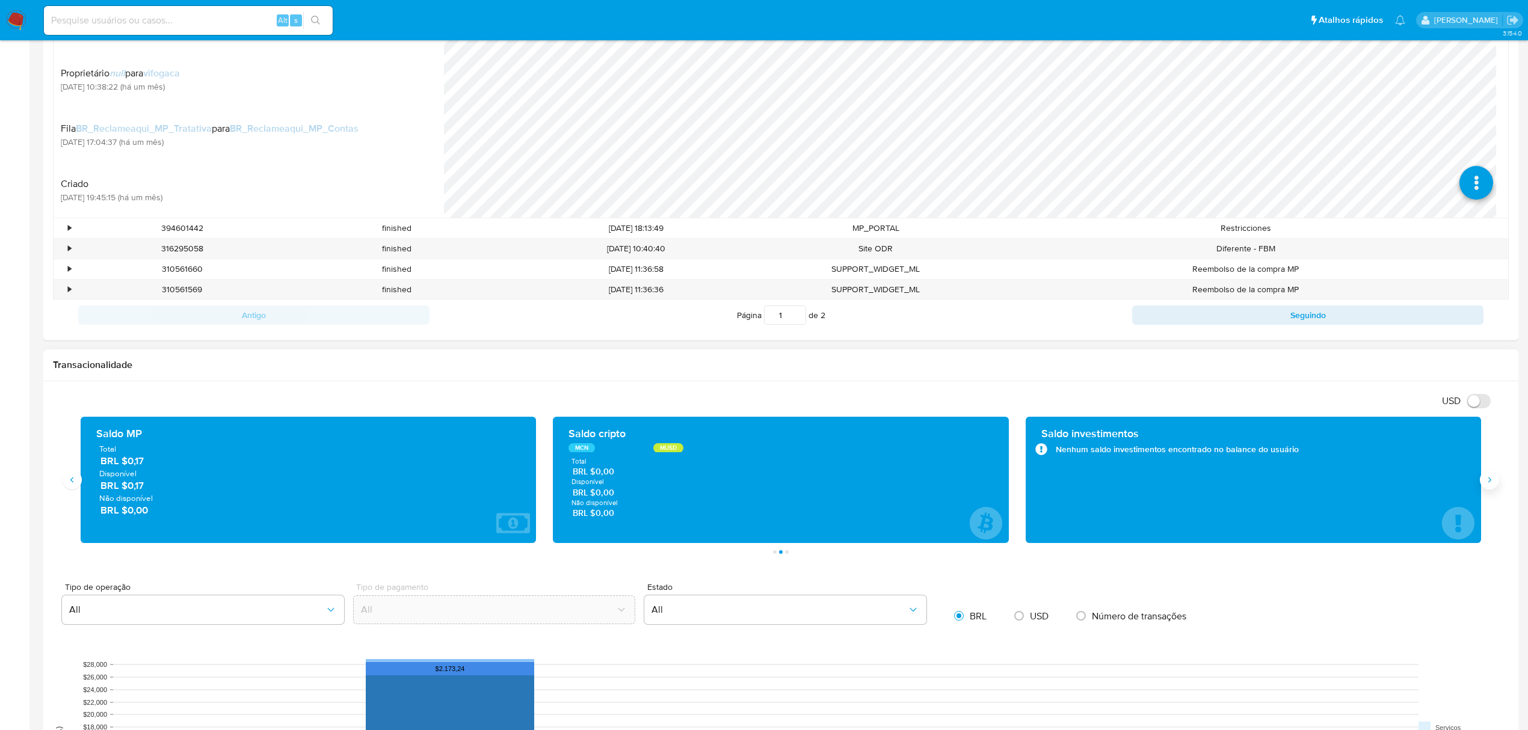
click at [1486, 482] on icon "Siguiente" at bounding box center [1490, 480] width 10 height 10
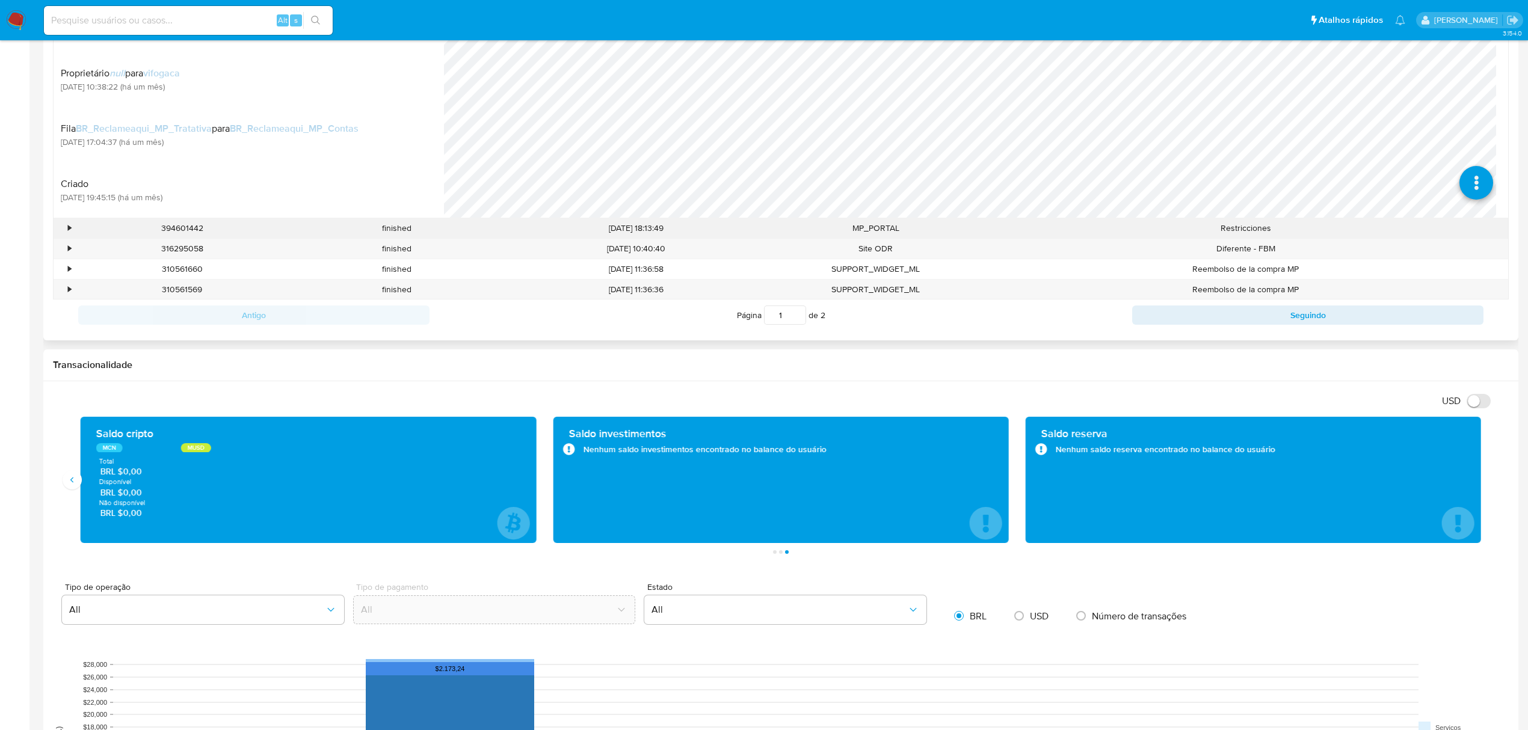
click at [72, 229] on div "•" at bounding box center [64, 228] width 21 height 20
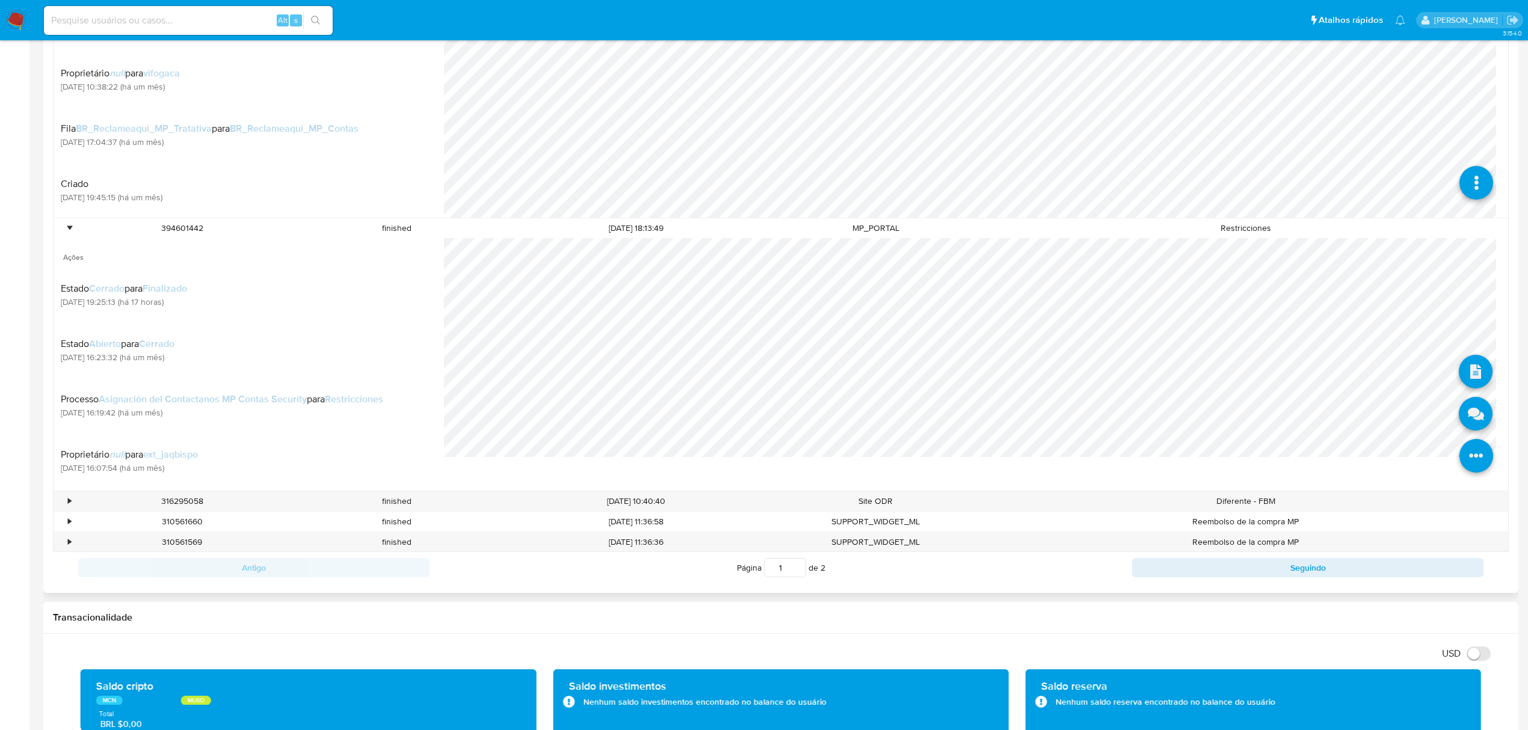
click at [1460, 456] on icon at bounding box center [1477, 456] width 34 height 34
click at [1463, 412] on icon at bounding box center [1476, 414] width 34 height 34
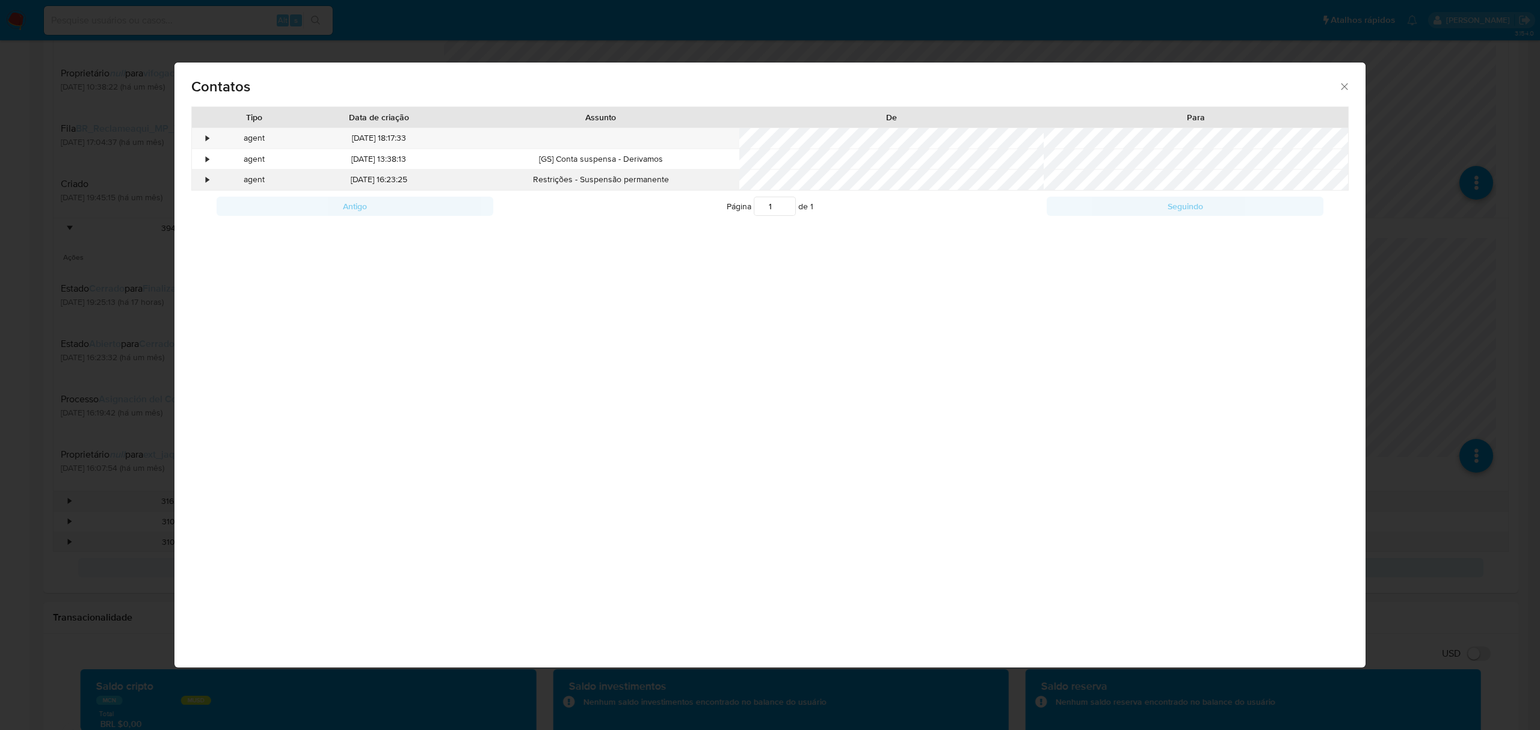
click at [196, 179] on div "•" at bounding box center [202, 180] width 21 height 20
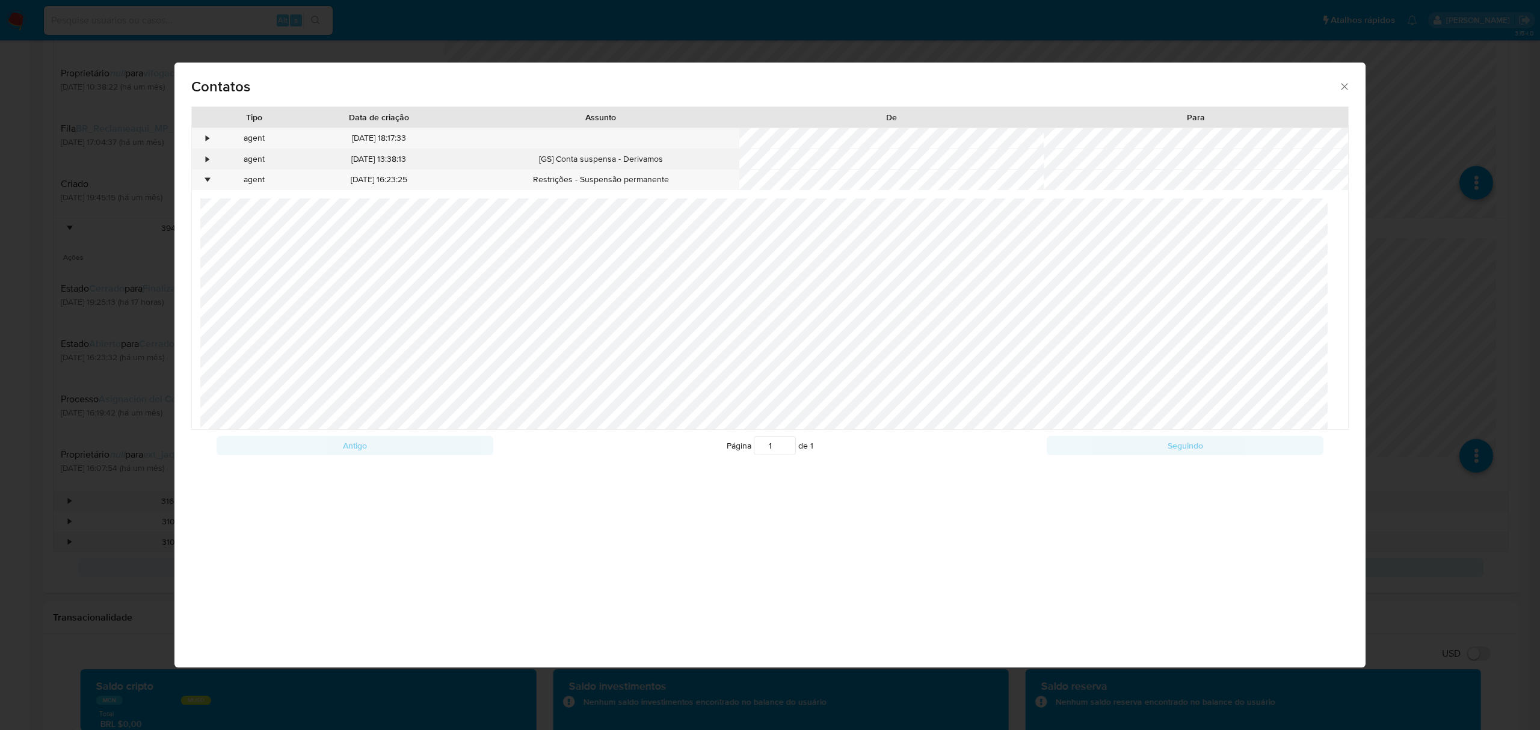
click at [205, 162] on div "•" at bounding box center [202, 159] width 21 height 20
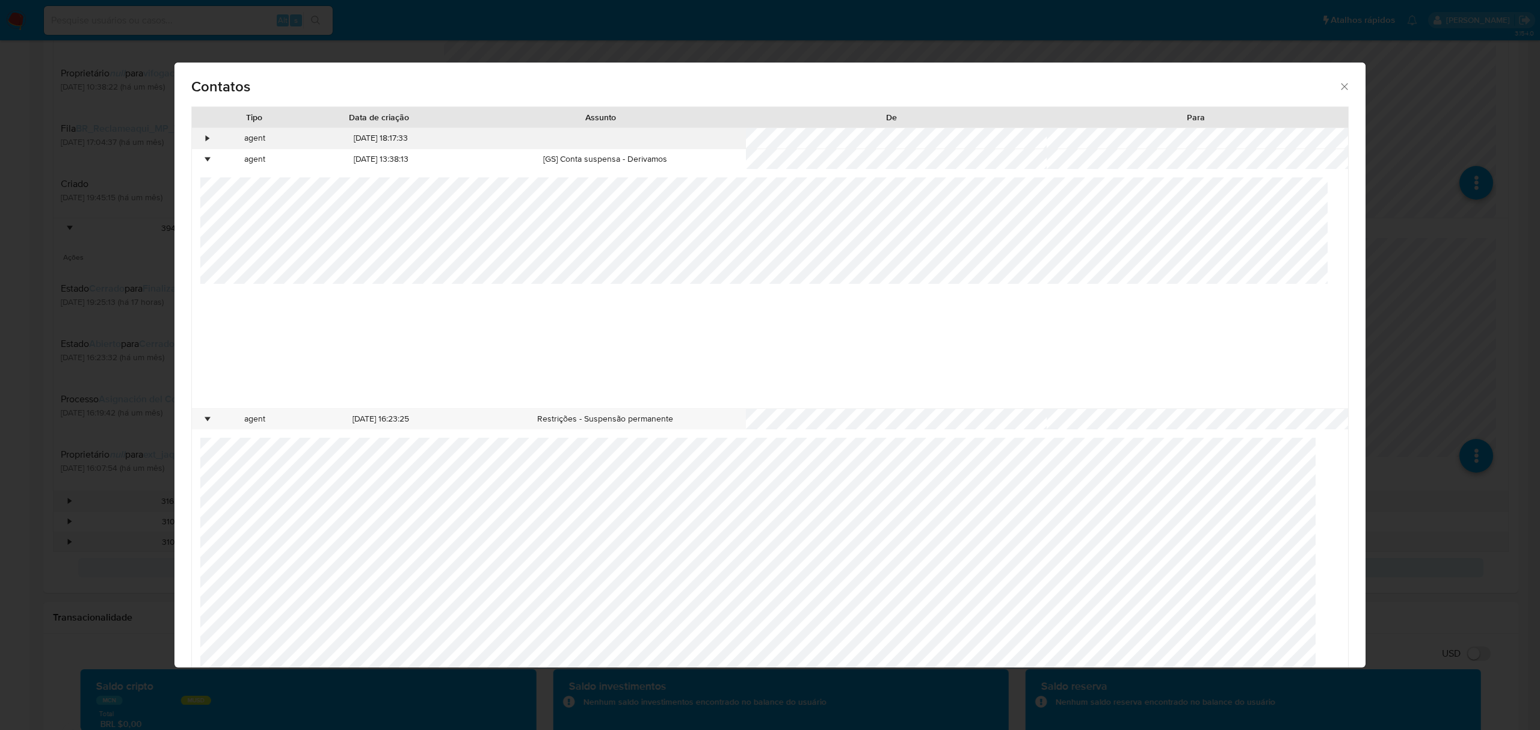
click at [195, 136] on div "•" at bounding box center [202, 138] width 21 height 20
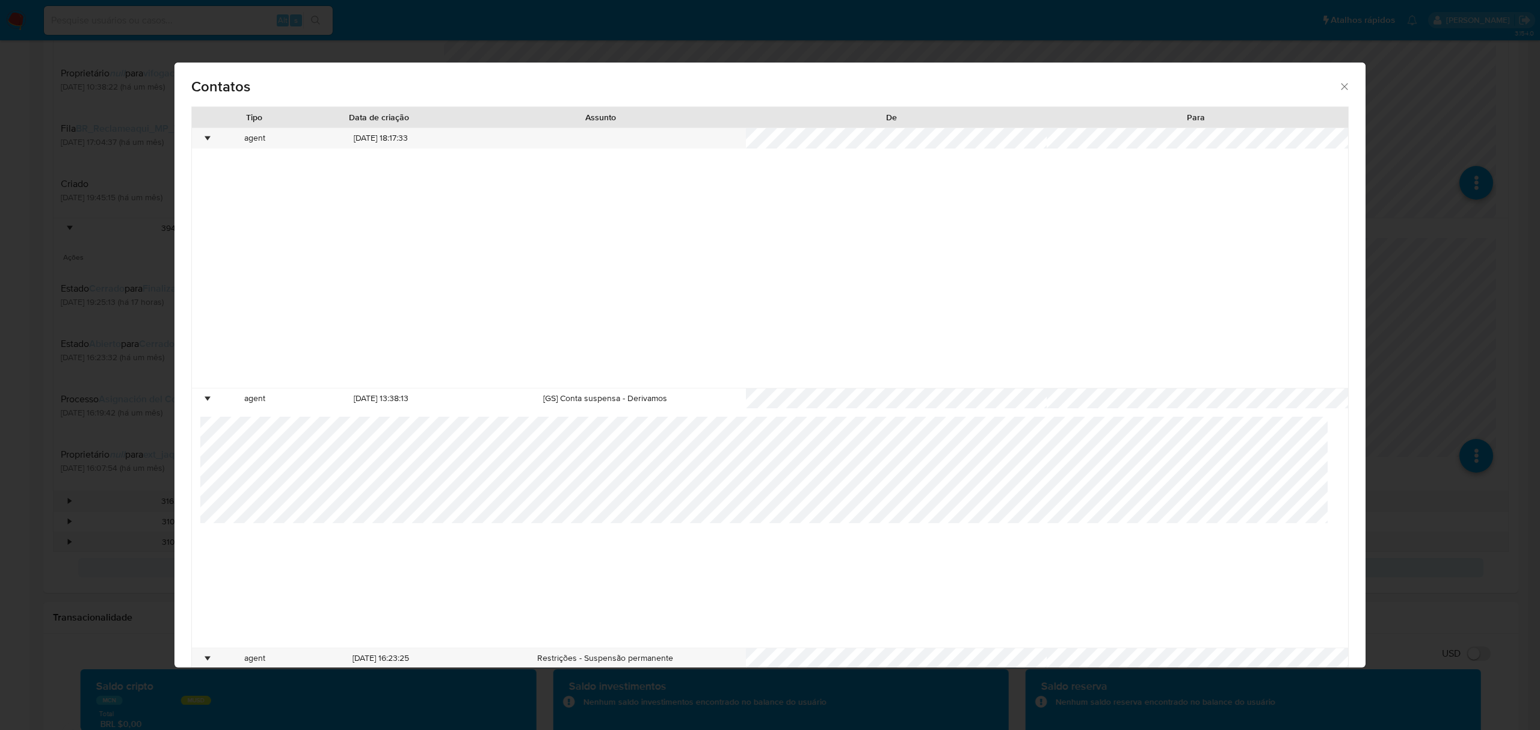
drag, startPoint x: 1327, startPoint y: 87, endPoint x: 1327, endPoint y: 101, distance: 13.8
click at [1339, 88] on icon "close" at bounding box center [1345, 87] width 12 height 12
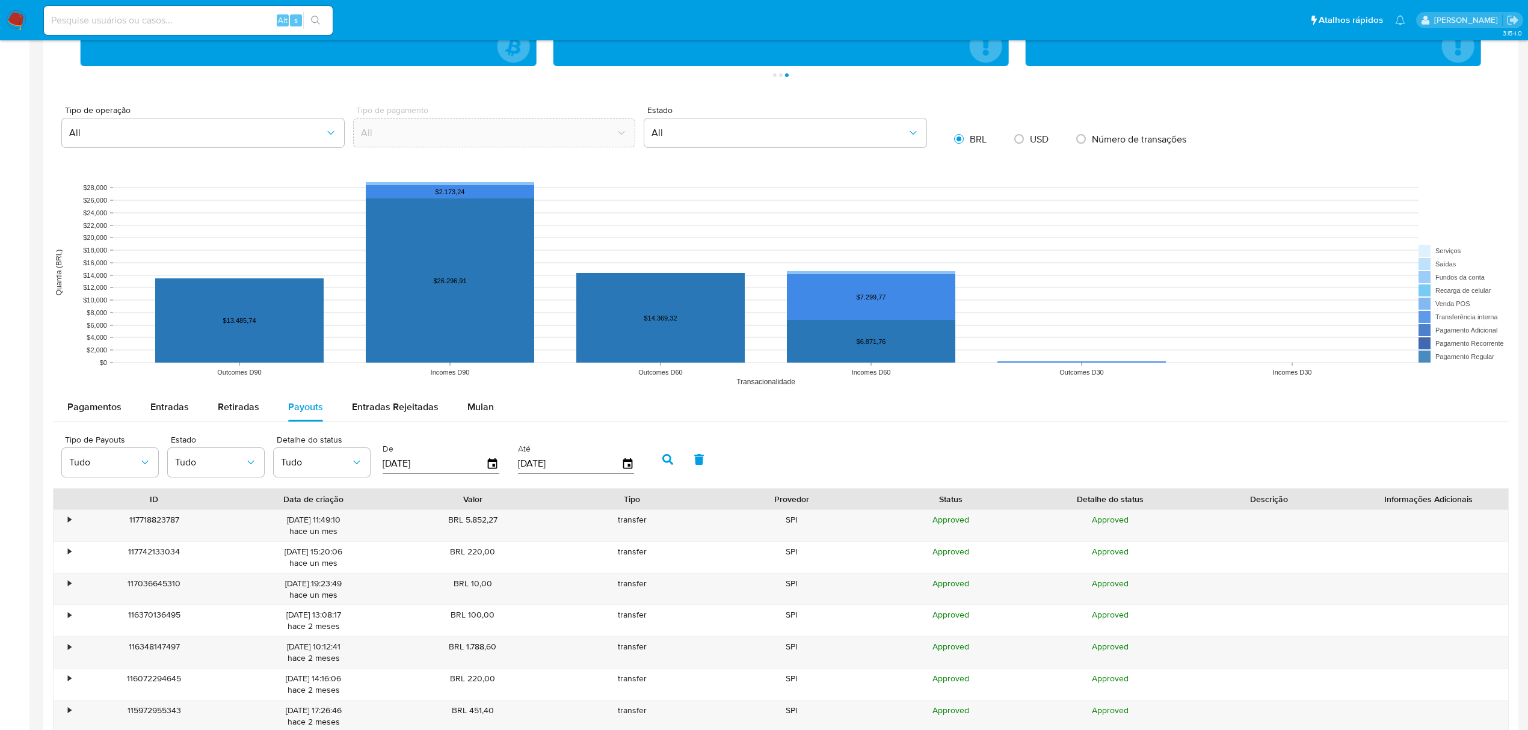
scroll to position [1283, 0]
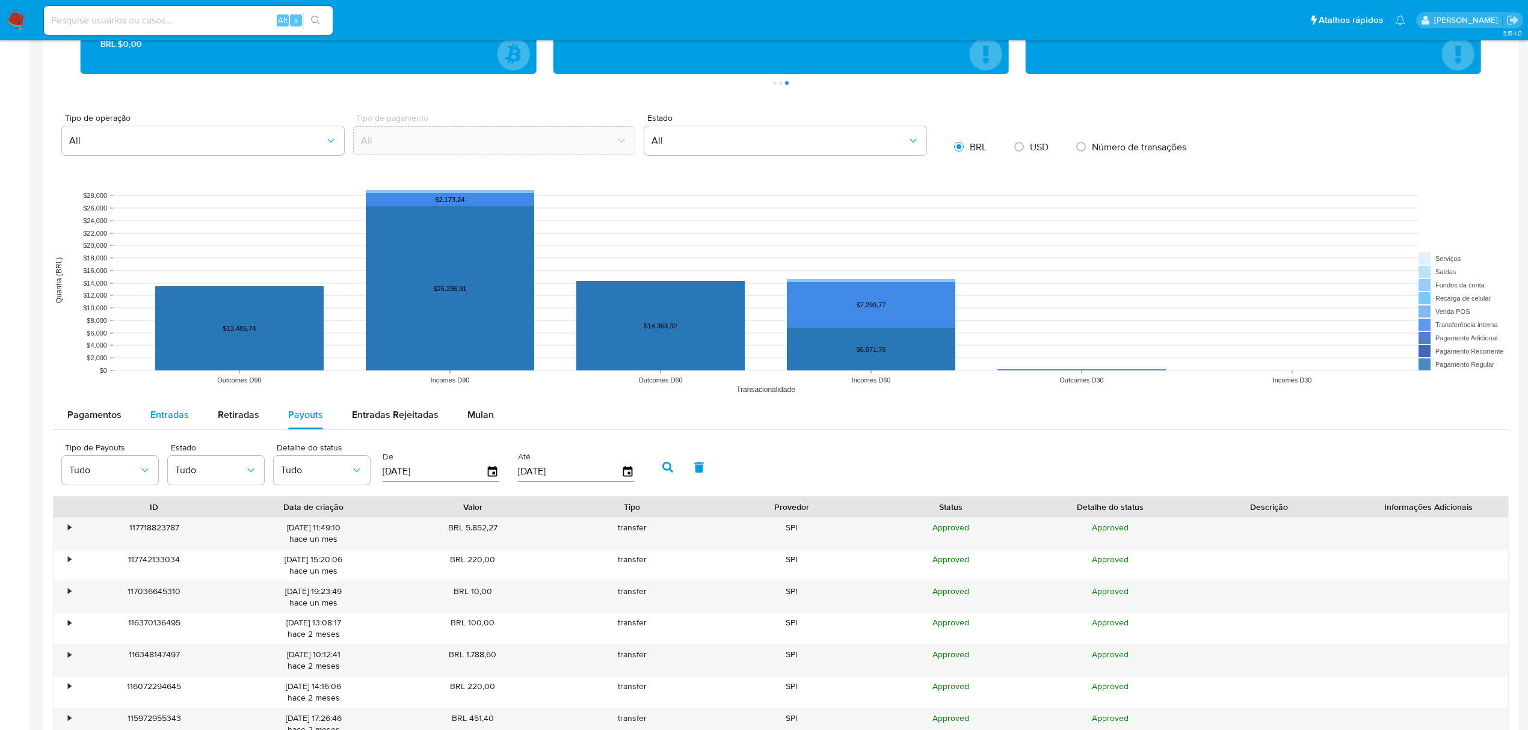
click at [170, 419] on span "Entradas" at bounding box center [169, 415] width 39 height 14
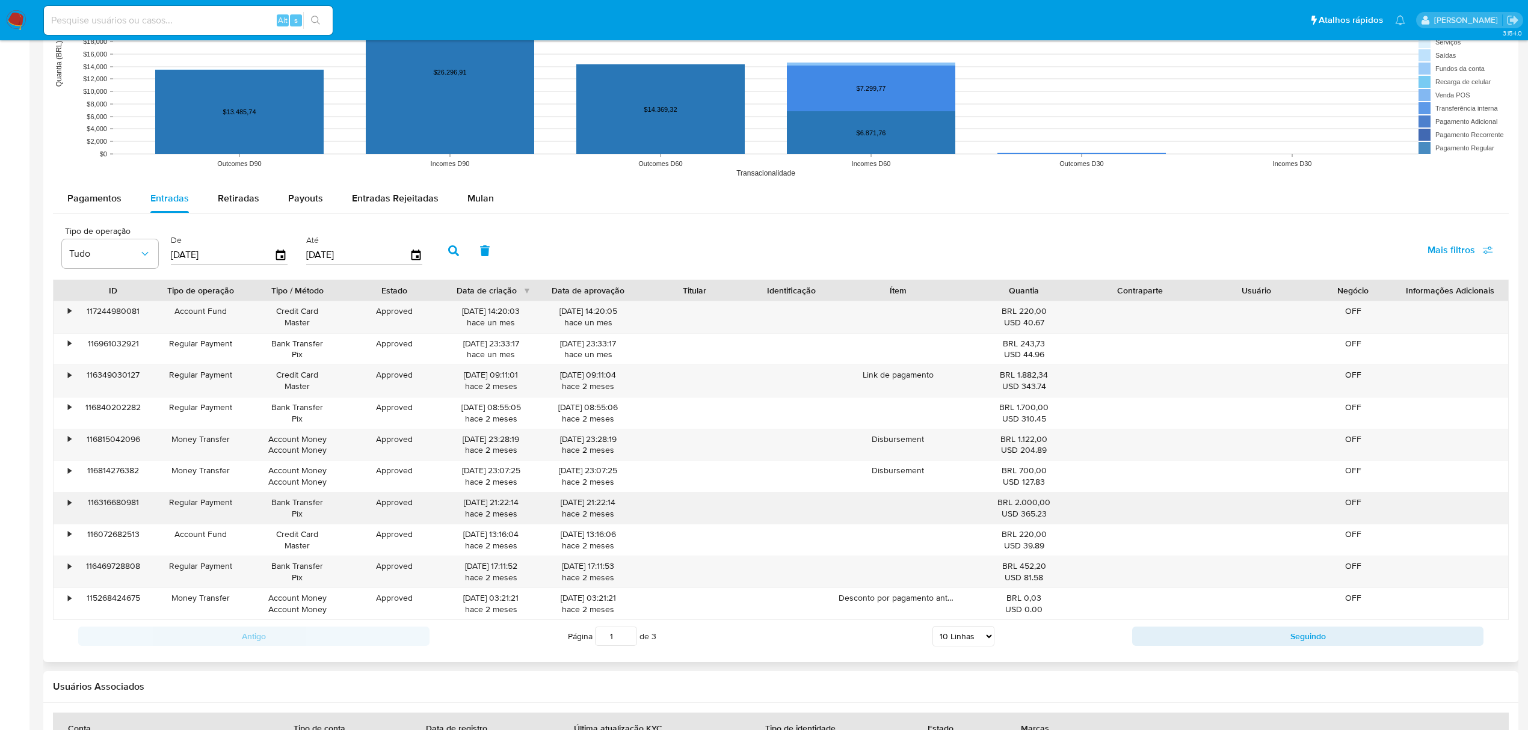
scroll to position [1524, 0]
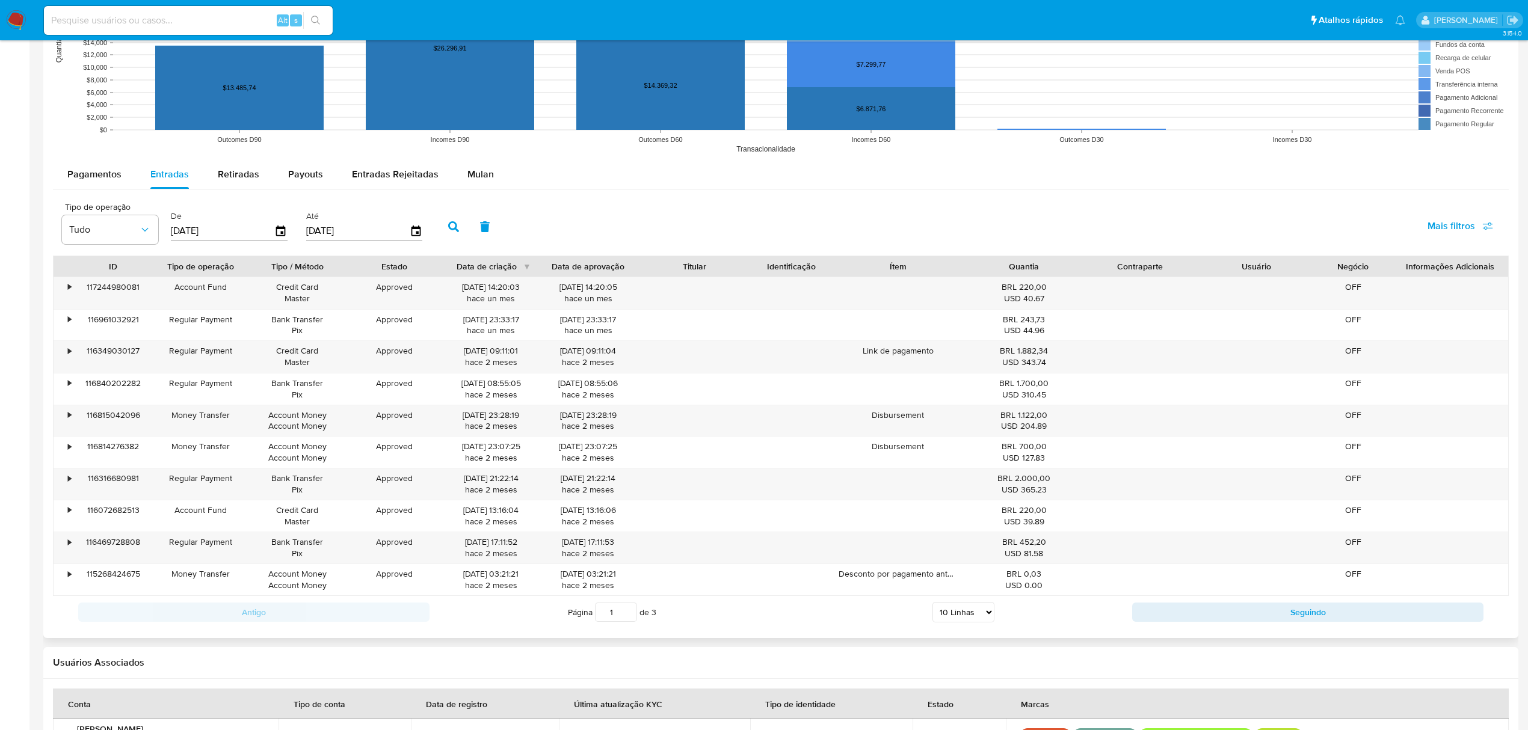
drag, startPoint x: 963, startPoint y: 614, endPoint x: 965, endPoint y: 622, distance: 7.6
click at [963, 615] on select "5 Linhas 10 Linhas 20 Linhas 25 Linhas 50 Linhas 100 Linhas" at bounding box center [964, 612] width 62 height 20
select select "100"
click at [933, 607] on select "5 Linhas 10 Linhas 20 Linhas 25 Linhas 50 Linhas 100 Linhas" at bounding box center [964, 612] width 62 height 20
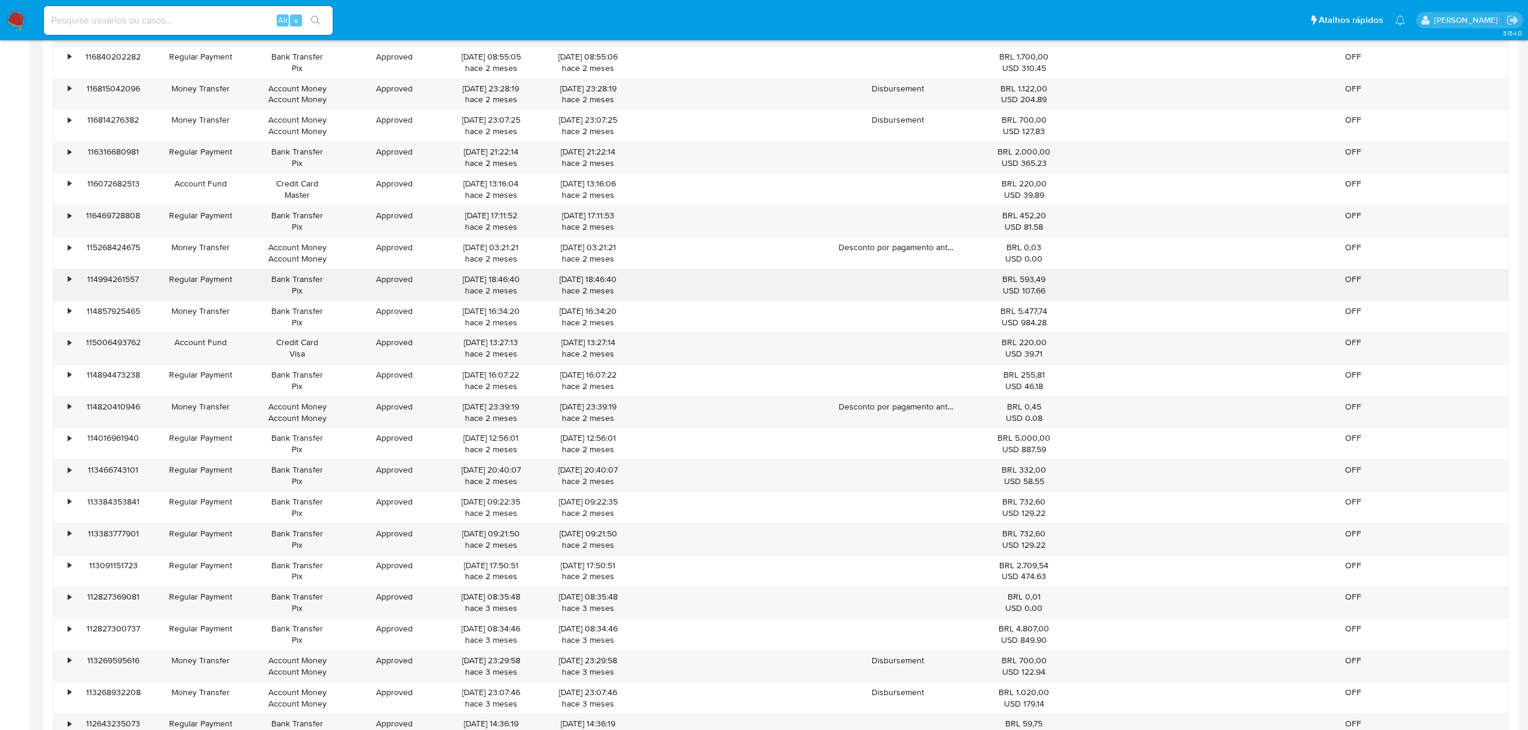
scroll to position [1765, 0]
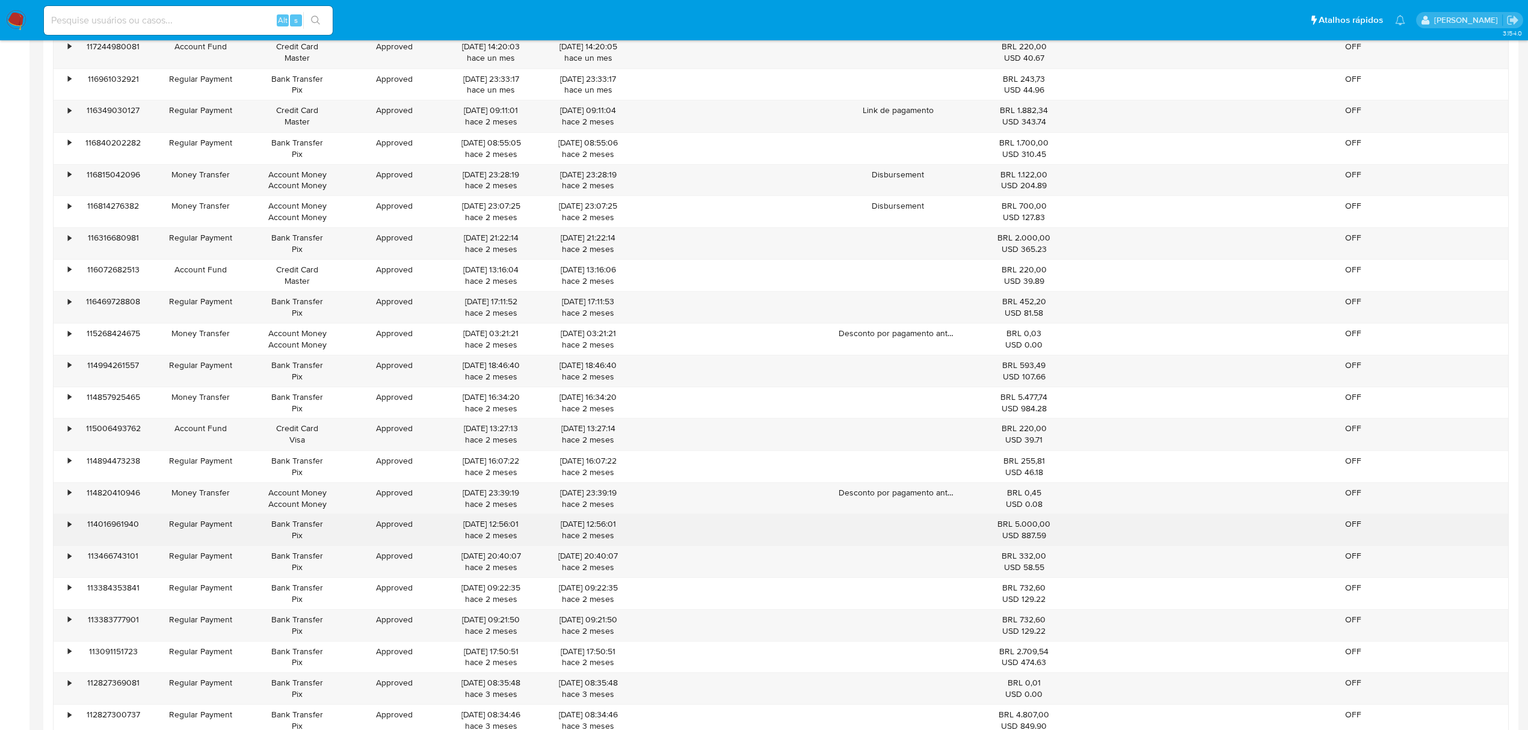
click at [70, 530] on div "•" at bounding box center [69, 524] width 3 height 11
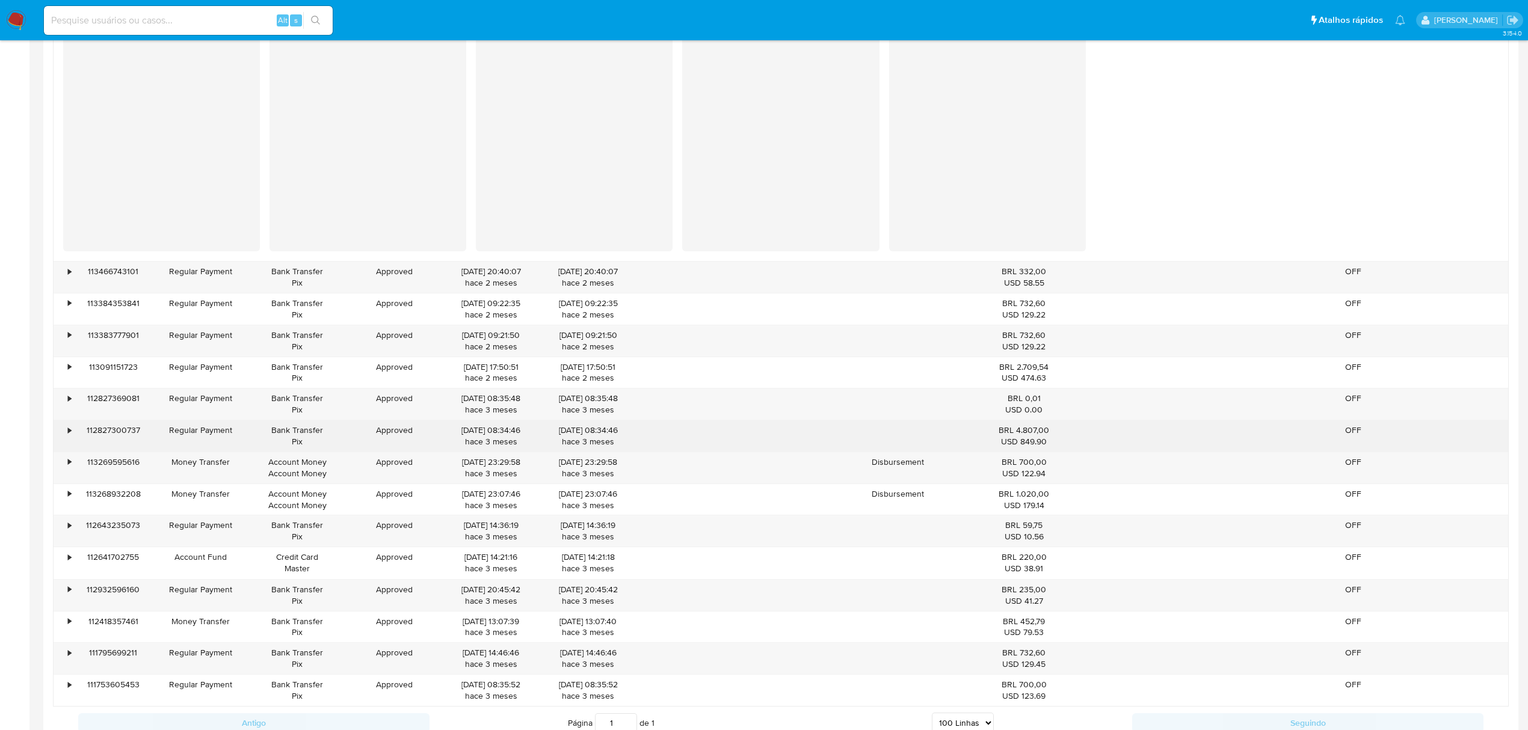
scroll to position [2326, 0]
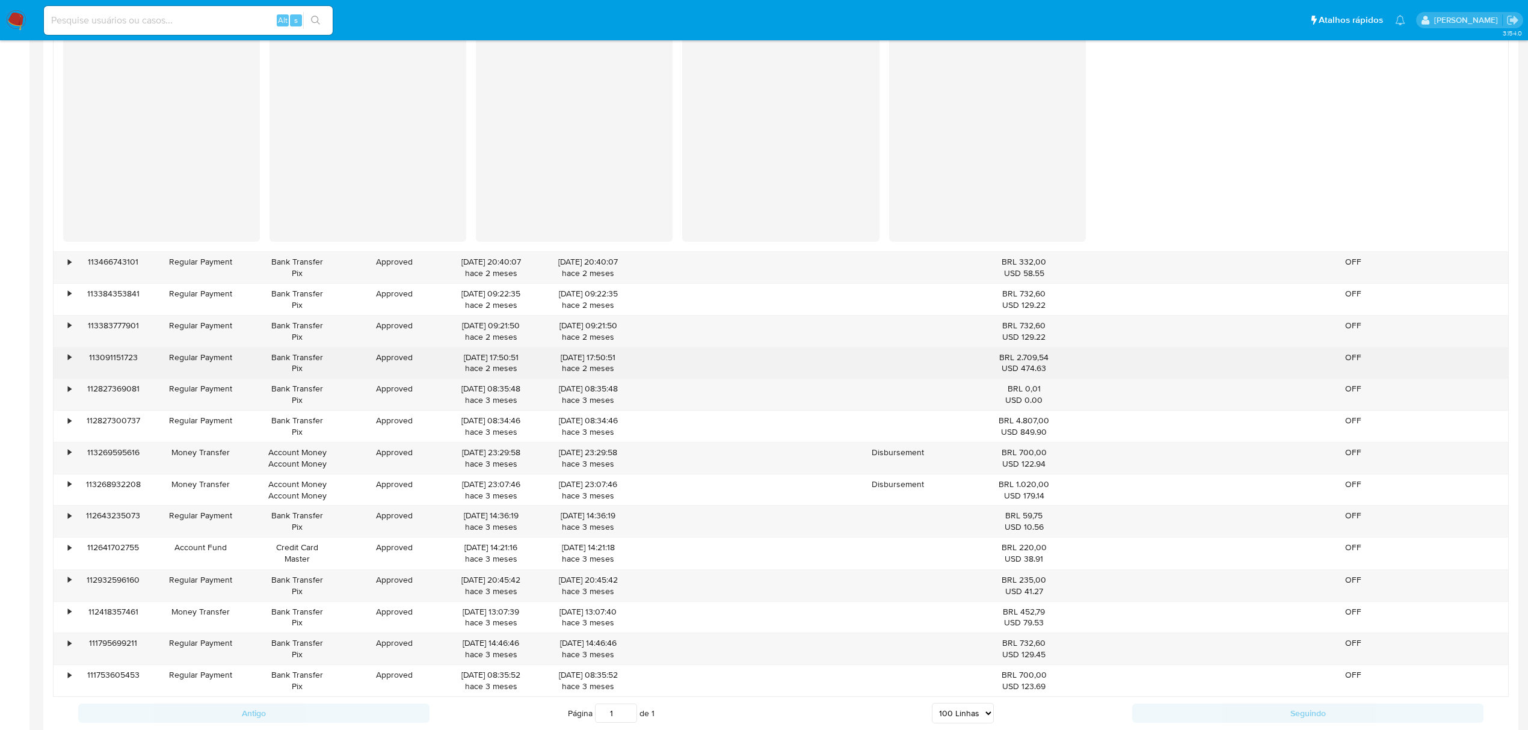
click at [69, 361] on div "•" at bounding box center [69, 357] width 3 height 11
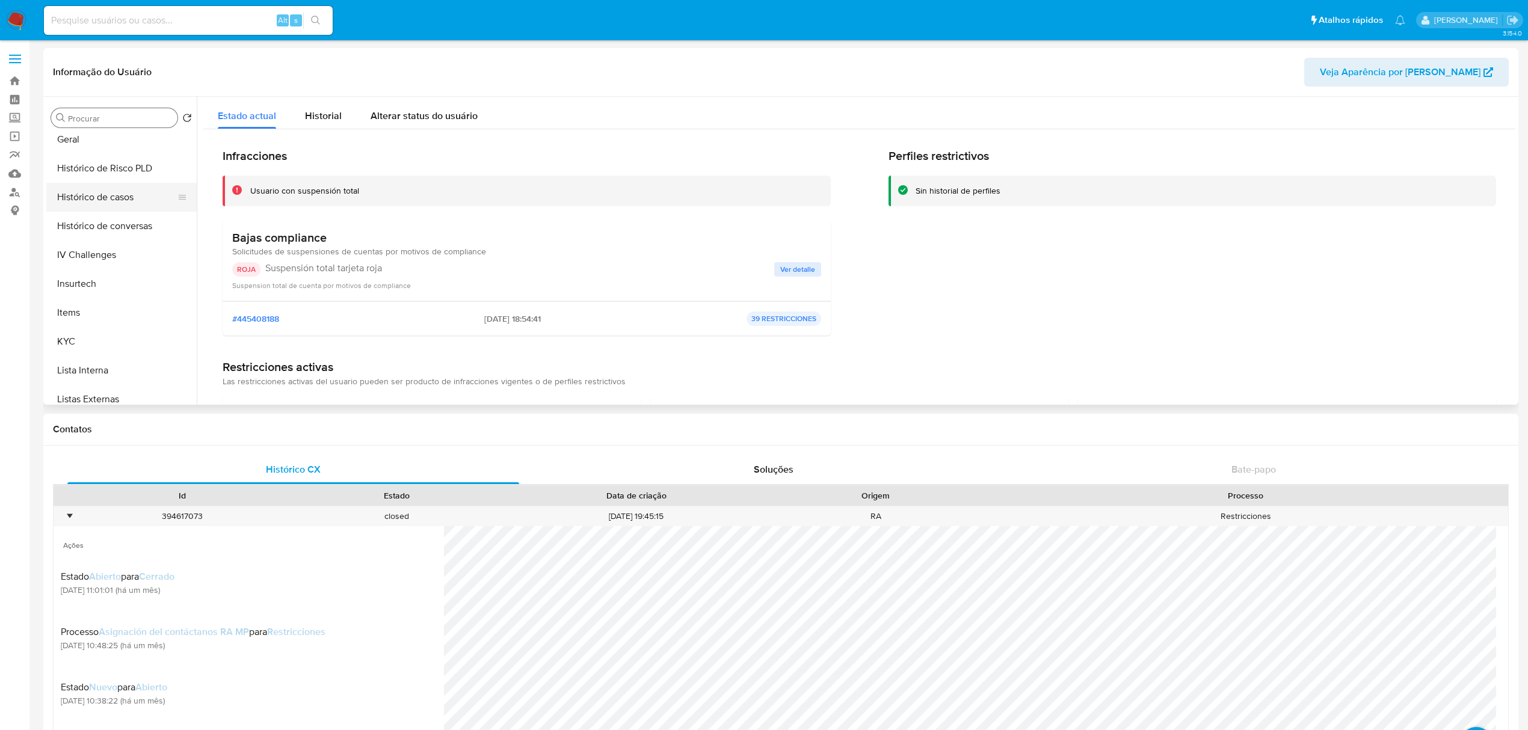
scroll to position [376, 0]
click at [125, 154] on button "Geral" at bounding box center [116, 146] width 141 height 29
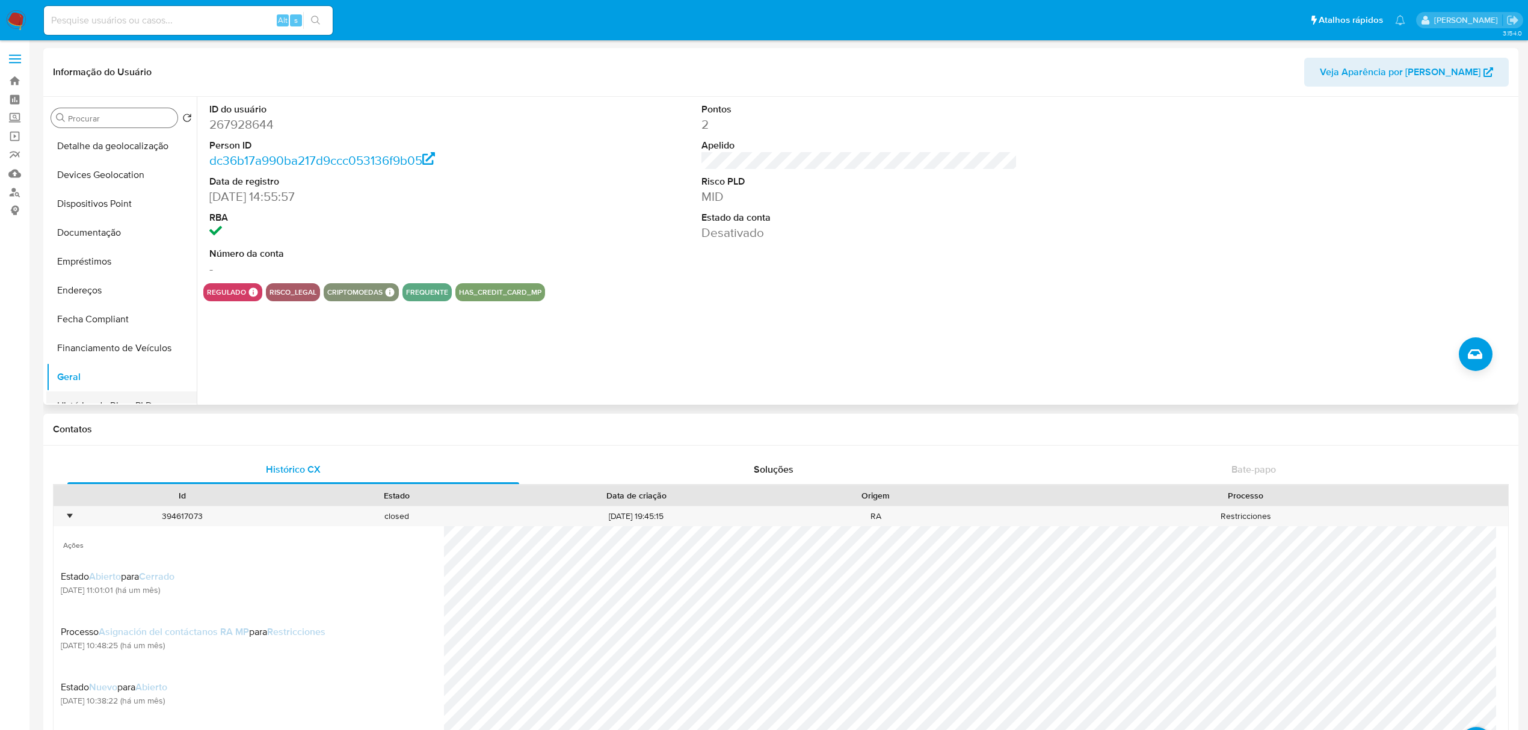
scroll to position [135, 0]
click at [149, 246] on button "Documentação" at bounding box center [116, 242] width 141 height 29
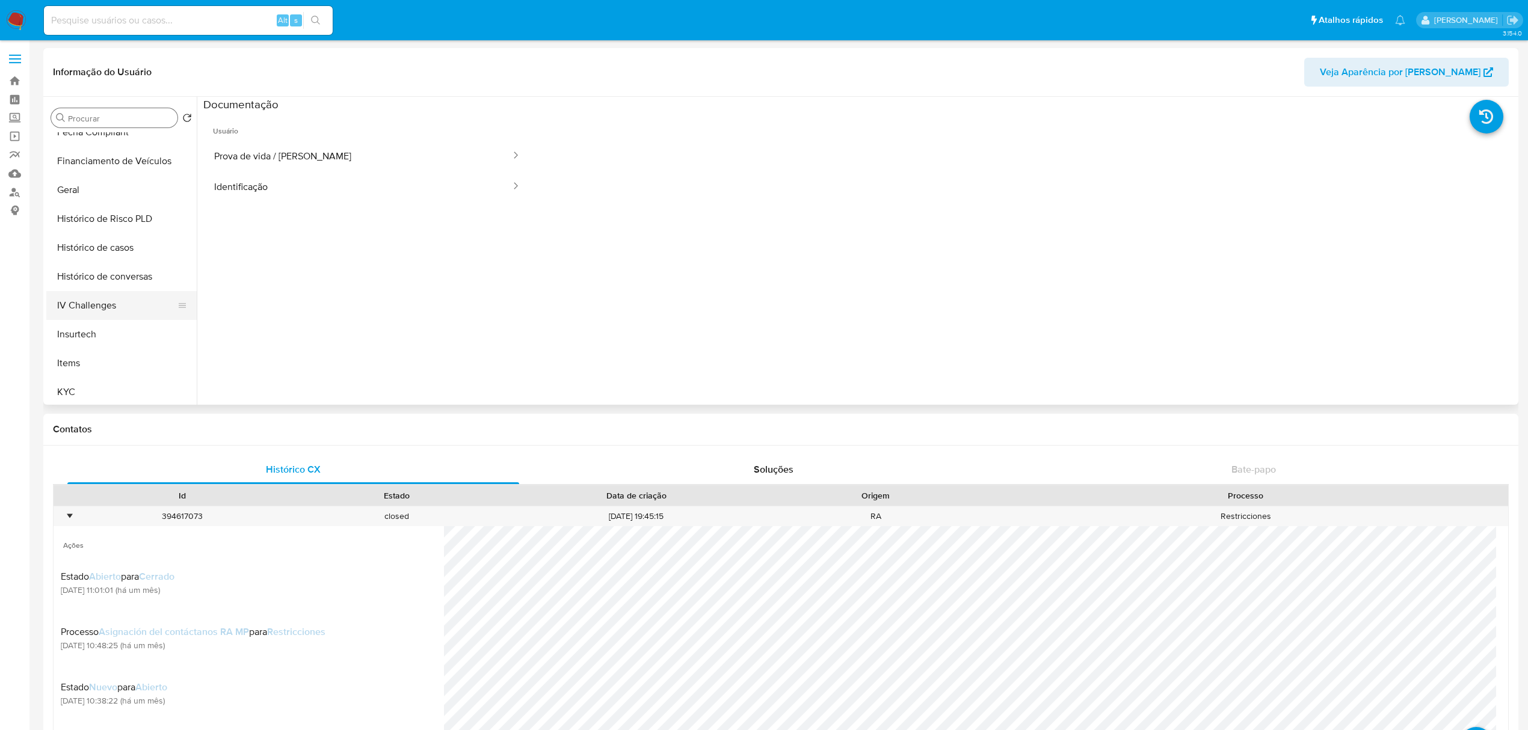
scroll to position [376, 0]
click at [79, 355] on button "KYC" at bounding box center [116, 348] width 141 height 29
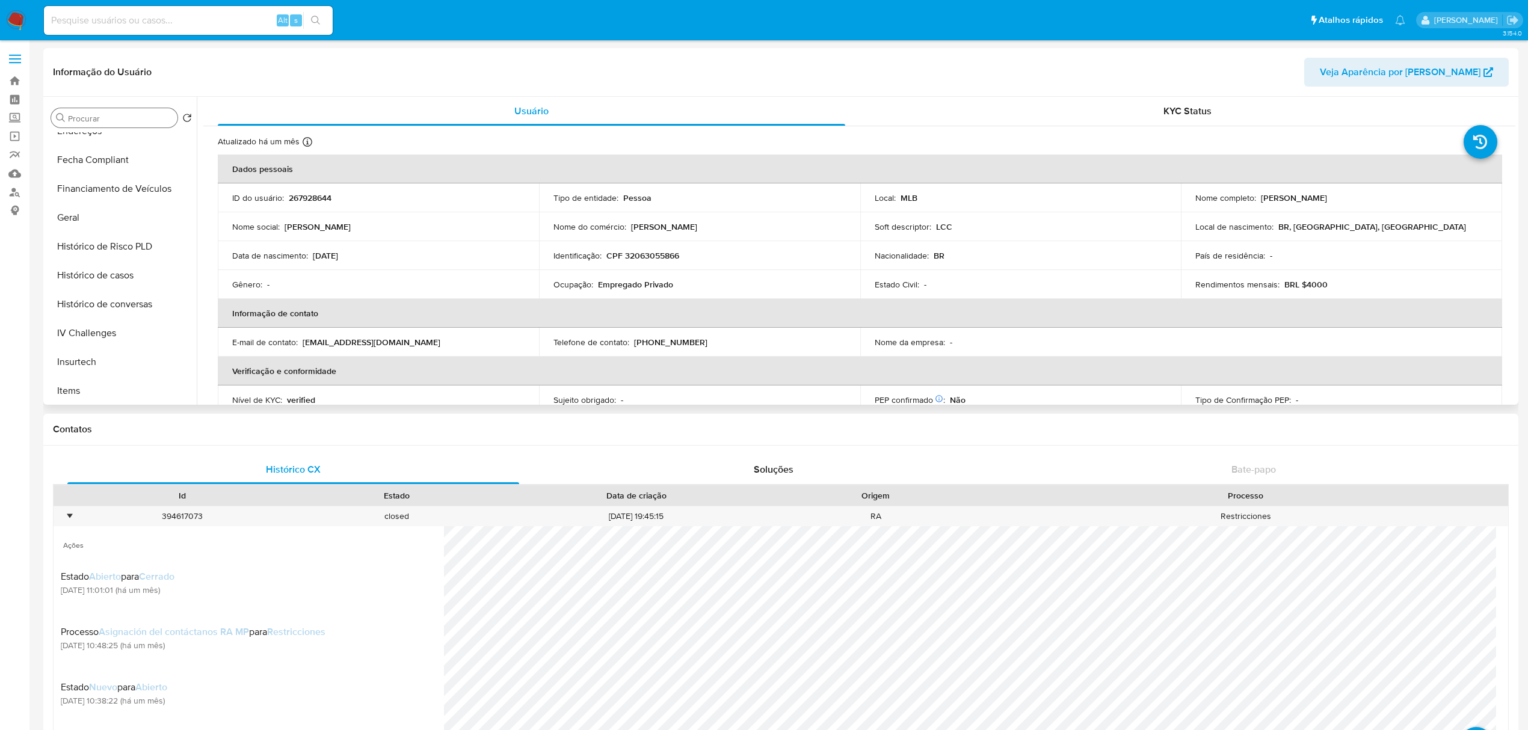
scroll to position [215, 0]
click at [108, 162] on button "Documentação" at bounding box center [116, 162] width 141 height 29
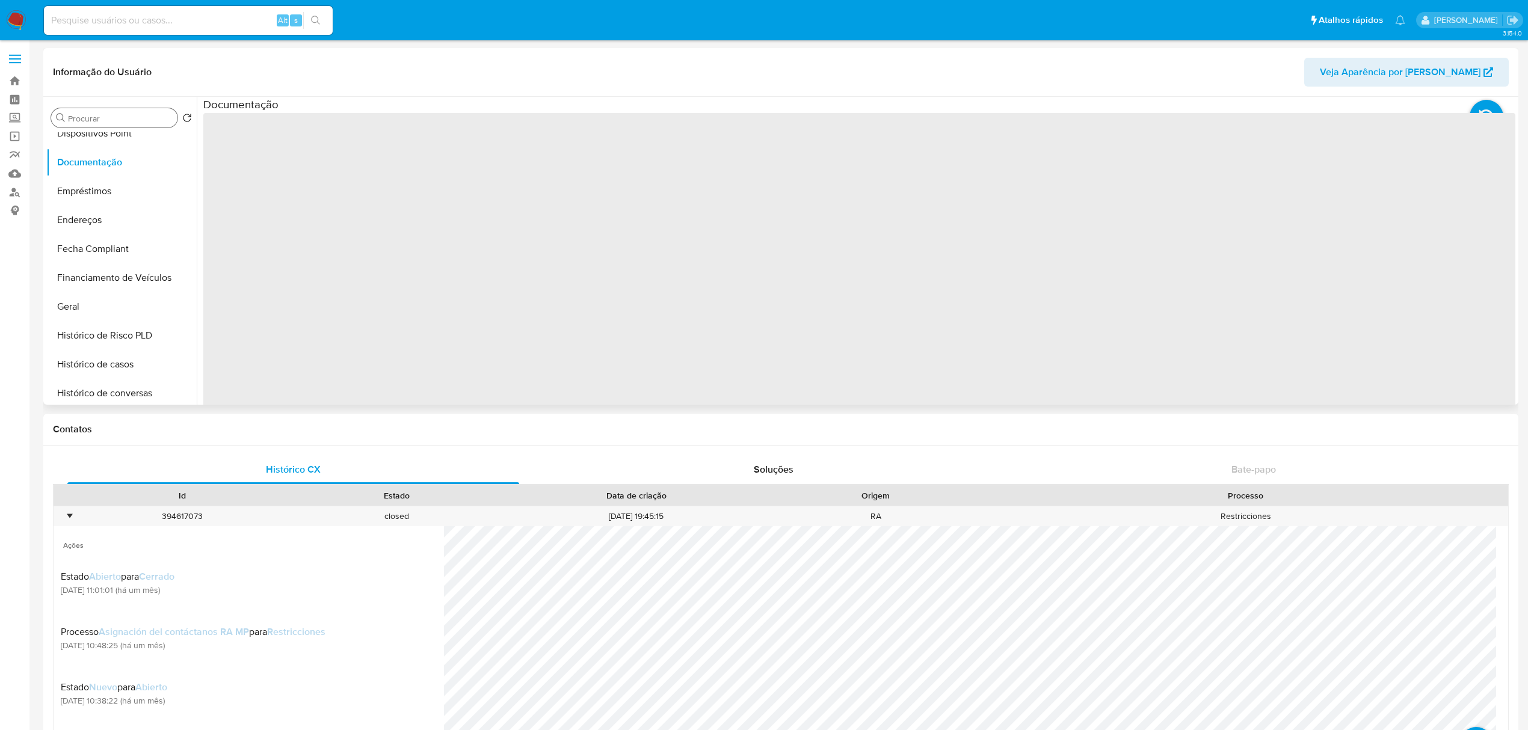
click at [363, 177] on span "‌" at bounding box center [859, 305] width 1312 height 385
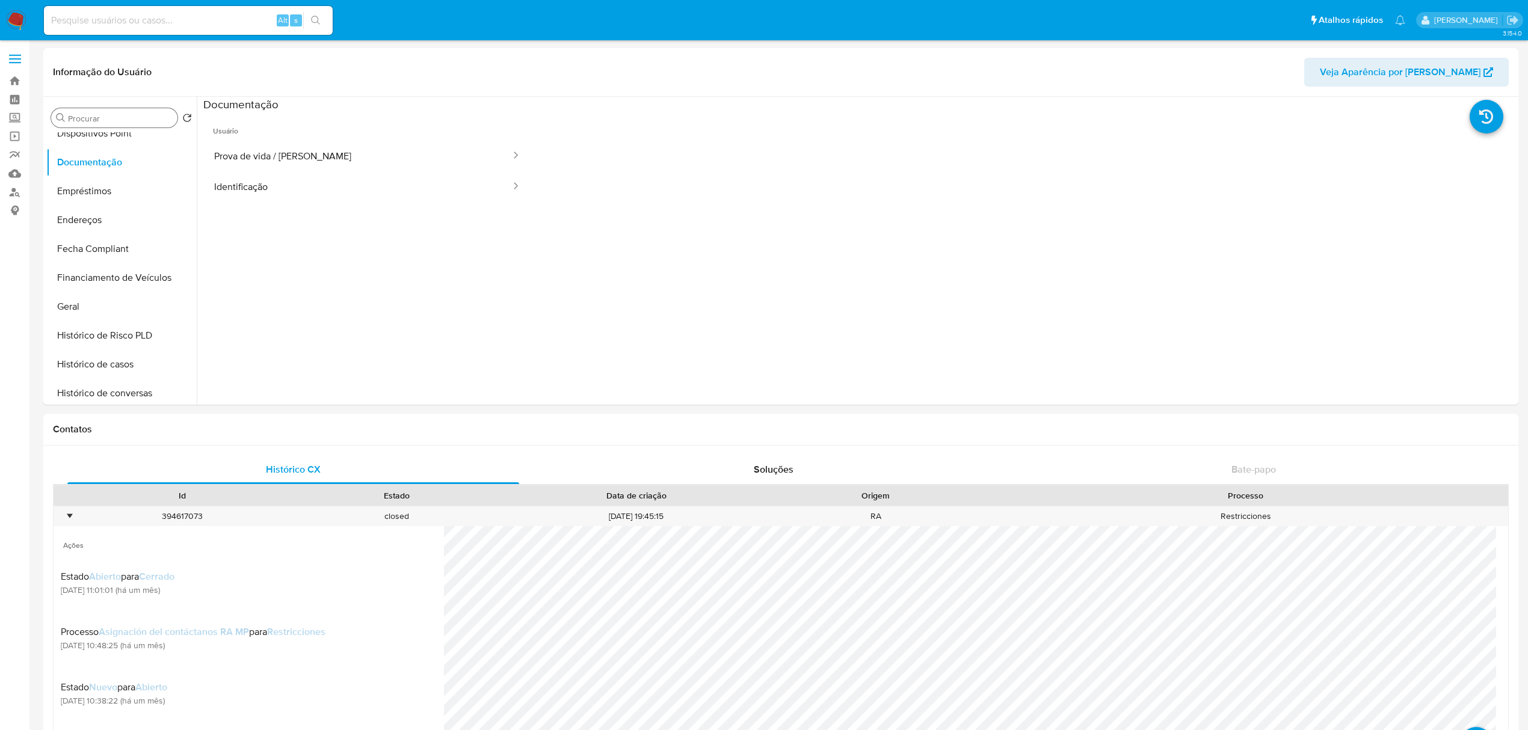
click at [360, 164] on button "Prova de vida / Selfie" at bounding box center [357, 156] width 309 height 31
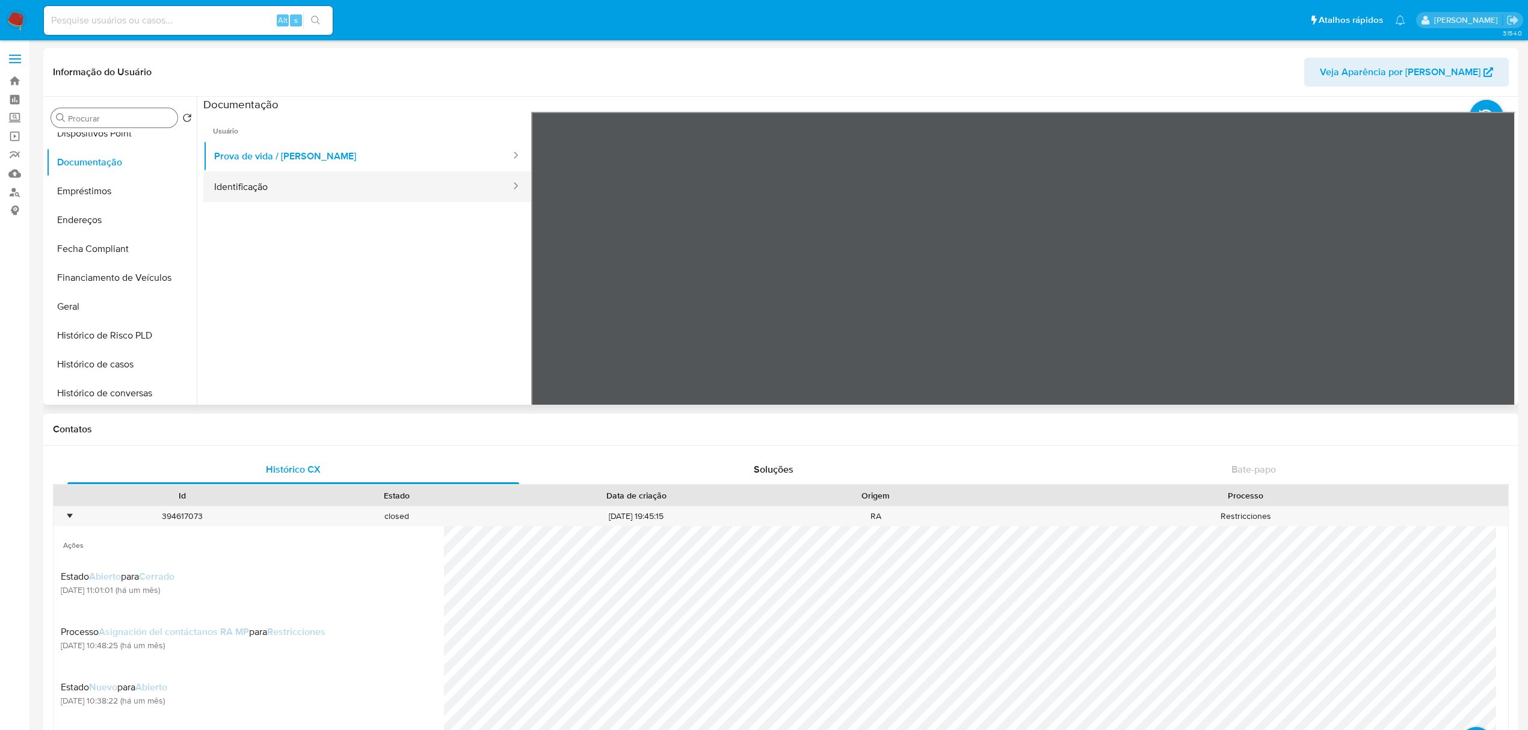
click at [374, 196] on button "Identificação" at bounding box center [357, 186] width 309 height 31
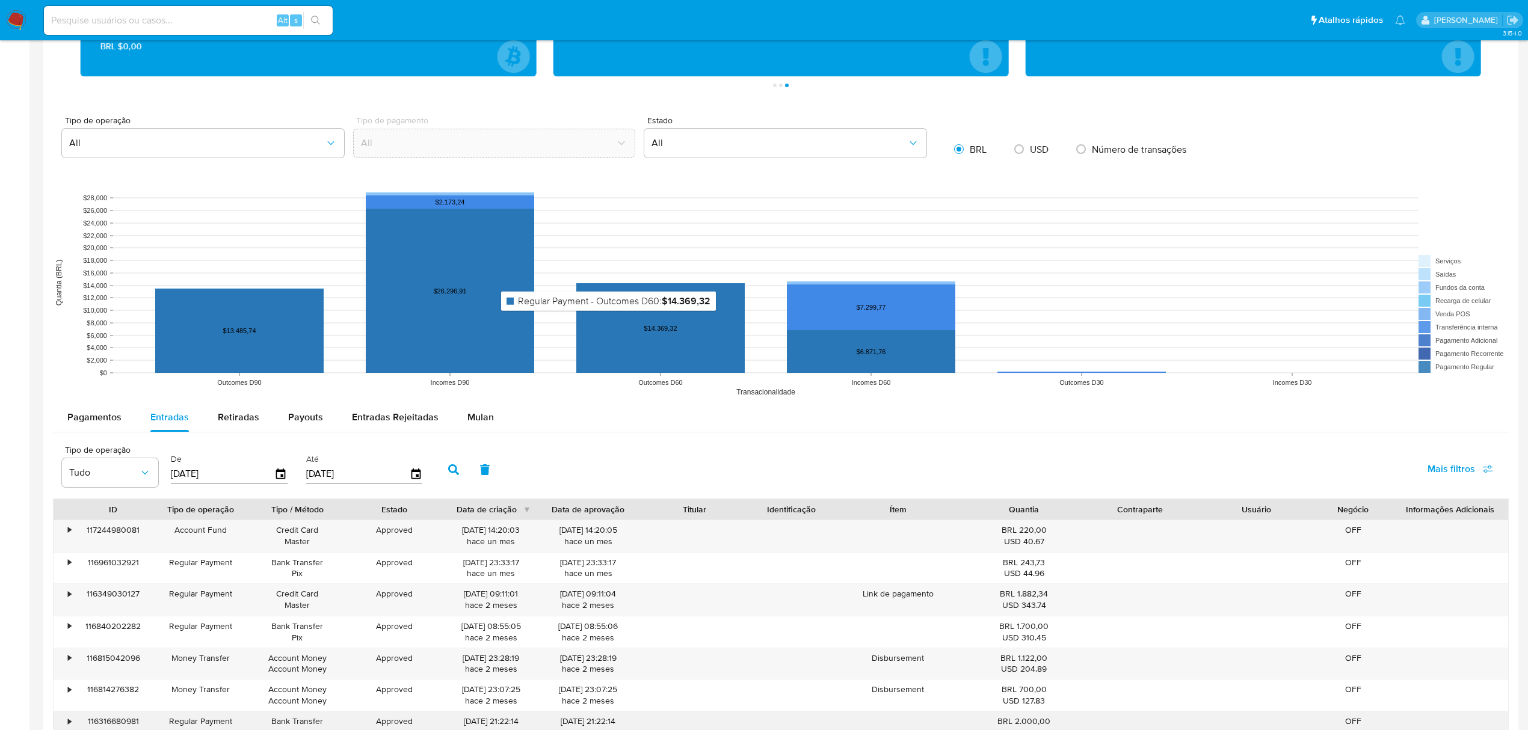
scroll to position [1604, 0]
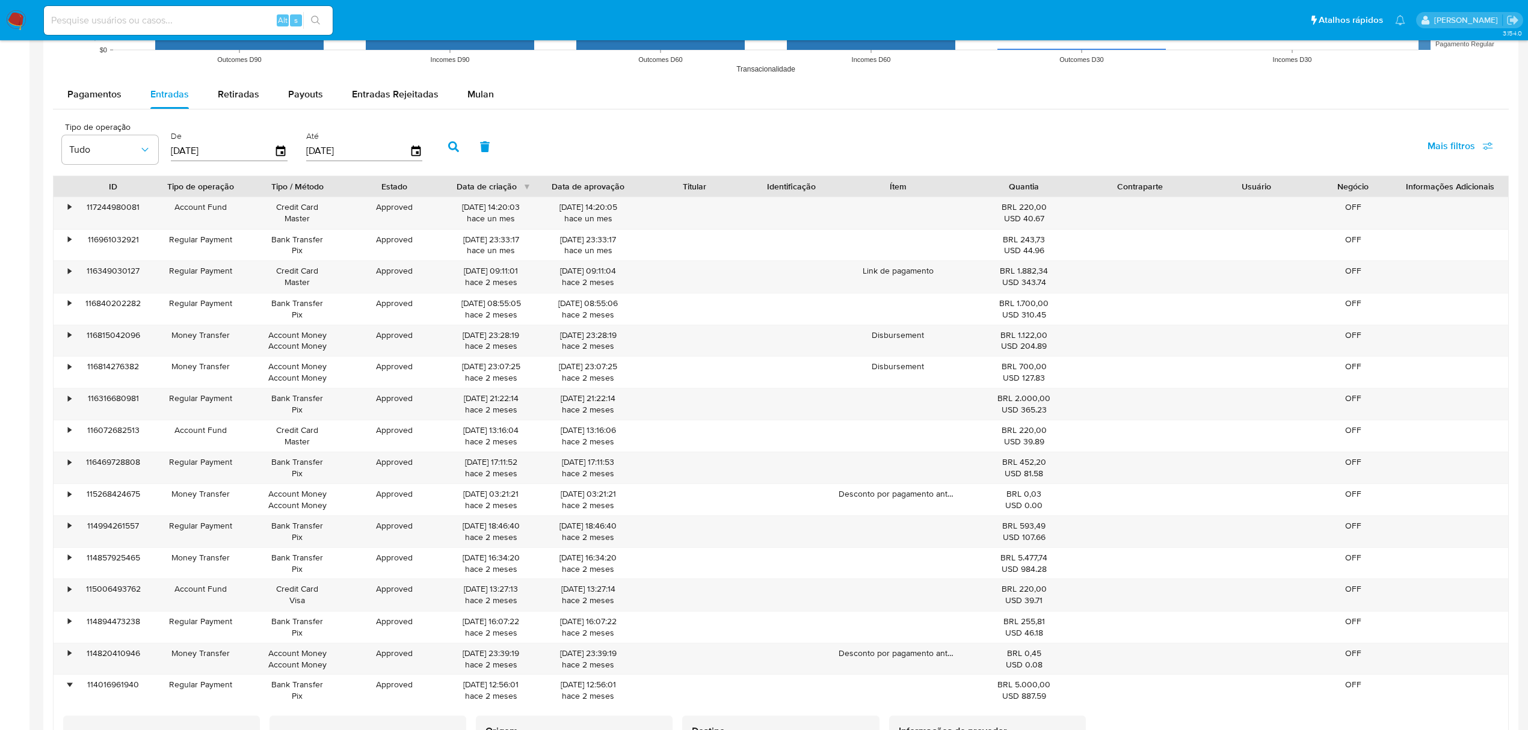
drag, startPoint x: 484, startPoint y: 104, endPoint x: 383, endPoint y: 90, distance: 102.0
click at [484, 101] on span "Mulan" at bounding box center [481, 94] width 26 height 14
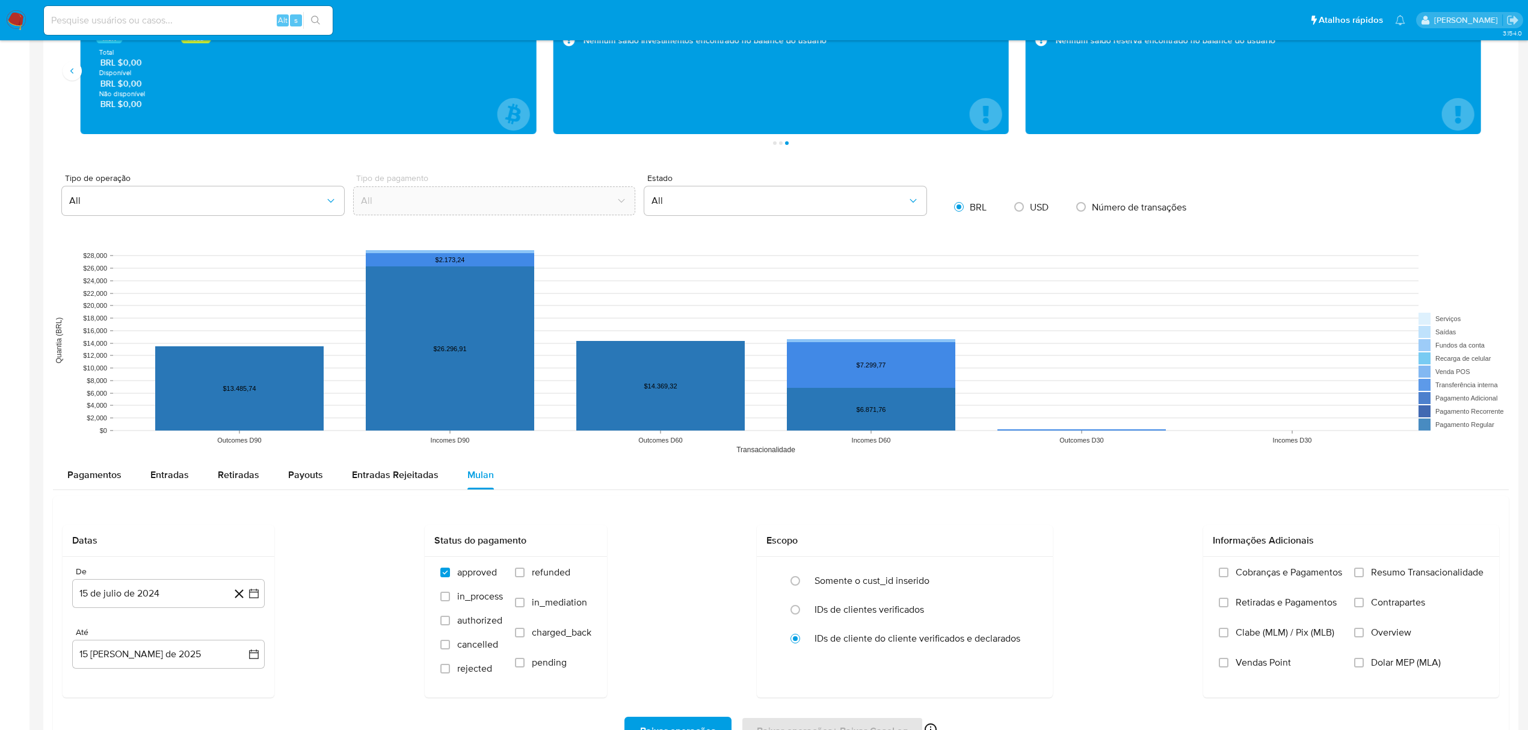
scroll to position [1385, 0]
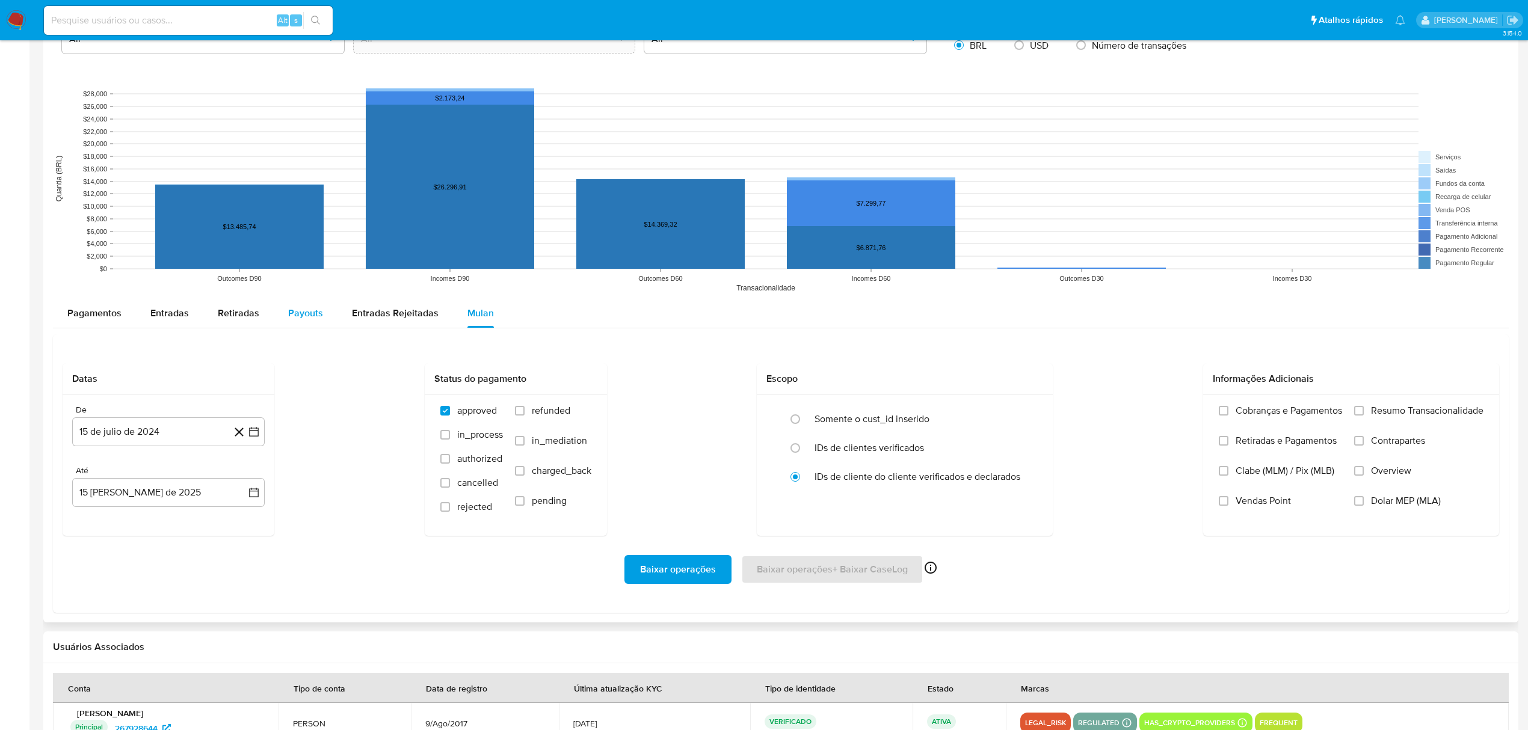
drag, startPoint x: 379, startPoint y: 321, endPoint x: 286, endPoint y: 316, distance: 92.8
click at [379, 320] on span "Entradas Rejeitadas" at bounding box center [395, 313] width 87 height 14
select select "10"
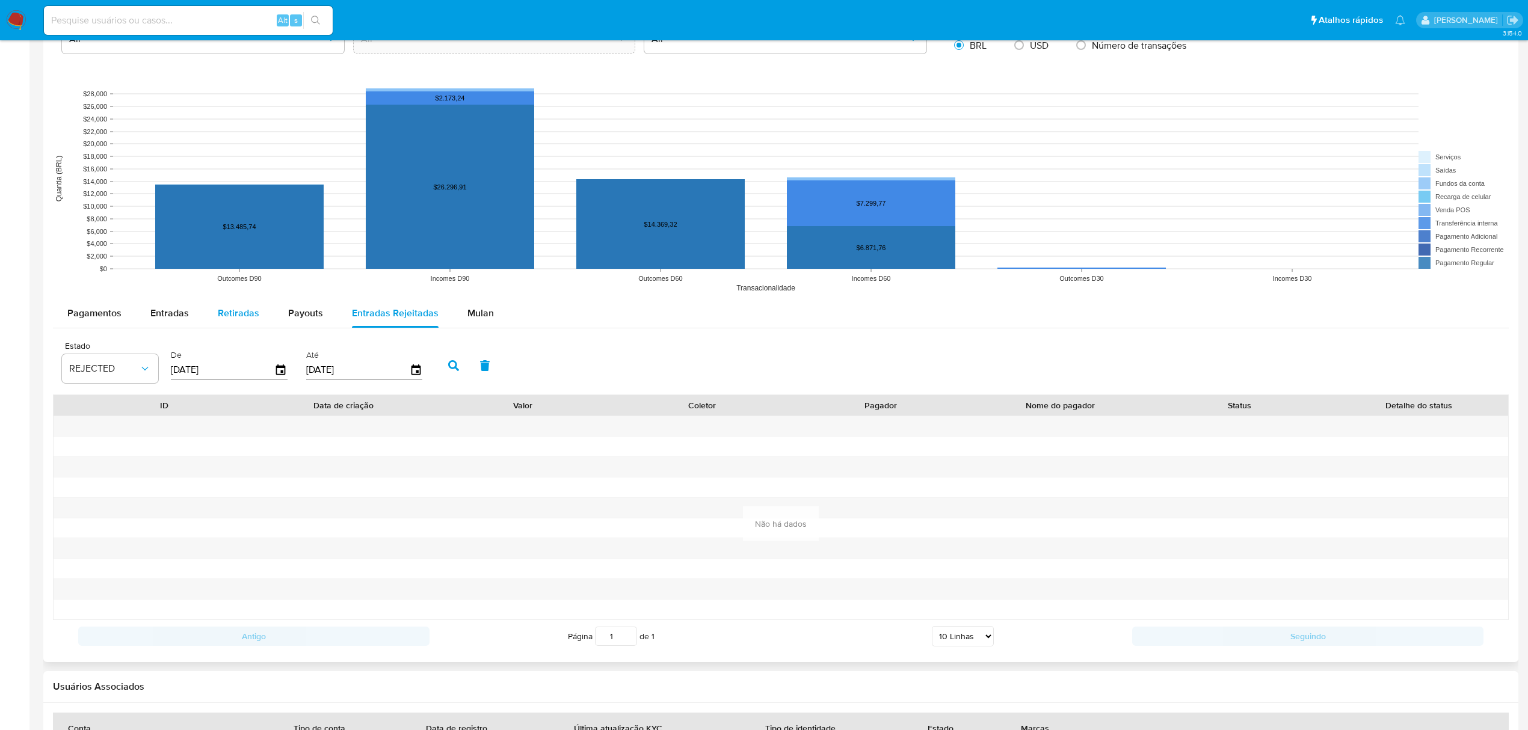
drag, startPoint x: 289, startPoint y: 316, endPoint x: 241, endPoint y: 313, distance: 48.8
click at [291, 316] on span "Payouts" at bounding box center [305, 313] width 35 height 14
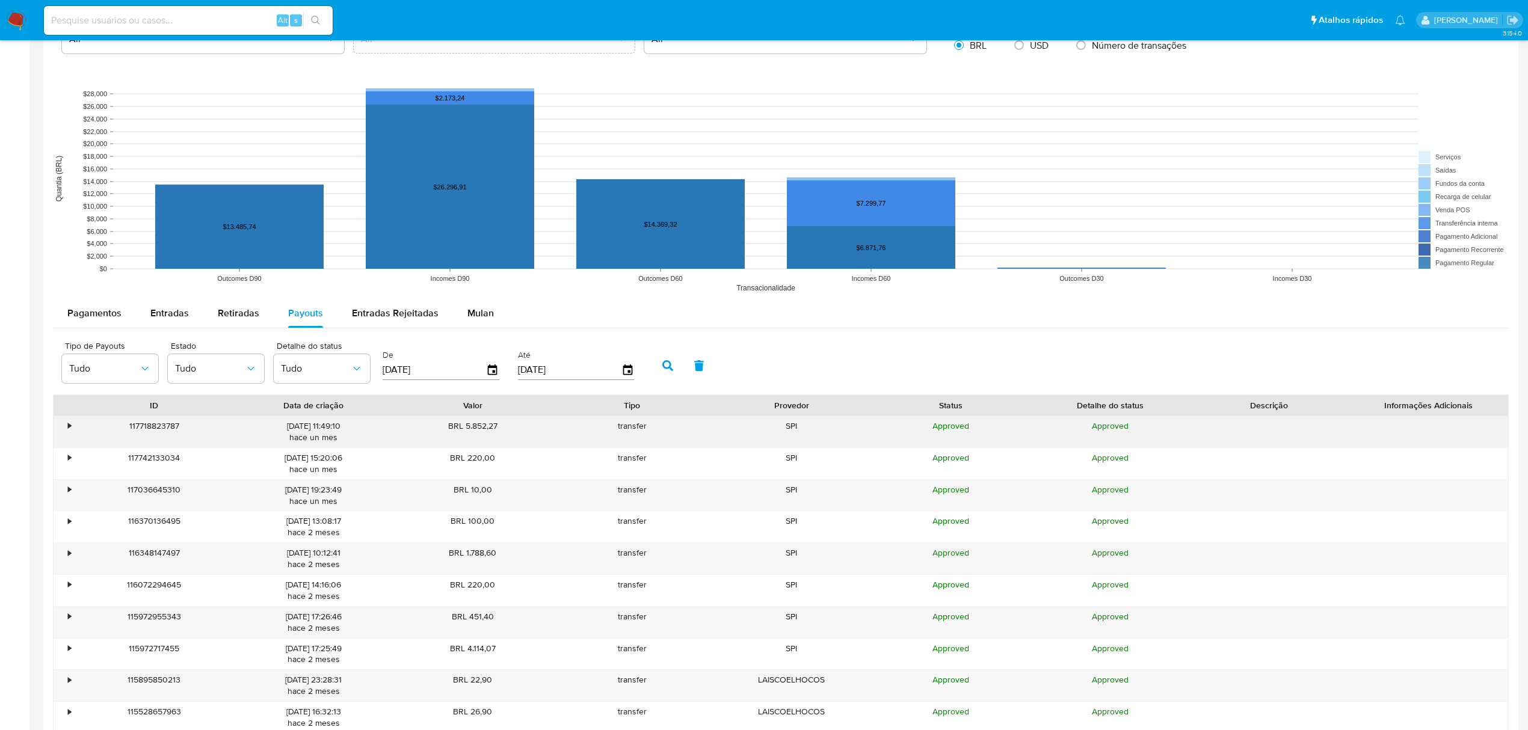
click at [69, 428] on div "•" at bounding box center [69, 426] width 3 height 11
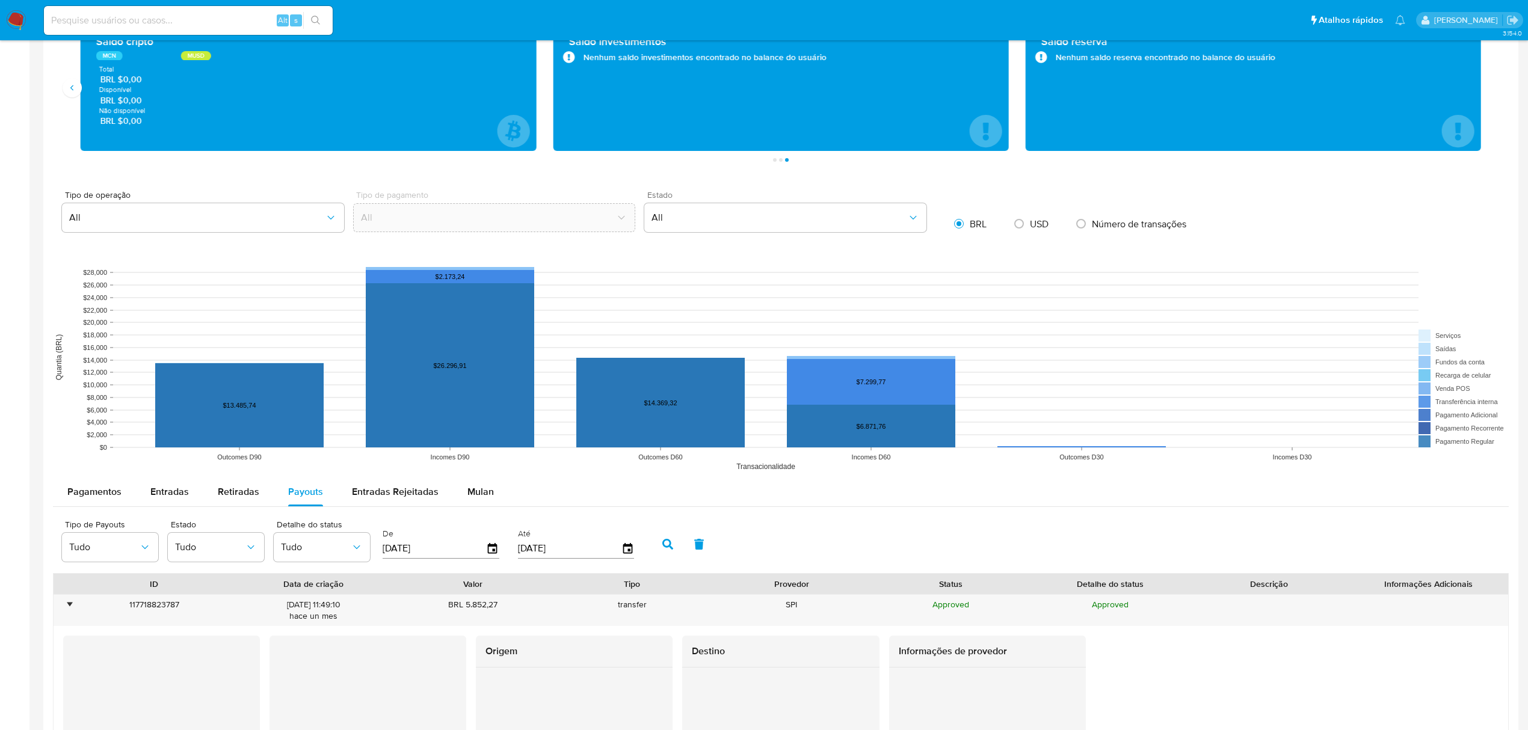
scroll to position [904, 0]
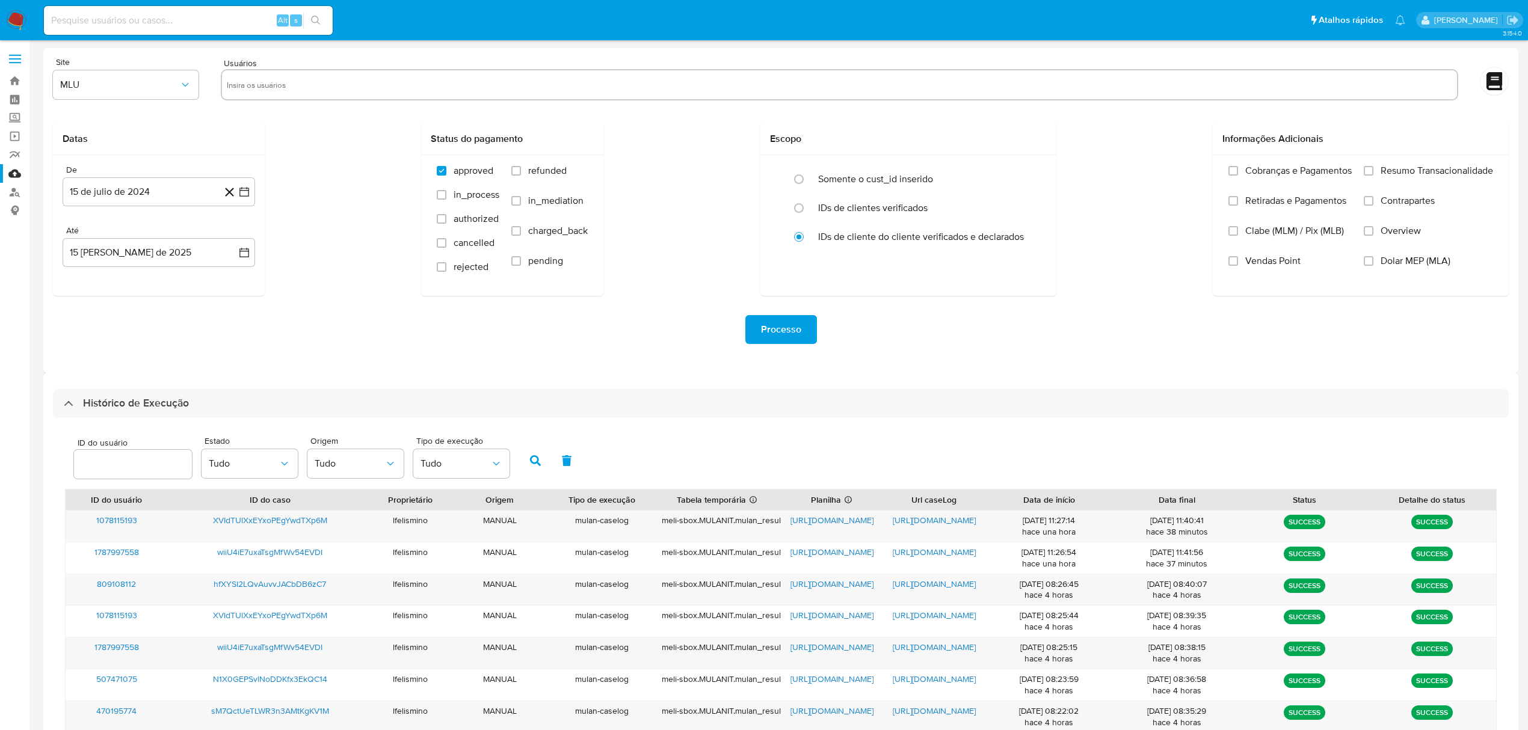
select select "10"
click at [953, 519] on span "[URL][DOMAIN_NAME]" at bounding box center [934, 520] width 83 height 12
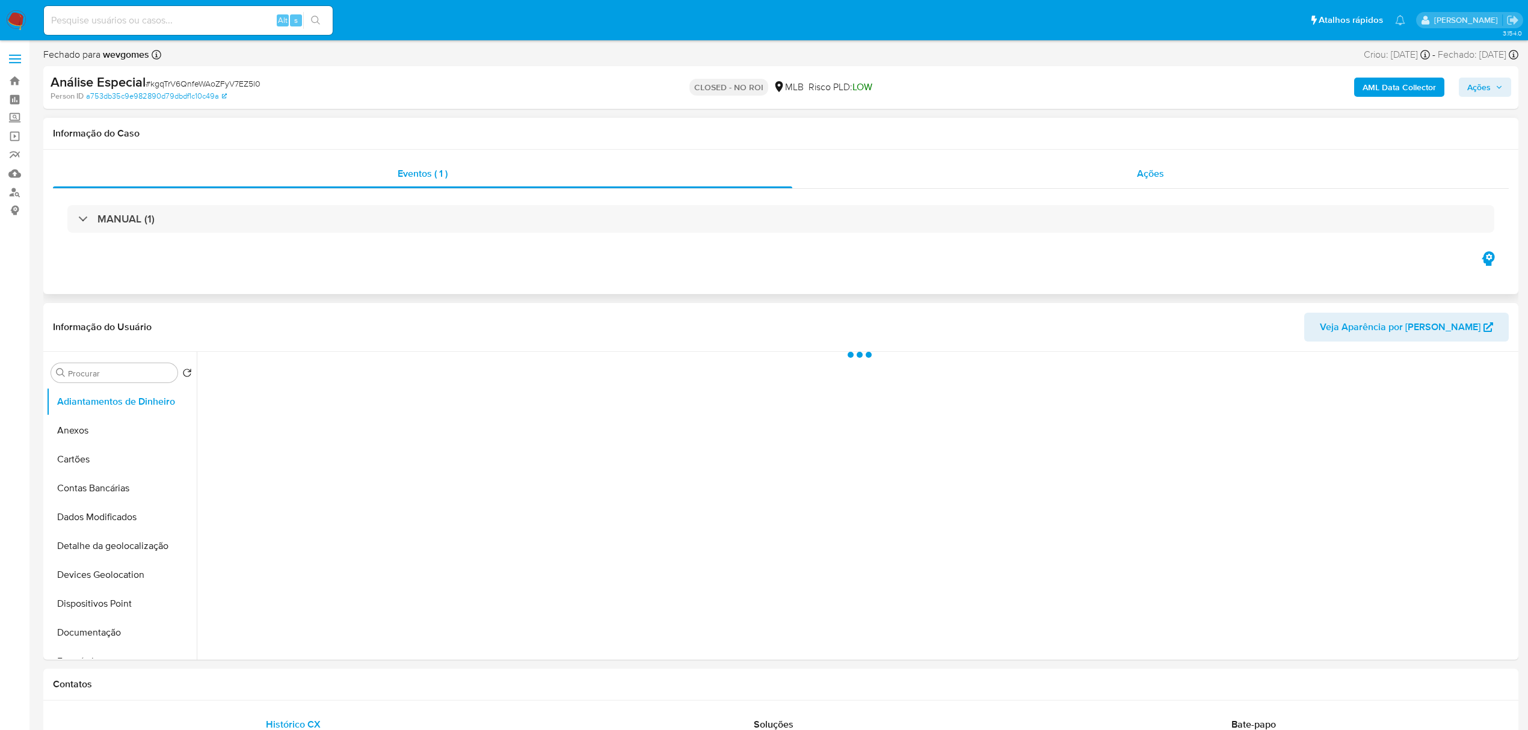
click at [1143, 182] on div "Ações" at bounding box center [1150, 173] width 717 height 29
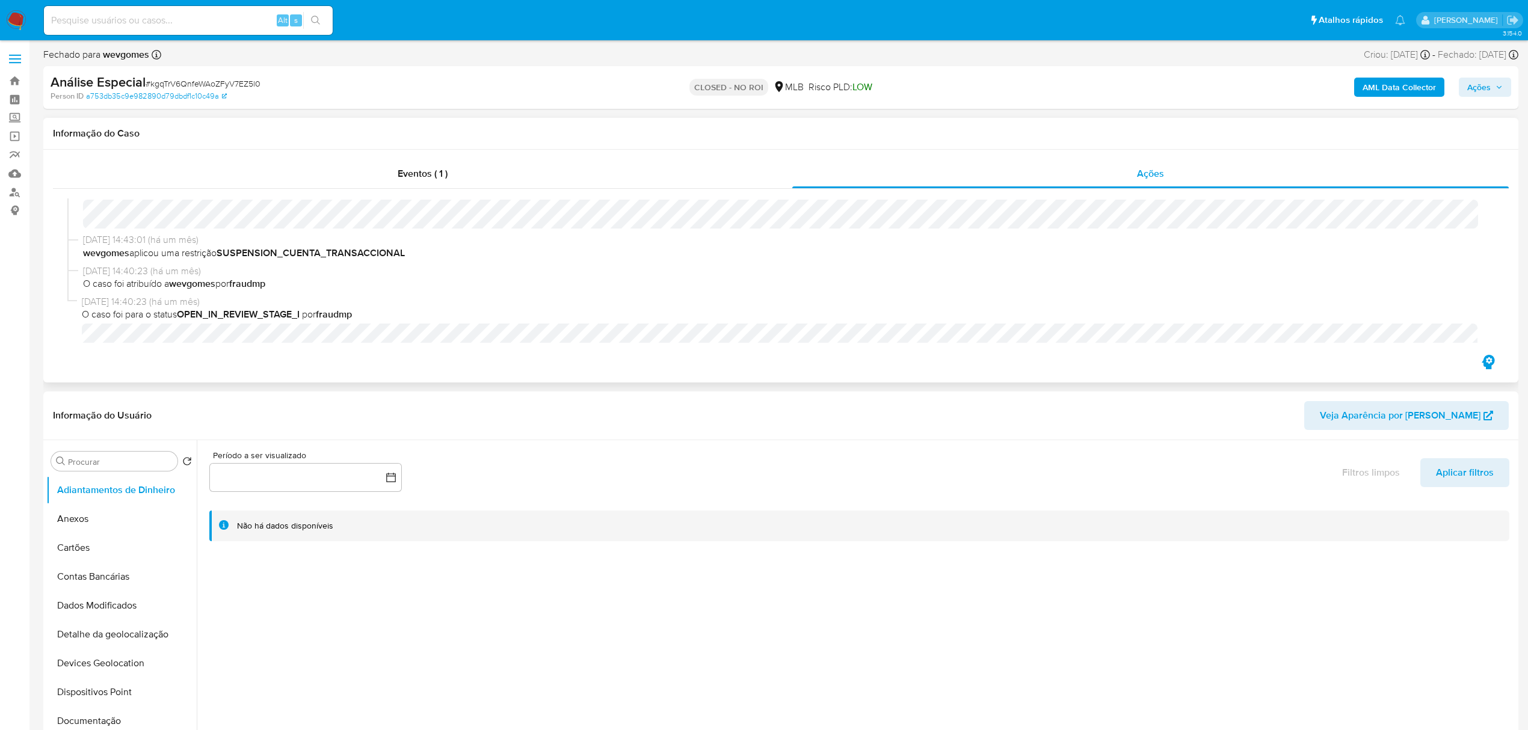
select select "10"
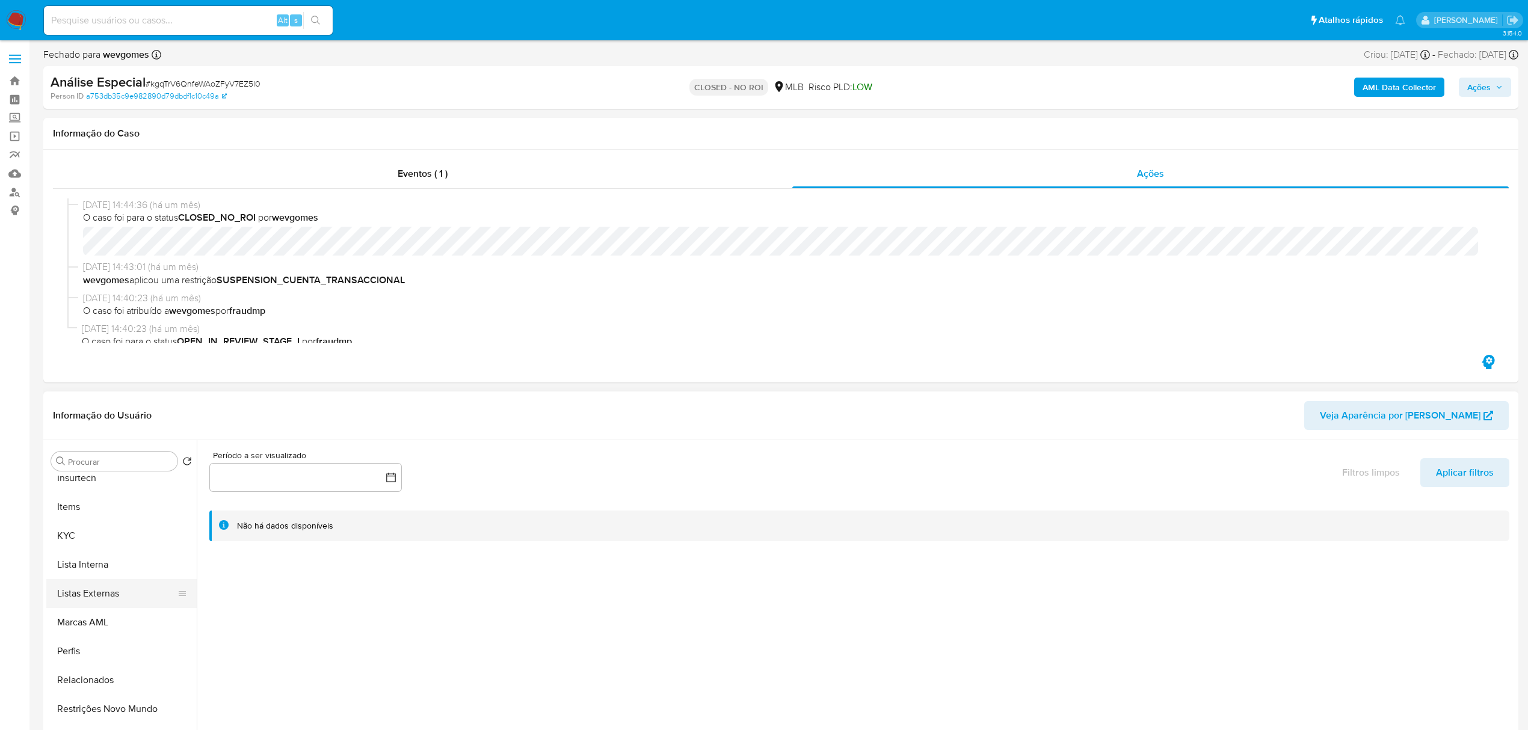
scroll to position [537, 0]
drag, startPoint x: 108, startPoint y: 542, endPoint x: 123, endPoint y: 540, distance: 15.1
click at [108, 542] on button "KYC" at bounding box center [116, 530] width 141 height 29
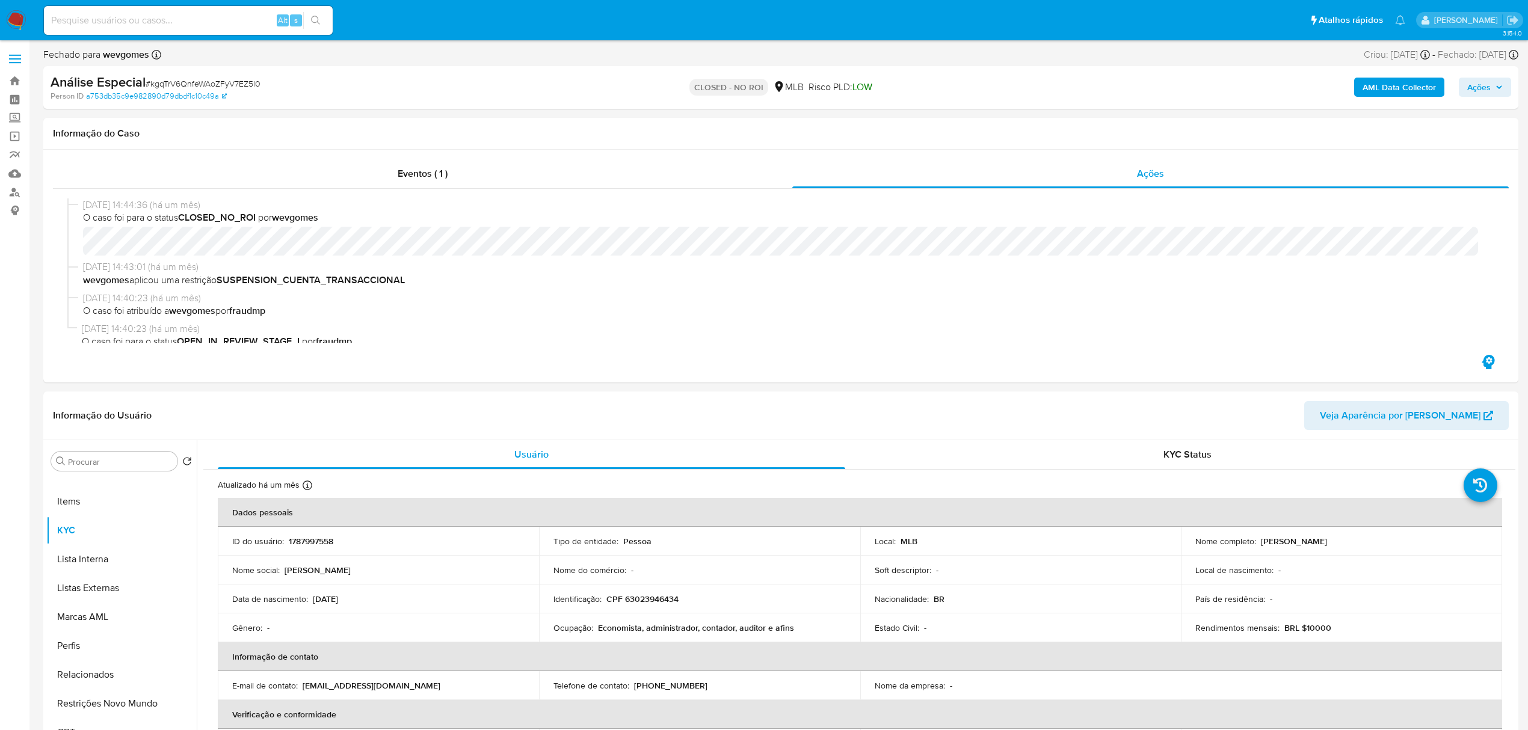
click at [229, 82] on span "# kgqTrV6QnfeWAoZFyV7EZ5l0" at bounding box center [203, 84] width 115 height 12
copy span "kgqTrV6QnfeWAoZFyV7EZ5l0"
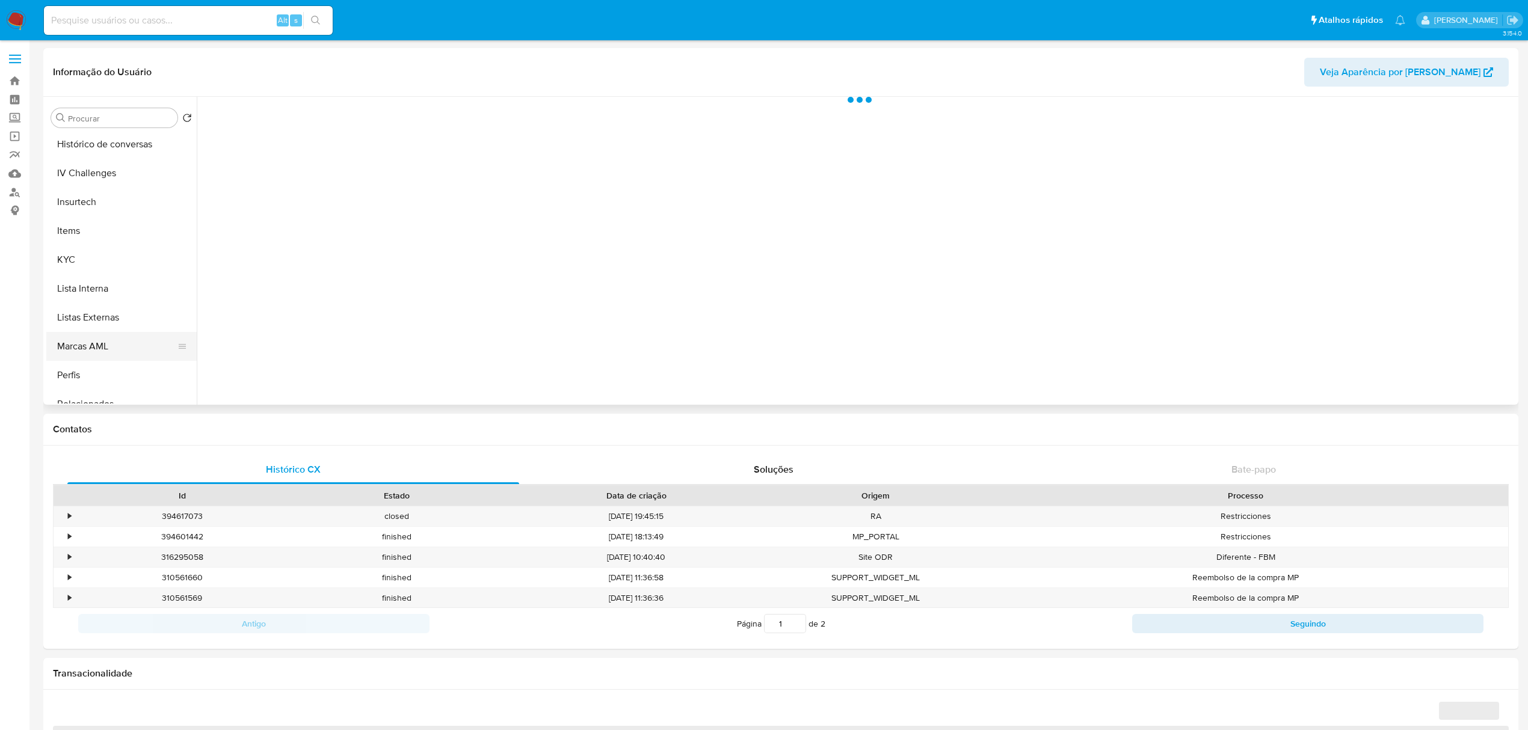
scroll to position [481, 0]
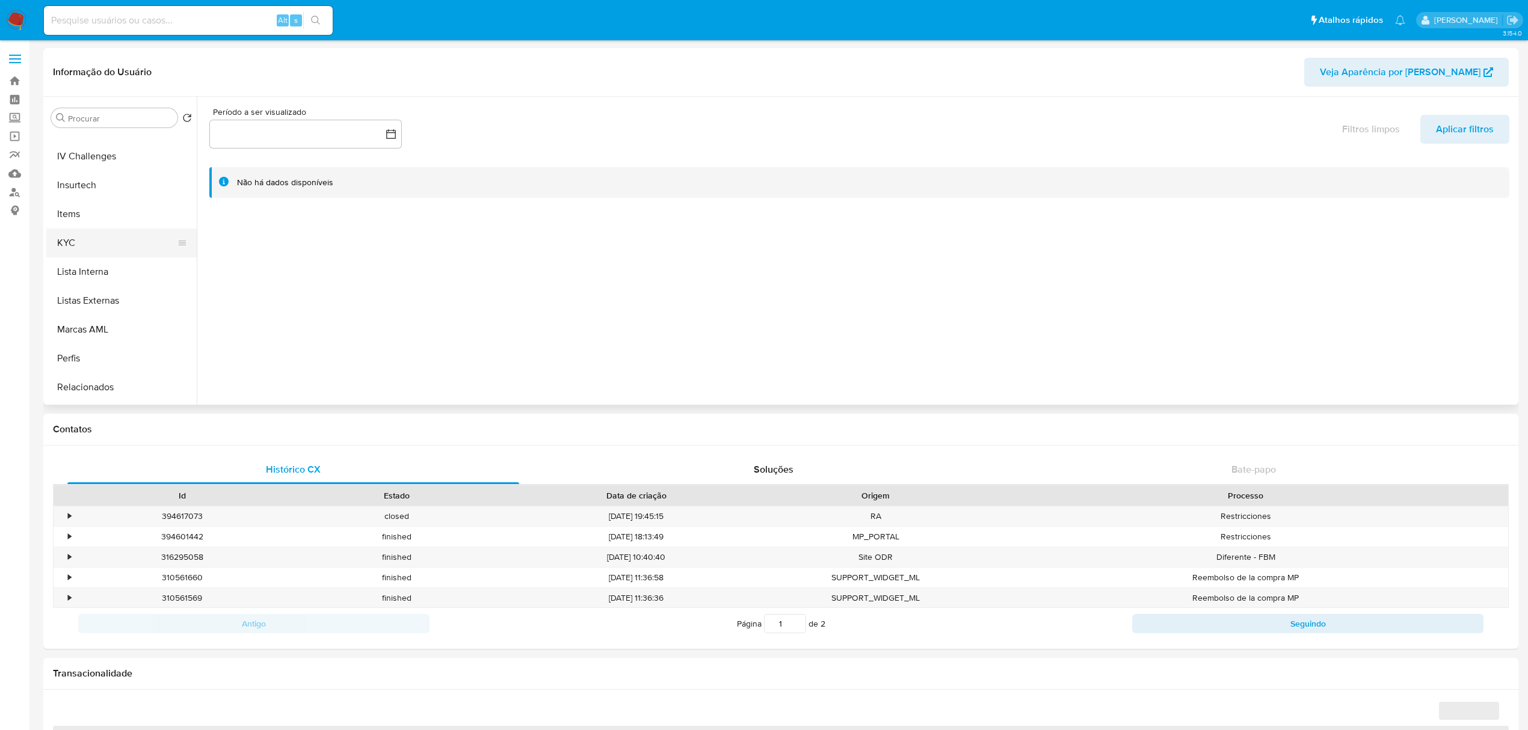
click at [119, 241] on button "KYC" at bounding box center [116, 243] width 141 height 29
select select "10"
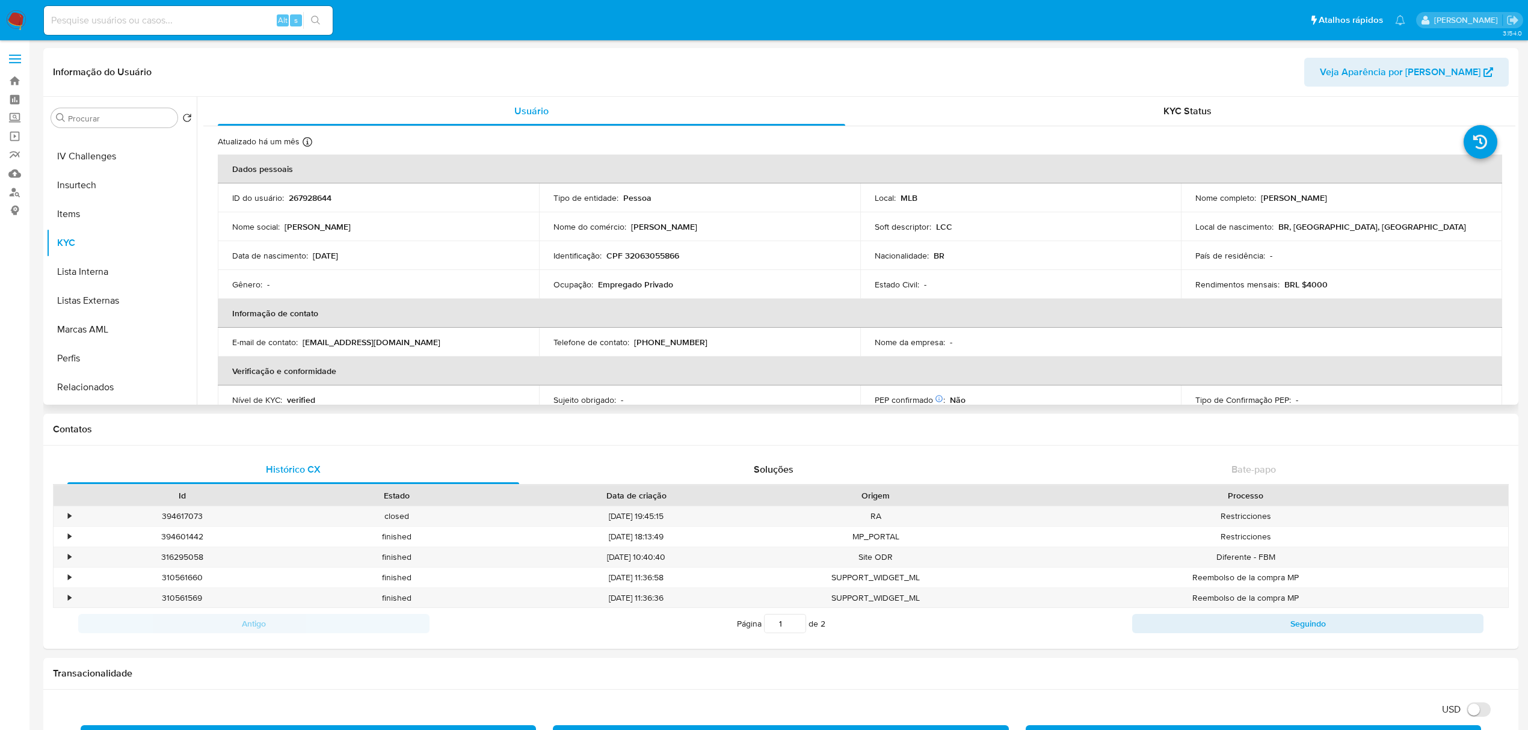
click at [663, 253] on p "CPF 32063055866" at bounding box center [643, 255] width 73 height 11
copy p "32063055866"
drag, startPoint x: 1310, startPoint y: 193, endPoint x: 1259, endPoint y: 200, distance: 51.1
click at [1259, 200] on div "Nome completo : [PERSON_NAME]" at bounding box center [1342, 198] width 292 height 11
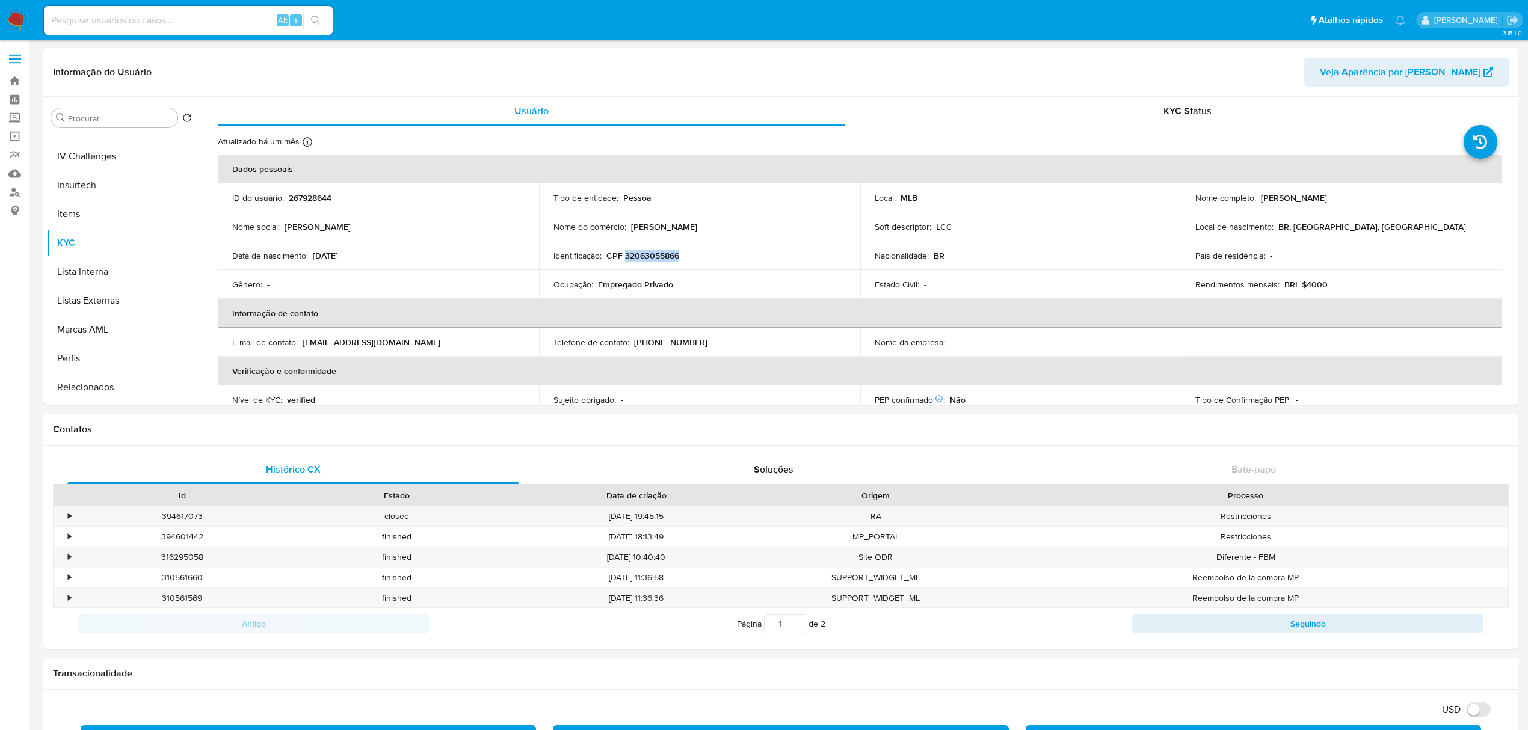
copy p "[PERSON_NAME]"
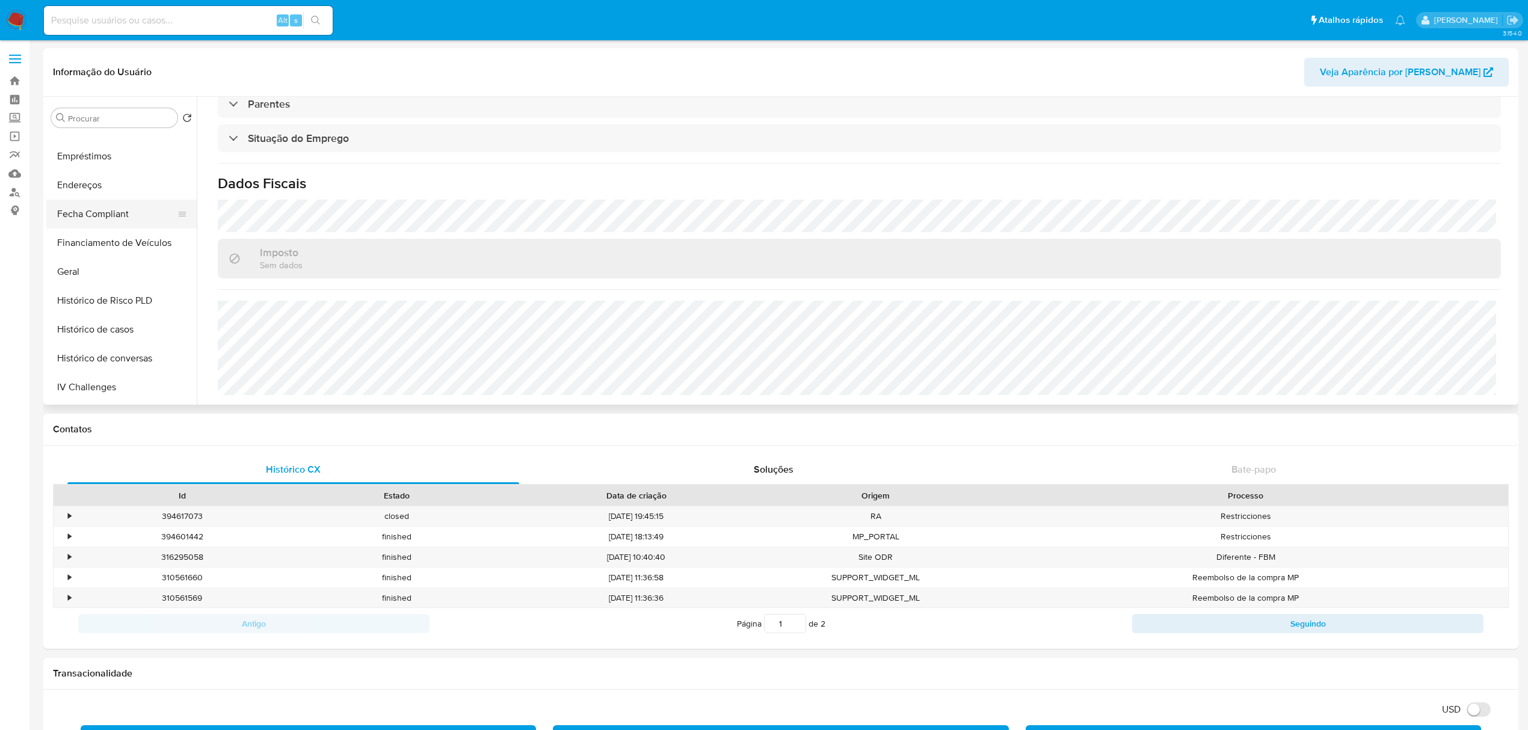
scroll to position [241, 0]
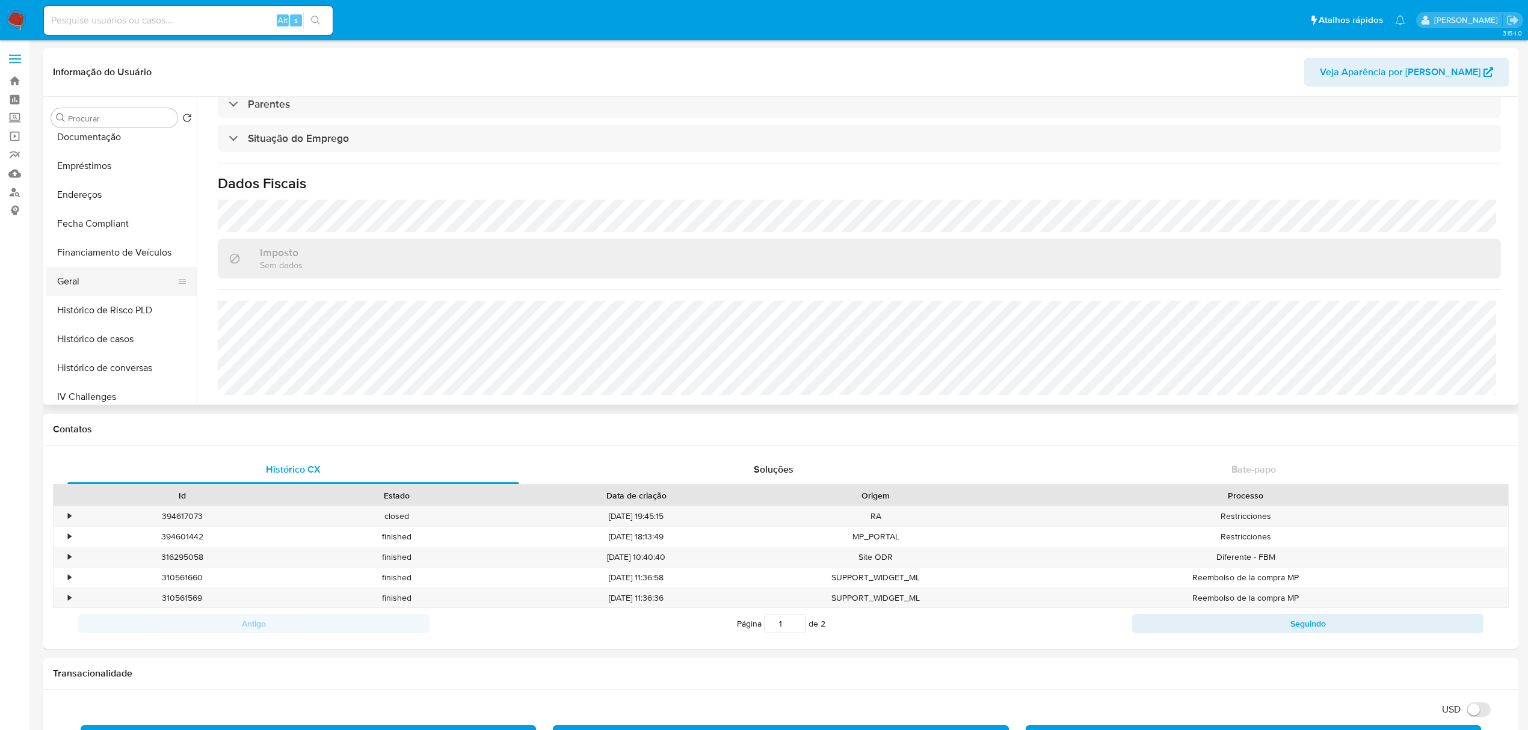
click at [73, 279] on button "Geral" at bounding box center [116, 281] width 141 height 29
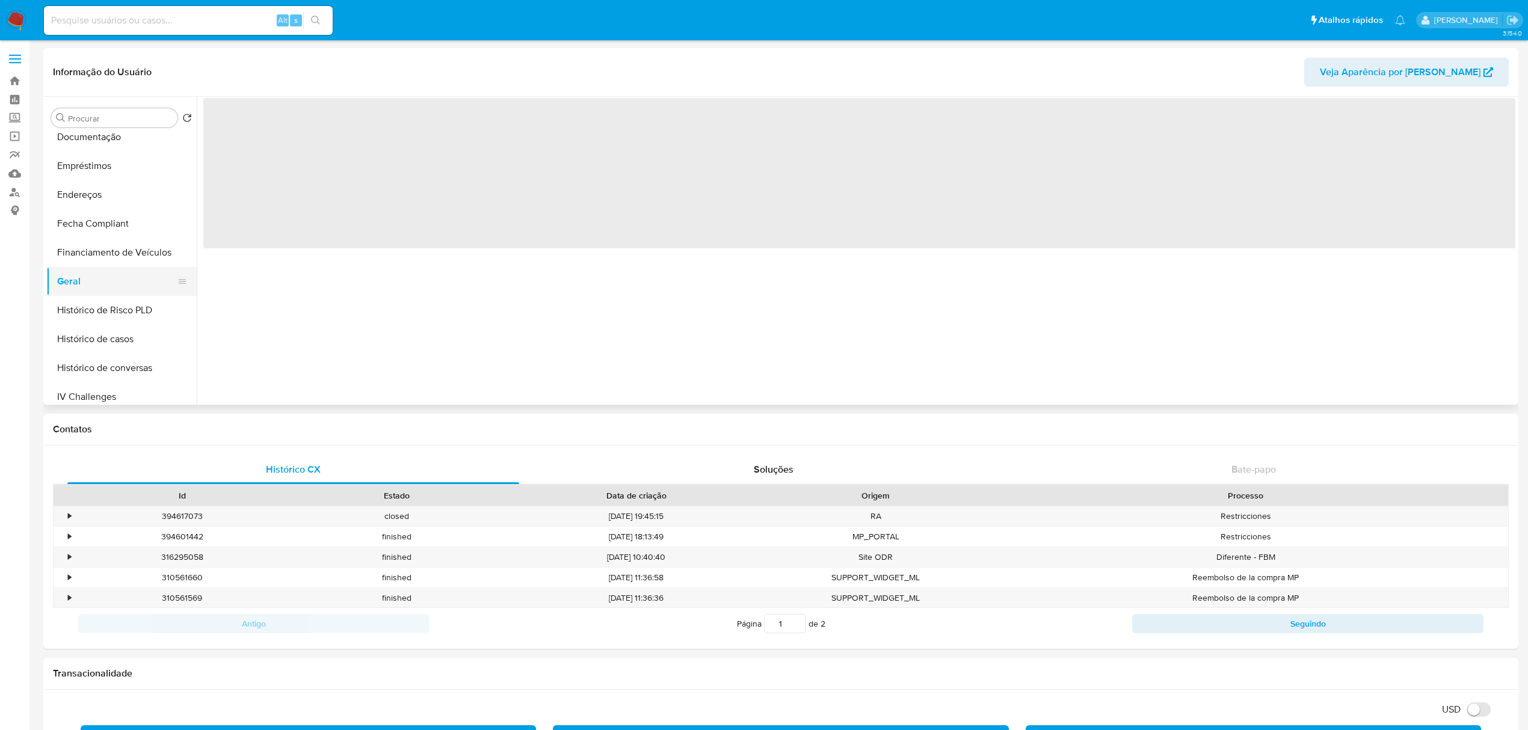
scroll to position [0, 0]
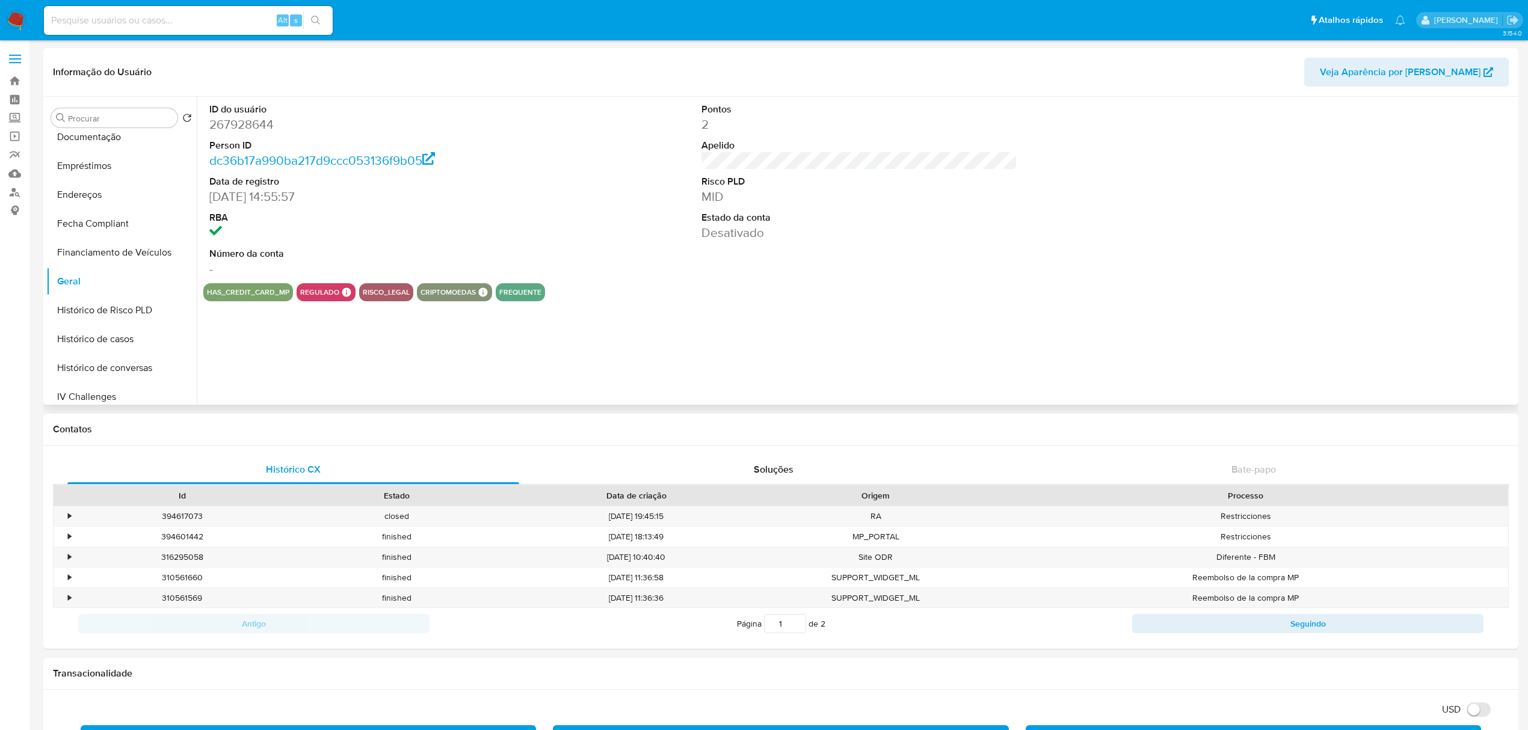
click at [236, 124] on dd "267928644" at bounding box center [367, 124] width 316 height 17
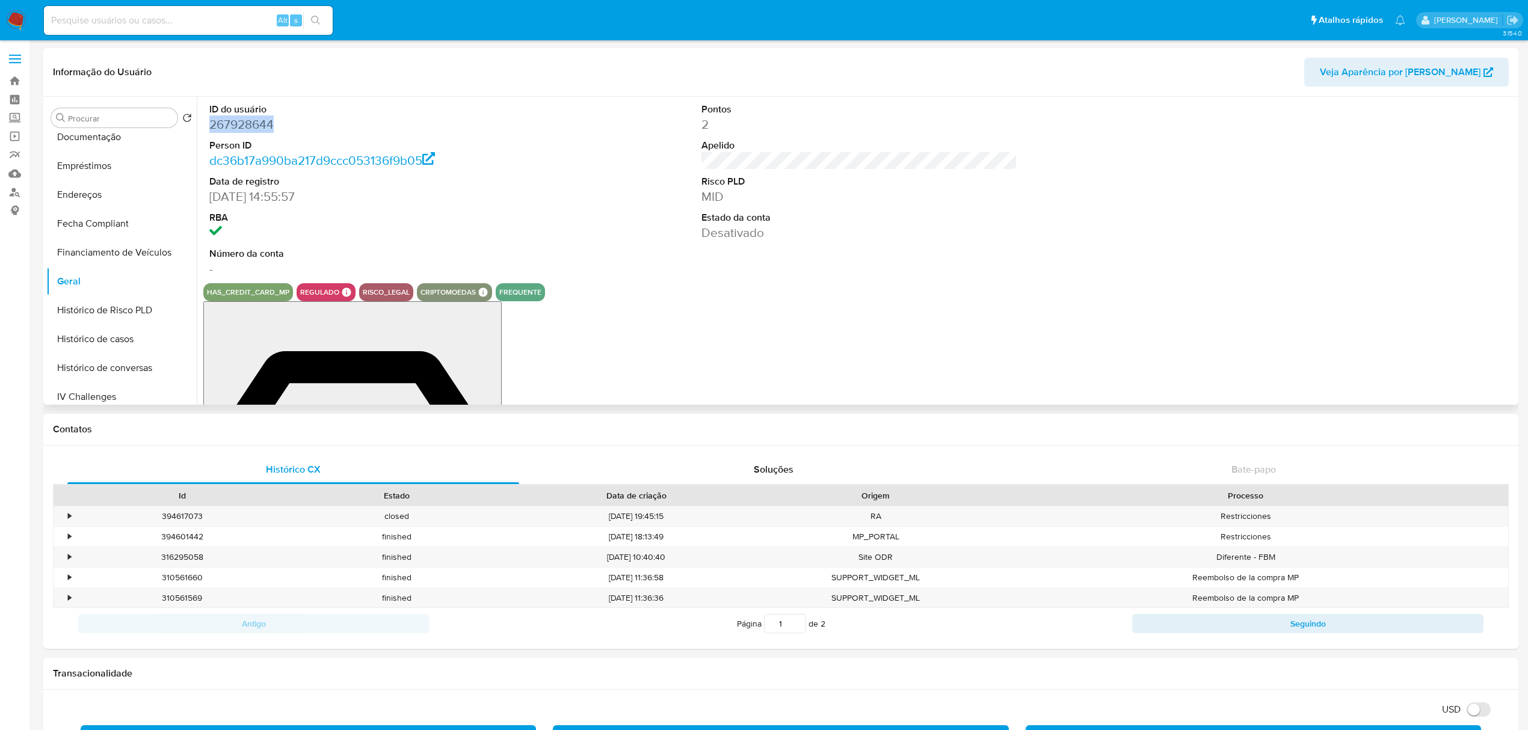
copy dd "267928644"
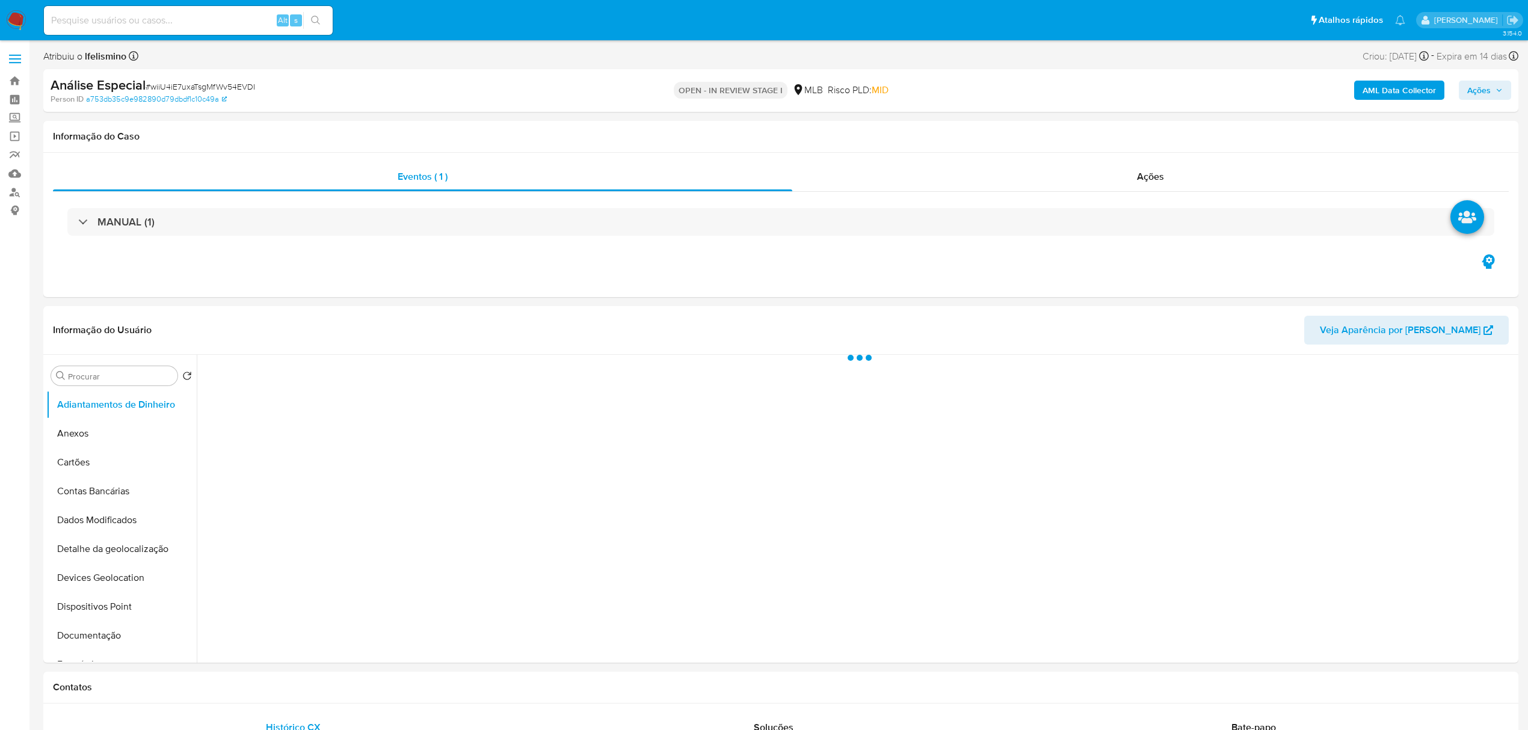
click at [198, 85] on span "# wiiU4iE7uxaTsgMfWv54EVDI" at bounding box center [201, 87] width 110 height 12
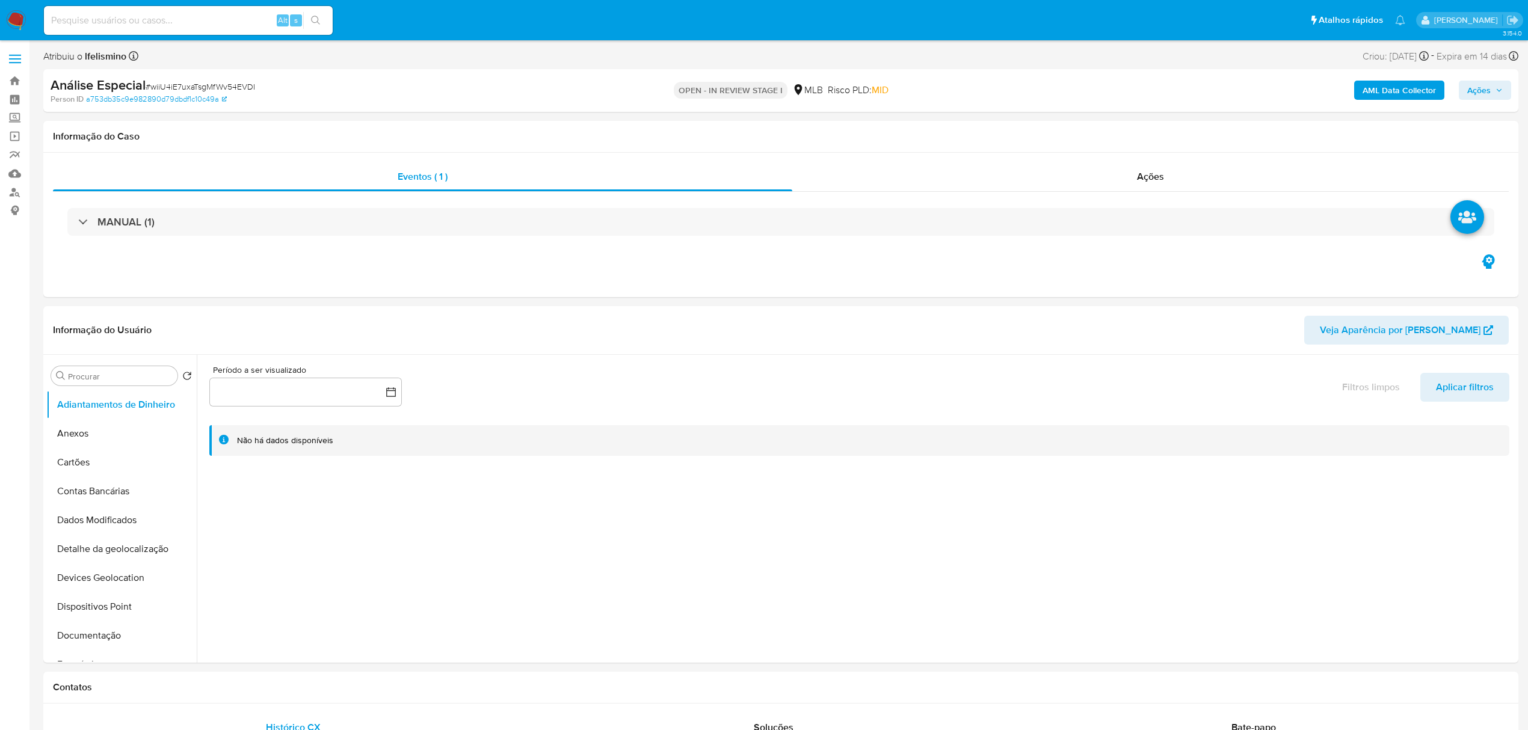
select select "10"
drag, startPoint x: 198, startPoint y: 85, endPoint x: 176, endPoint y: 82, distance: 22.6
click at [176, 82] on span "# wiiU4iE7uxaTsgMfWv54EVDI" at bounding box center [201, 87] width 110 height 12
copy span "wiiU4iE7uxaTsgMfWv54EVDI"
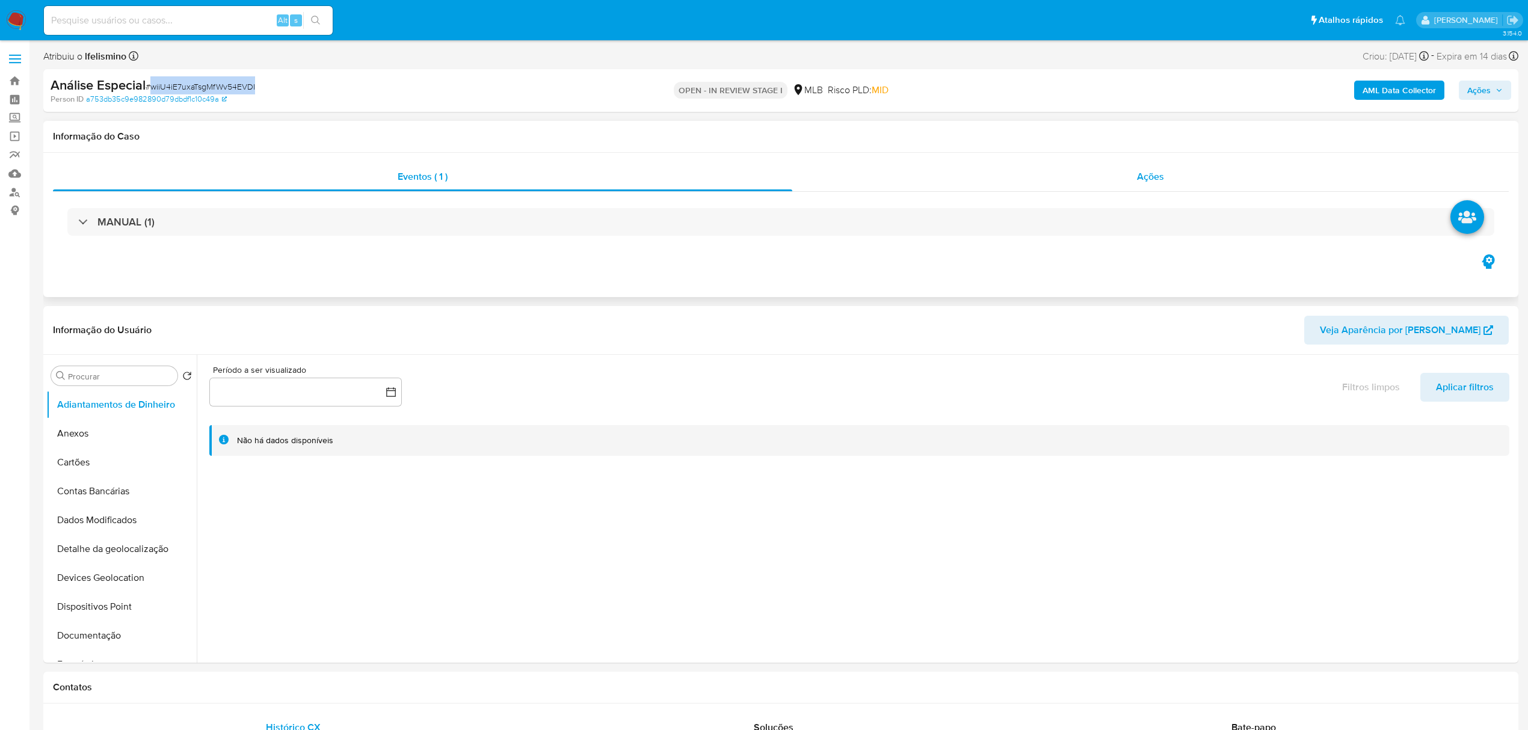
click at [1209, 188] on div "Ações" at bounding box center [1150, 176] width 717 height 29
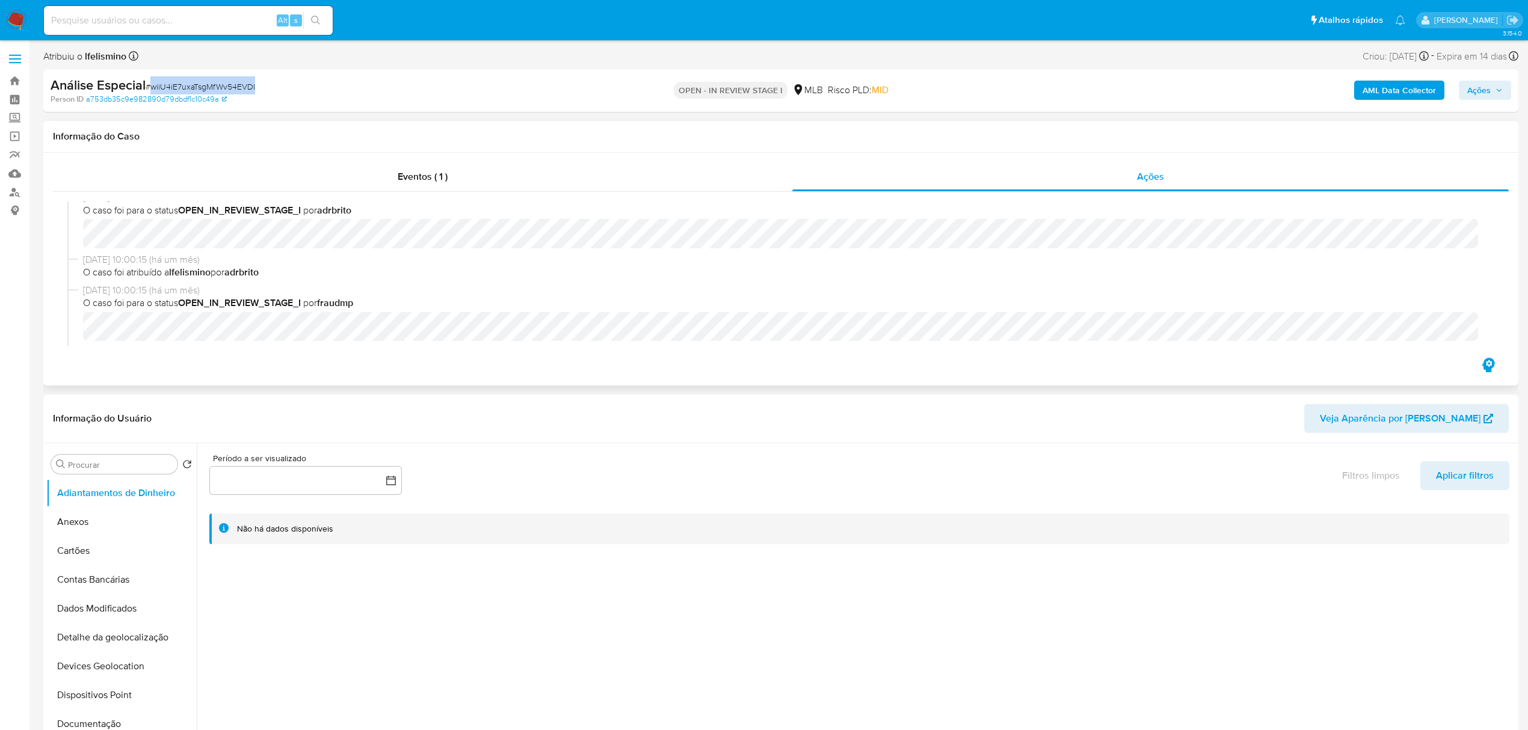
scroll to position [80, 0]
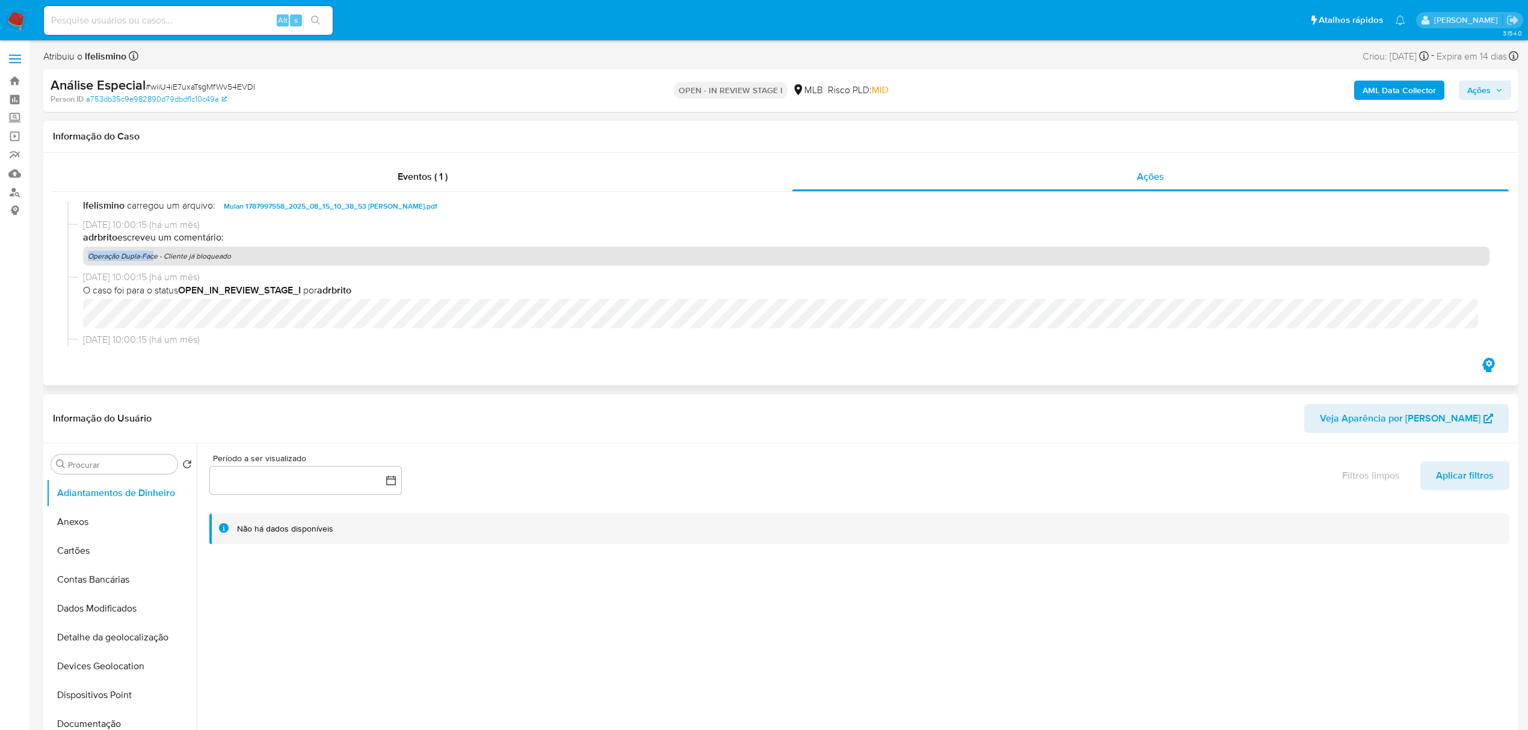
drag, startPoint x: 155, startPoint y: 256, endPoint x: 64, endPoint y: 255, distance: 90.9
click at [66, 255] on div "[DATE] 13:32:09 (há um minuto) lfelismino carregou um arquivo: wiiU4iE7uxaTsgMf…" at bounding box center [781, 274] width 1456 height 164
copy p "Operação Dupla-Fac"
